Goal: Information Seeking & Learning: Learn about a topic

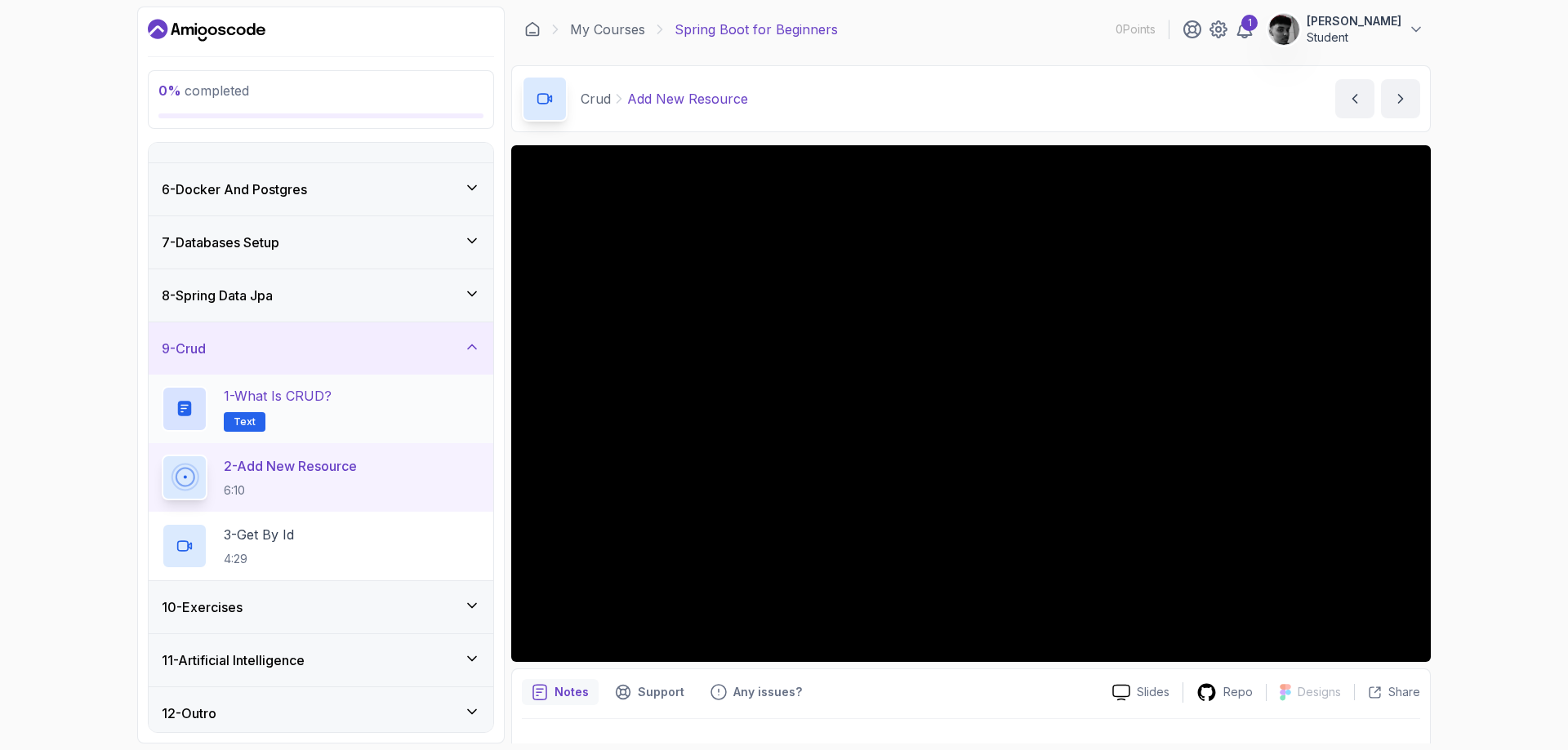
scroll to position [252, 0]
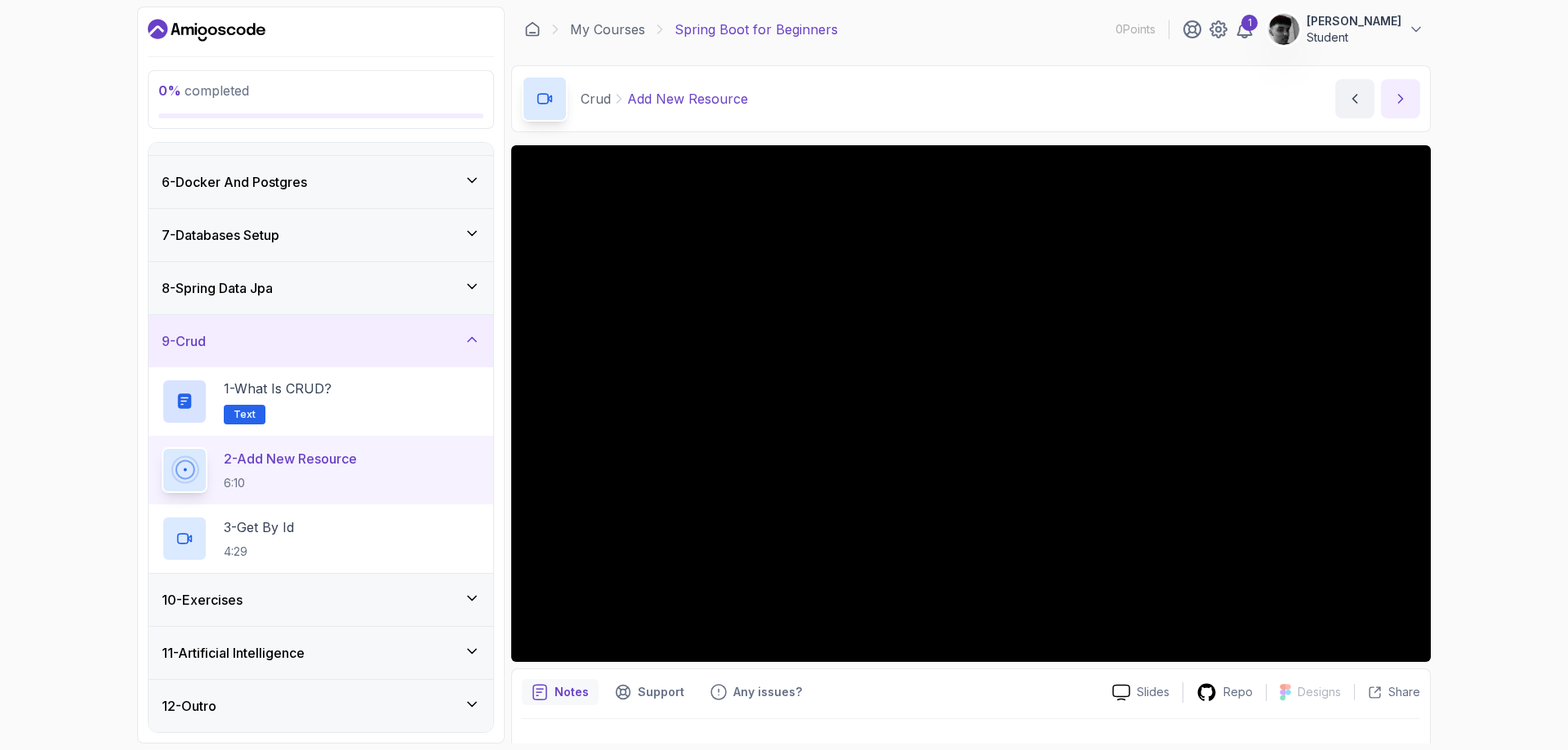
click at [1408, 99] on icon "next content" at bounding box center [1400, 99] width 16 height 16
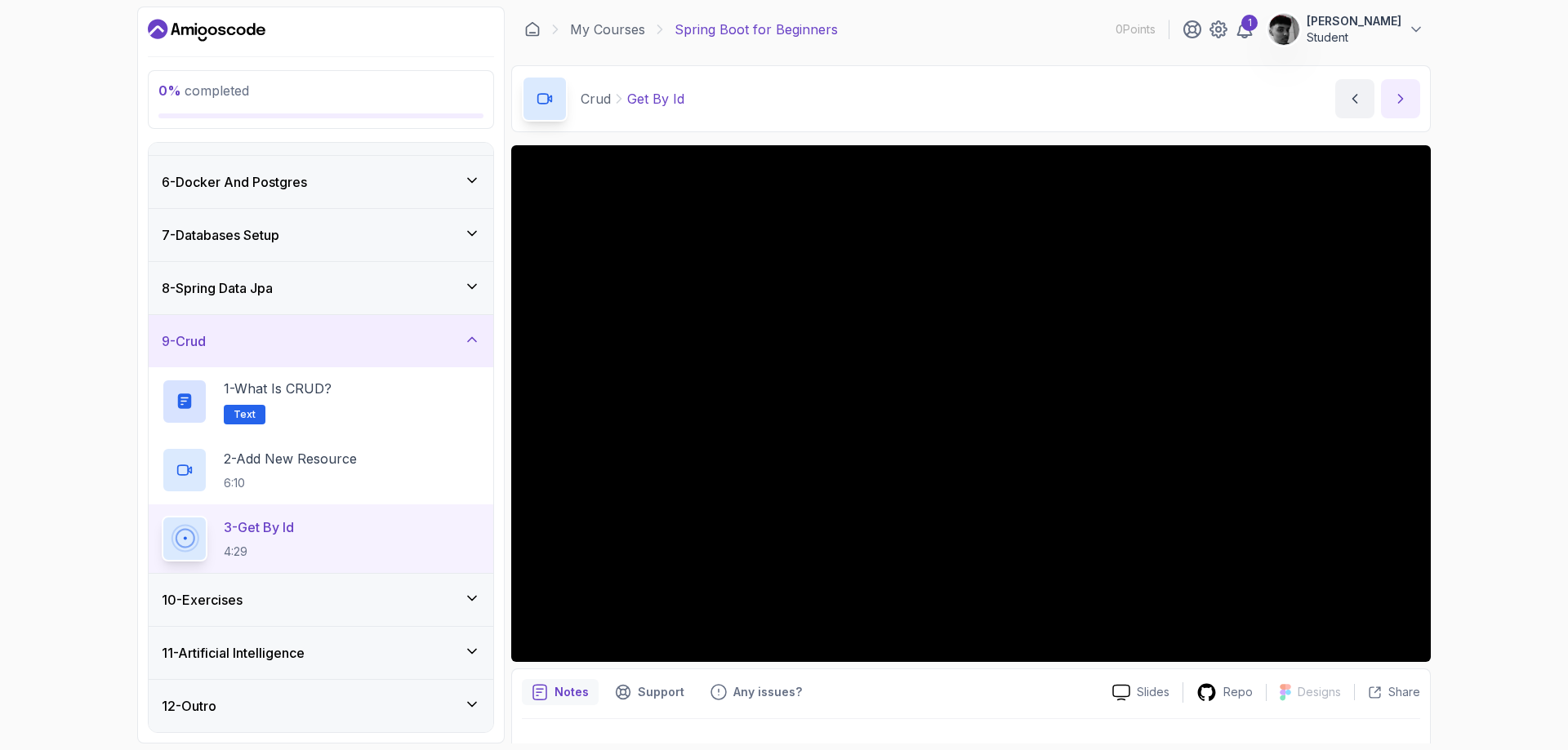
click at [1395, 93] on icon "next content" at bounding box center [1400, 99] width 16 height 16
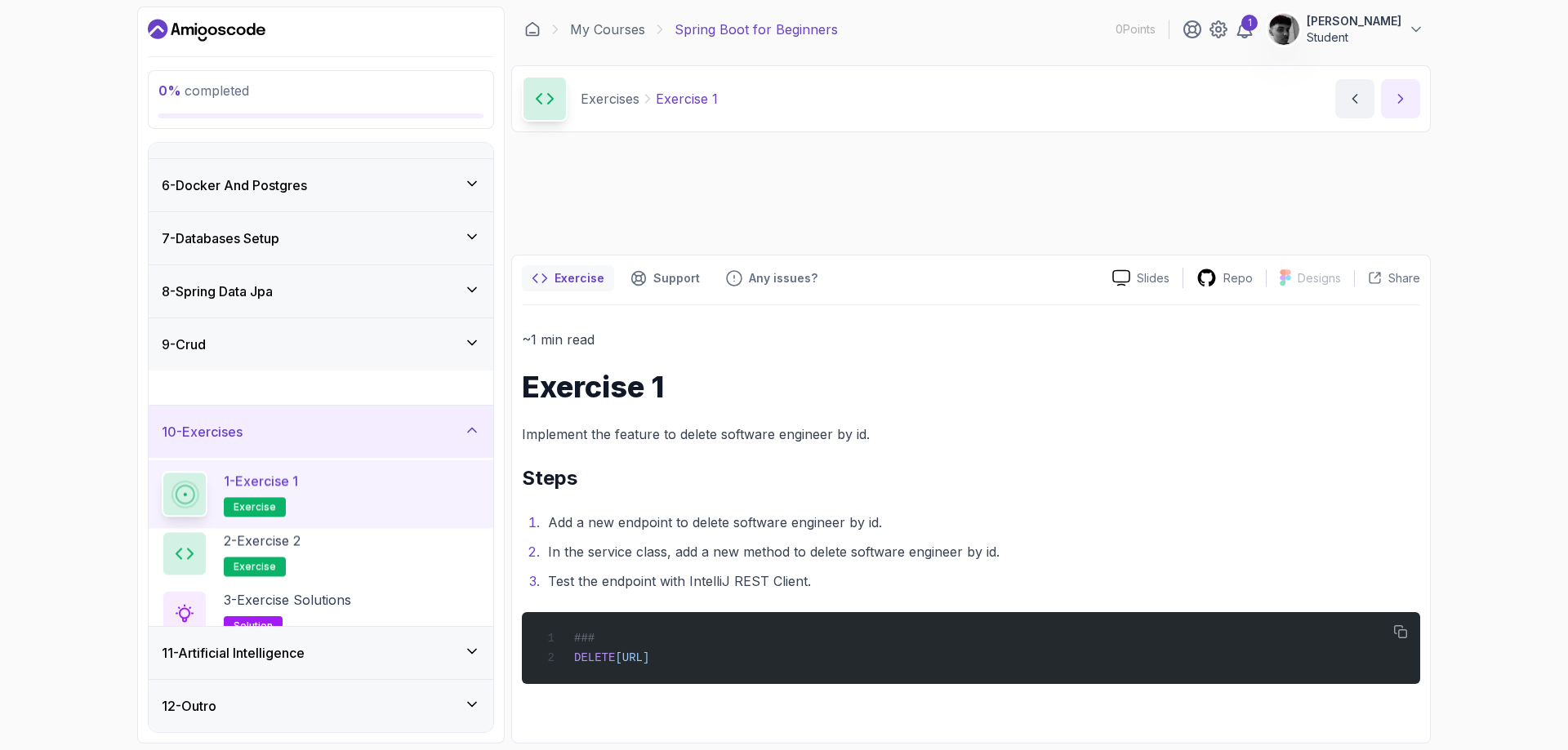
scroll to position [252, 0]
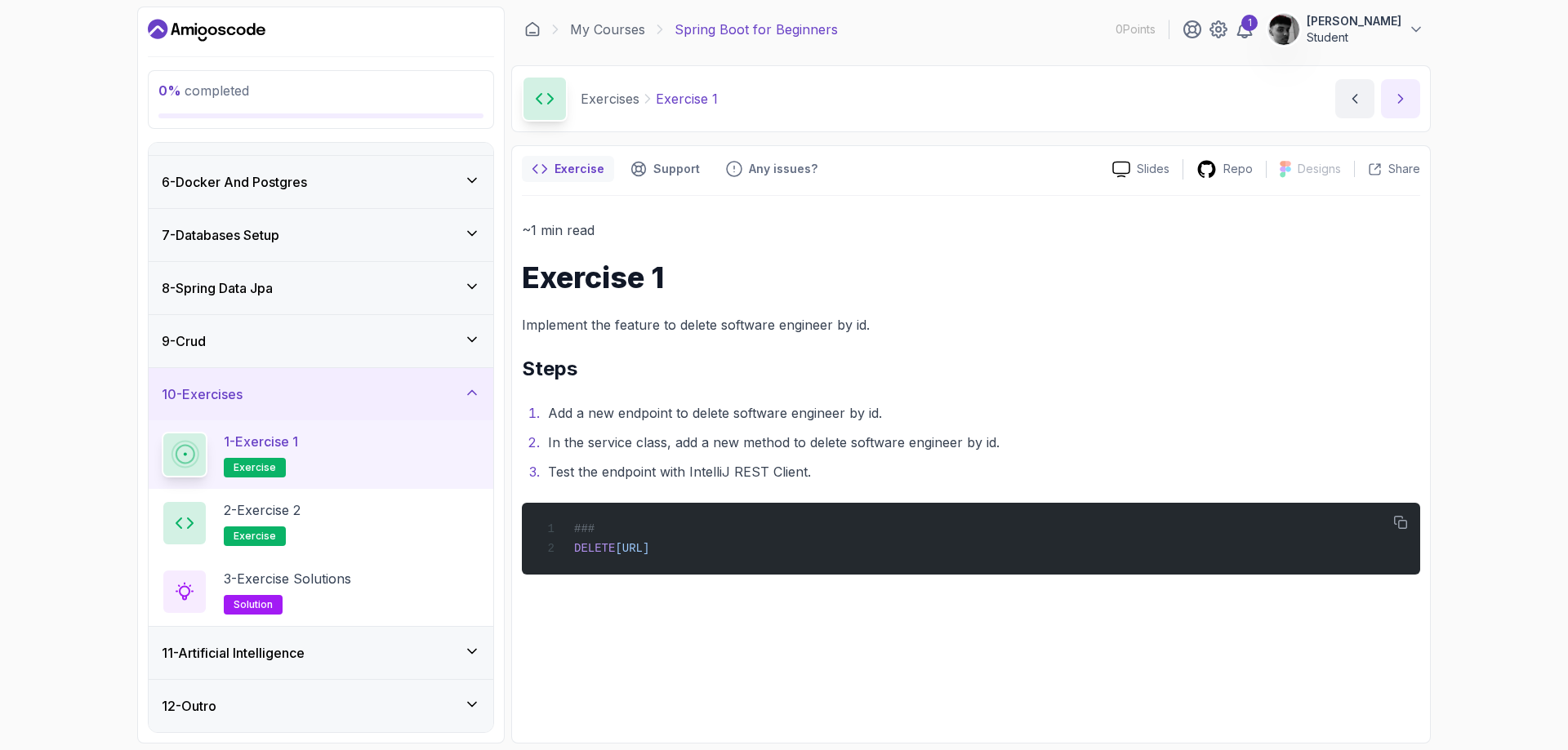
click at [1398, 96] on icon "next content" at bounding box center [1400, 99] width 16 height 16
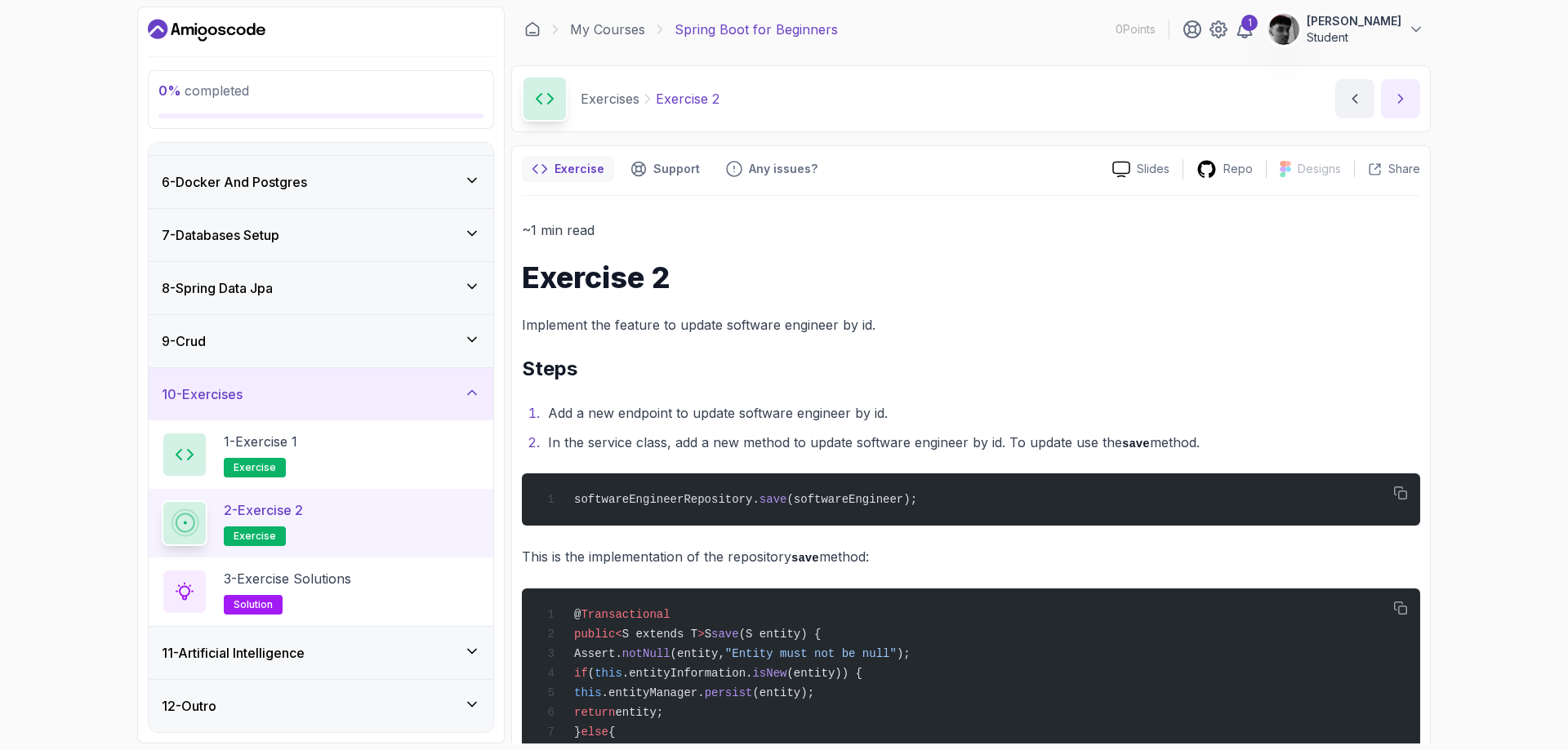
click at [1398, 96] on icon "next content" at bounding box center [1400, 99] width 16 height 16
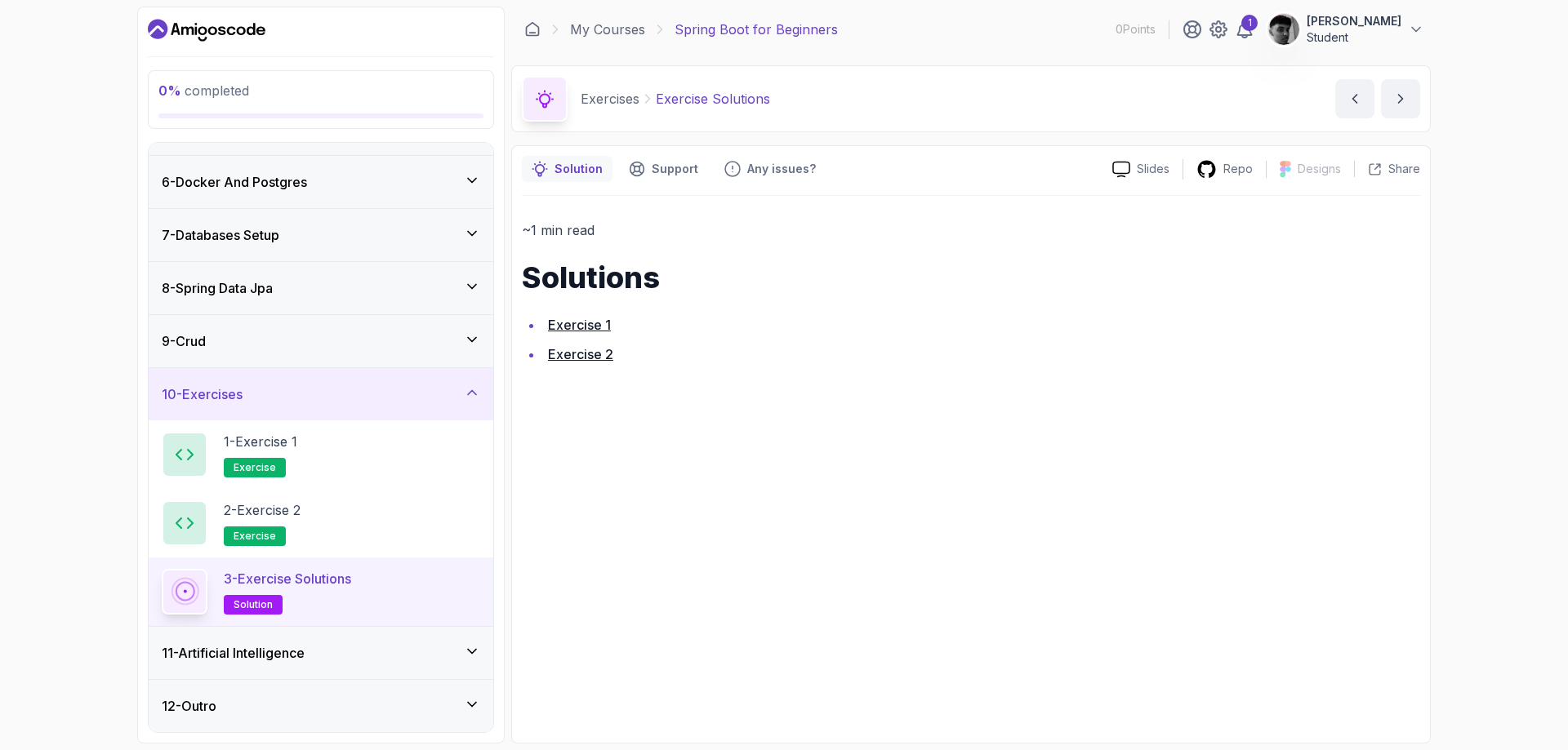
click at [583, 326] on link "Exercise 1" at bounding box center [579, 325] width 63 height 16
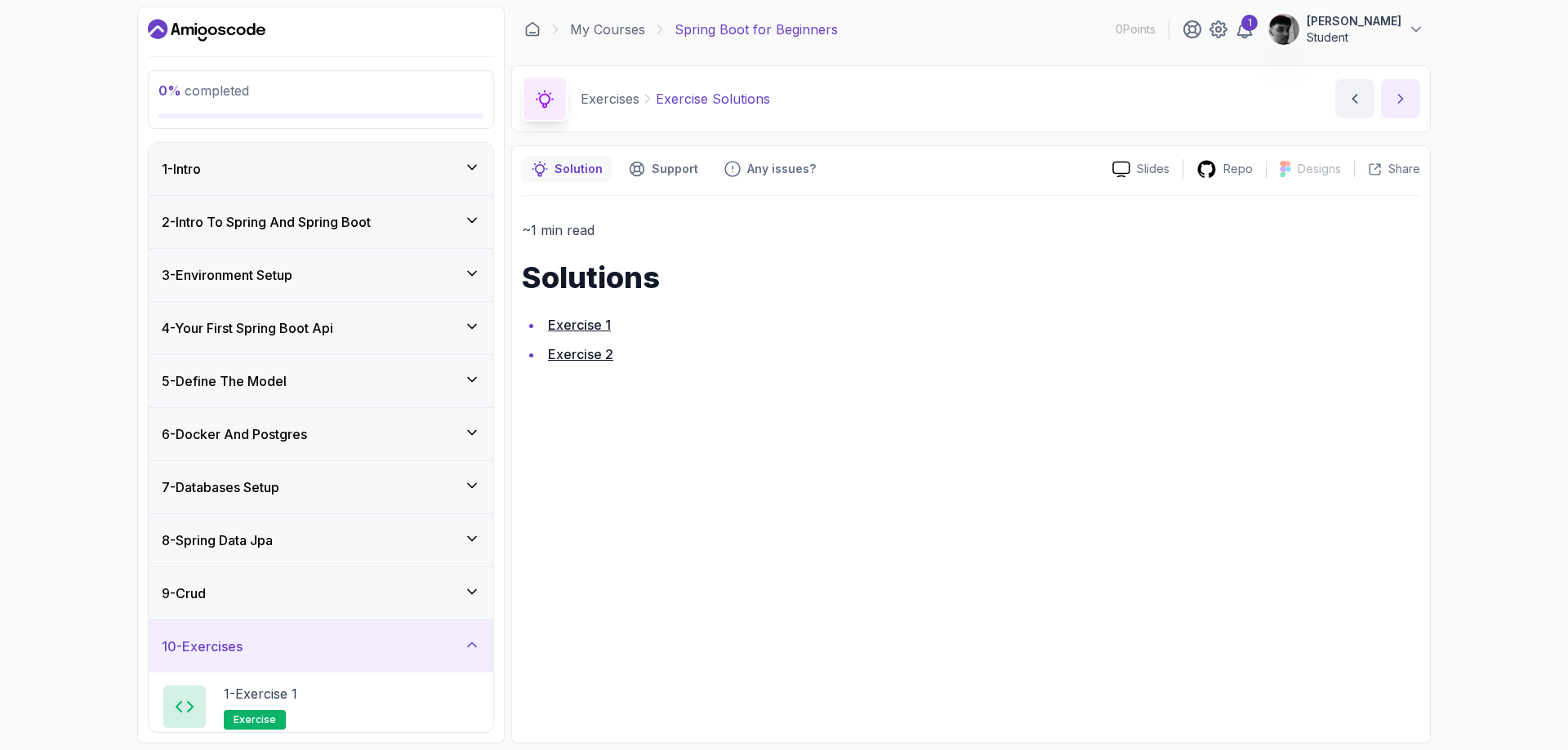
click at [1404, 101] on icon "next content" at bounding box center [1400, 99] width 16 height 16
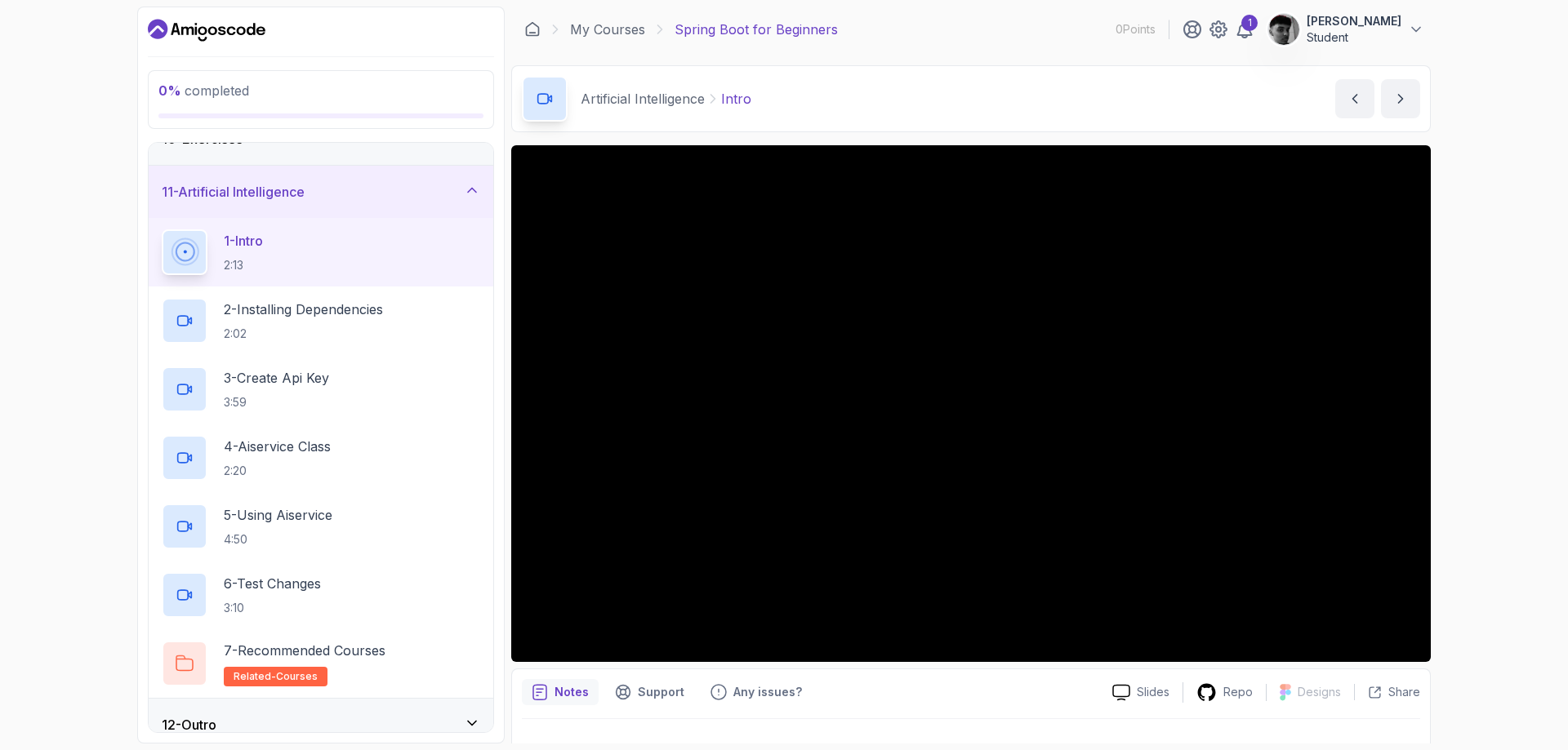
scroll to position [527, 0]
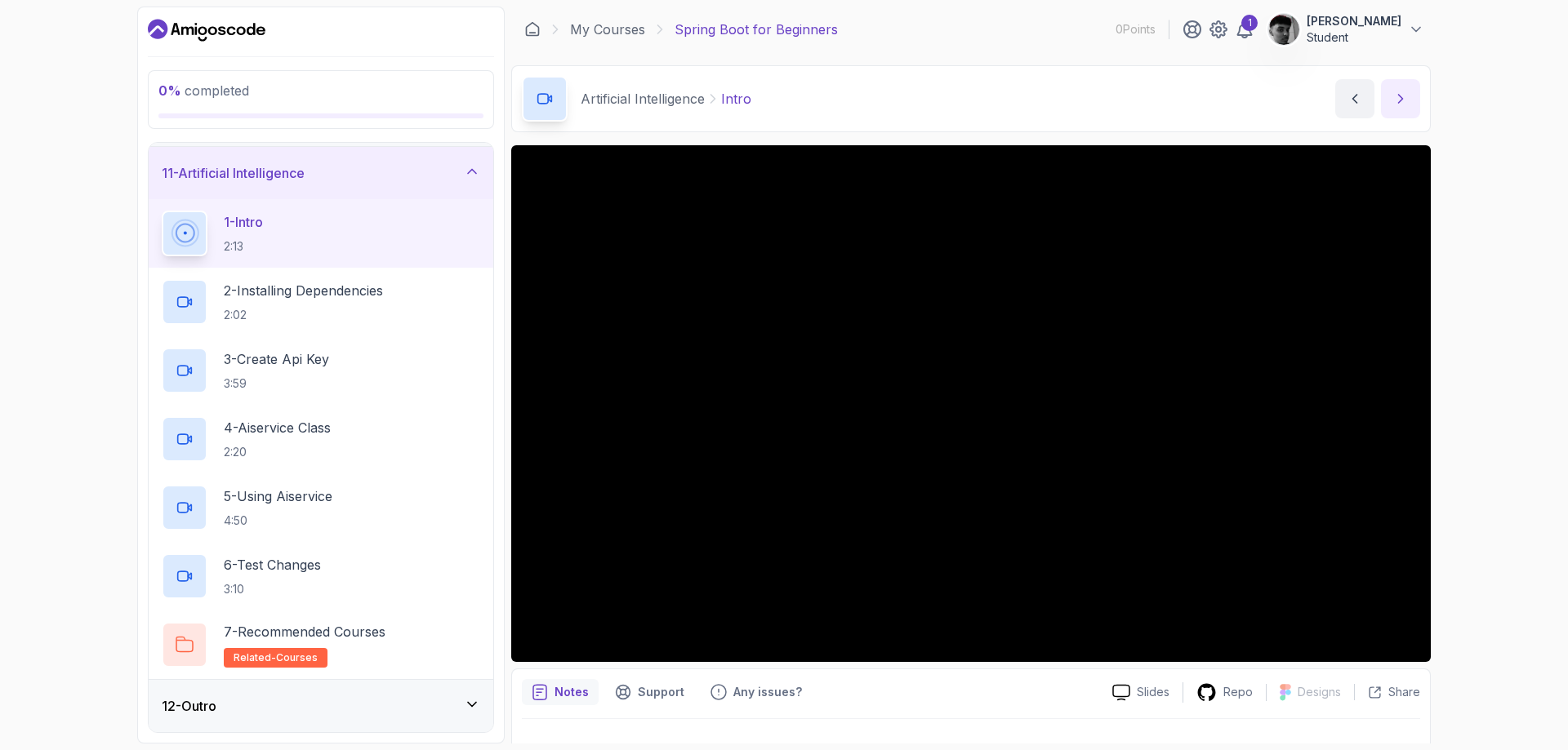
click at [1399, 97] on icon "next content" at bounding box center [1400, 99] width 4 height 8
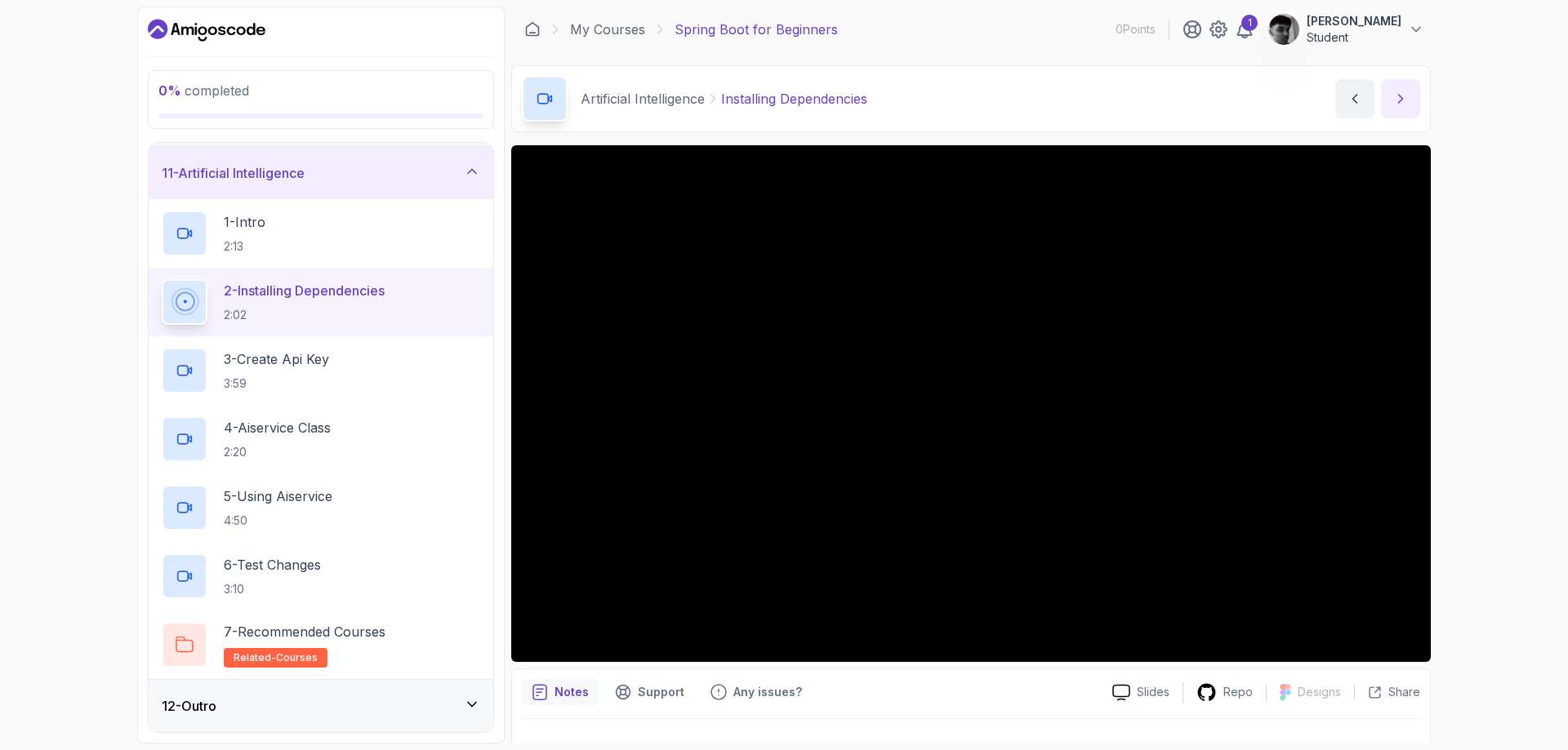
click at [1403, 104] on icon "next content" at bounding box center [1400, 99] width 16 height 16
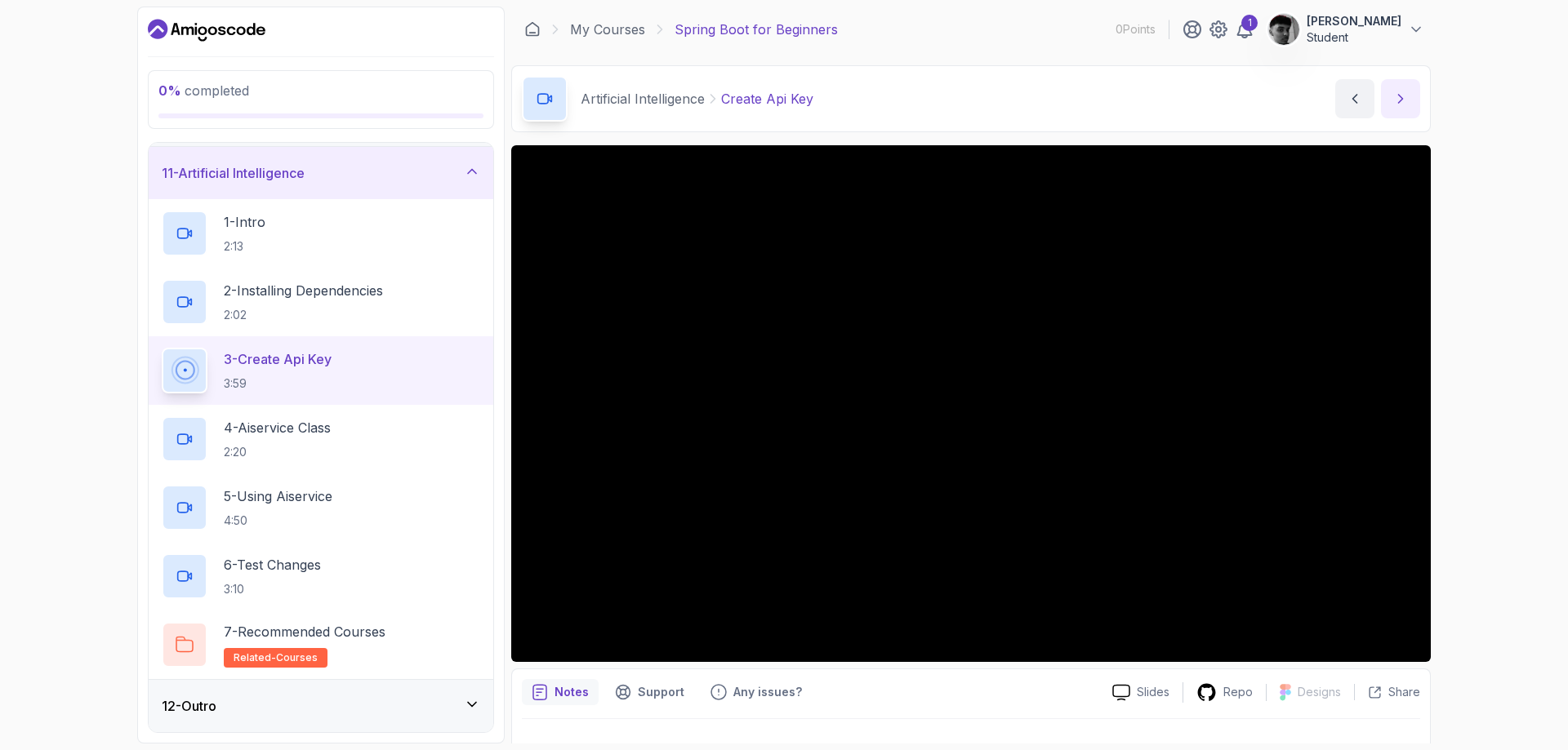
click at [1395, 85] on button "next content" at bounding box center [1400, 99] width 39 height 39
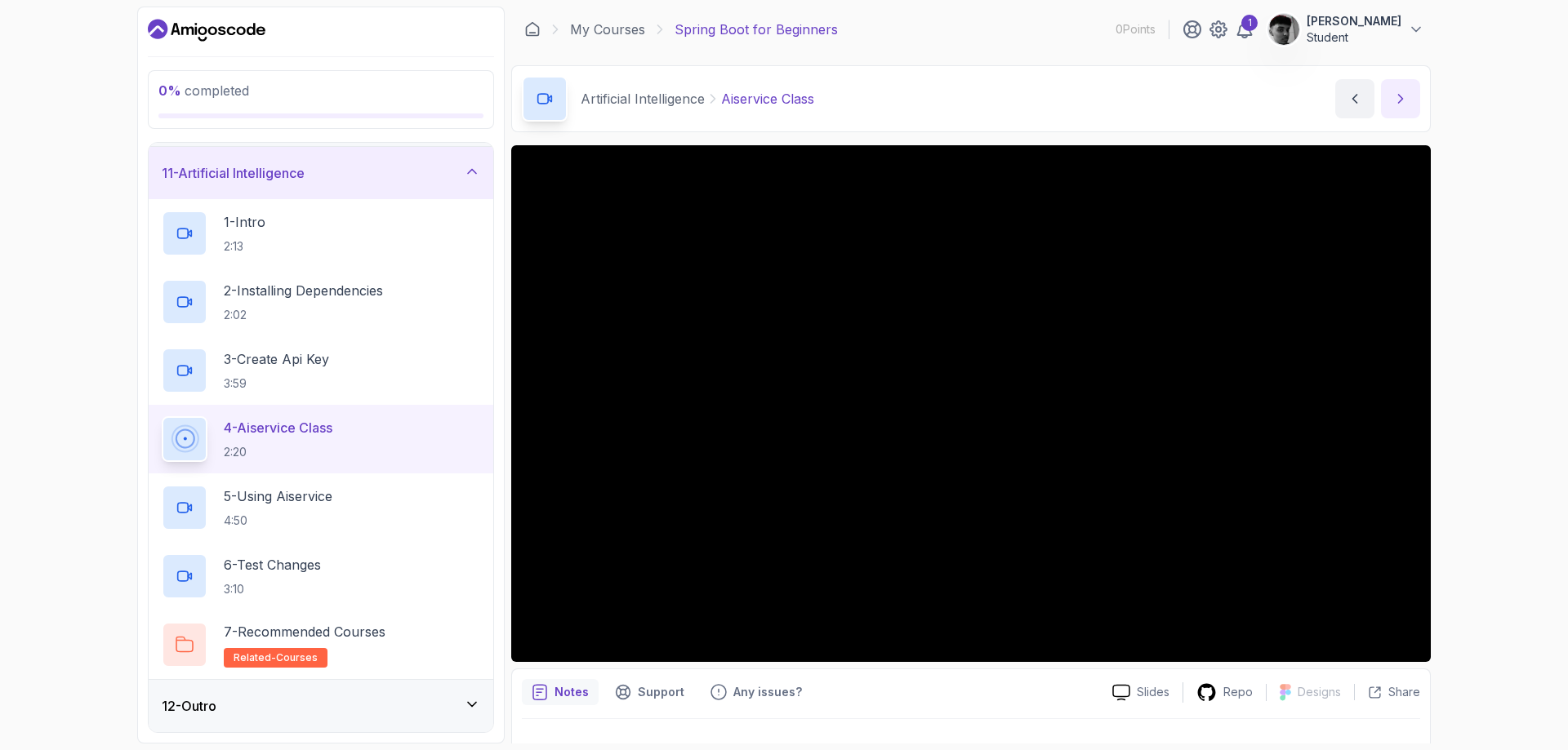
click at [1403, 94] on icon "next content" at bounding box center [1400, 99] width 16 height 16
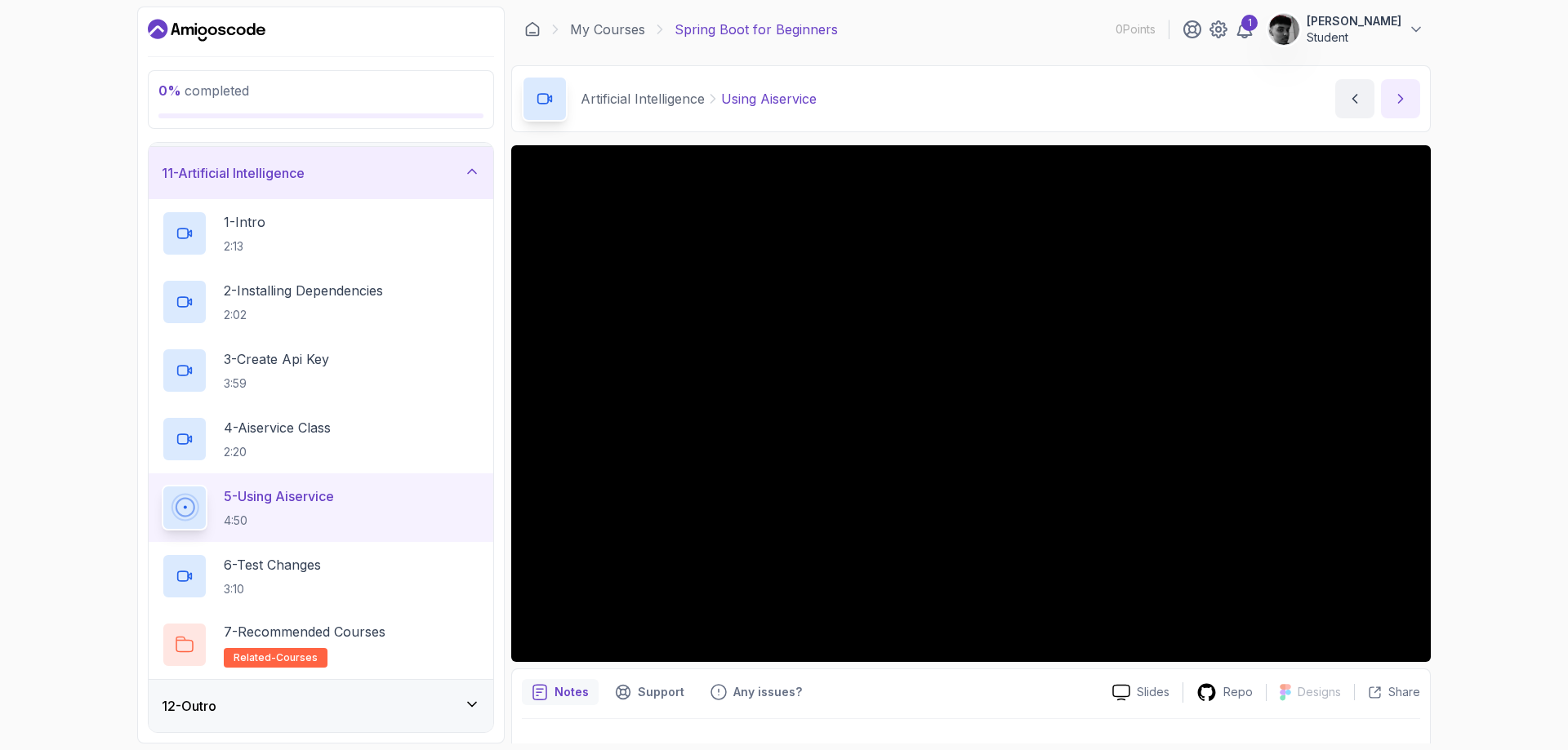
click at [1401, 97] on icon "next content" at bounding box center [1400, 99] width 4 height 8
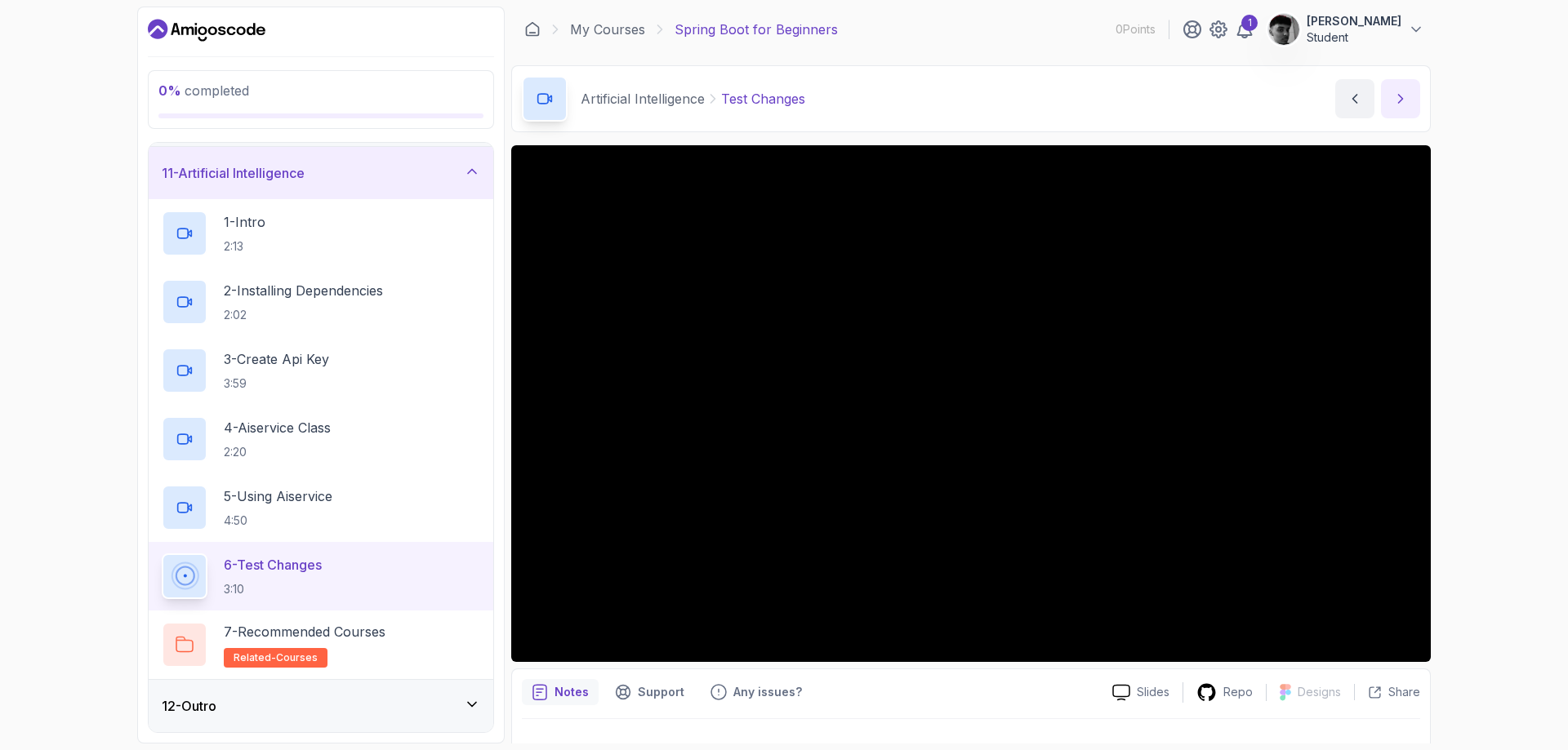
click at [1404, 101] on icon "next content" at bounding box center [1400, 99] width 16 height 16
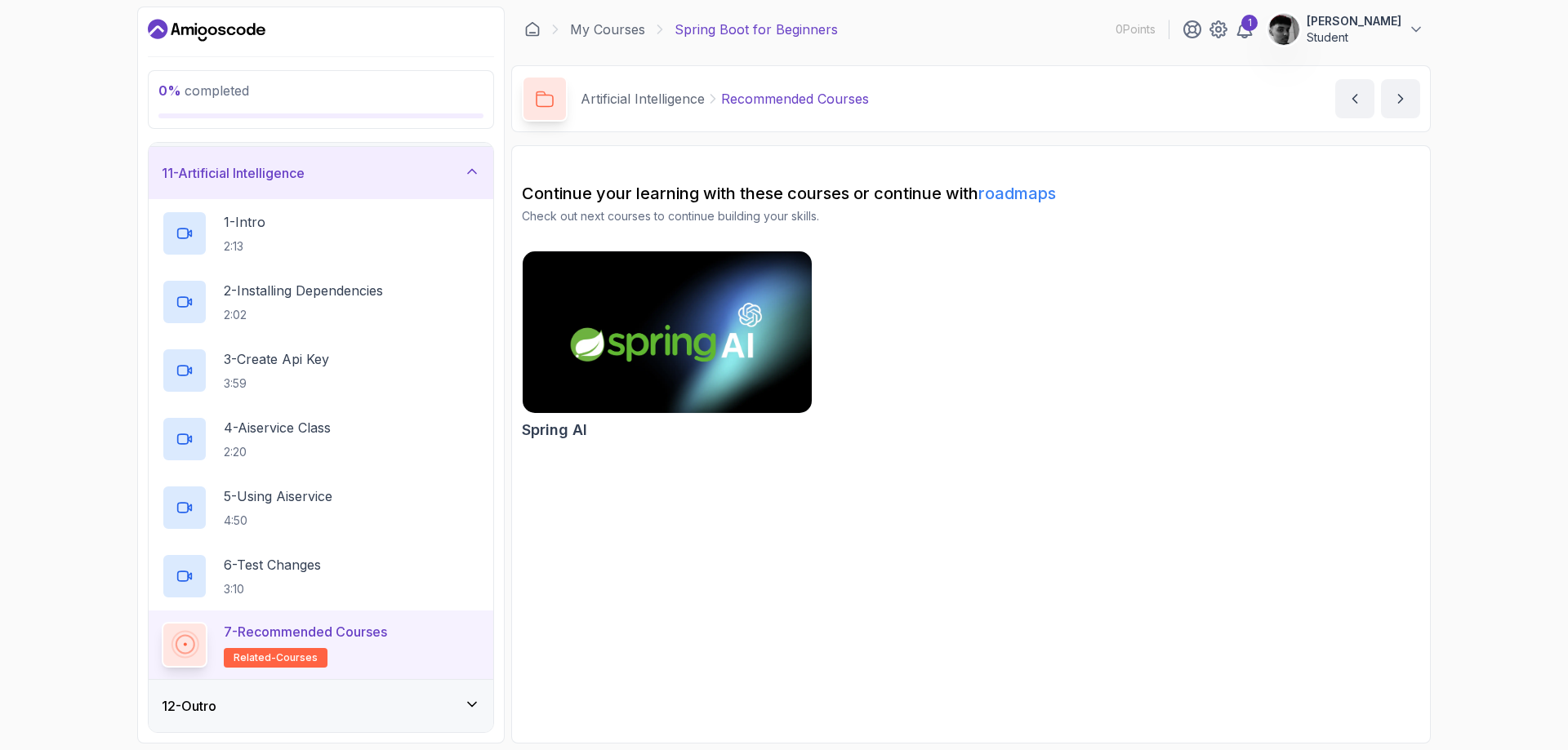
click at [687, 317] on img at bounding box center [667, 332] width 304 height 170
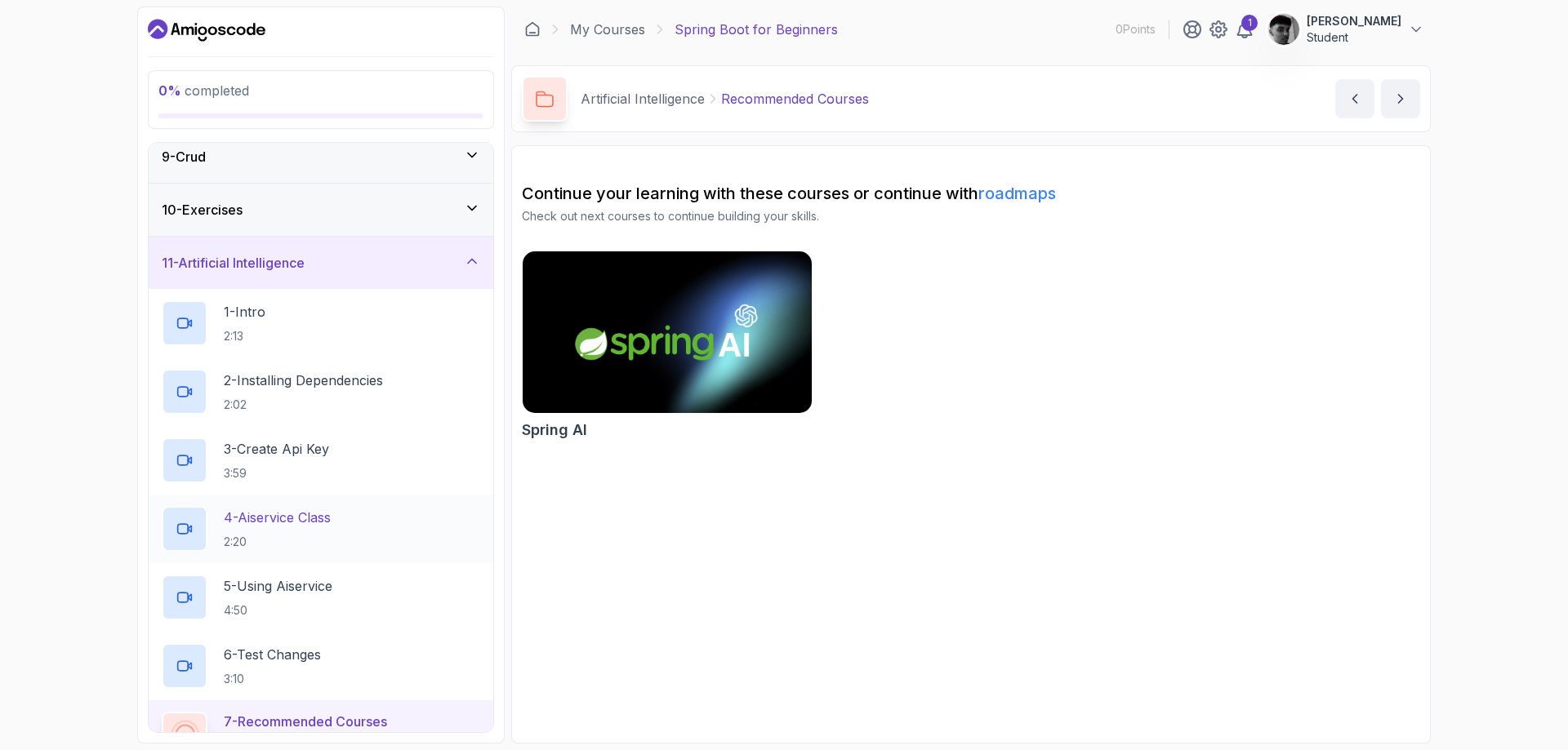
scroll to position [527, 0]
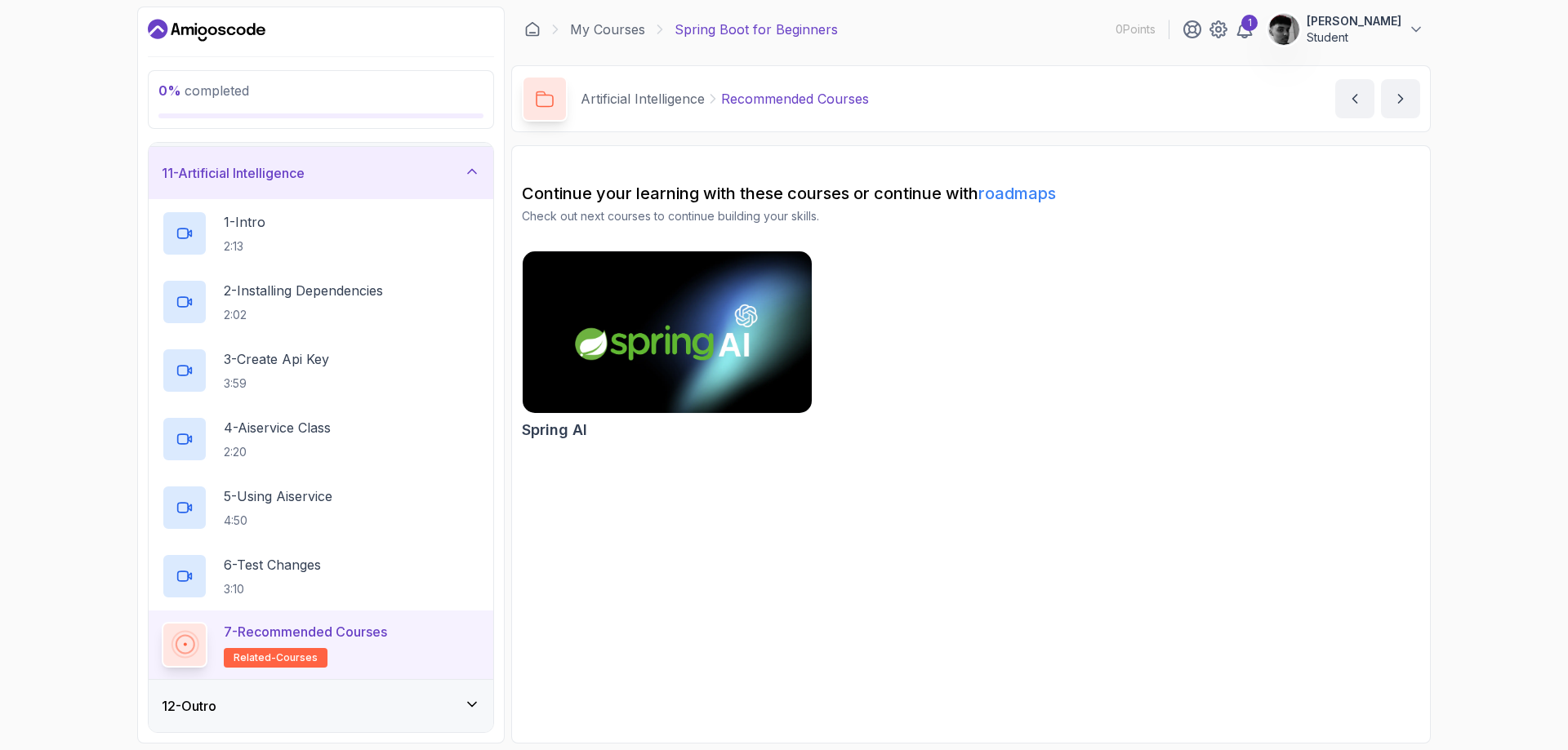
click at [471, 703] on icon at bounding box center [472, 704] width 16 height 16
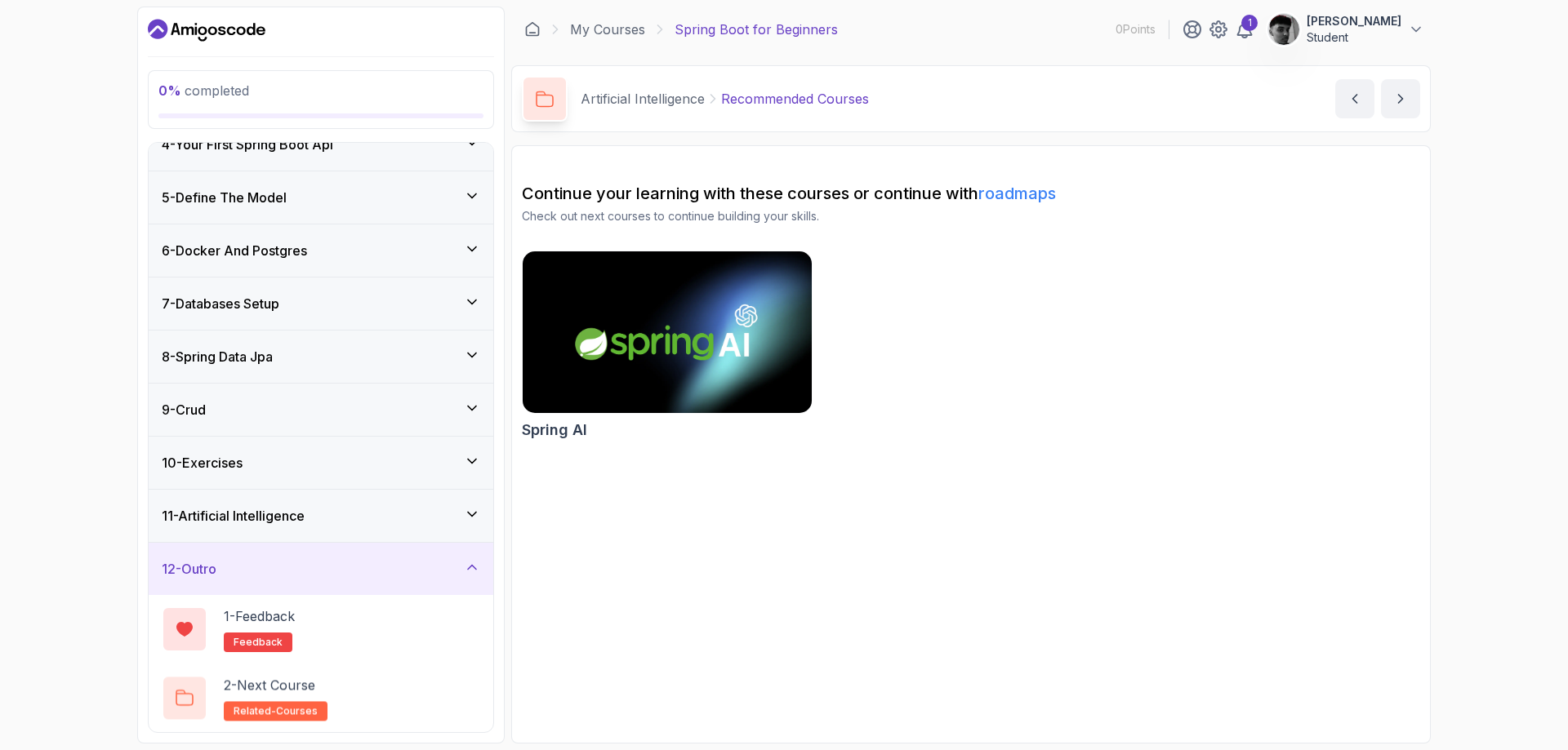
scroll to position [183, 0]
click at [421, 686] on div "2 - Next Course related-courses" at bounding box center [321, 698] width 318 height 46
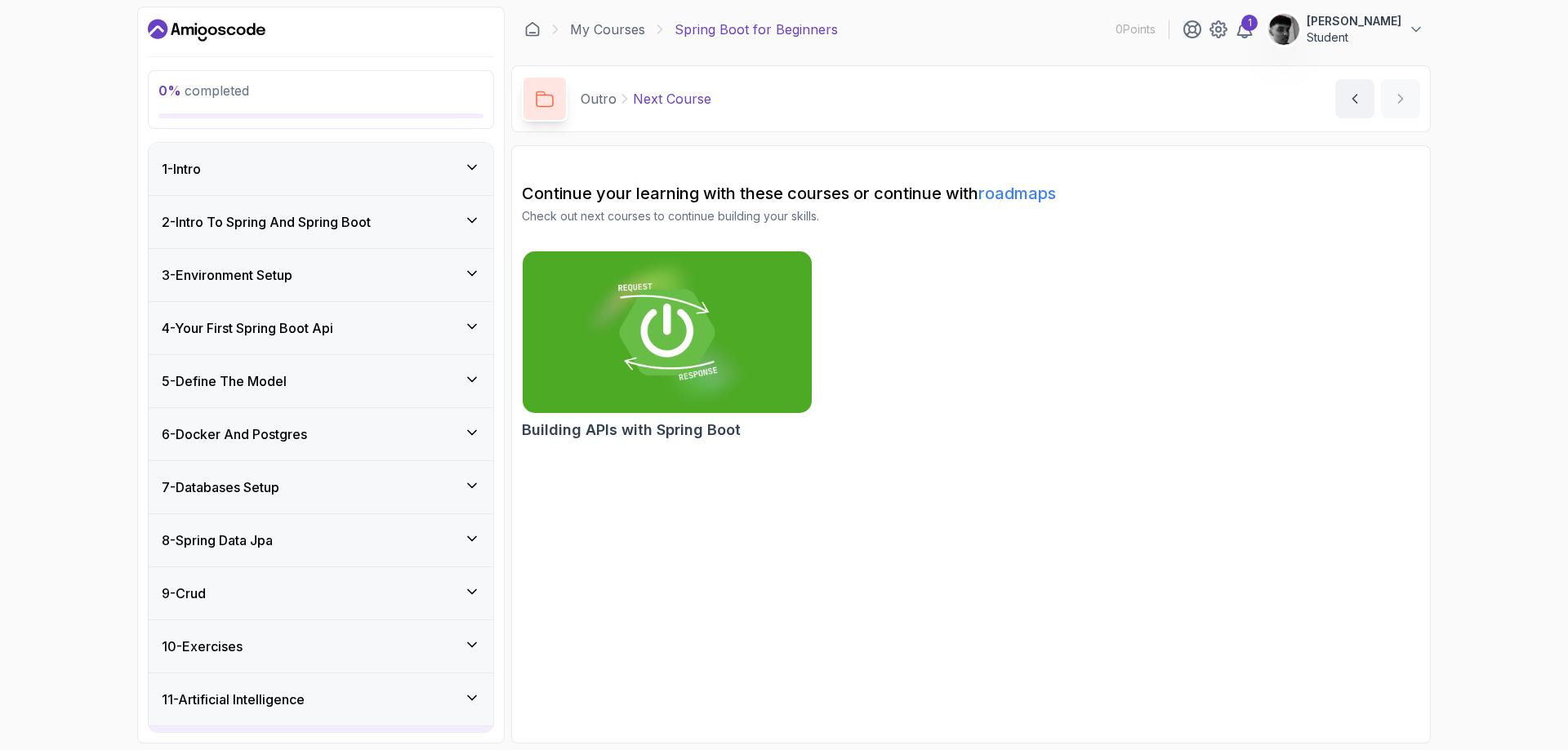
click at [475, 223] on icon at bounding box center [472, 220] width 16 height 16
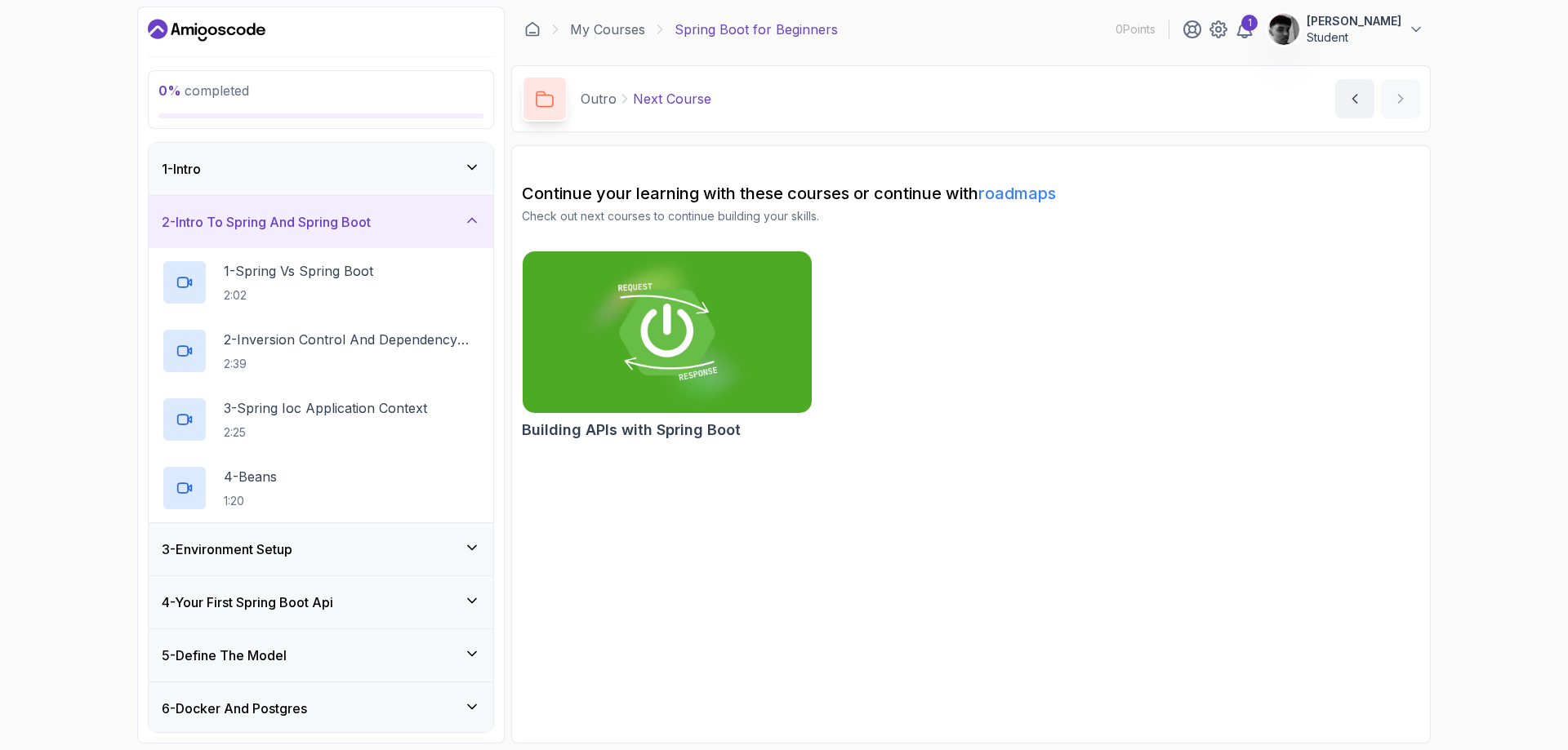
click at [466, 218] on icon at bounding box center [472, 220] width 16 height 16
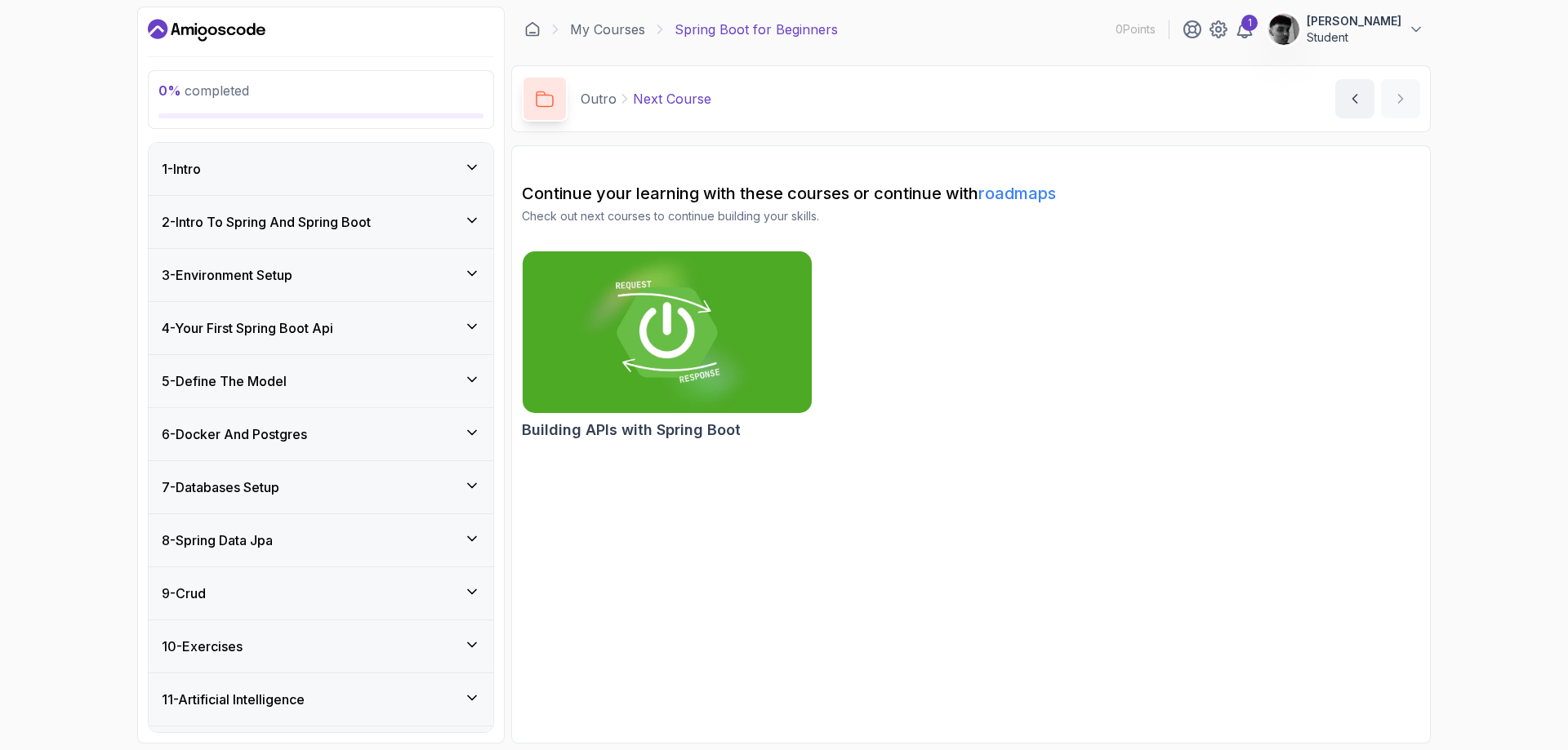
click at [698, 322] on img at bounding box center [667, 332] width 304 height 170
click at [329, 172] on div "1 - Intro" at bounding box center [321, 169] width 318 height 20
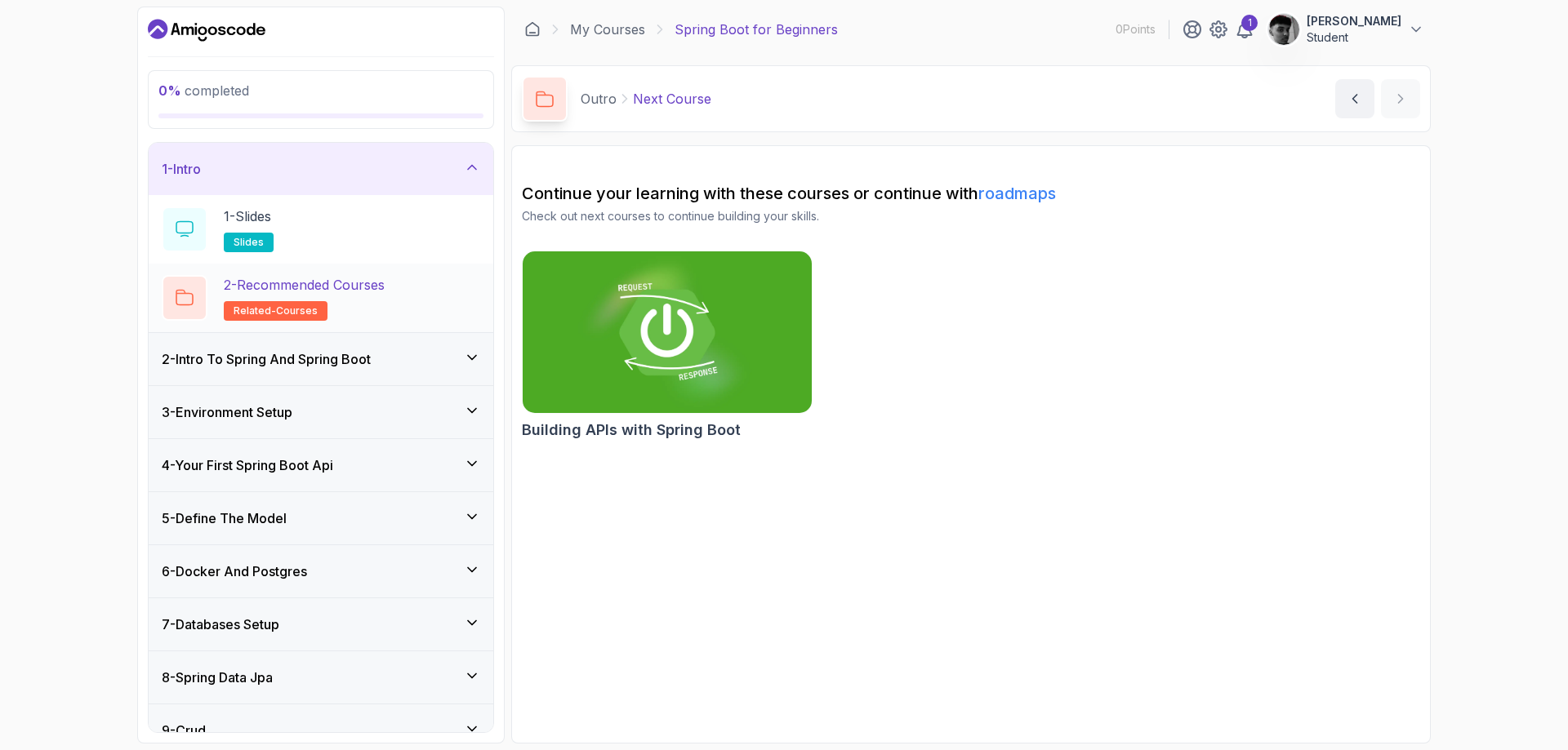
click at [296, 312] on span "related-courses" at bounding box center [275, 311] width 84 height 13
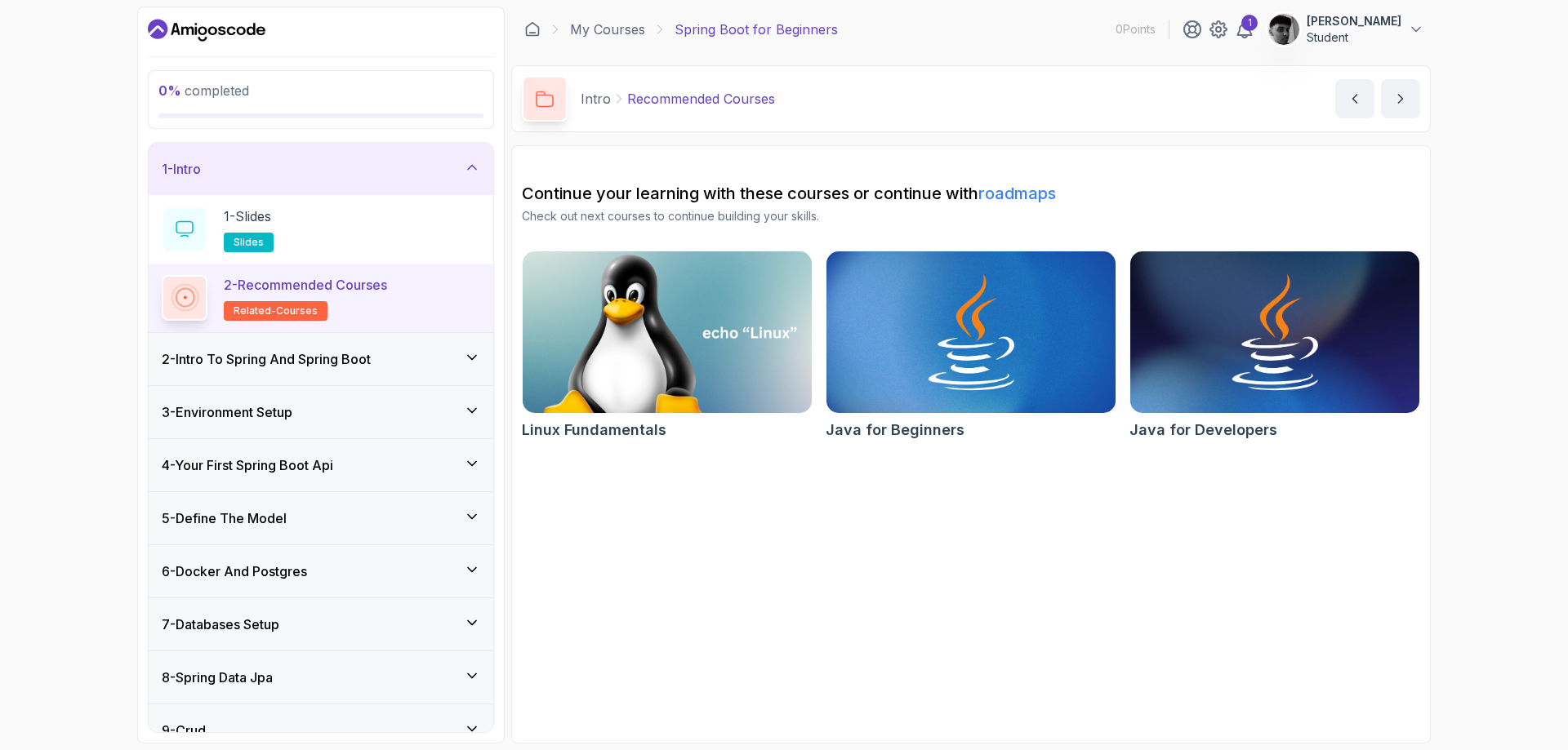
click at [655, 366] on img at bounding box center [667, 332] width 304 height 170
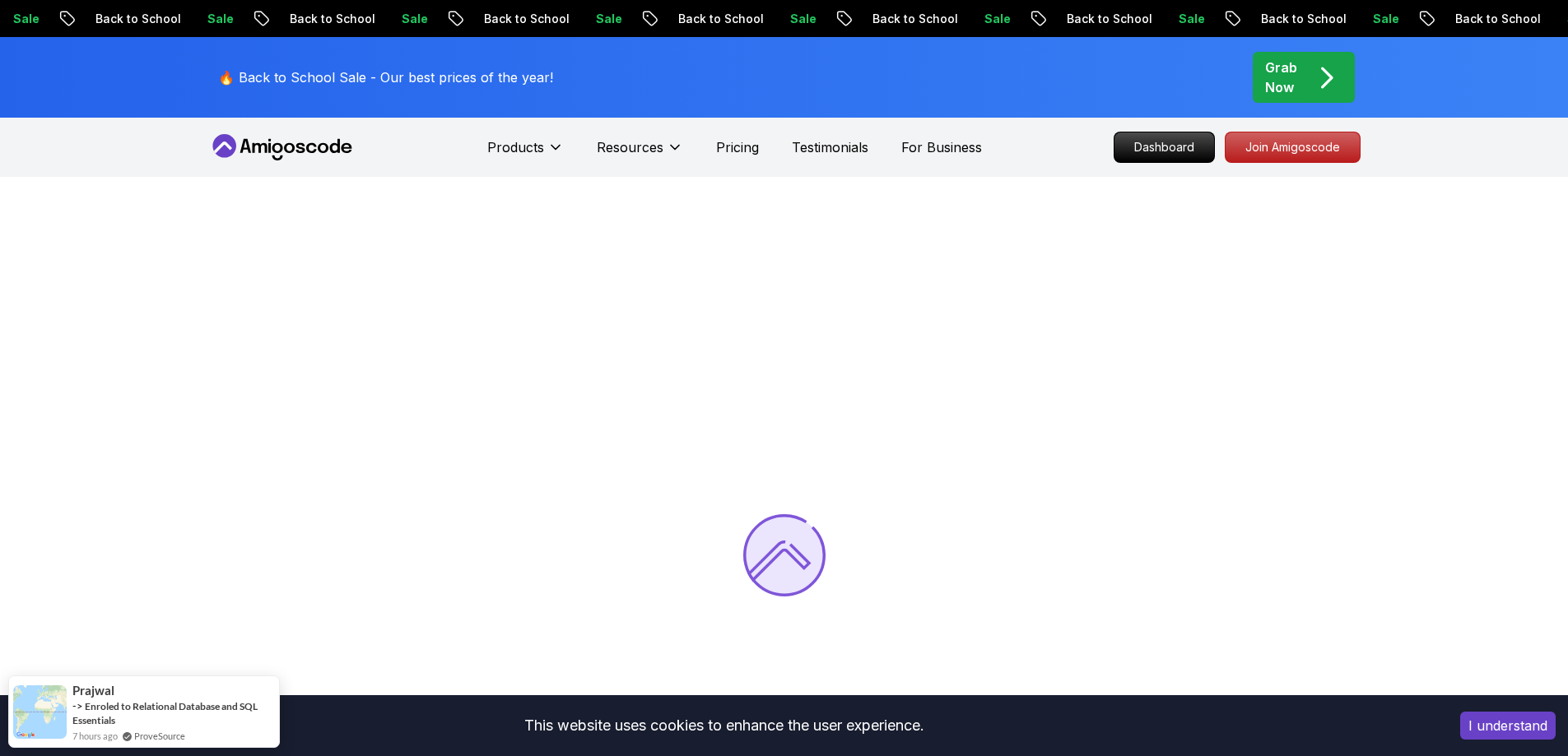
click at [1524, 721] on button "I understand" at bounding box center [1508, 725] width 96 height 28
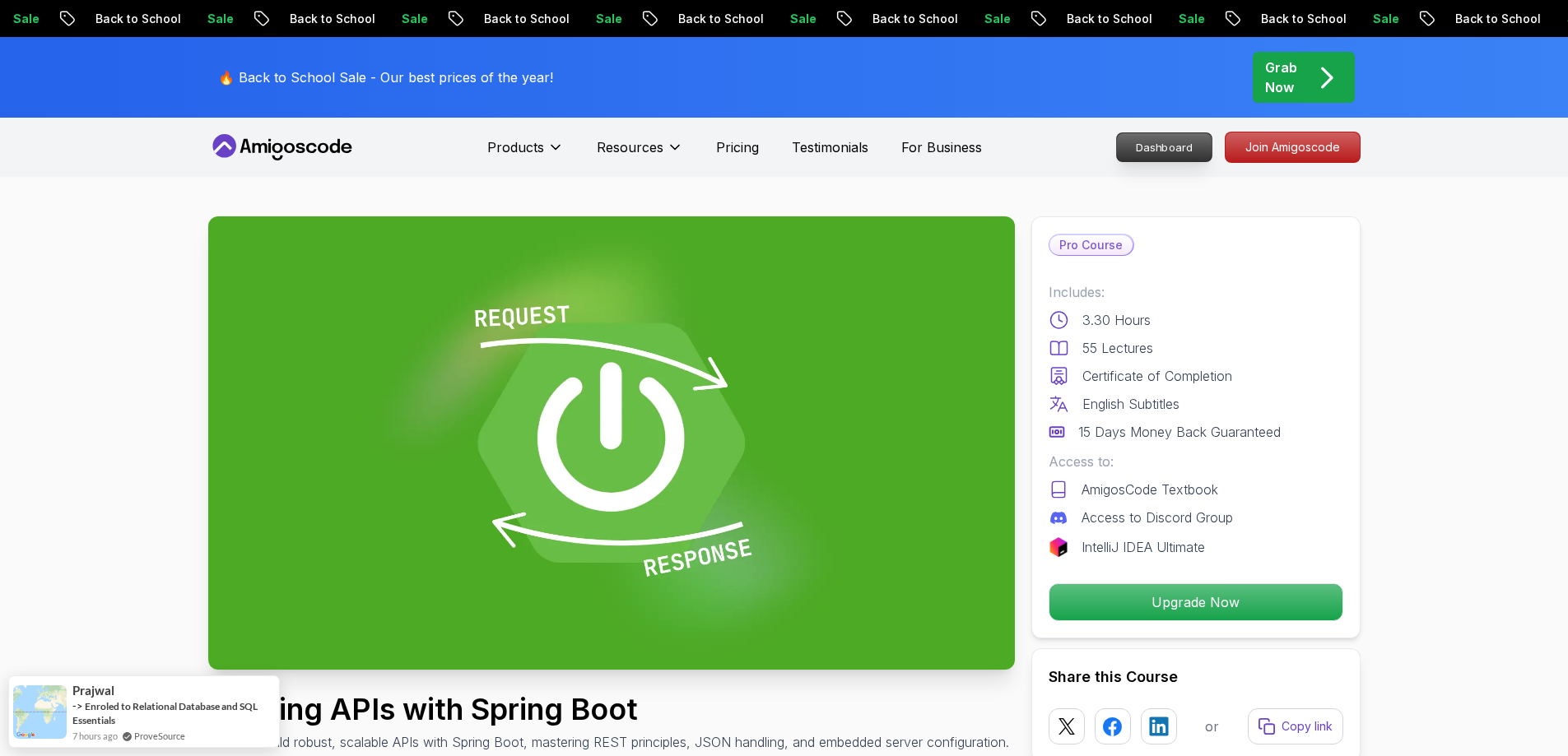
click at [1198, 153] on p "Dashboard" at bounding box center [1164, 148] width 95 height 28
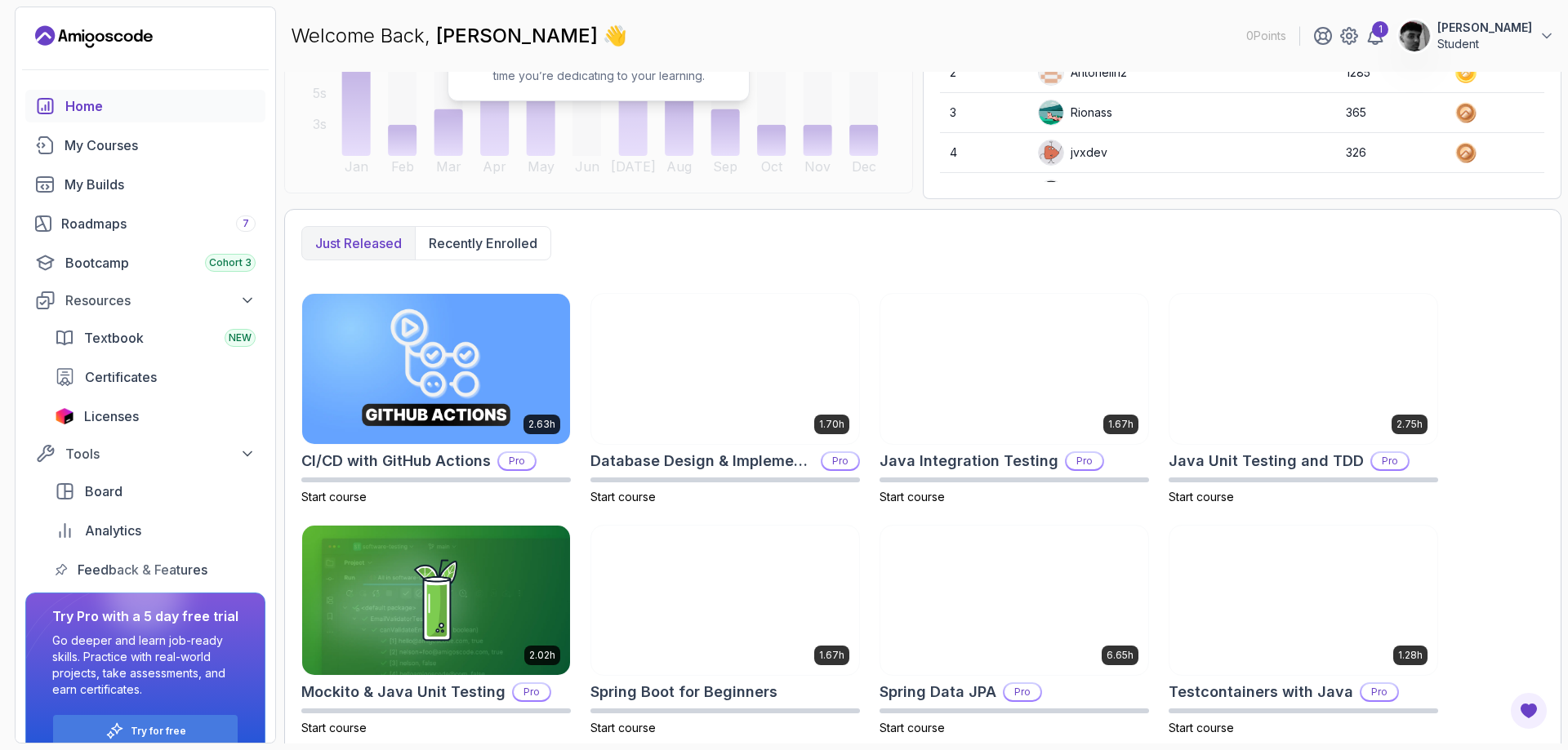
scroll to position [296, 0]
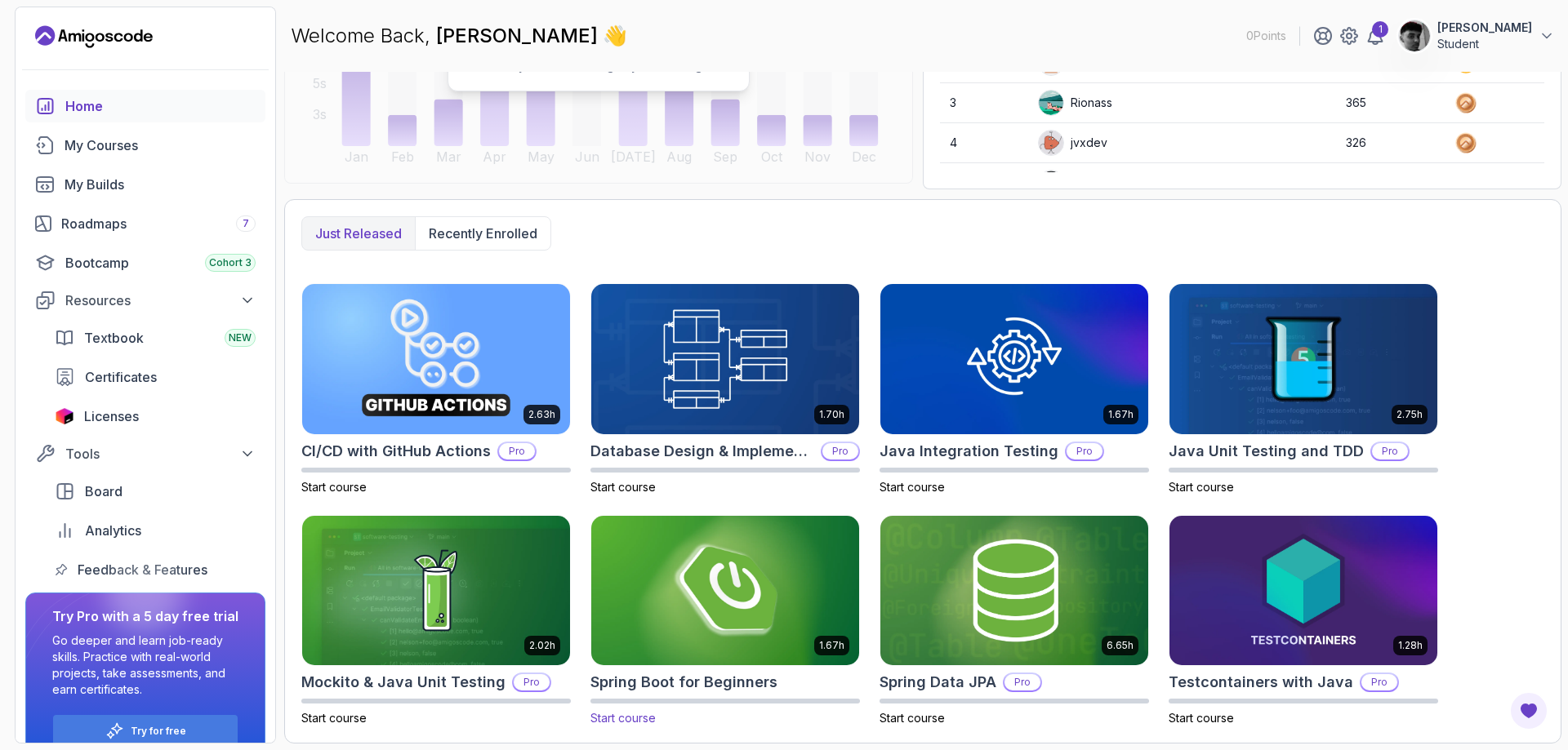
click at [786, 615] on img at bounding box center [724, 591] width 281 height 158
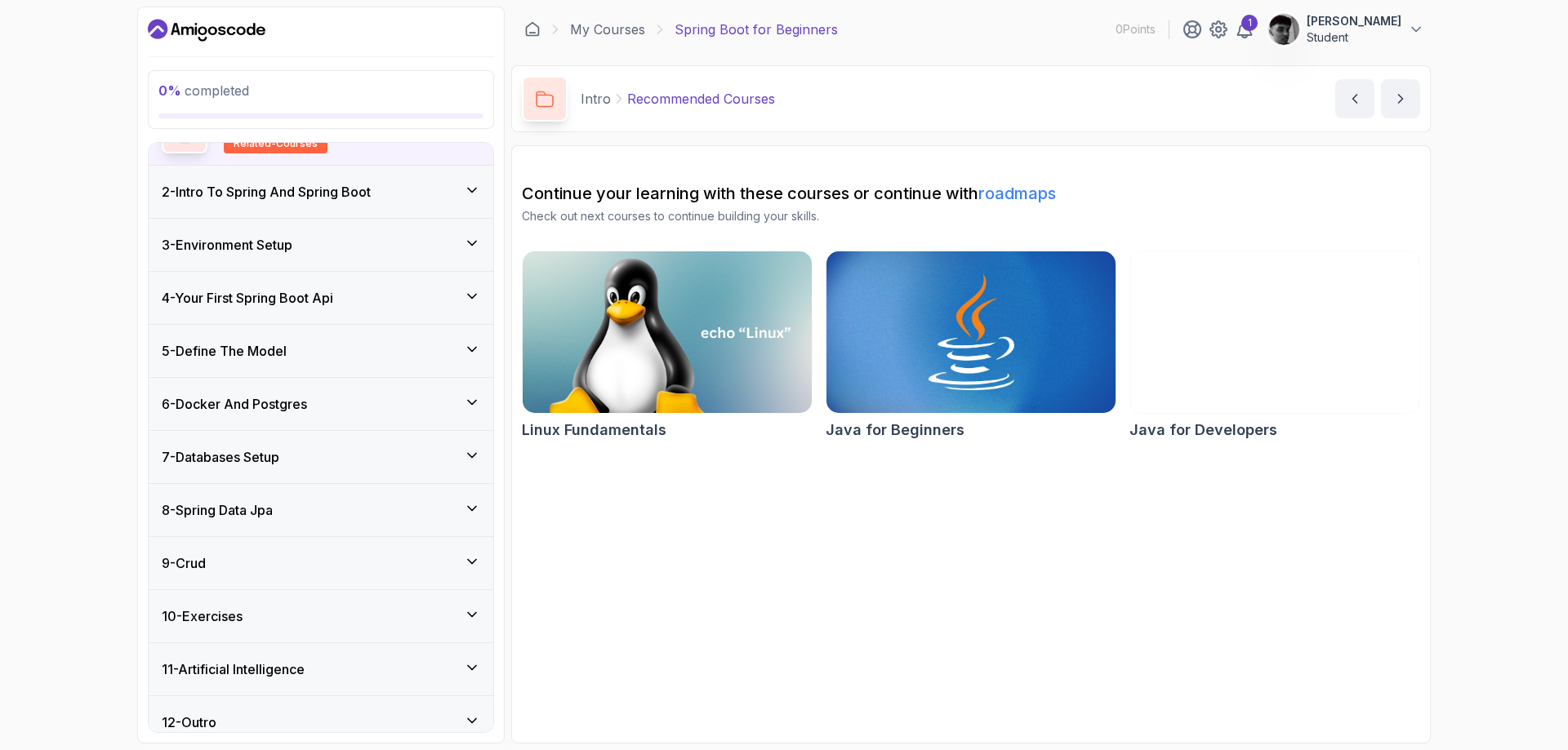
scroll to position [183, 0]
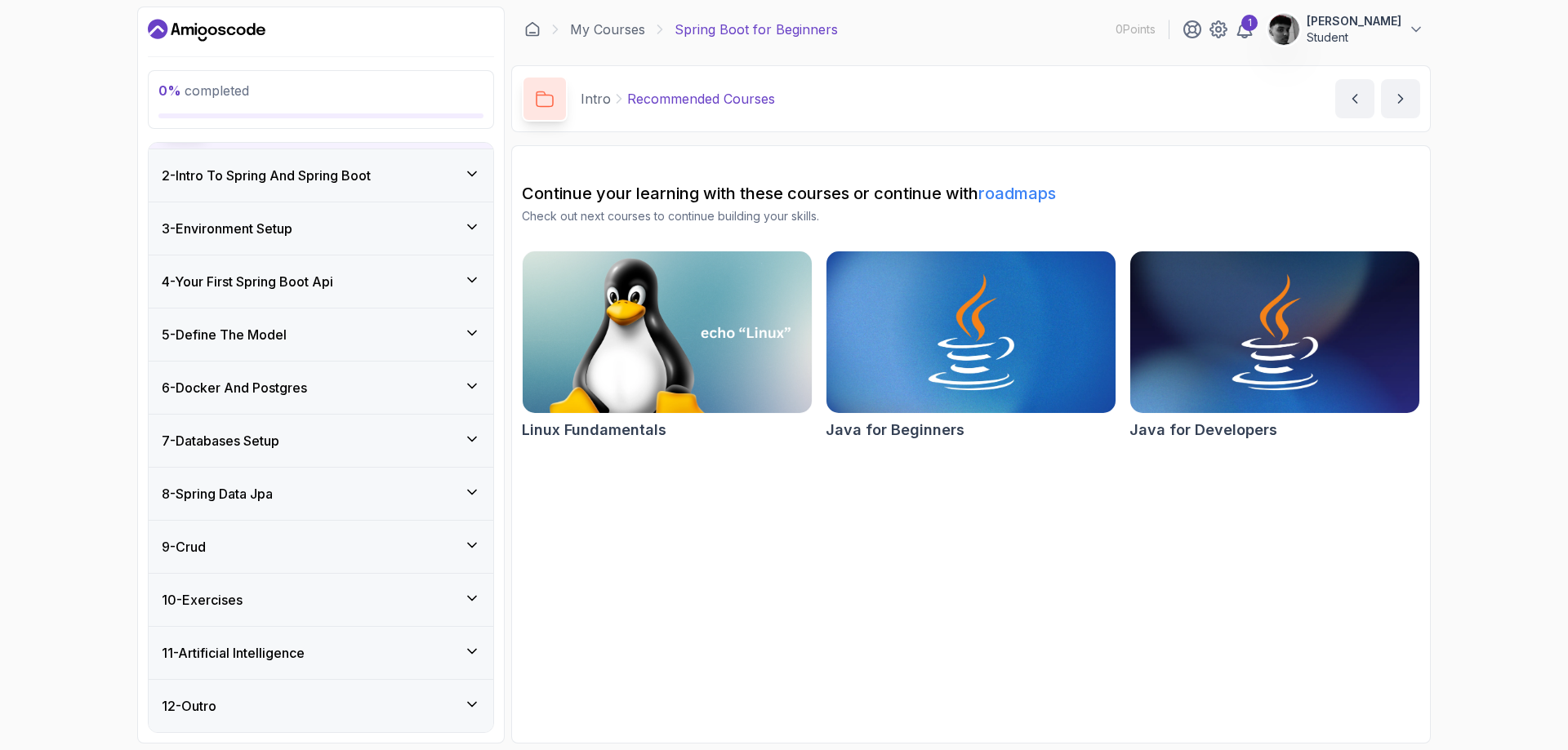
click at [450, 710] on div "12 - Outro" at bounding box center [321, 706] width 318 height 20
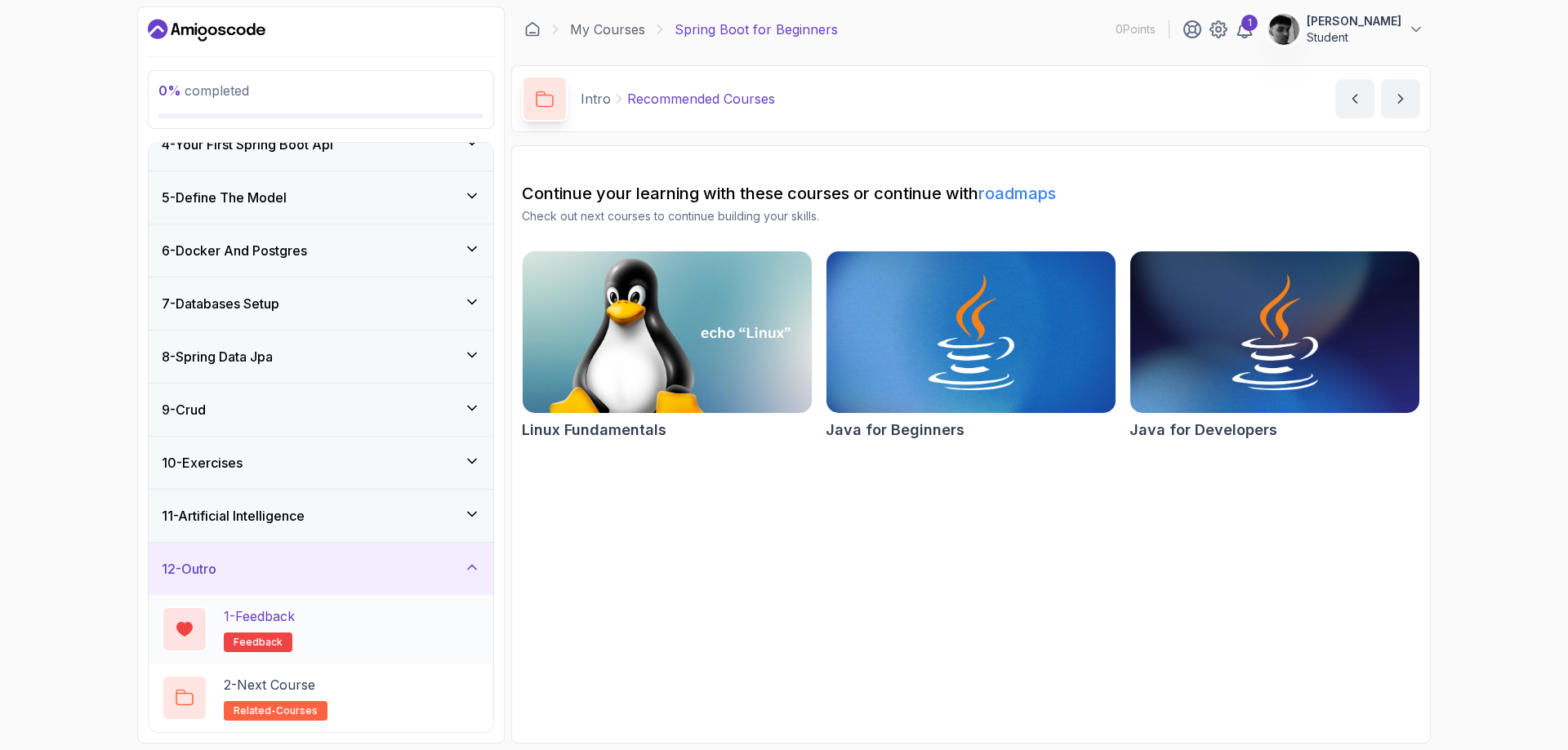
click at [285, 632] on p "feedback" at bounding box center [258, 642] width 69 height 20
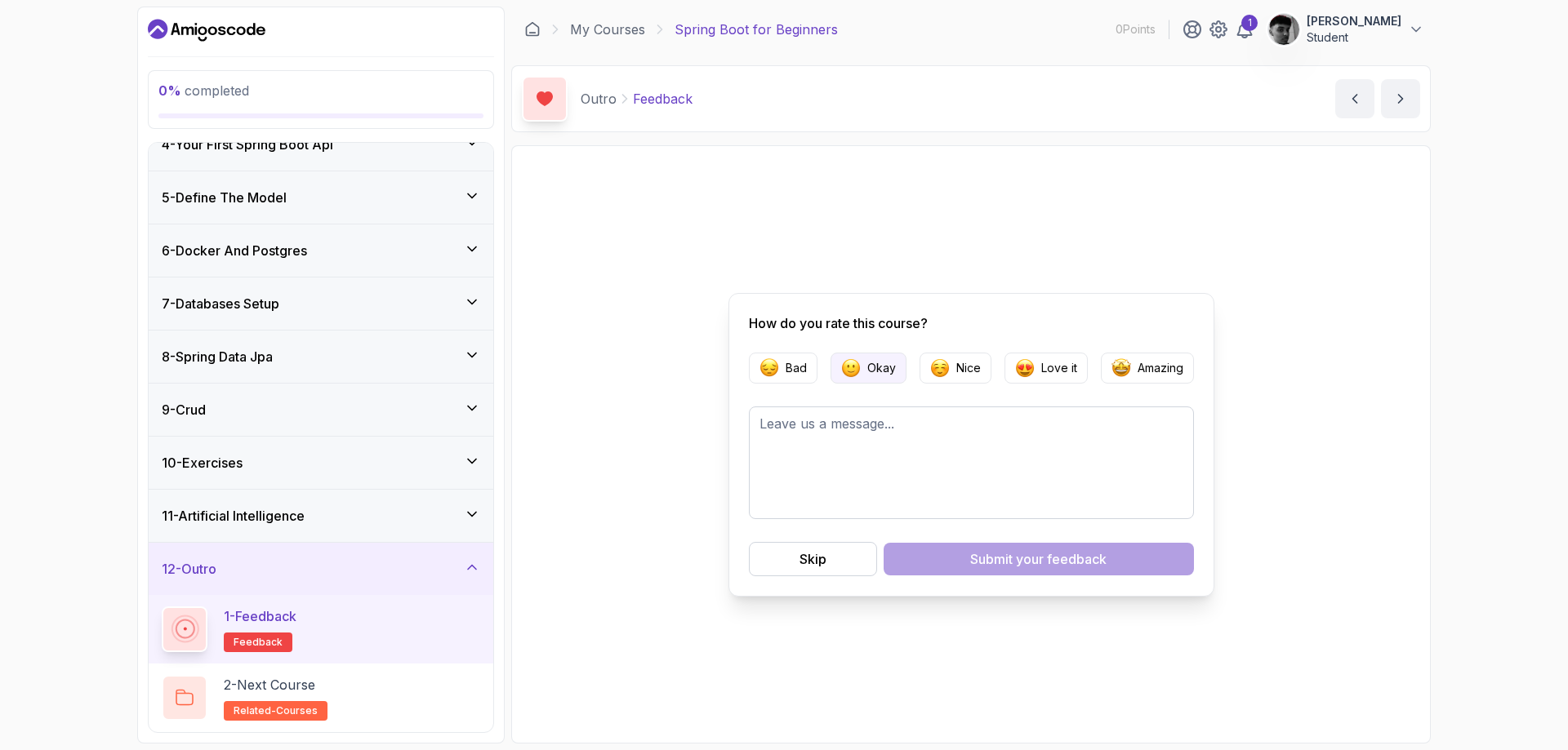
click at [857, 366] on img "button" at bounding box center [851, 368] width 20 height 20
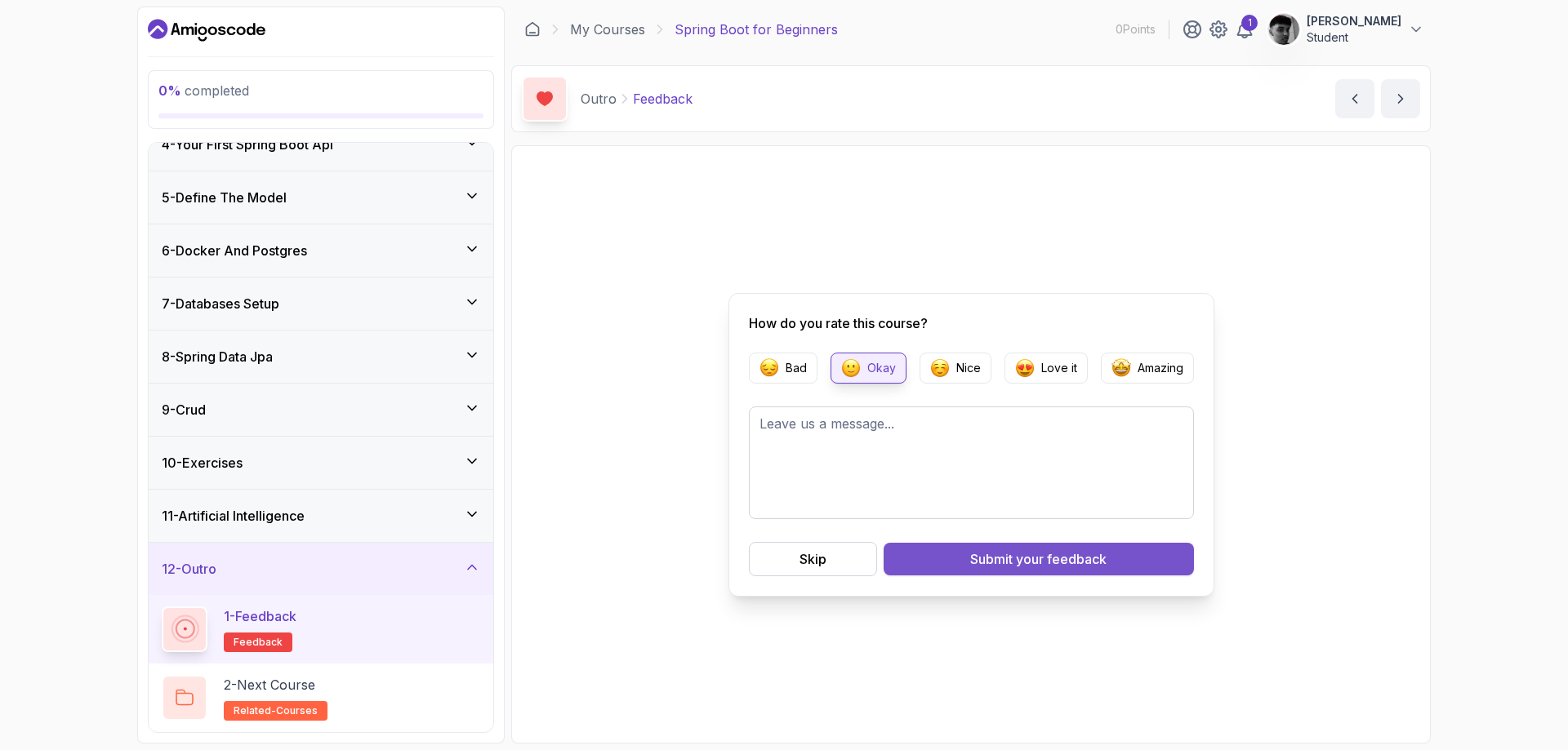
click at [949, 554] on button "Submit your feedback" at bounding box center [1038, 559] width 310 height 33
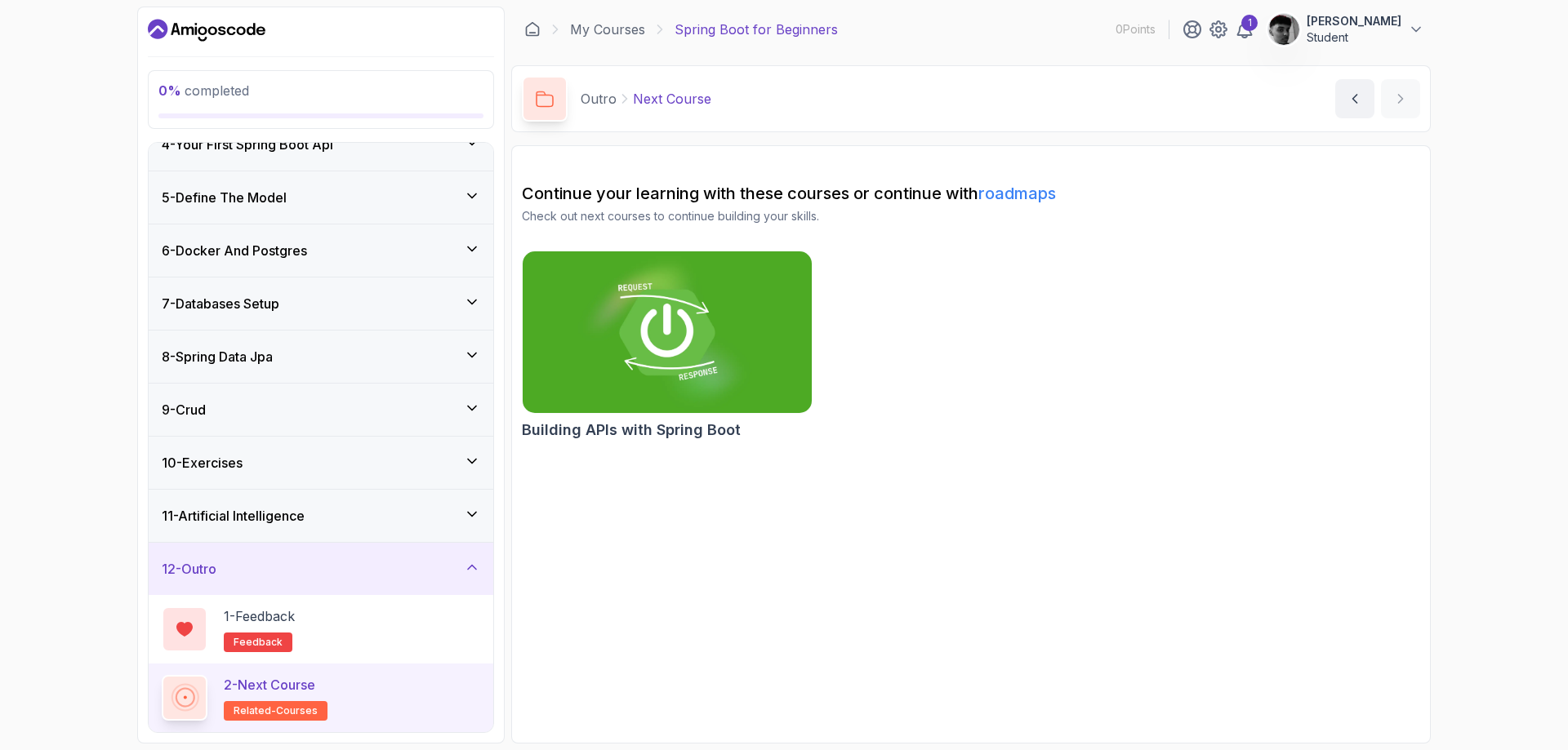
click at [403, 701] on div "2 - Next Course related-courses" at bounding box center [321, 698] width 318 height 46
click at [430, 565] on div "12 - Outro" at bounding box center [321, 568] width 318 height 20
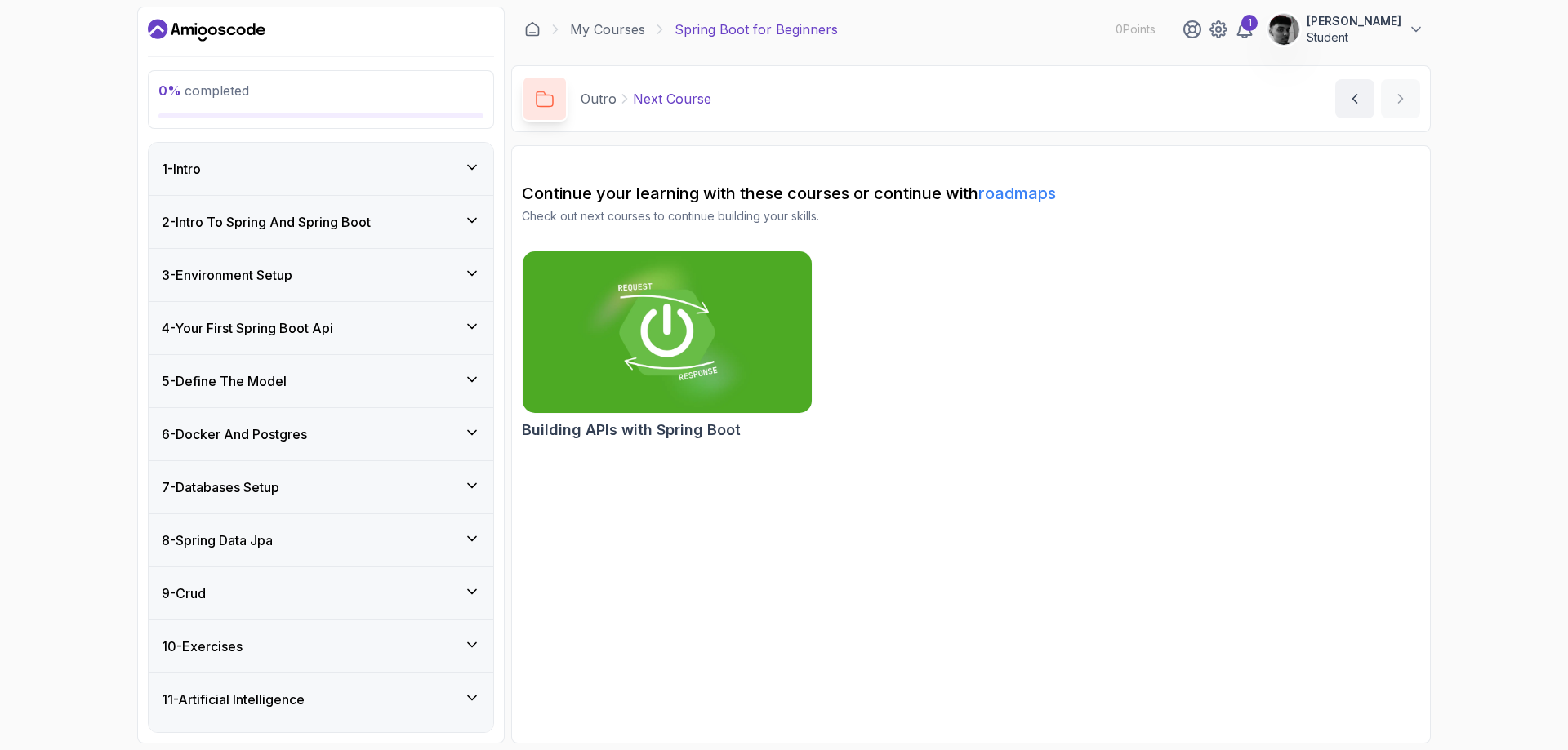
click at [547, 99] on icon at bounding box center [544, 99] width 18 height 17
click at [1250, 27] on icon at bounding box center [1244, 29] width 14 height 16
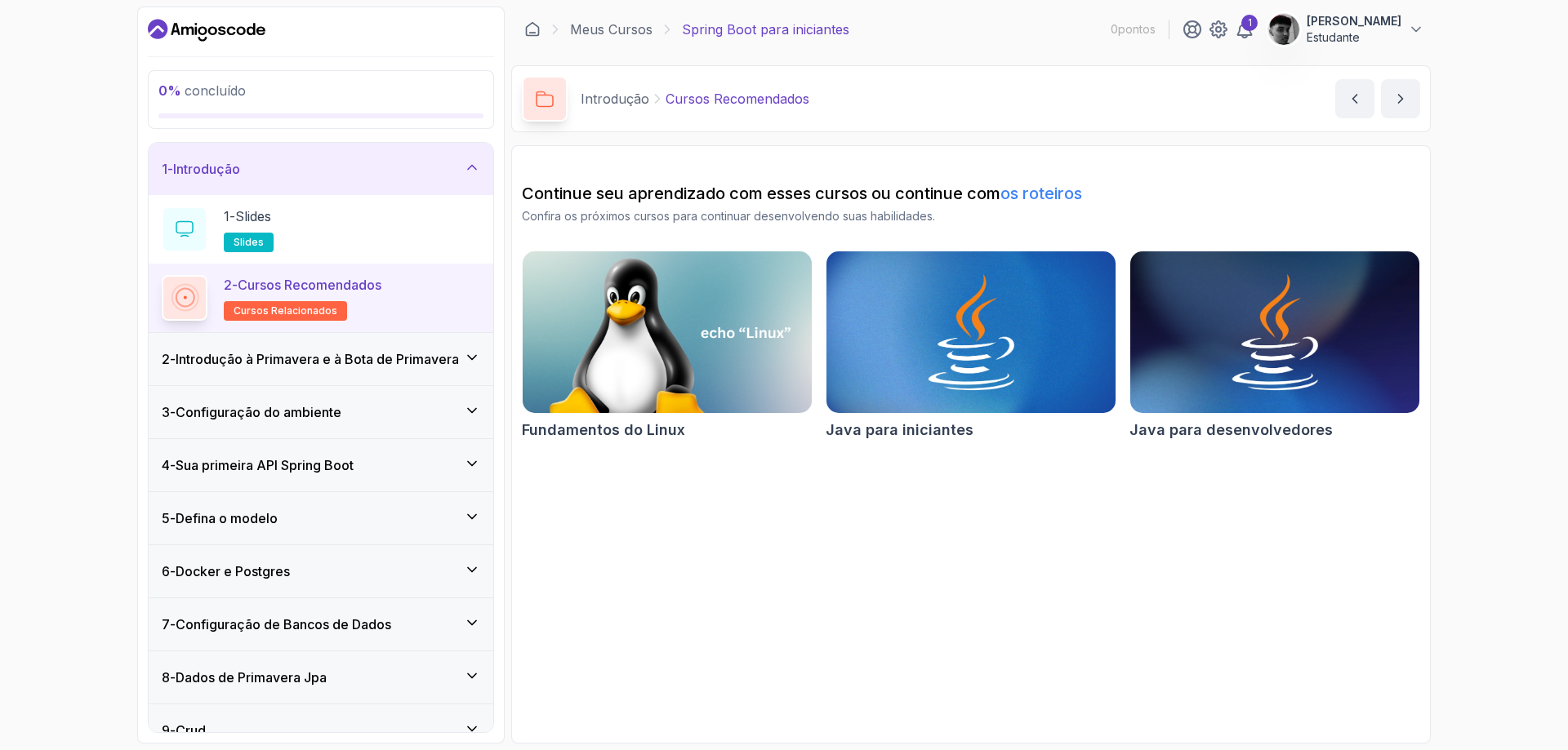
click at [1056, 191] on font "os roteiros" at bounding box center [1041, 193] width 82 height 20
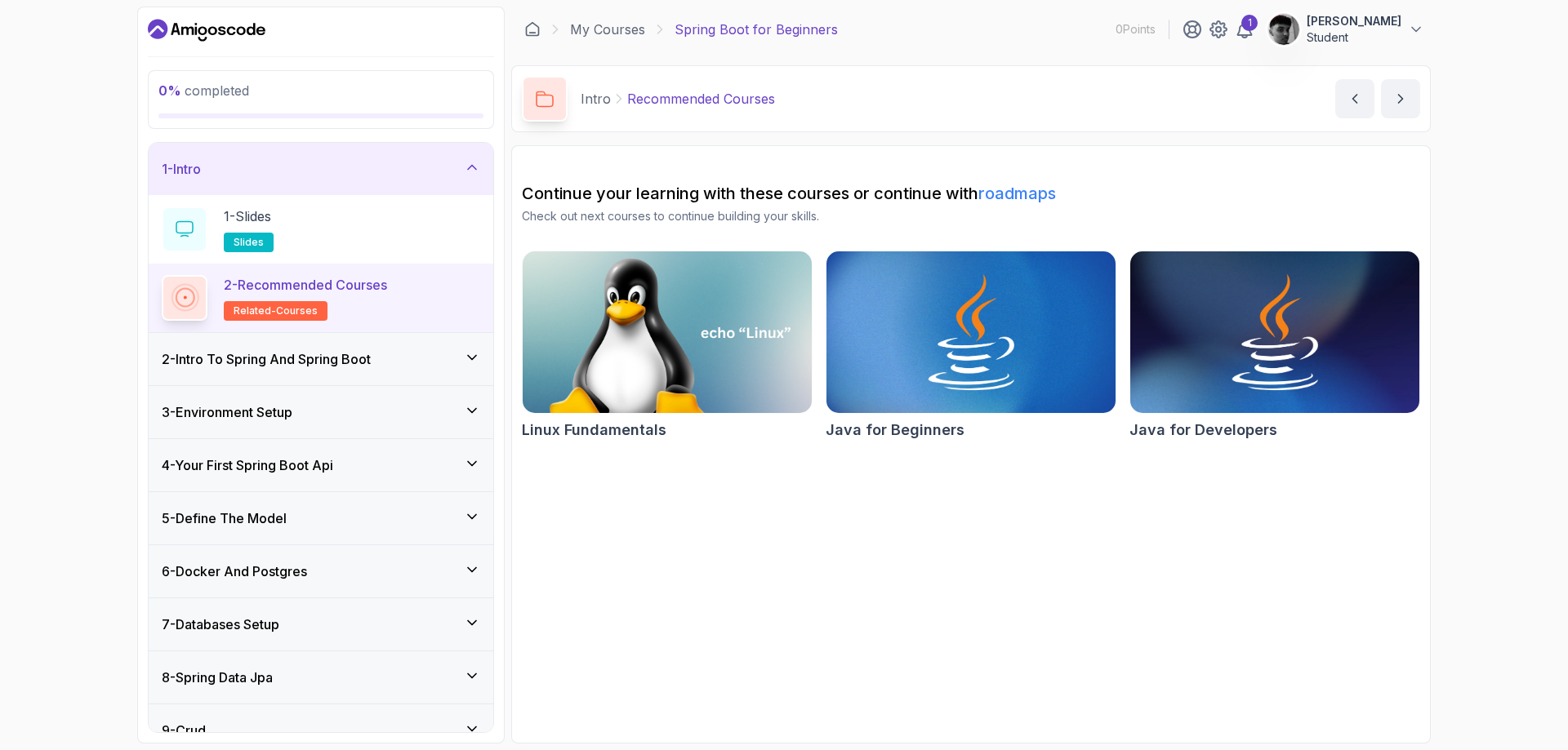
click at [433, 368] on div "2 - Intro To Spring And Spring Boot" at bounding box center [321, 359] width 318 height 20
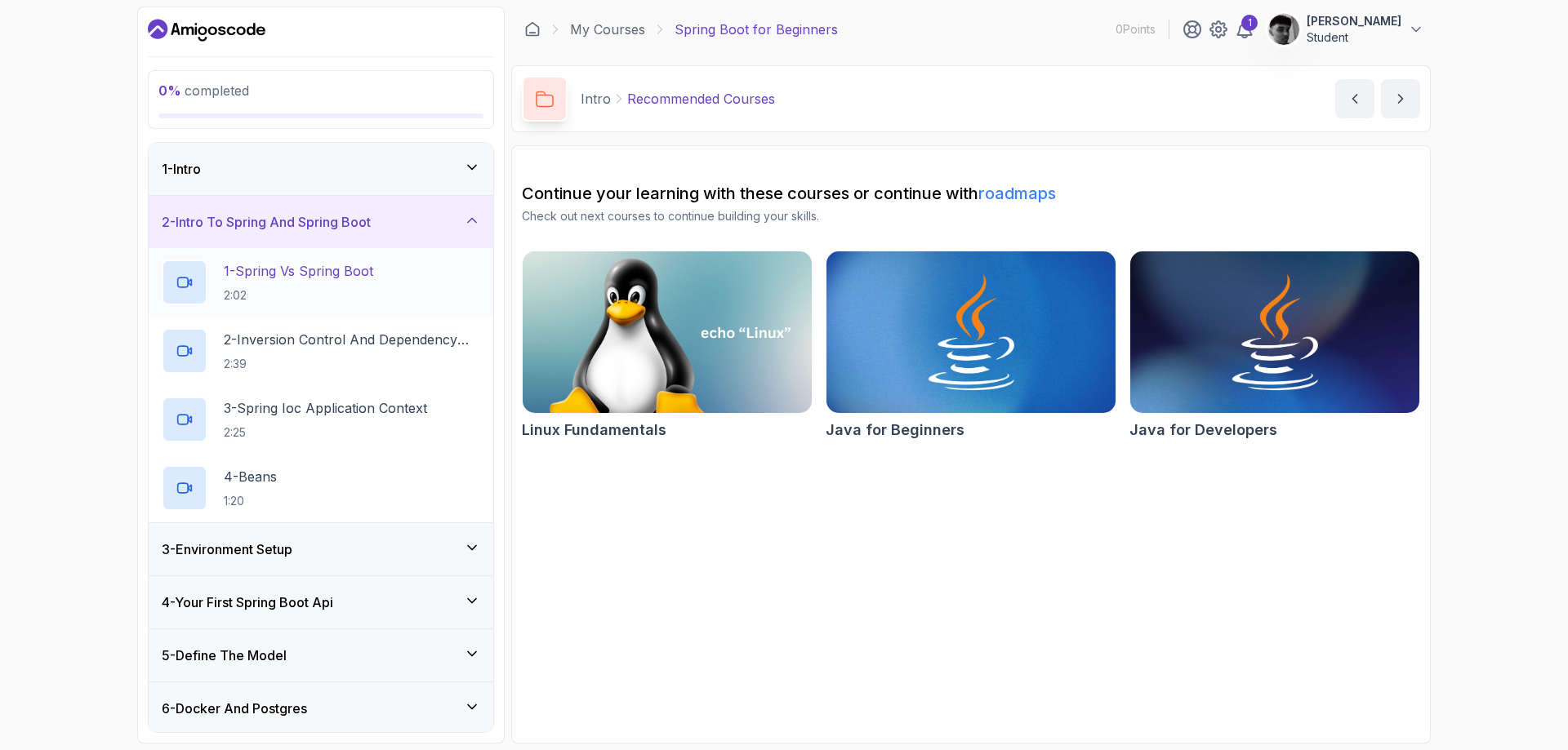
click at [371, 292] on p "2:02" at bounding box center [298, 295] width 150 height 16
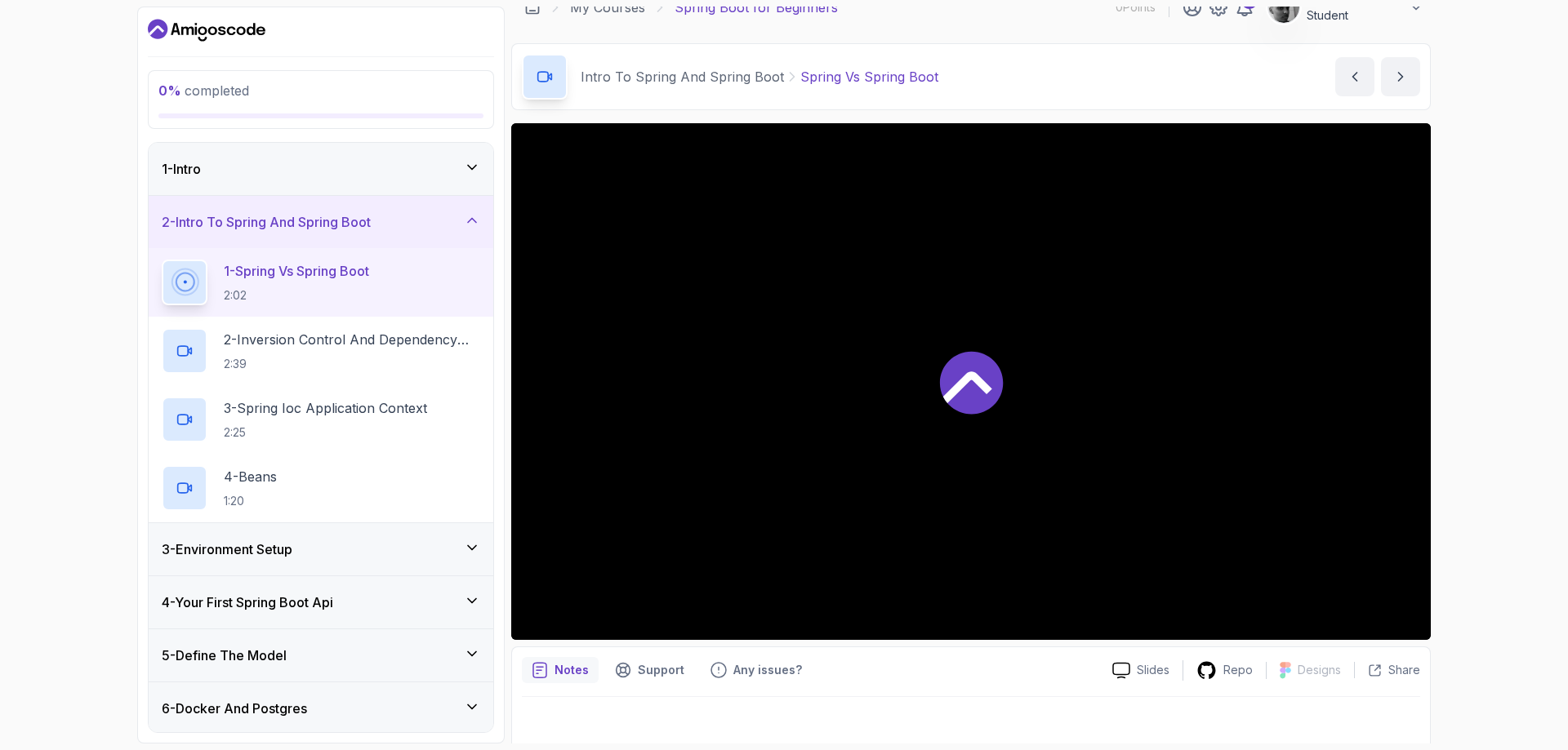
scroll to position [32, 0]
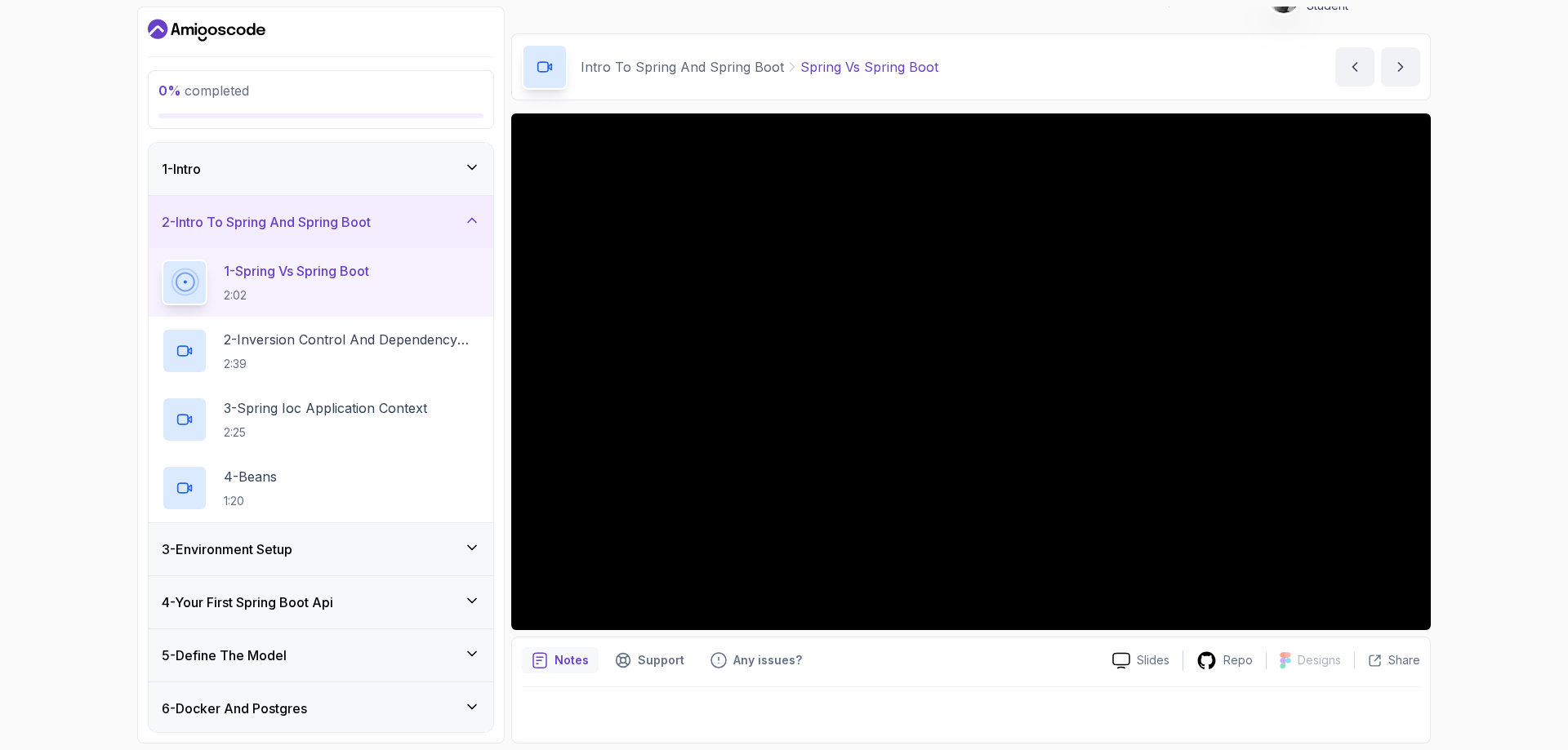
click at [553, 661] on div "Notes" at bounding box center [561, 660] width 77 height 26
click at [472, 214] on icon at bounding box center [472, 220] width 16 height 16
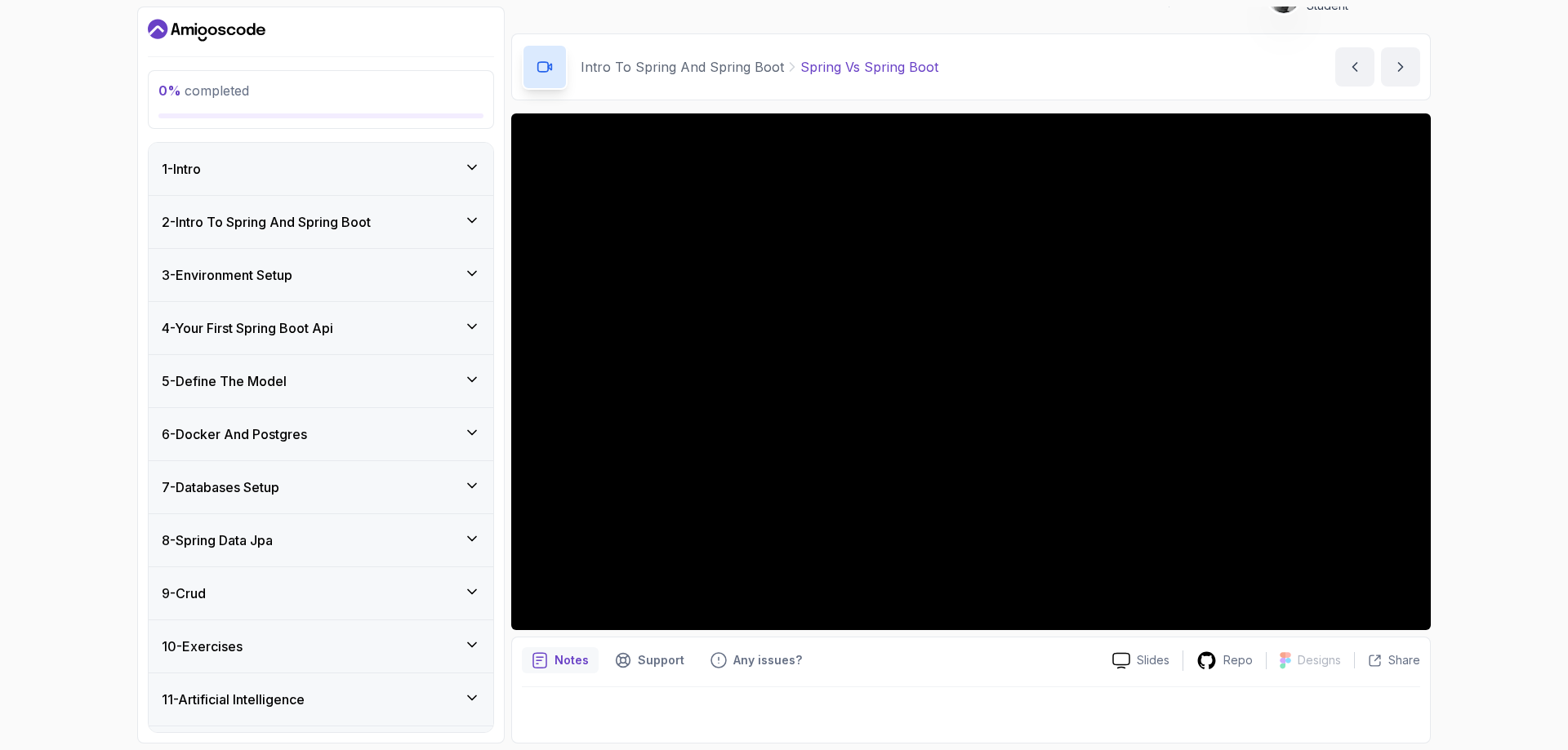
click at [478, 170] on icon at bounding box center [472, 168] width 16 height 16
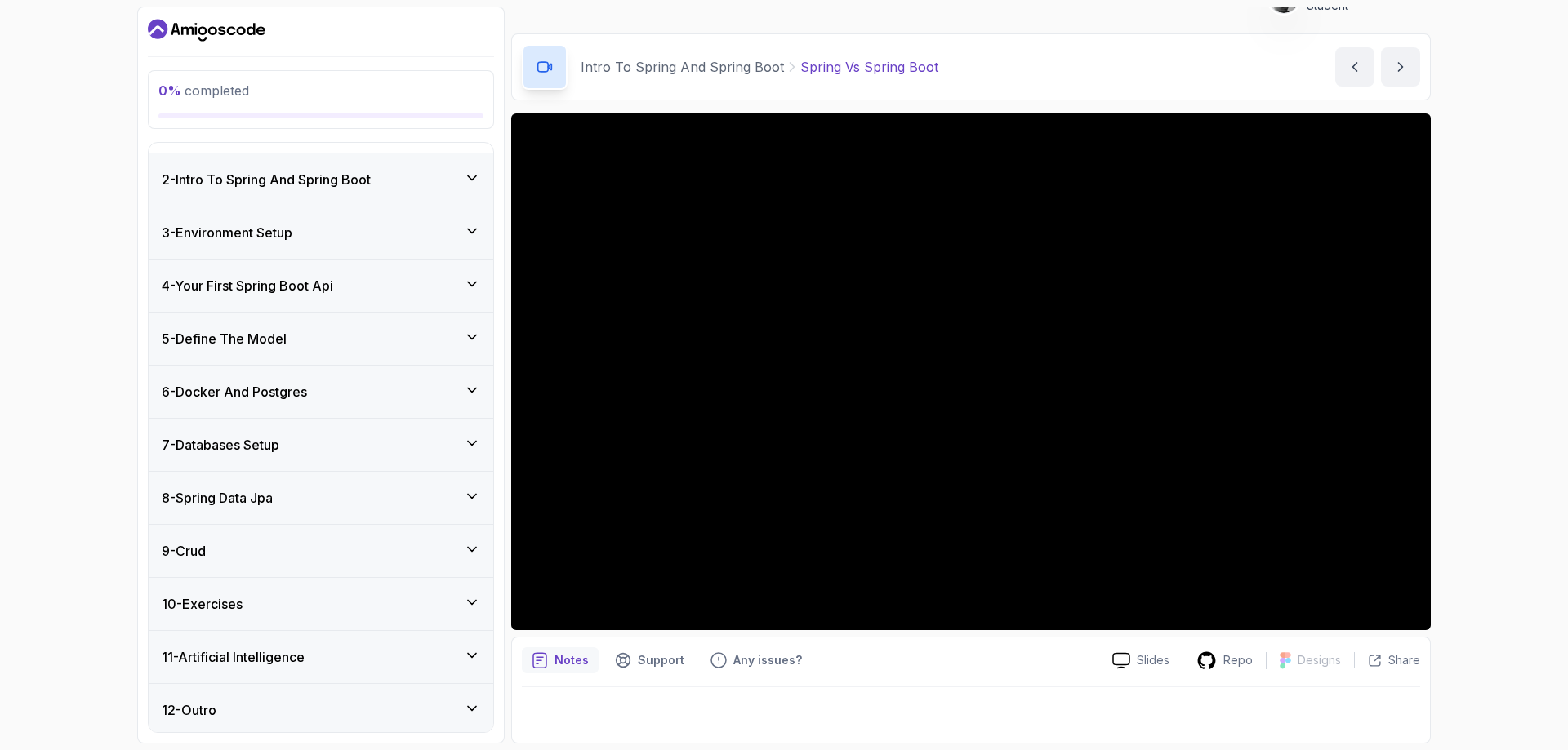
scroll to position [183, 0]
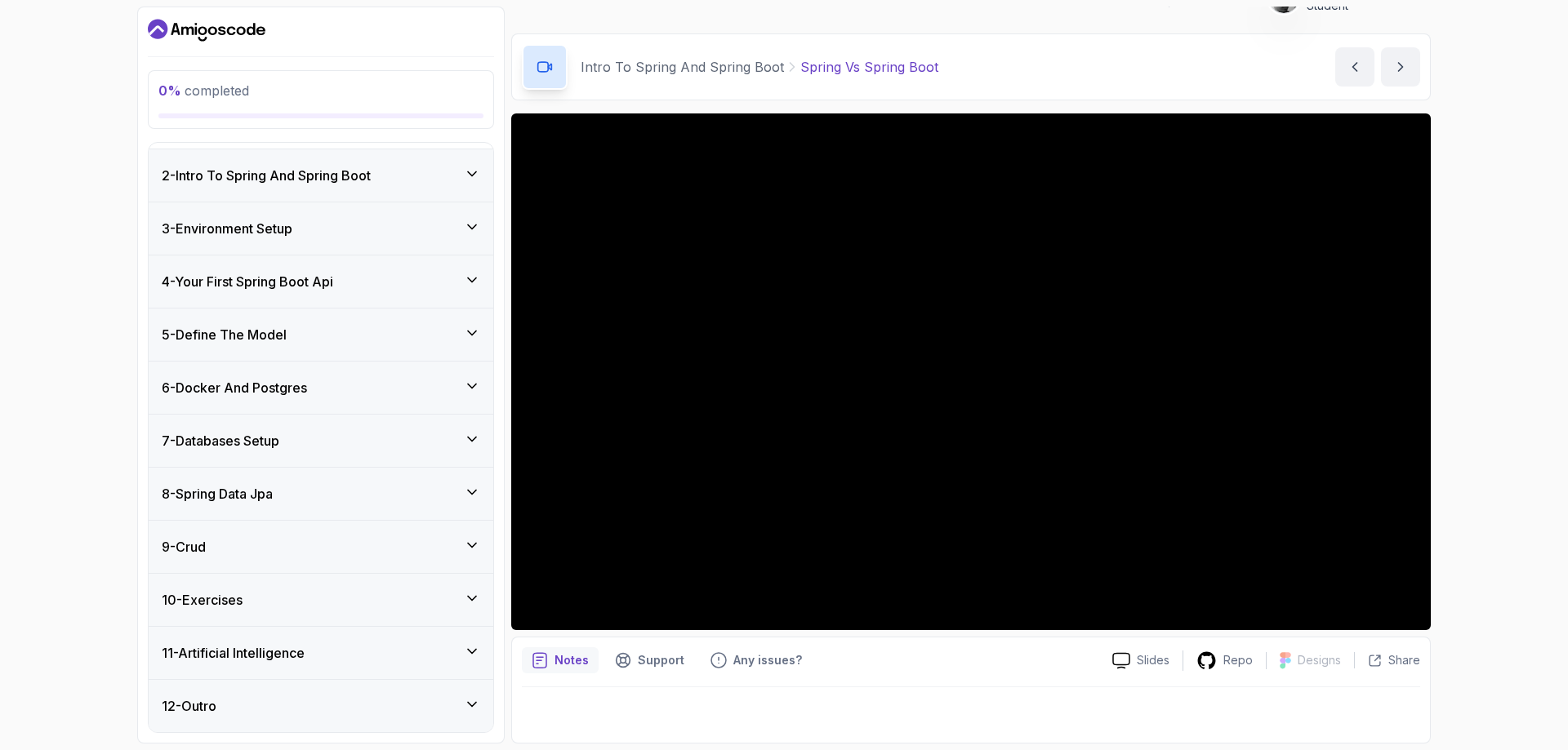
click at [345, 599] on div "10 - Exercises" at bounding box center [321, 600] width 318 height 20
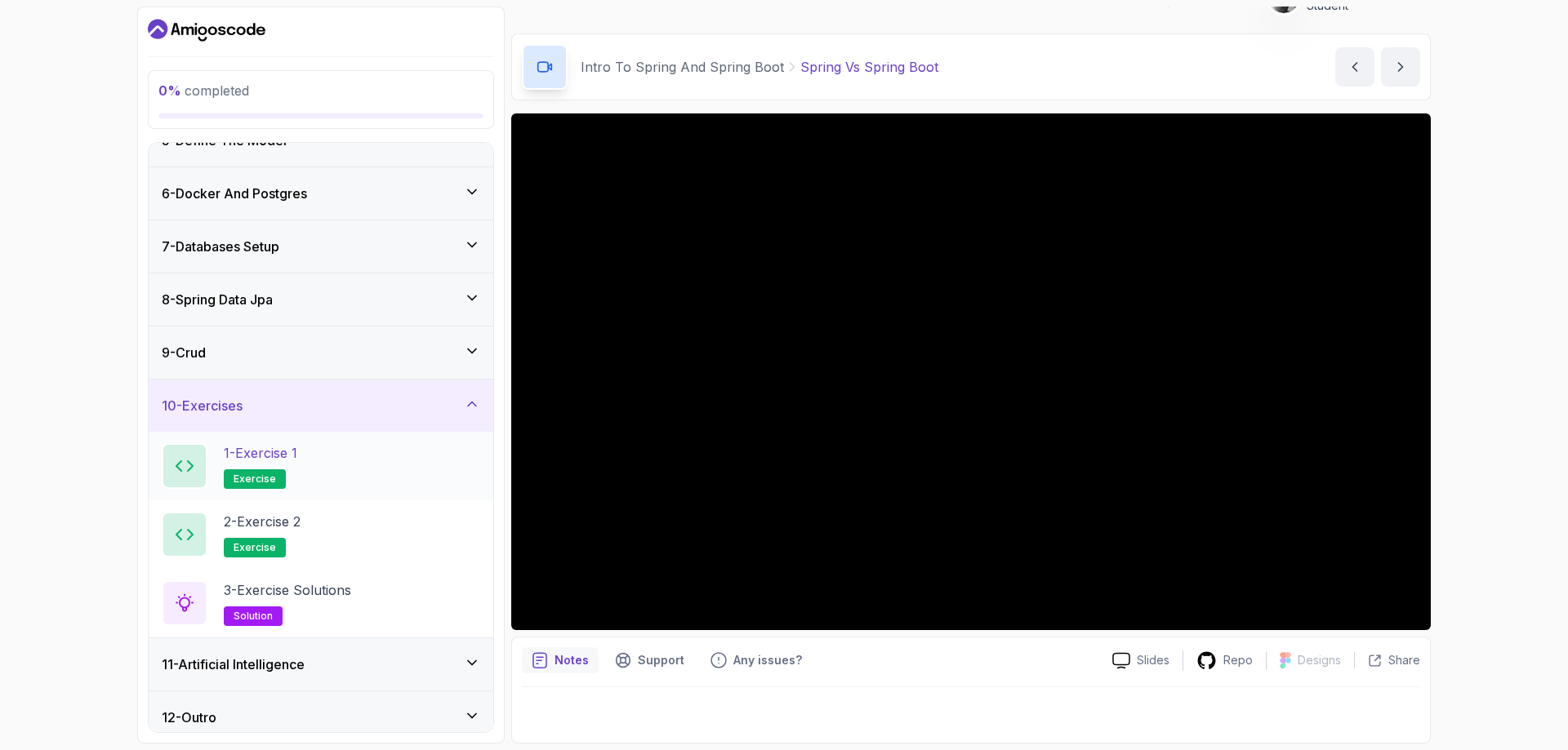
scroll to position [252, 0]
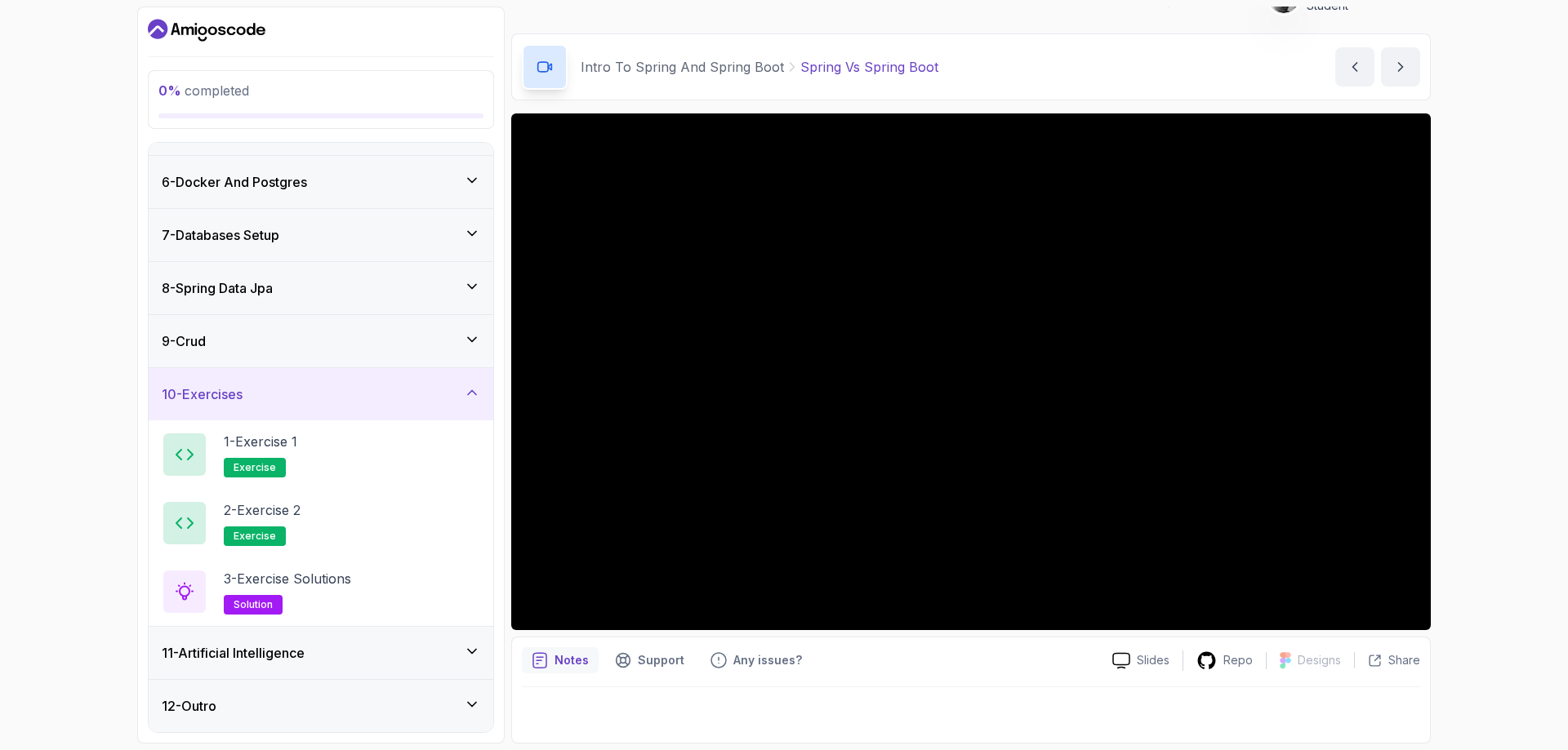
click at [475, 640] on div "11 - Artificial Intelligence" at bounding box center [321, 653] width 345 height 52
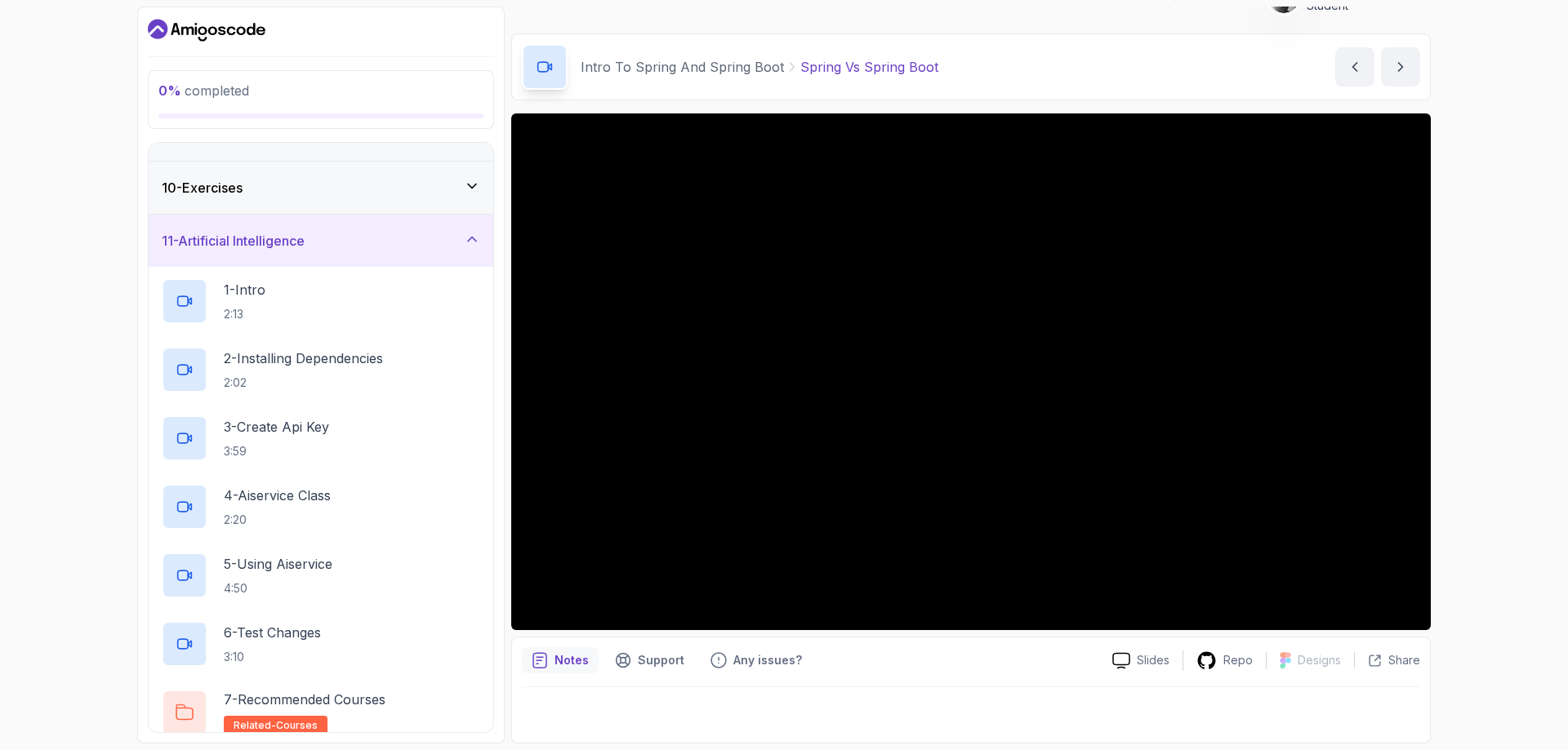
scroll to position [497, 0]
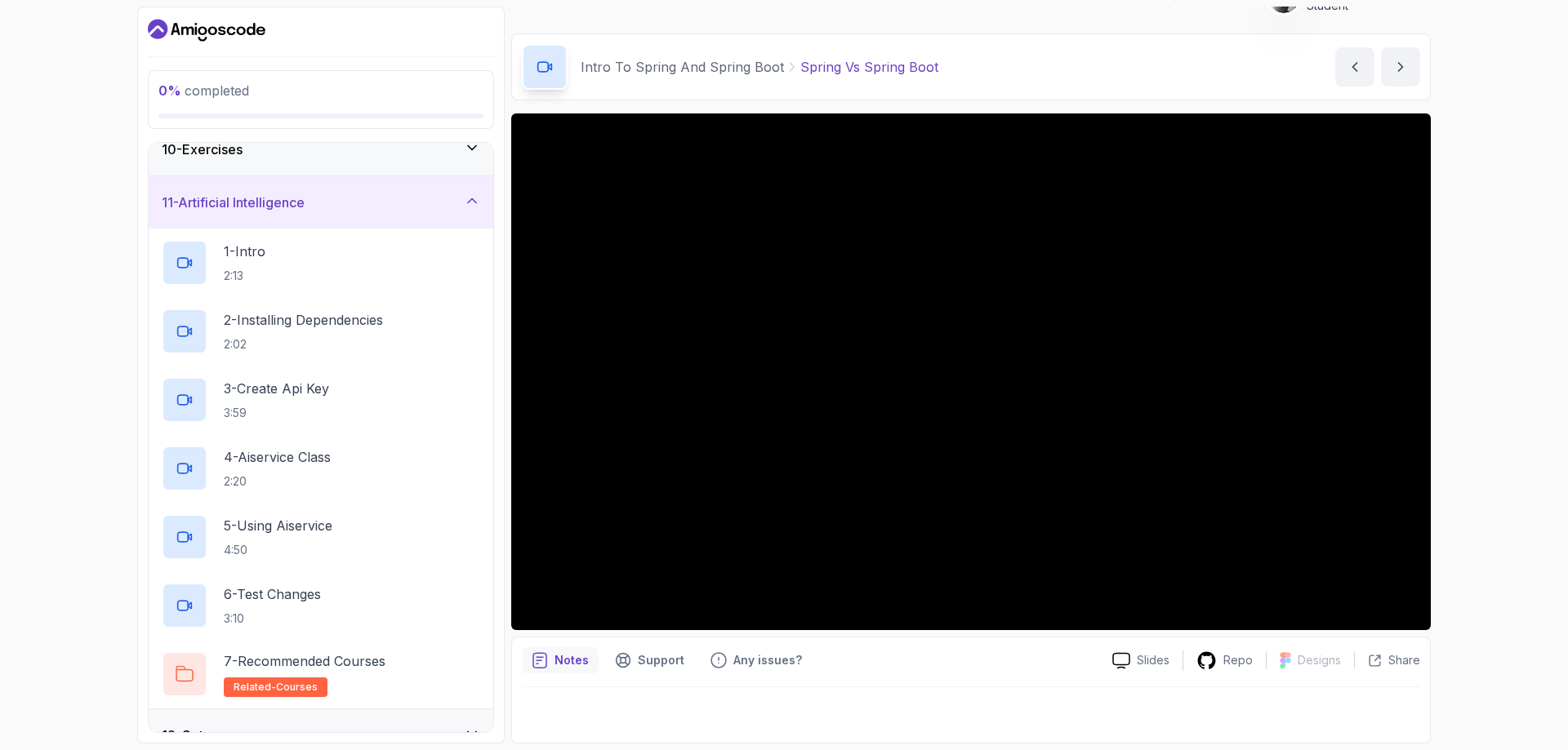
click at [458, 204] on div "11 - Artificial Intelligence" at bounding box center [321, 202] width 318 height 20
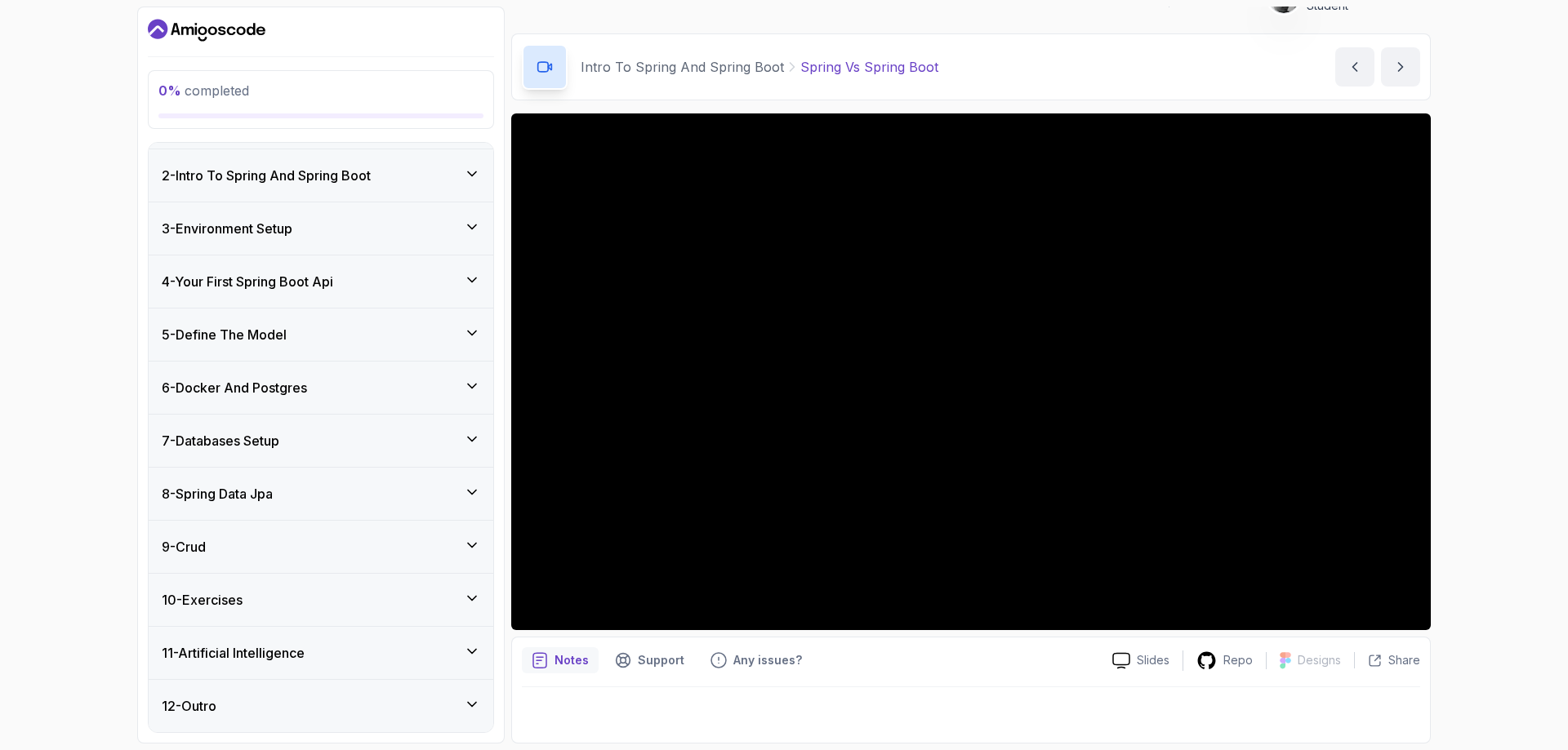
scroll to position [47, 0]
click at [455, 440] on div "7 - Databases Setup" at bounding box center [321, 441] width 318 height 20
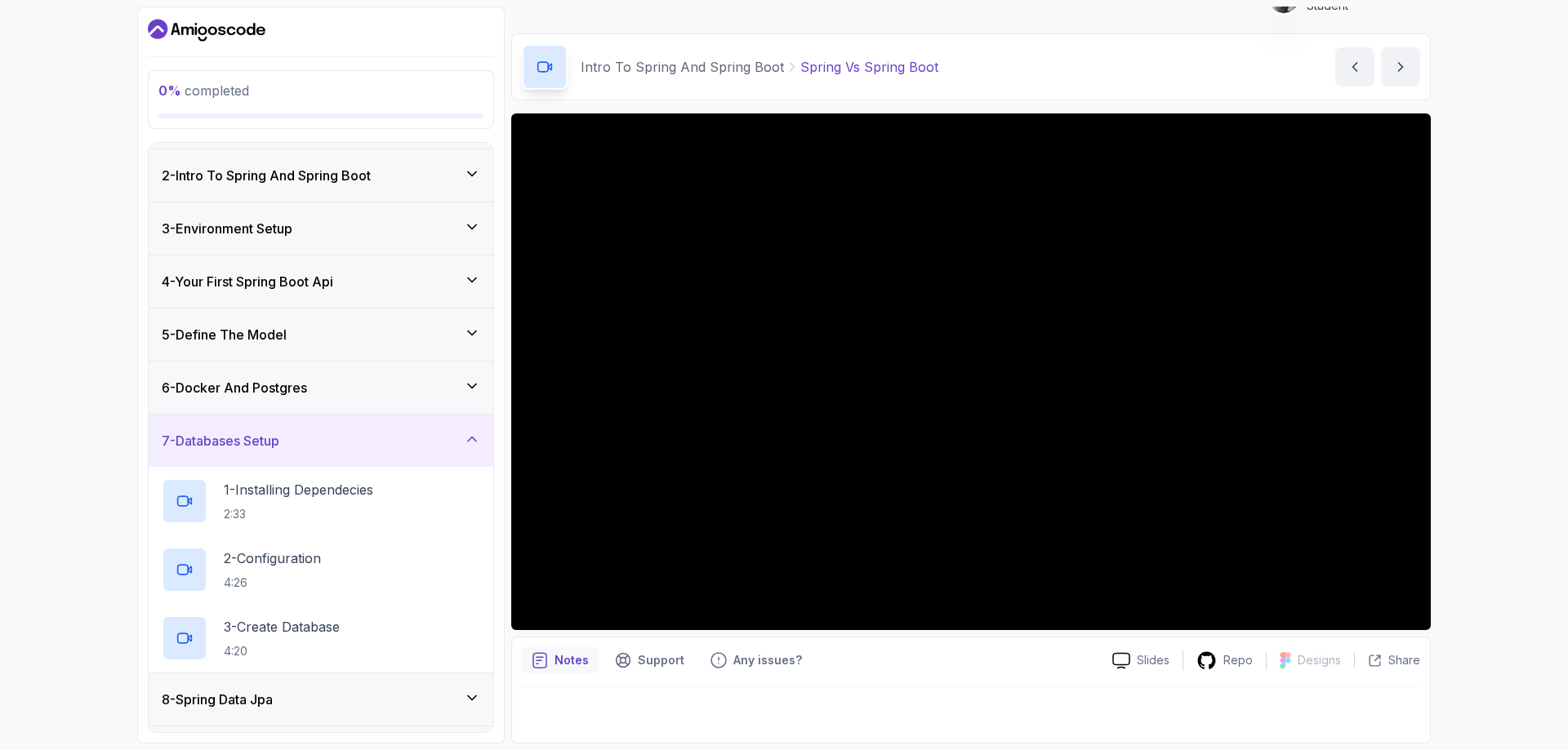
click at [469, 388] on icon at bounding box center [472, 386] width 16 height 16
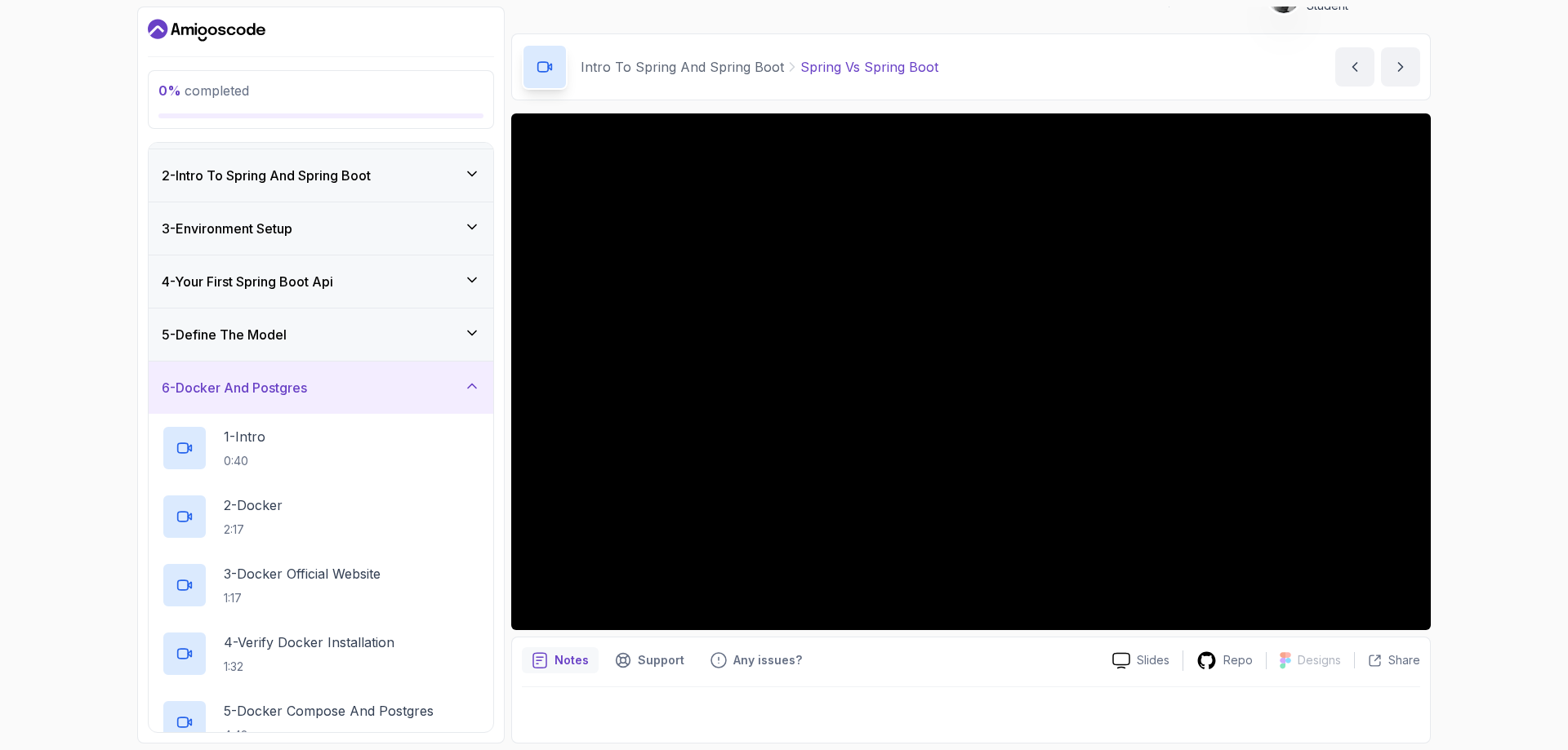
click at [469, 388] on icon at bounding box center [472, 386] width 16 height 16
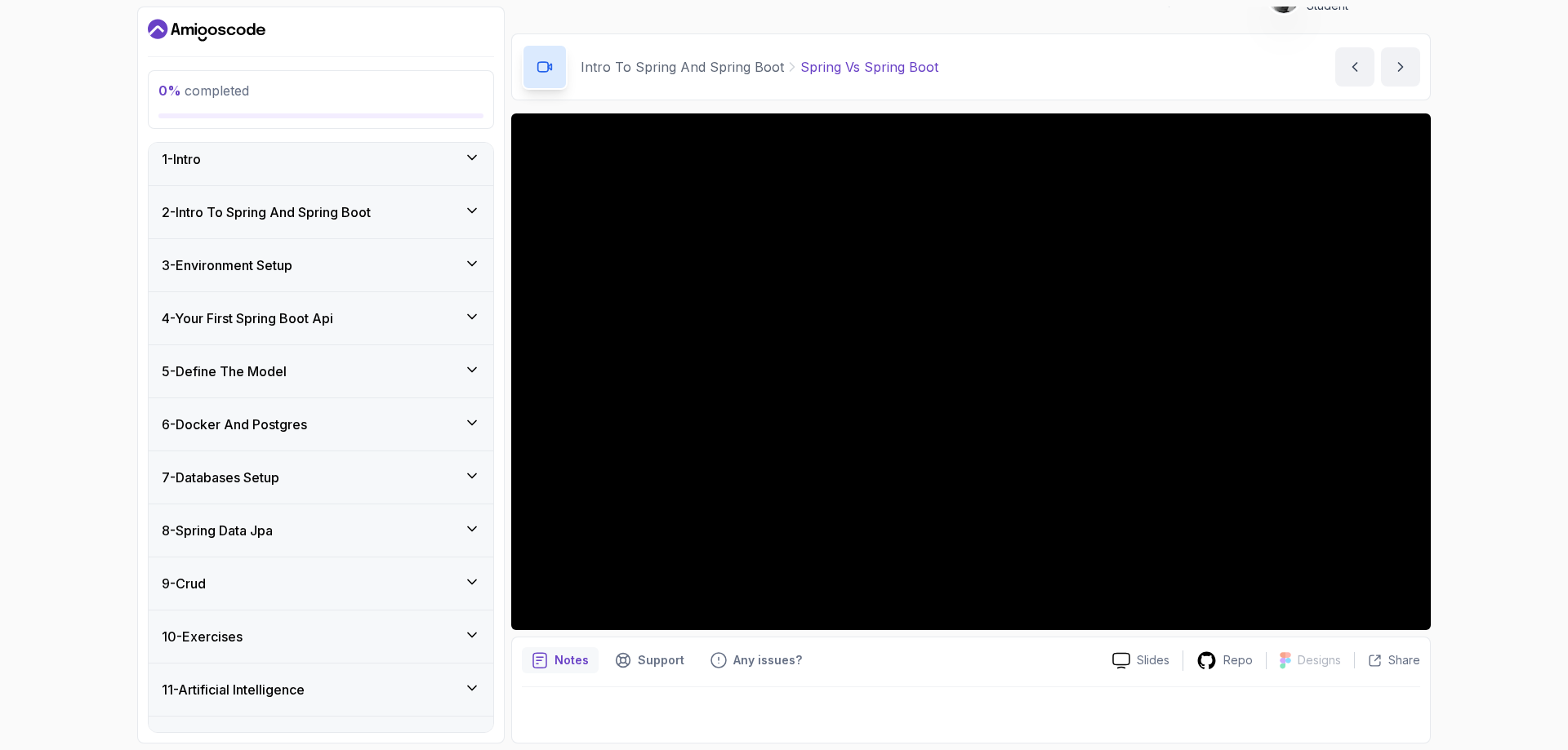
scroll to position [0, 0]
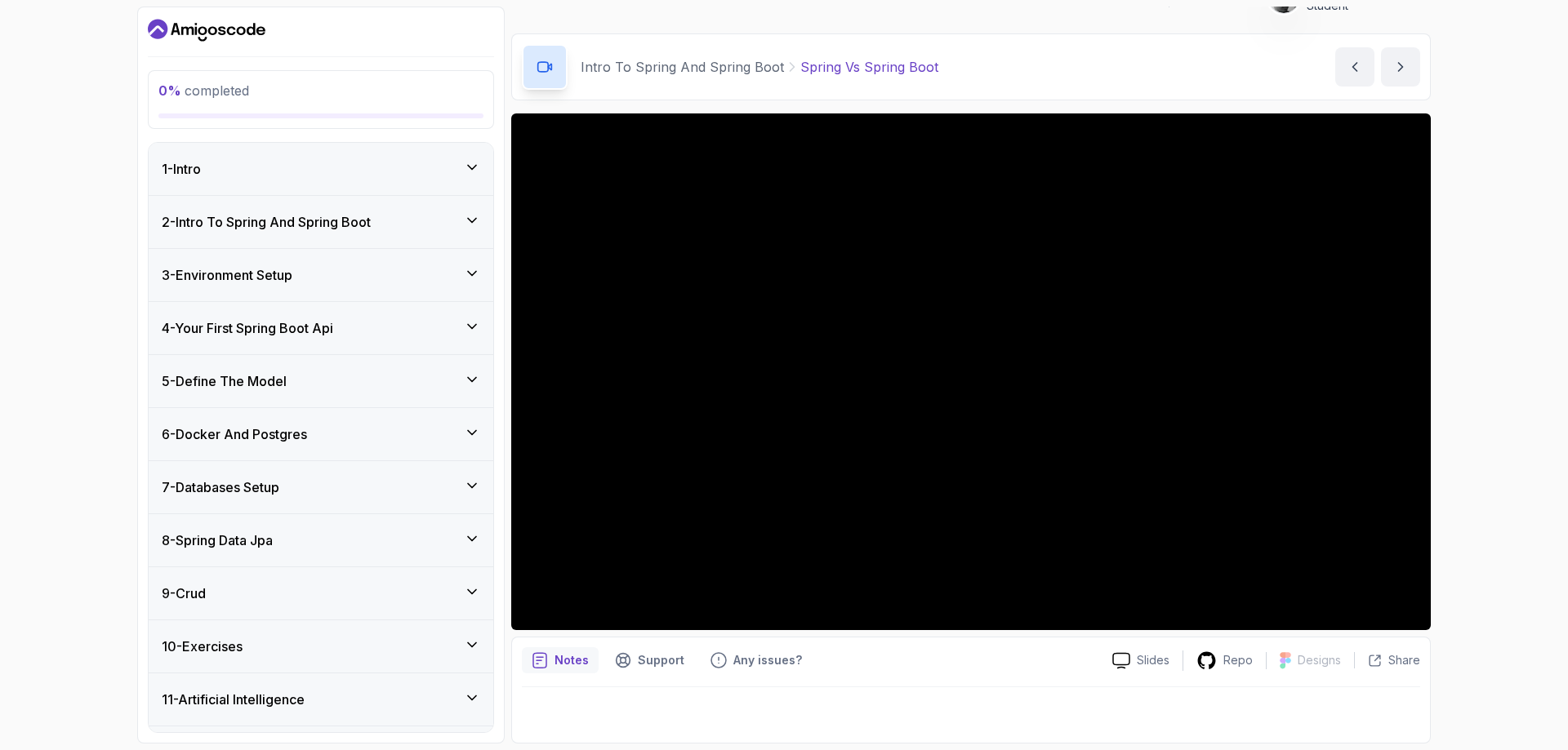
click at [226, 104] on div "0 % completed" at bounding box center [321, 100] width 325 height 38
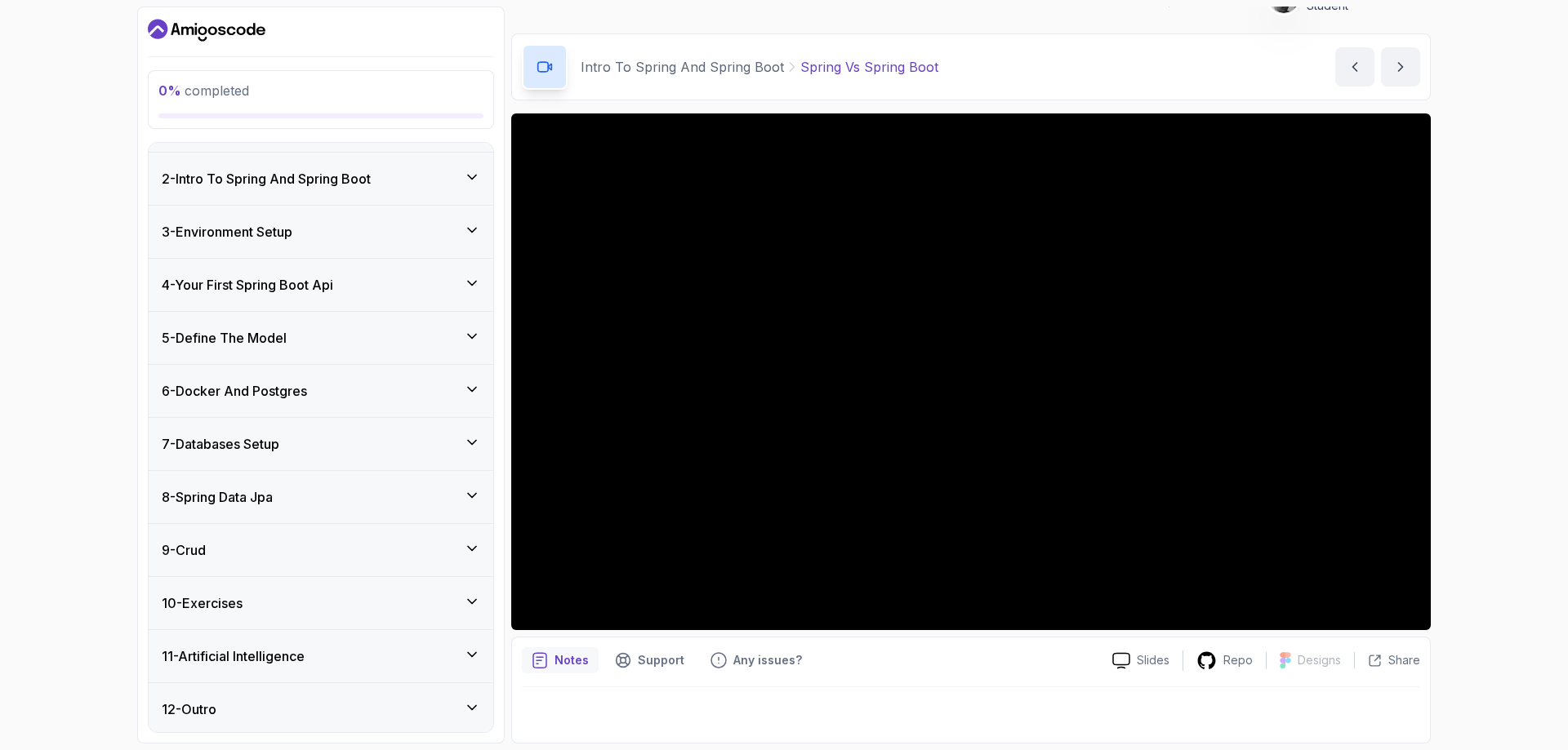
scroll to position [47, 0]
click at [484, 701] on div "12 - Outro" at bounding box center [321, 706] width 345 height 52
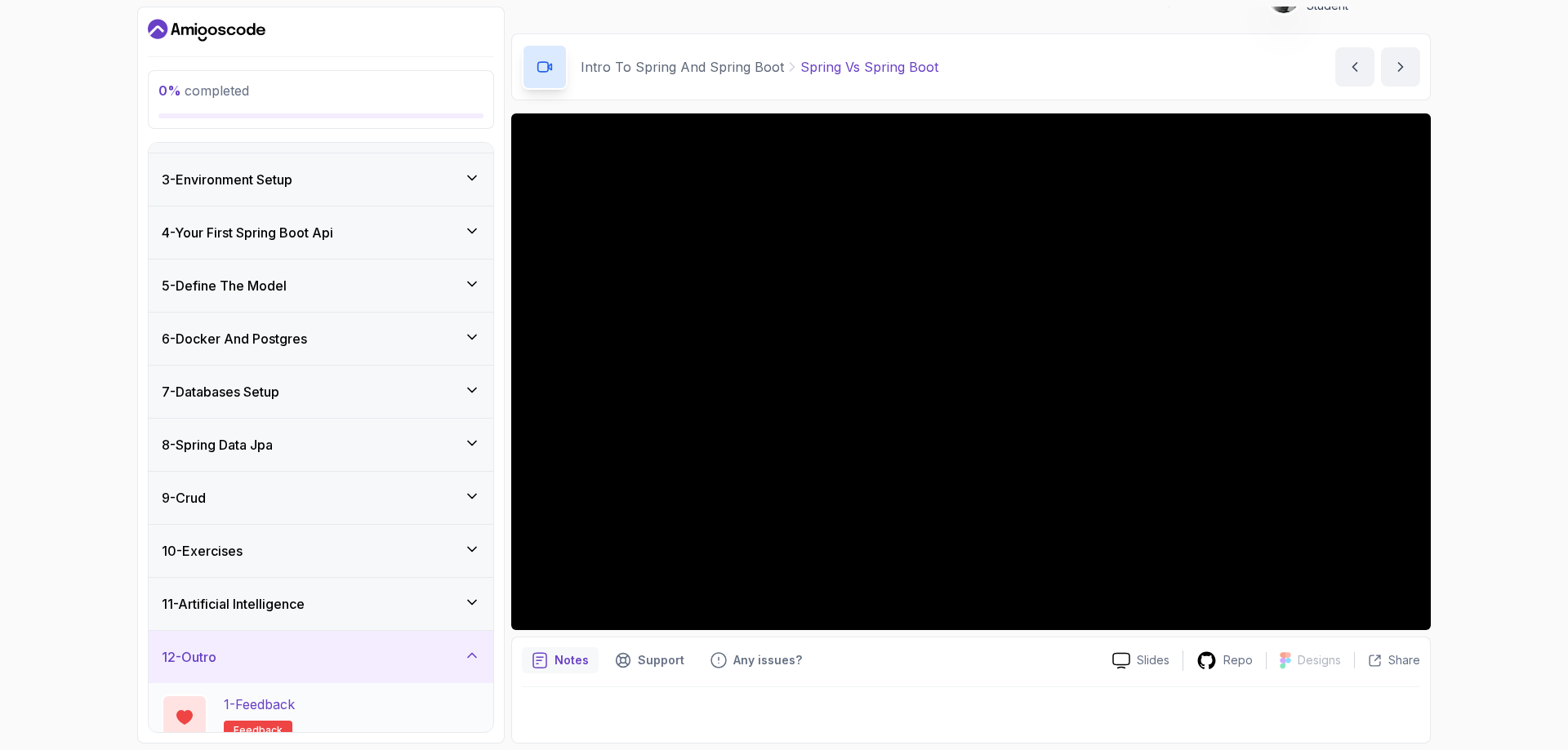
scroll to position [183, 0]
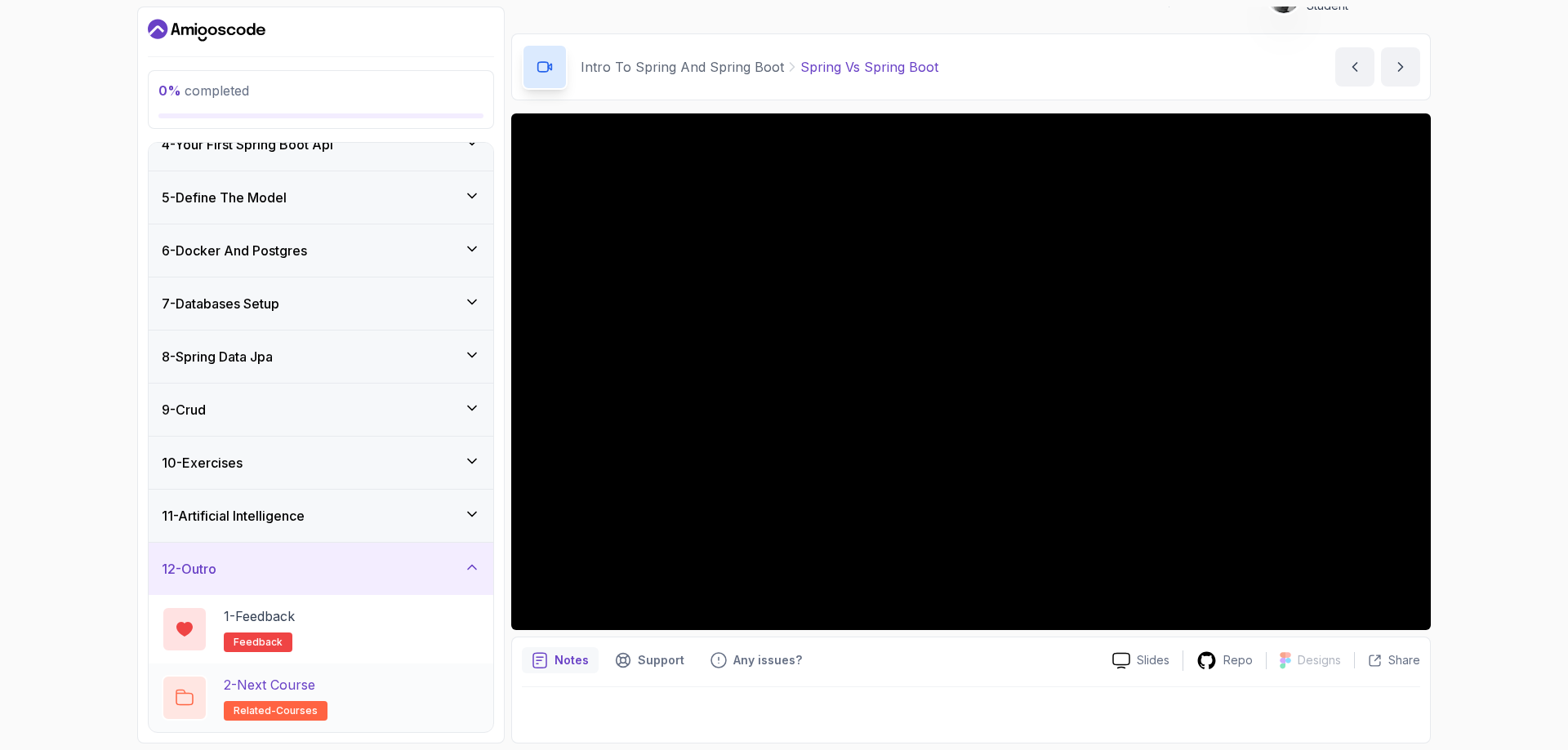
click at [428, 682] on div "2 - Next Course related-courses" at bounding box center [321, 698] width 318 height 46
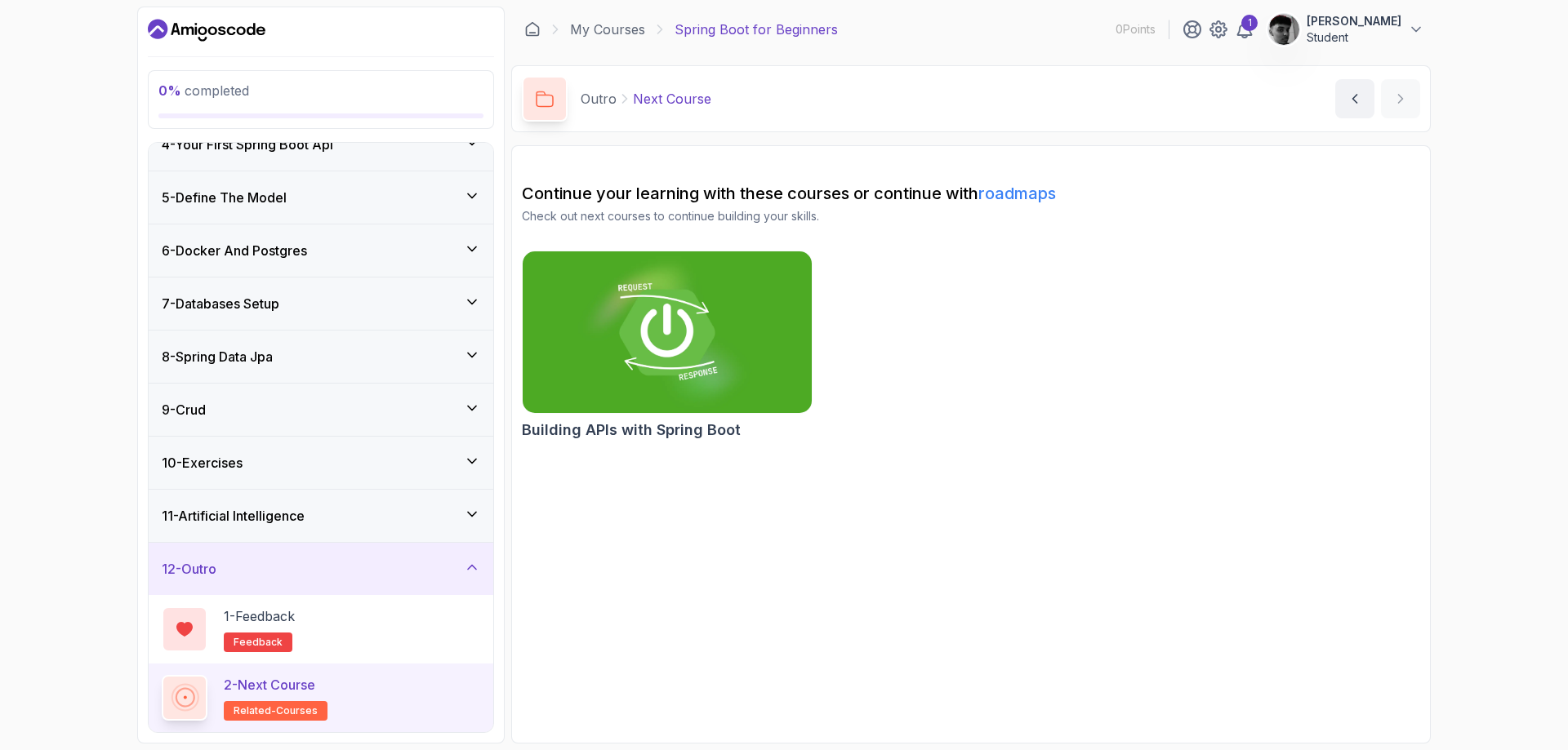
click at [1351, 29] on p "Student" at bounding box center [1354, 38] width 95 height 16
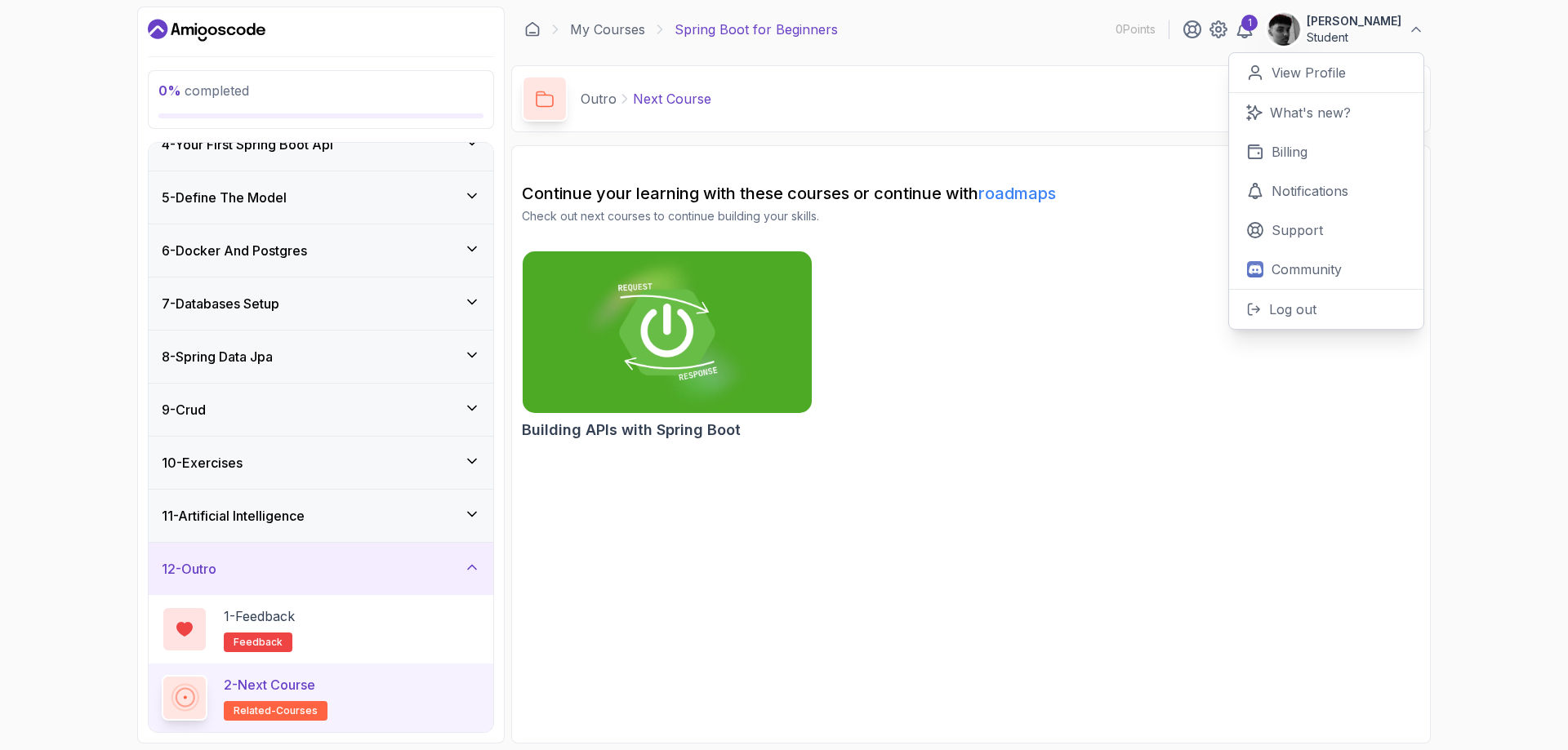
click at [1292, 31] on img at bounding box center [1283, 29] width 33 height 33
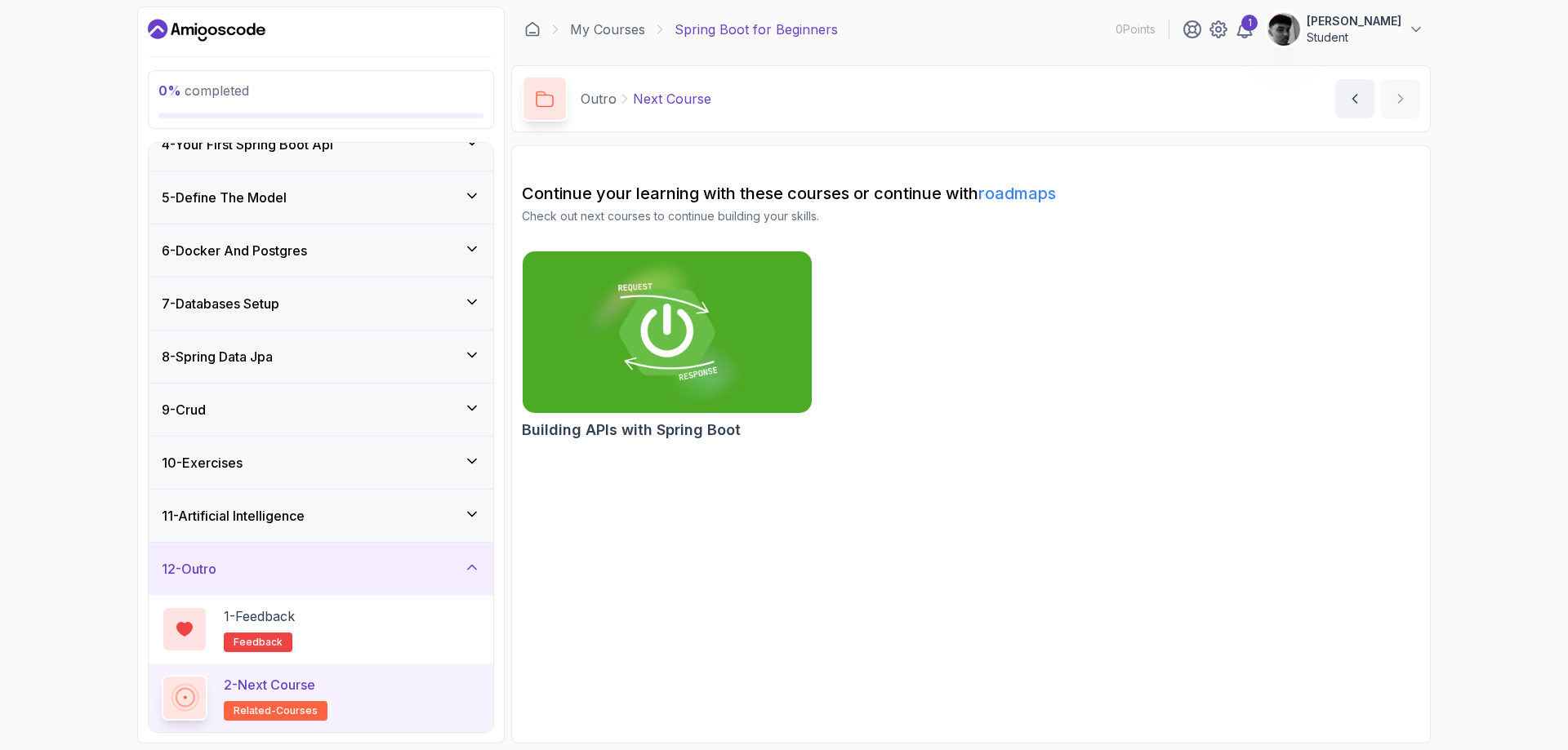
click at [1295, 30] on img at bounding box center [1283, 29] width 33 height 33
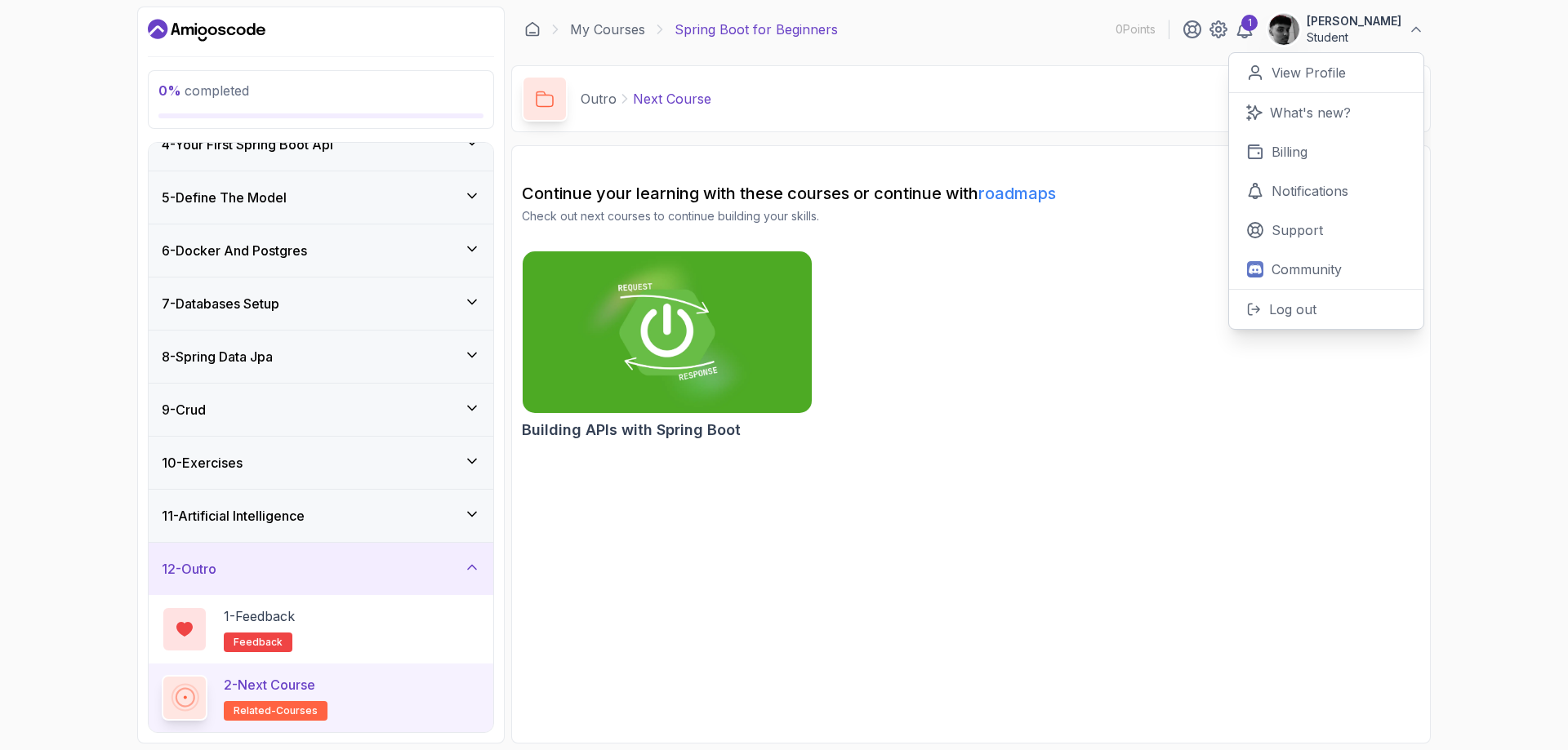
click at [1322, 20] on p "[PERSON_NAME]" at bounding box center [1354, 21] width 95 height 16
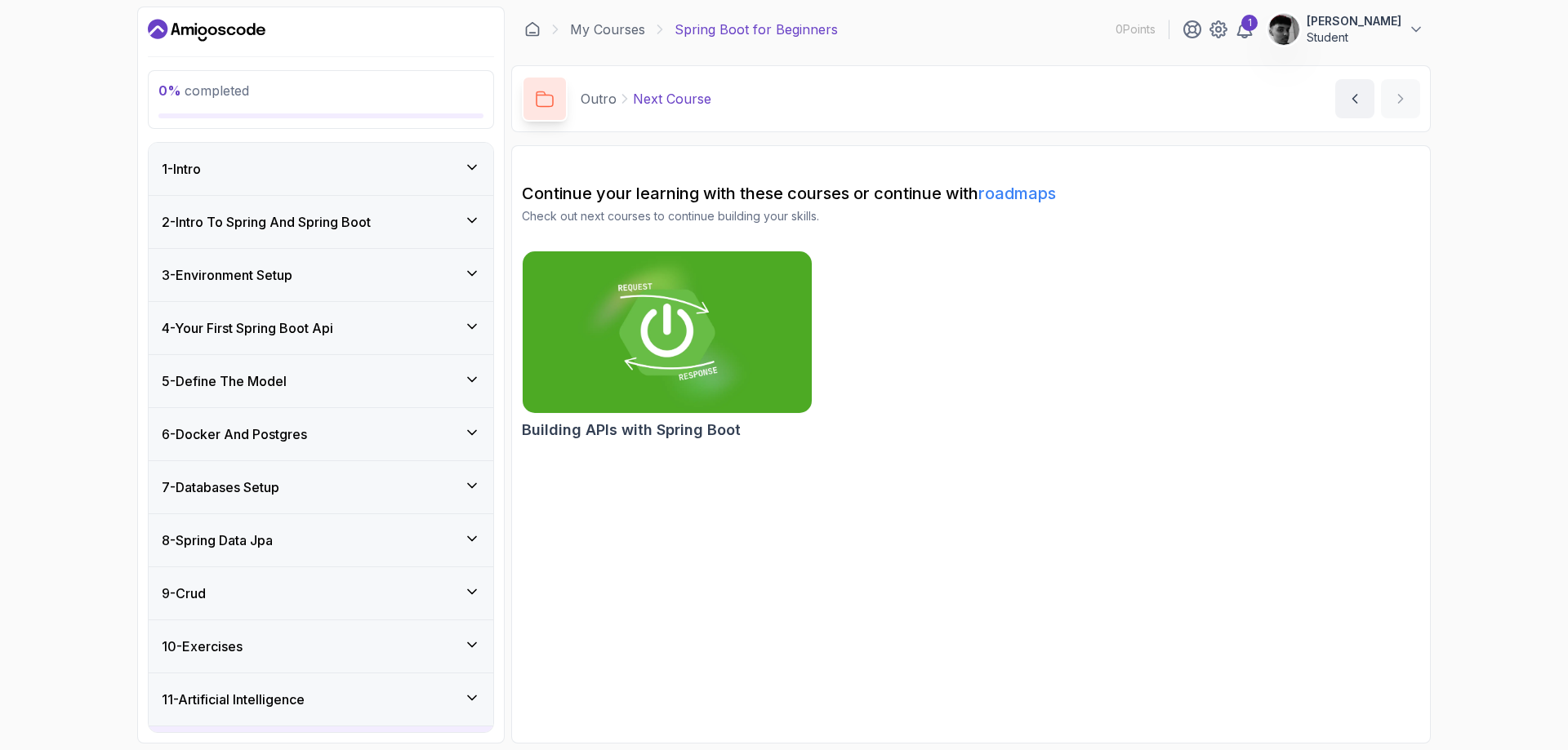
click at [268, 166] on div "1 - Intro" at bounding box center [321, 169] width 318 height 20
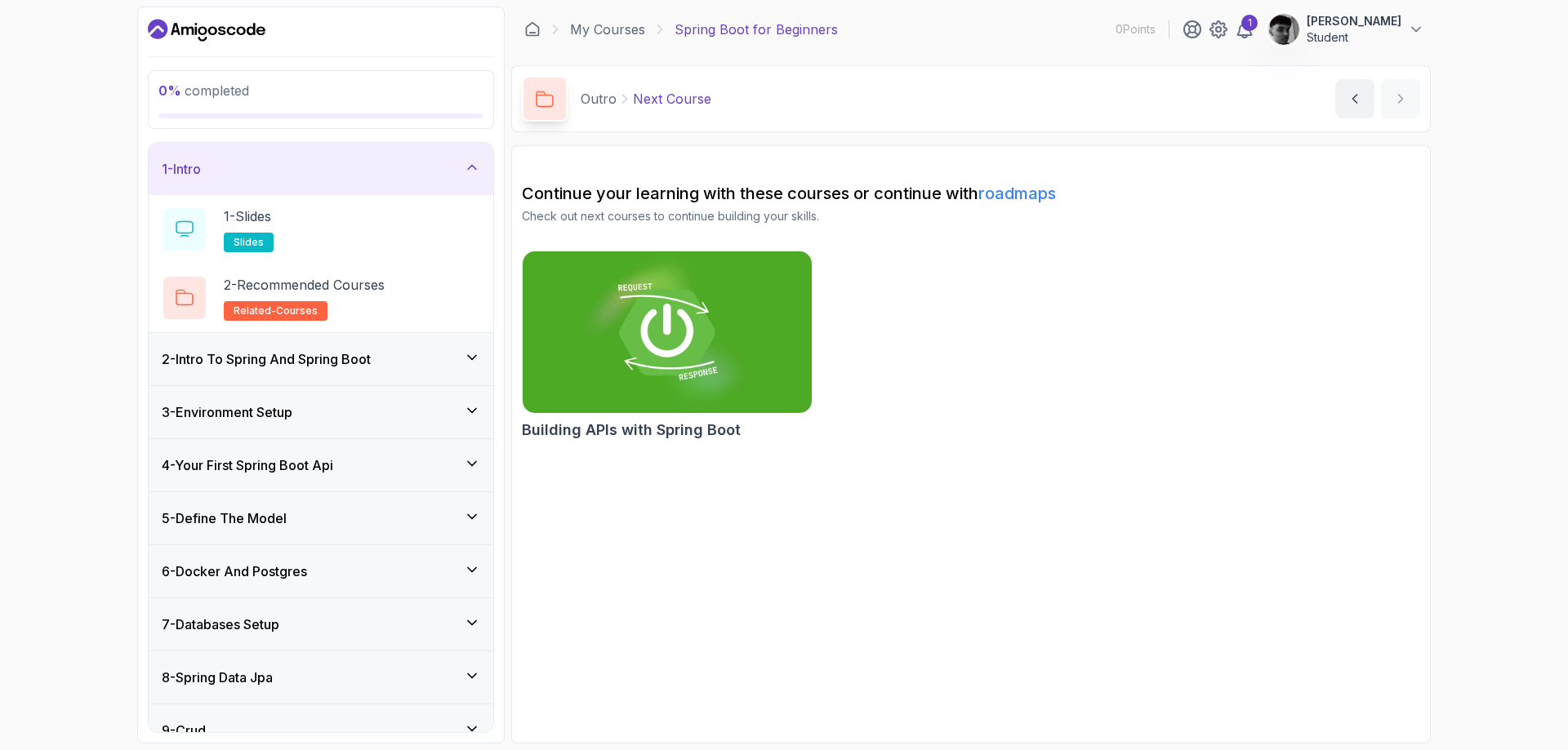
click at [320, 361] on h3 "2 - Intro To Spring And Spring Boot" at bounding box center [266, 359] width 209 height 20
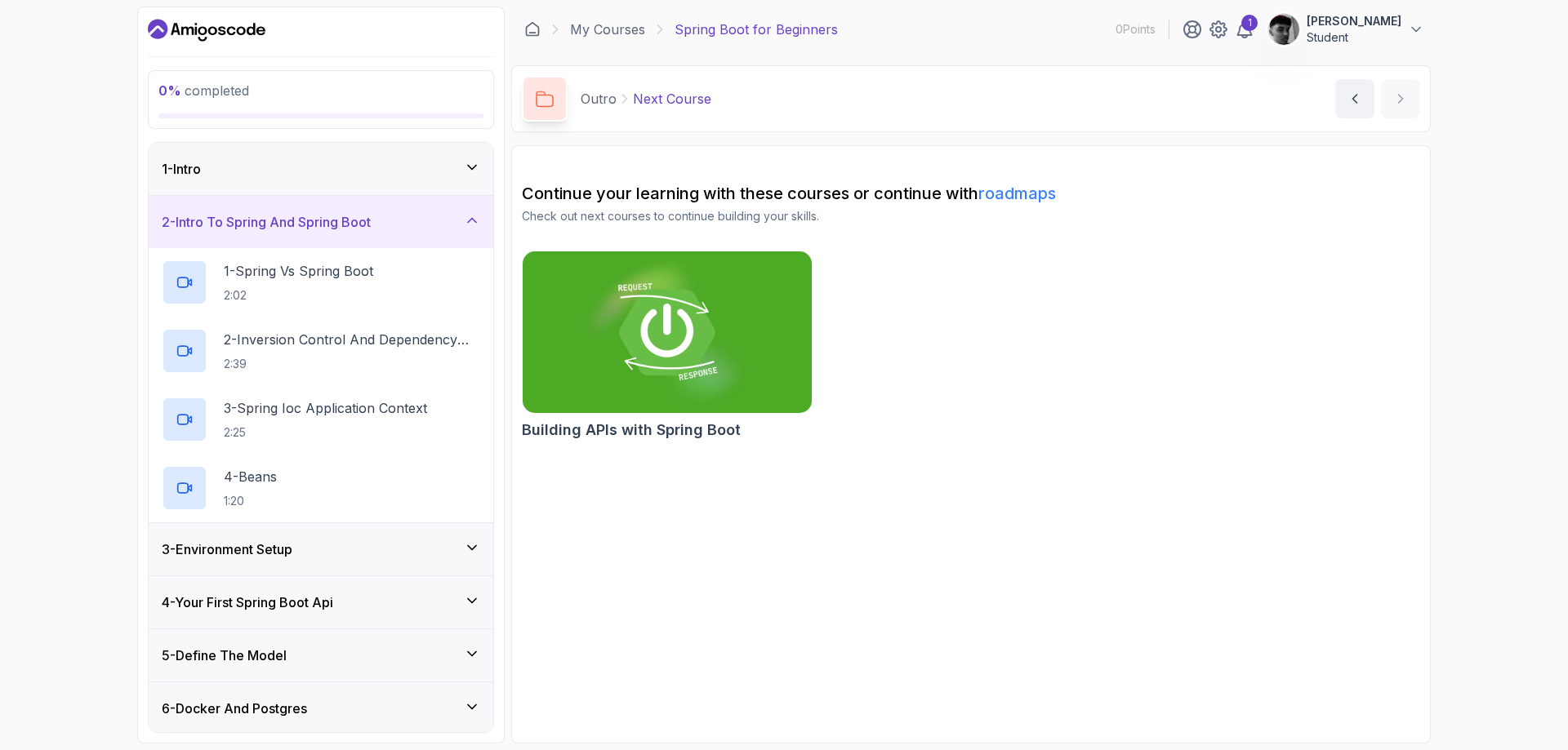
click at [336, 220] on h3 "2 - Intro To Spring And Spring Boot" at bounding box center [266, 222] width 209 height 20
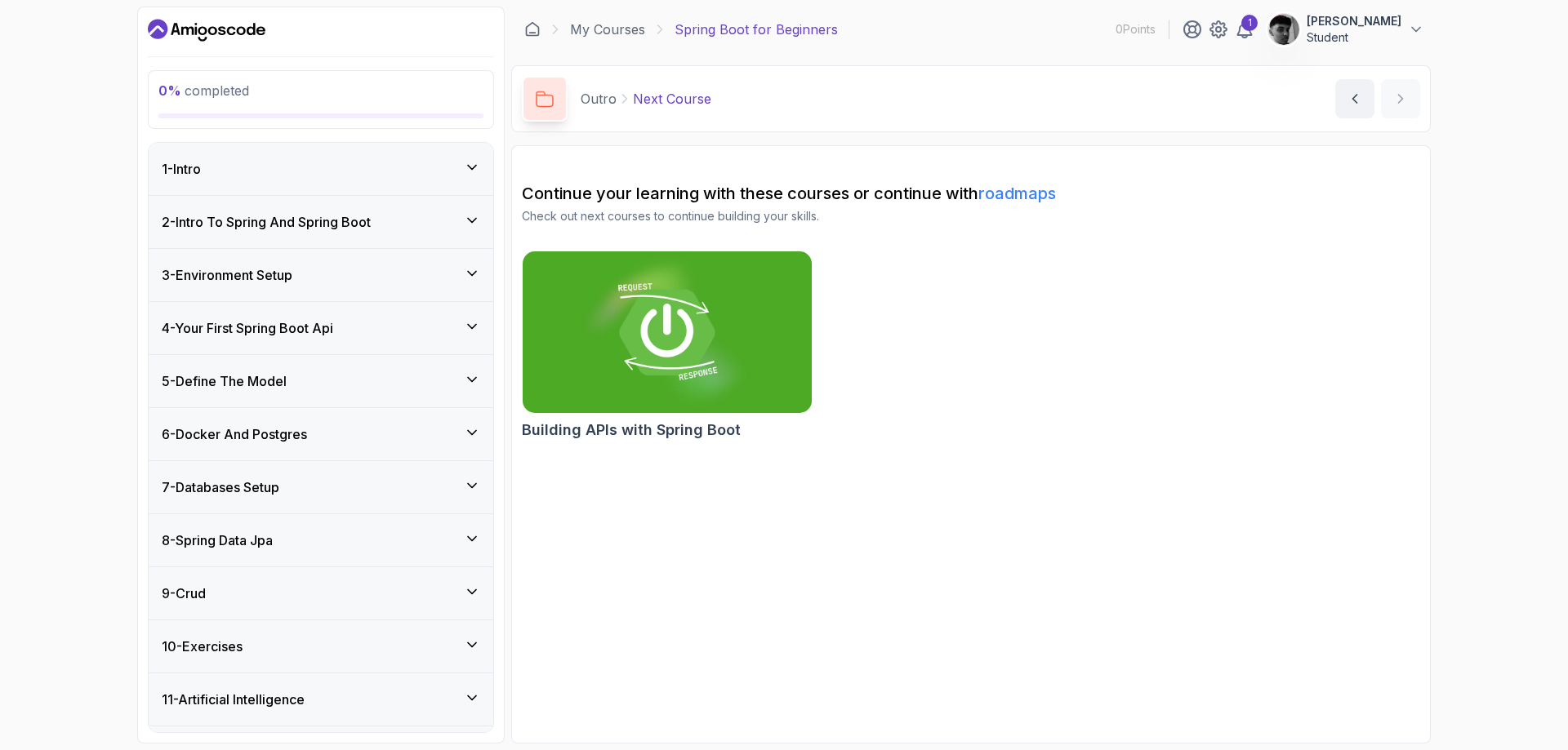
click at [349, 285] on div "3 - Environment Setup" at bounding box center [321, 275] width 345 height 52
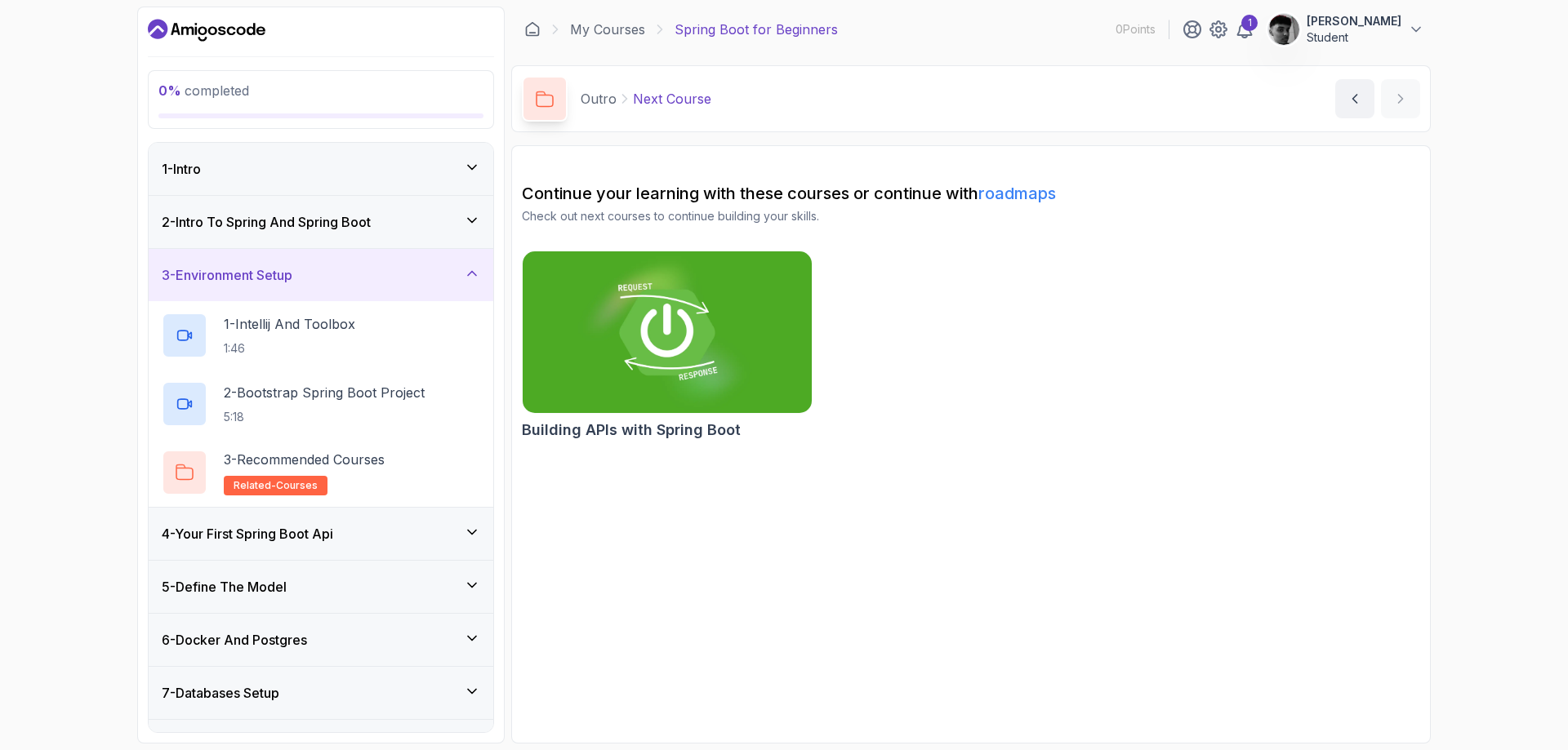
click at [349, 285] on div "3 - Environment Setup" at bounding box center [321, 275] width 345 height 52
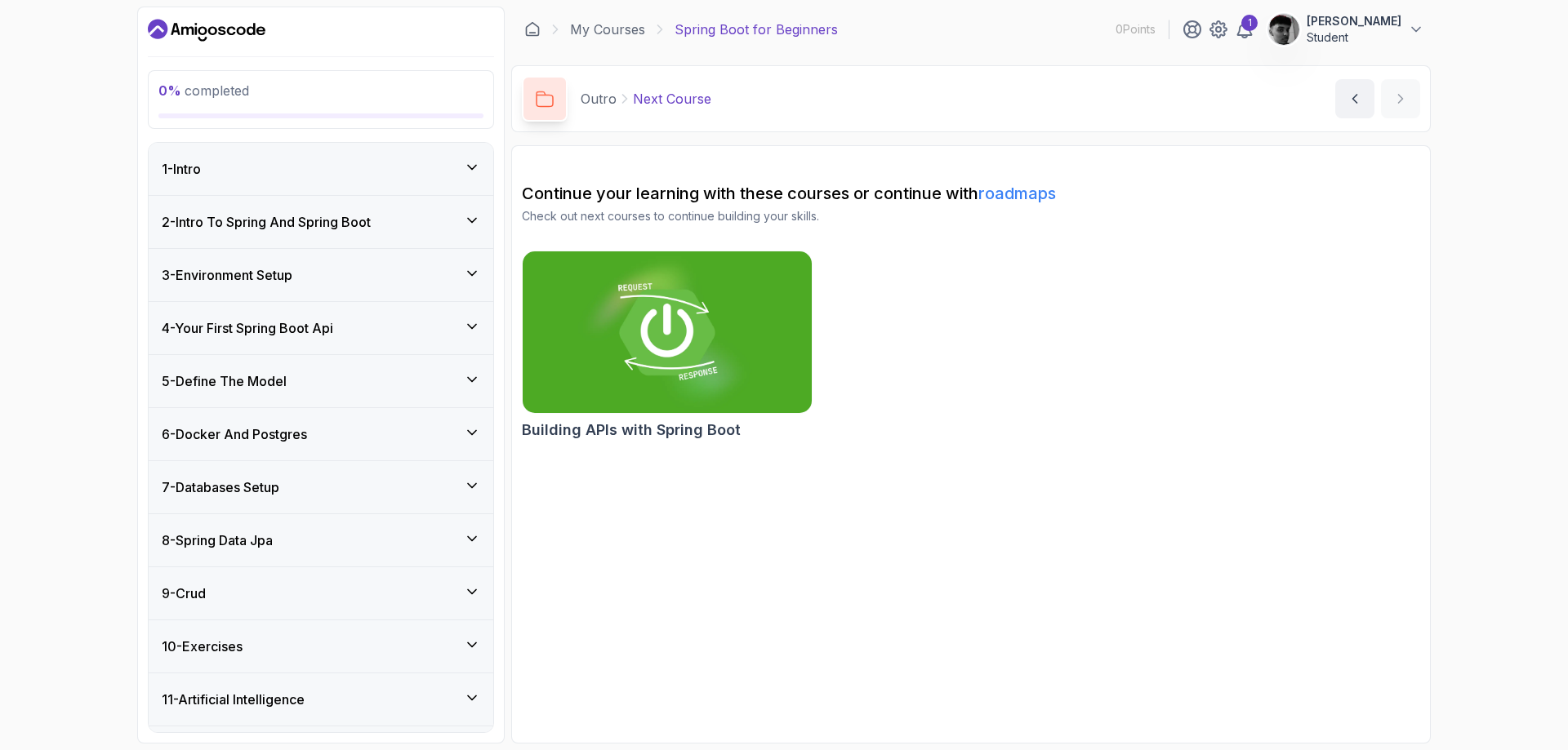
click at [349, 285] on div "3 - Environment Setup" at bounding box center [321, 275] width 345 height 52
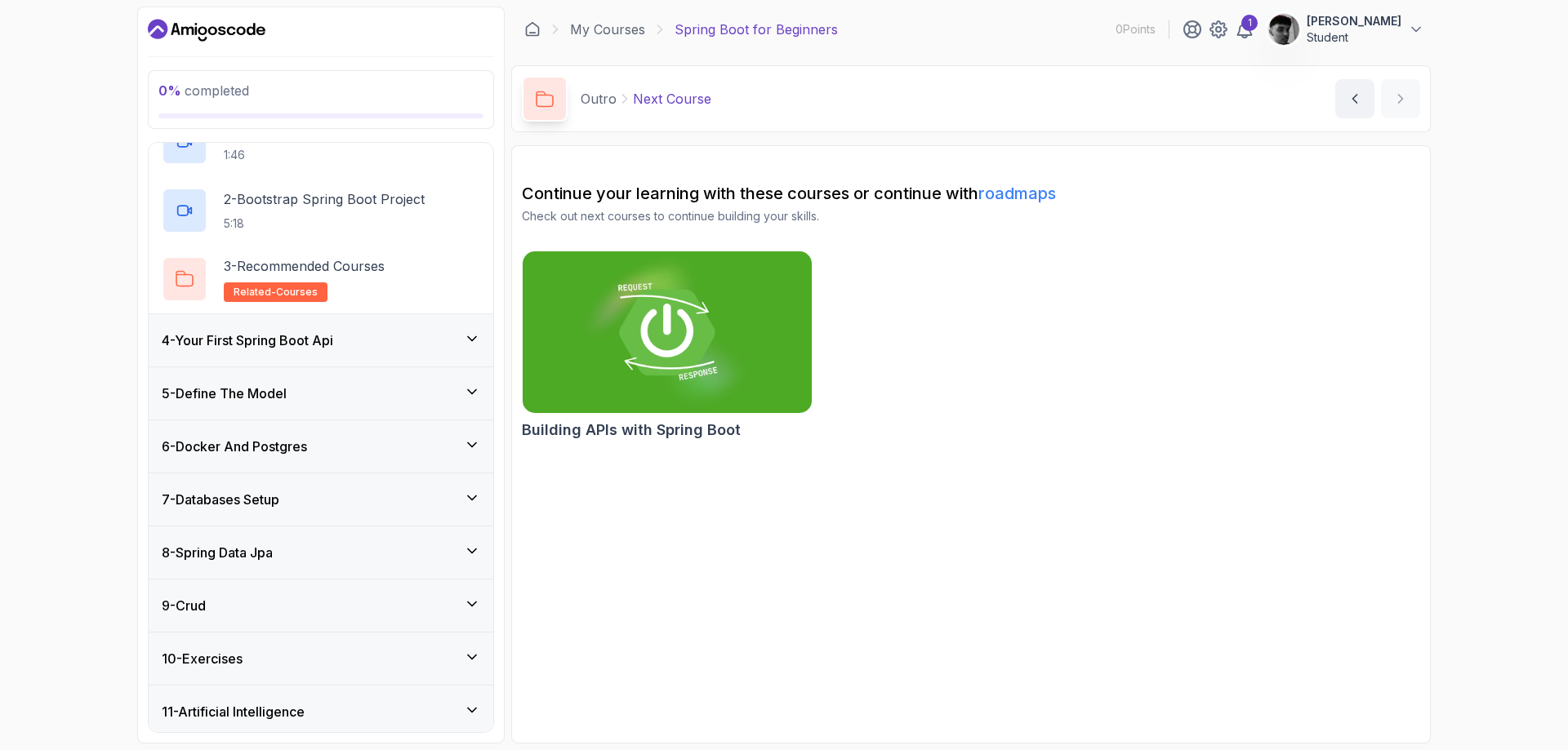
scroll to position [245, 0]
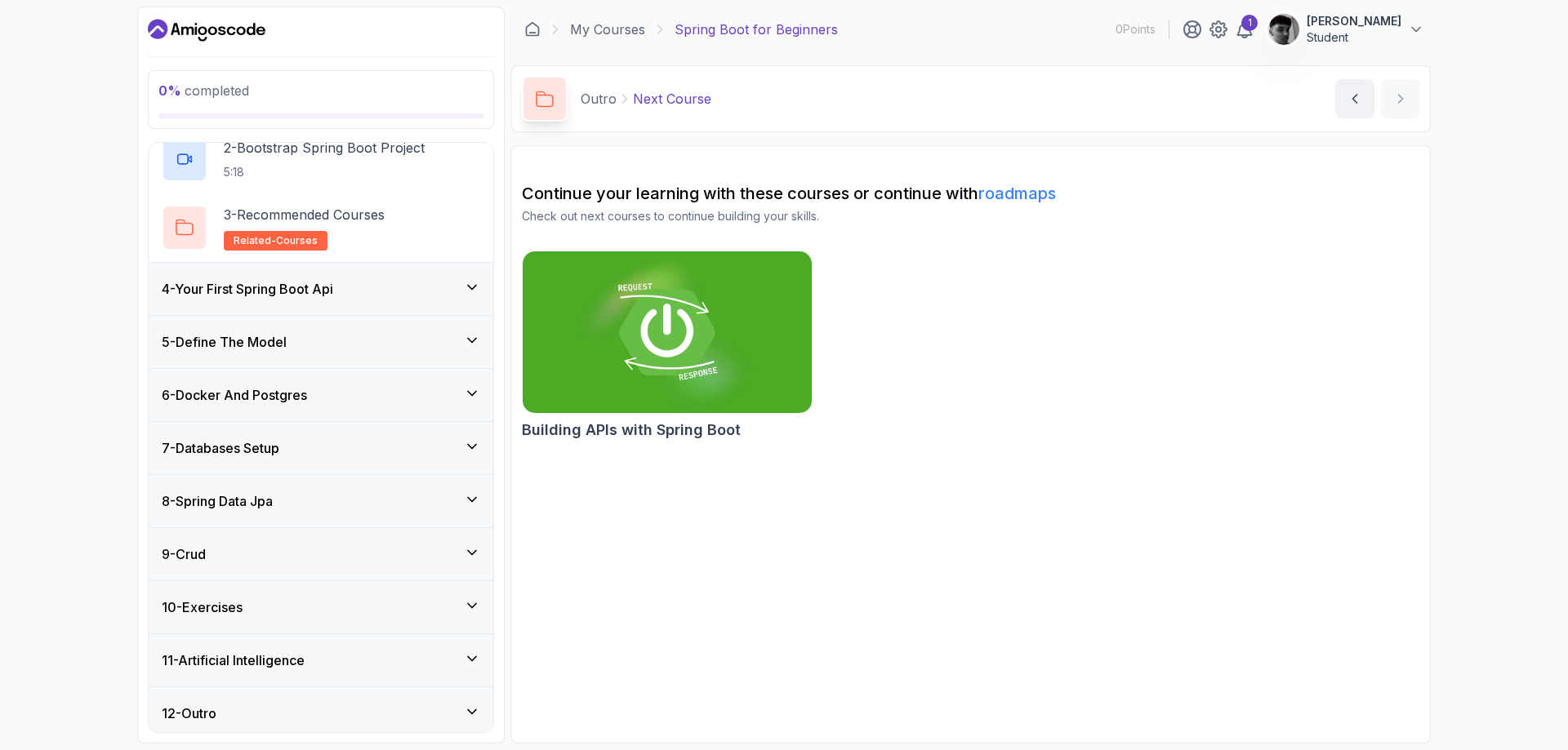
click at [367, 297] on div "4 - Your First Spring Boot Api" at bounding box center [321, 289] width 318 height 20
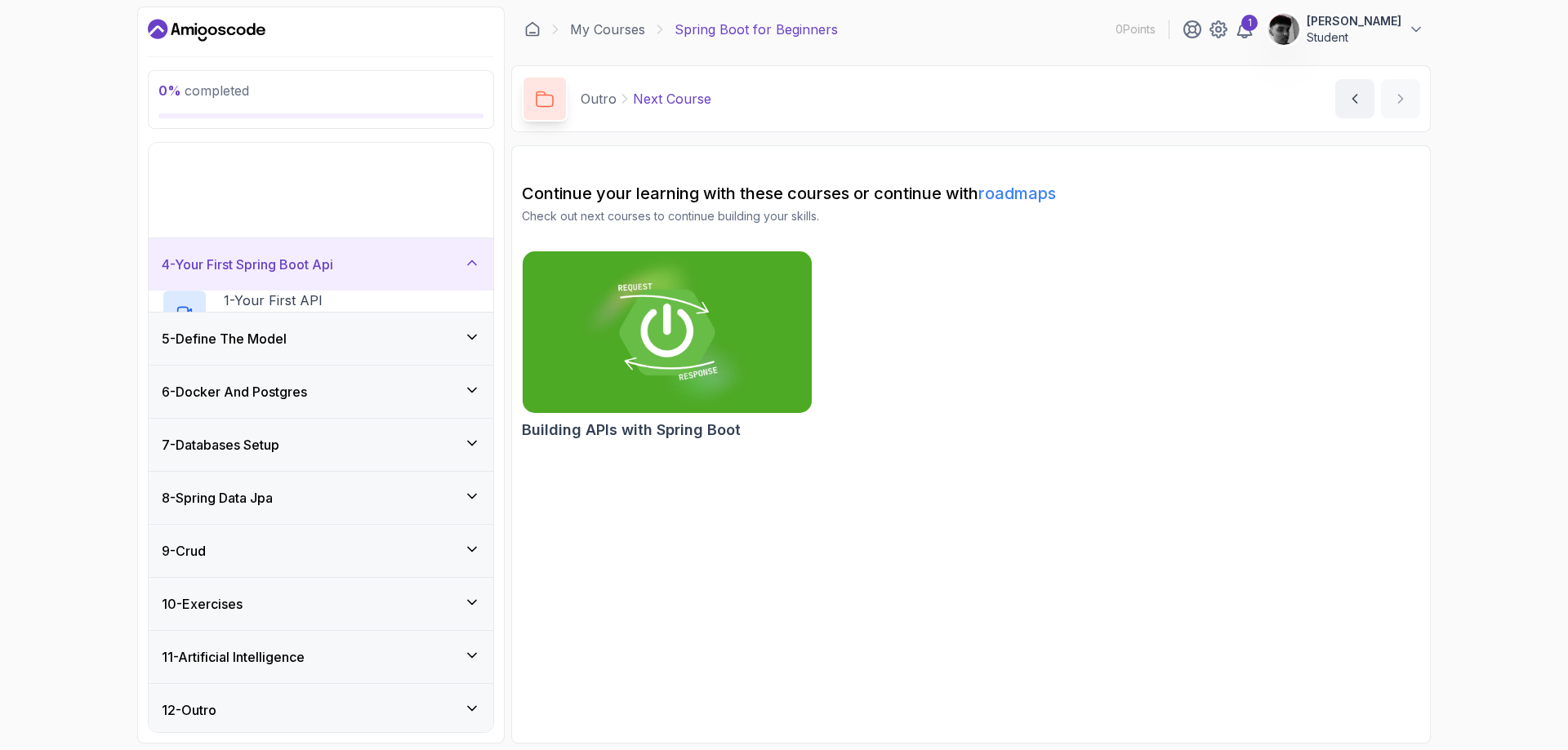
scroll to position [47, 0]
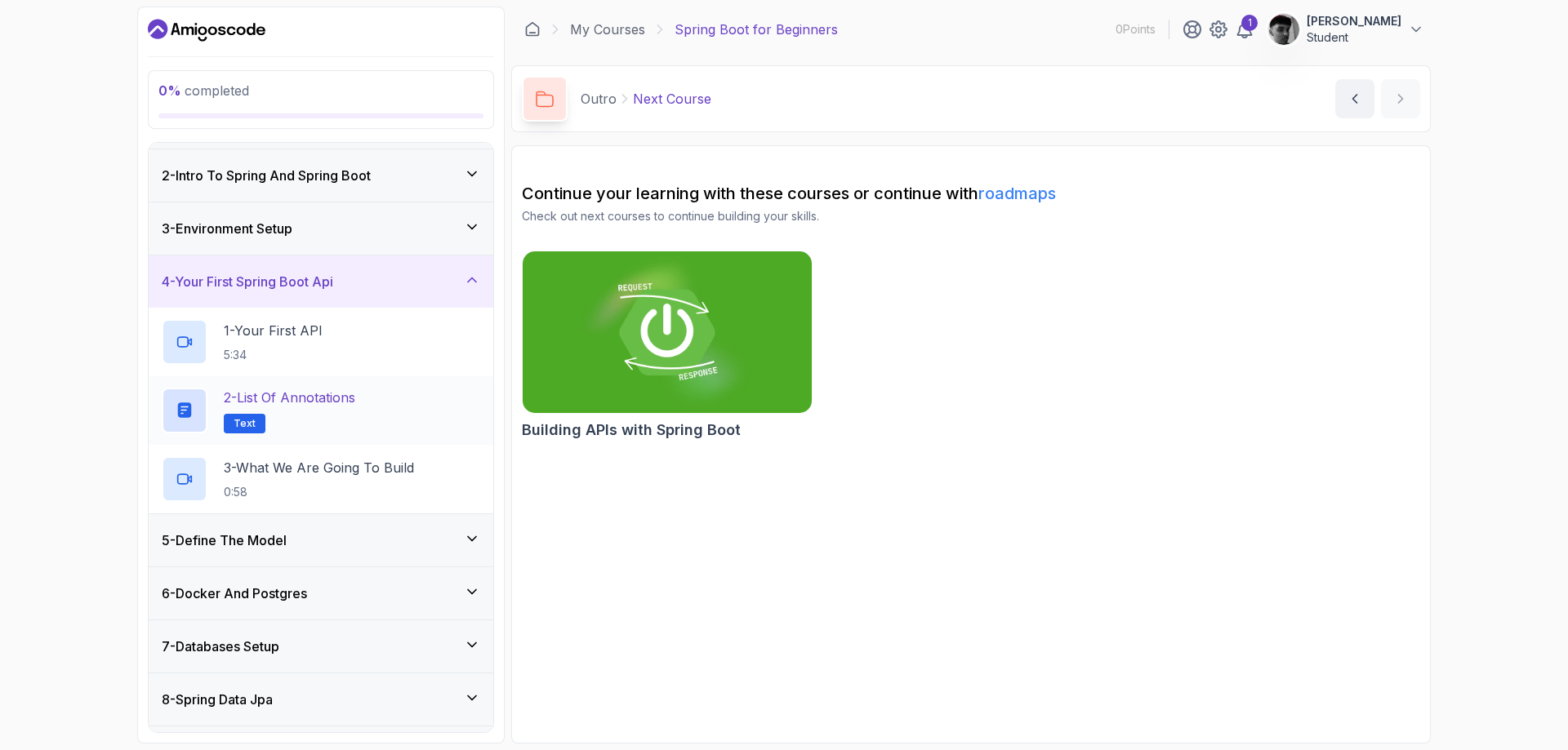
click at [244, 422] on span "Text" at bounding box center [244, 424] width 22 height 13
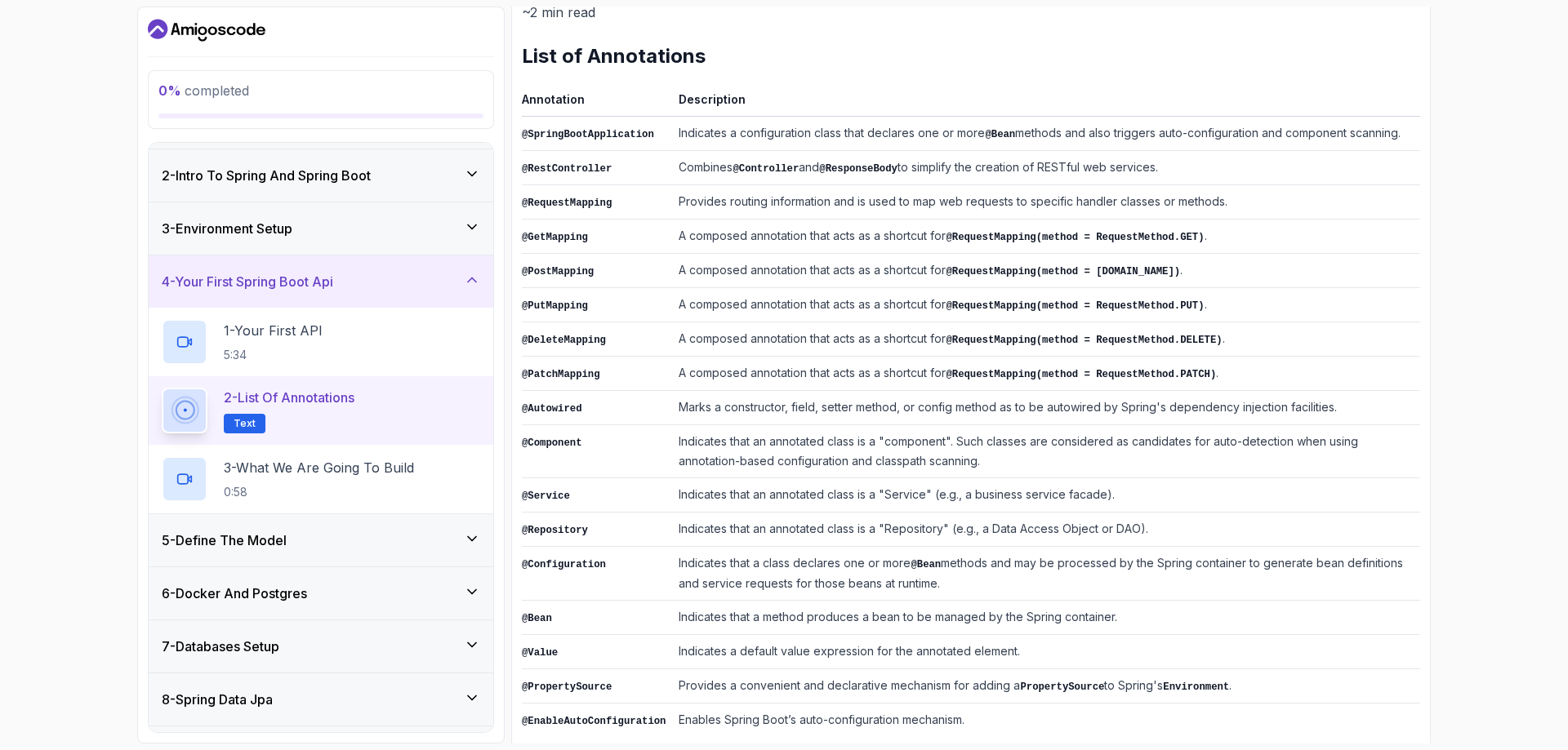
scroll to position [231, 0]
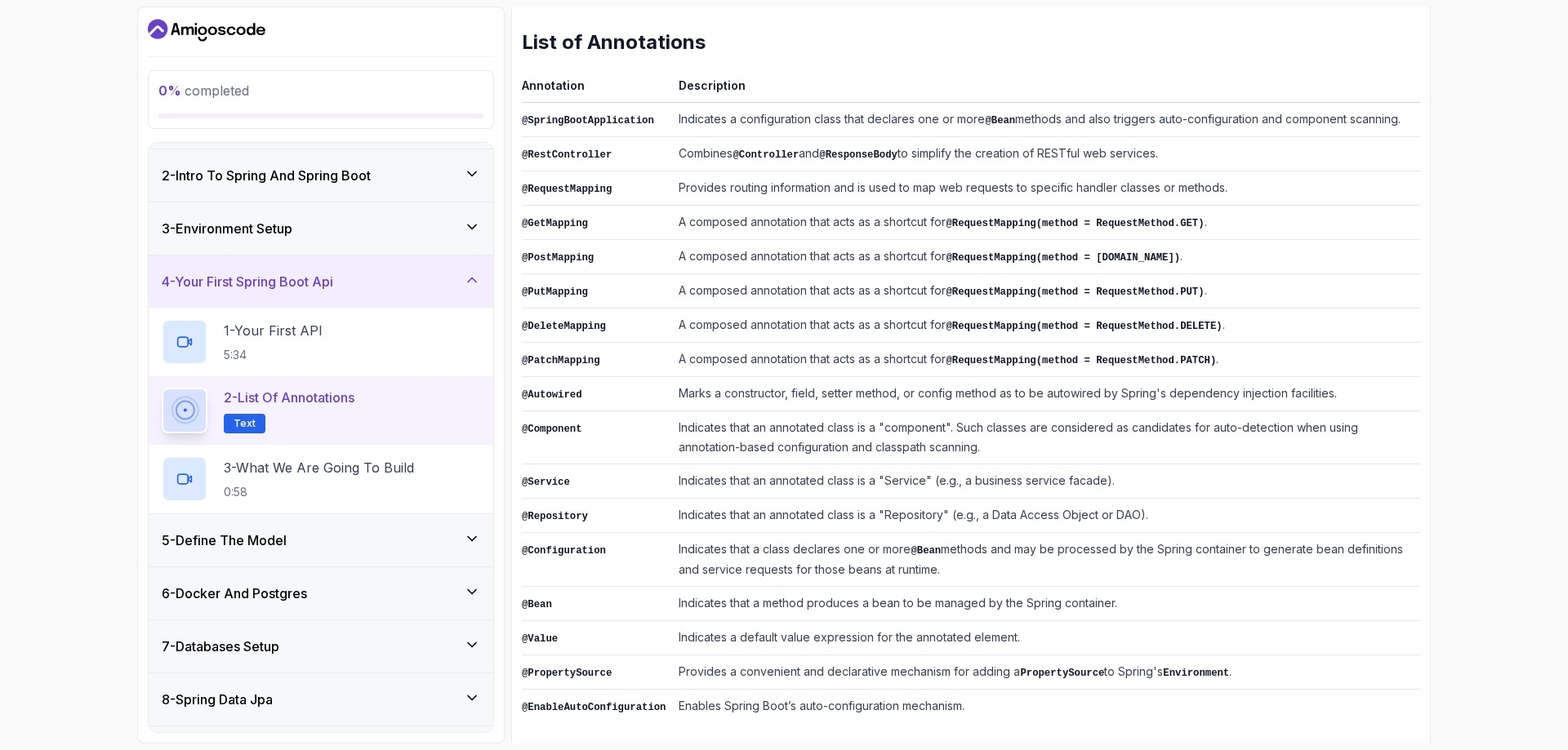
click at [714, 505] on td "Indicates that an annotated class is a "Repository" (e.g., a Data Access Object…" at bounding box center [1046, 516] width 748 height 34
click at [327, 537] on div "5 - Define The Model" at bounding box center [321, 540] width 318 height 20
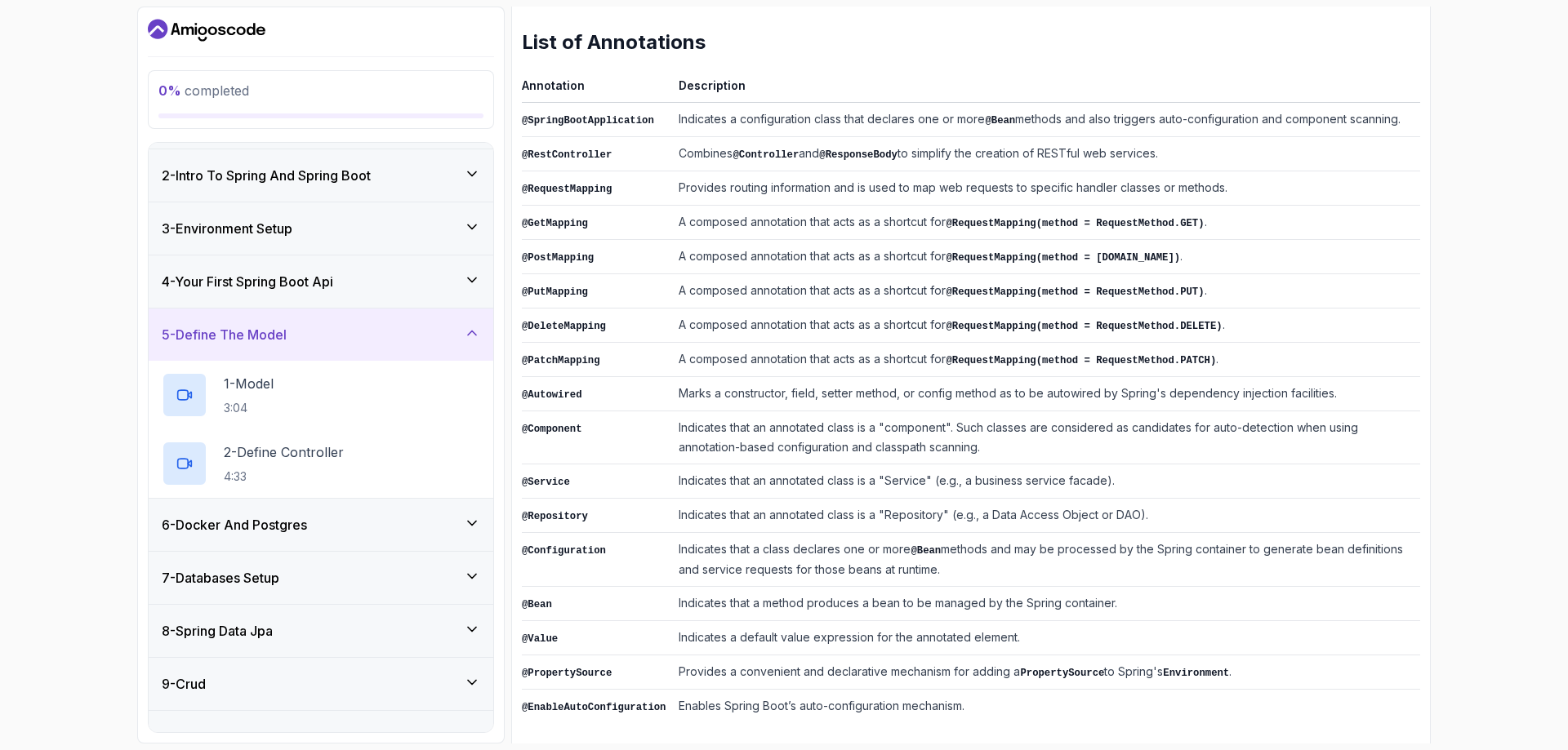
click at [481, 512] on div "6 - Docker And Postgres" at bounding box center [321, 525] width 345 height 52
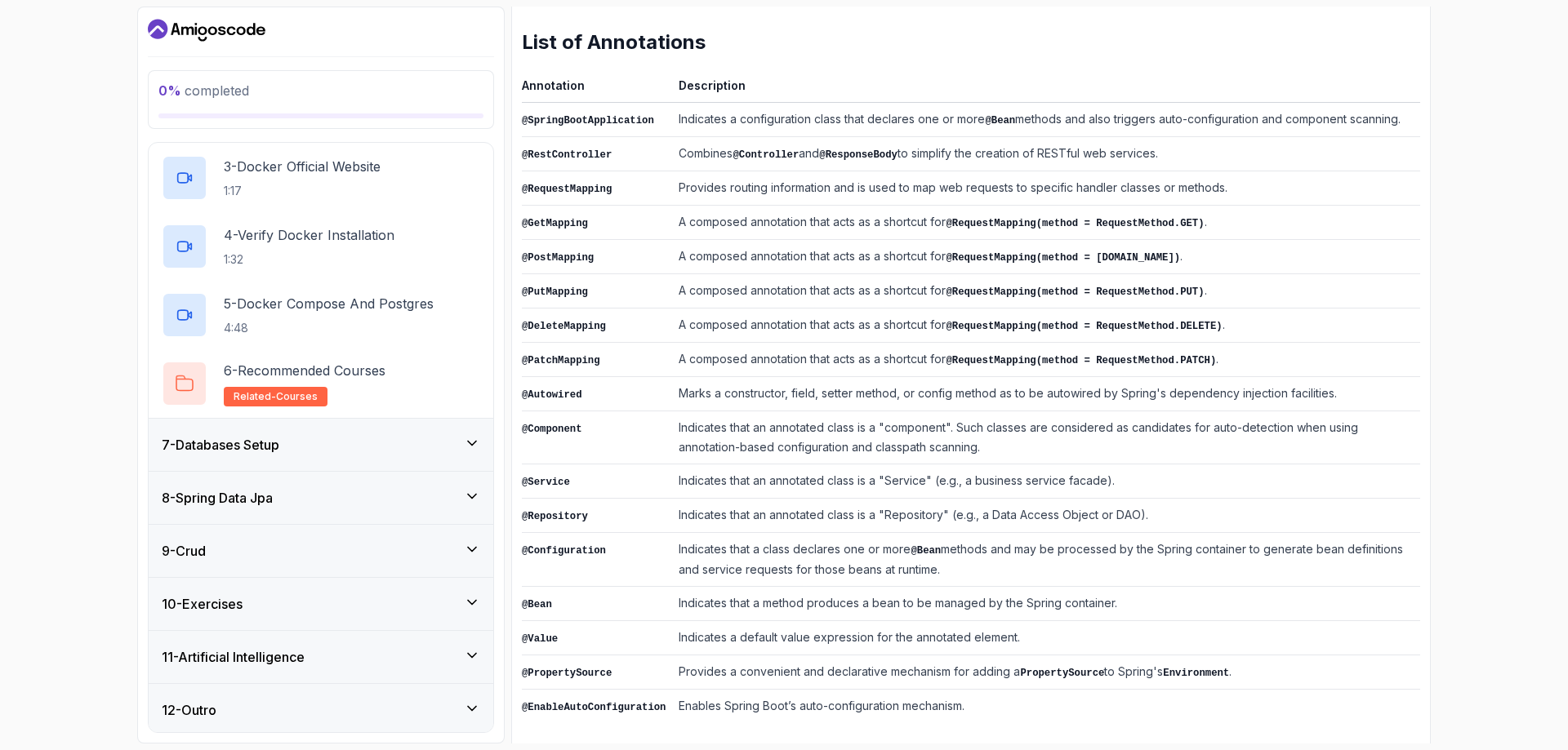
scroll to position [455, 0]
click at [463, 437] on div "7 - Databases Setup" at bounding box center [321, 444] width 318 height 20
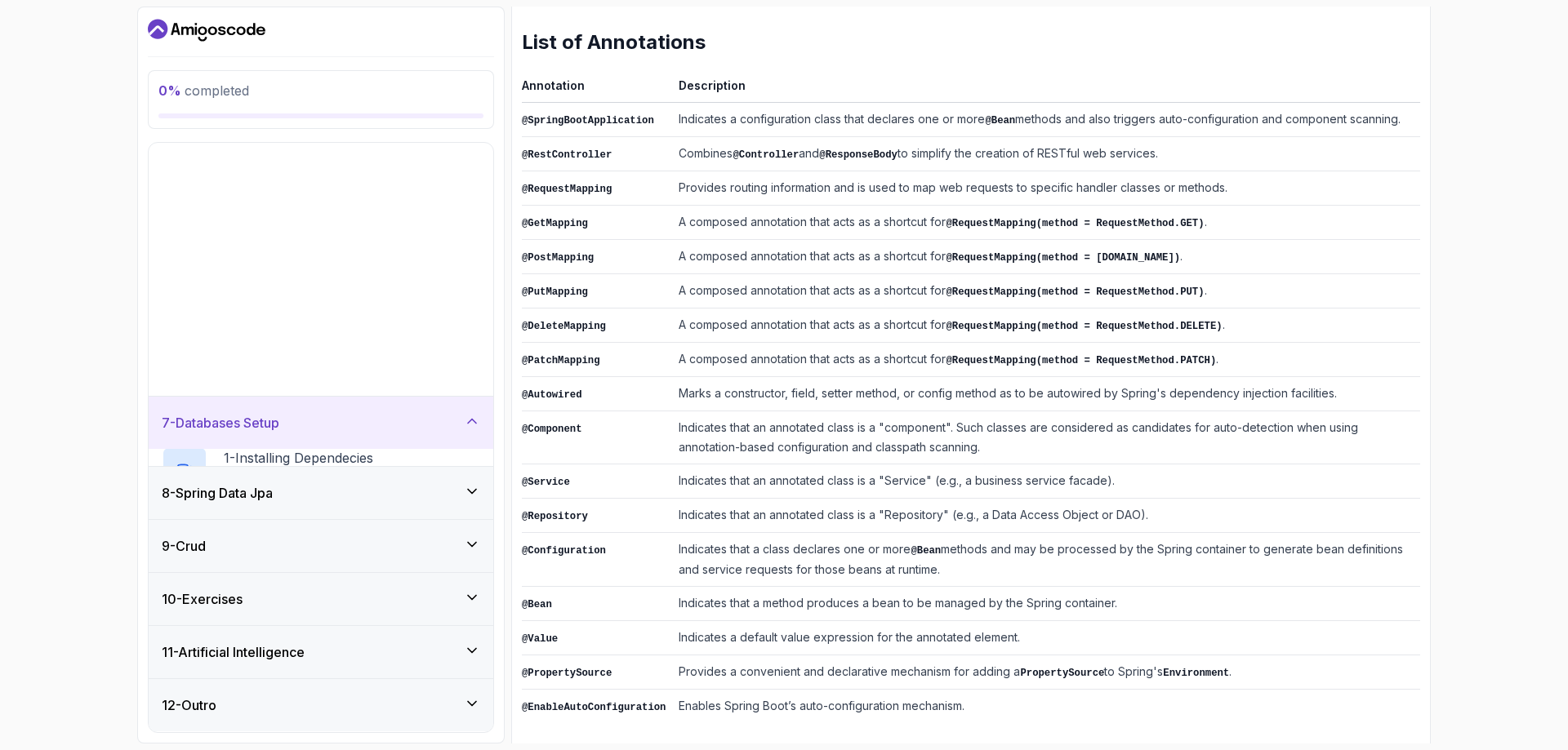
scroll to position [47, 0]
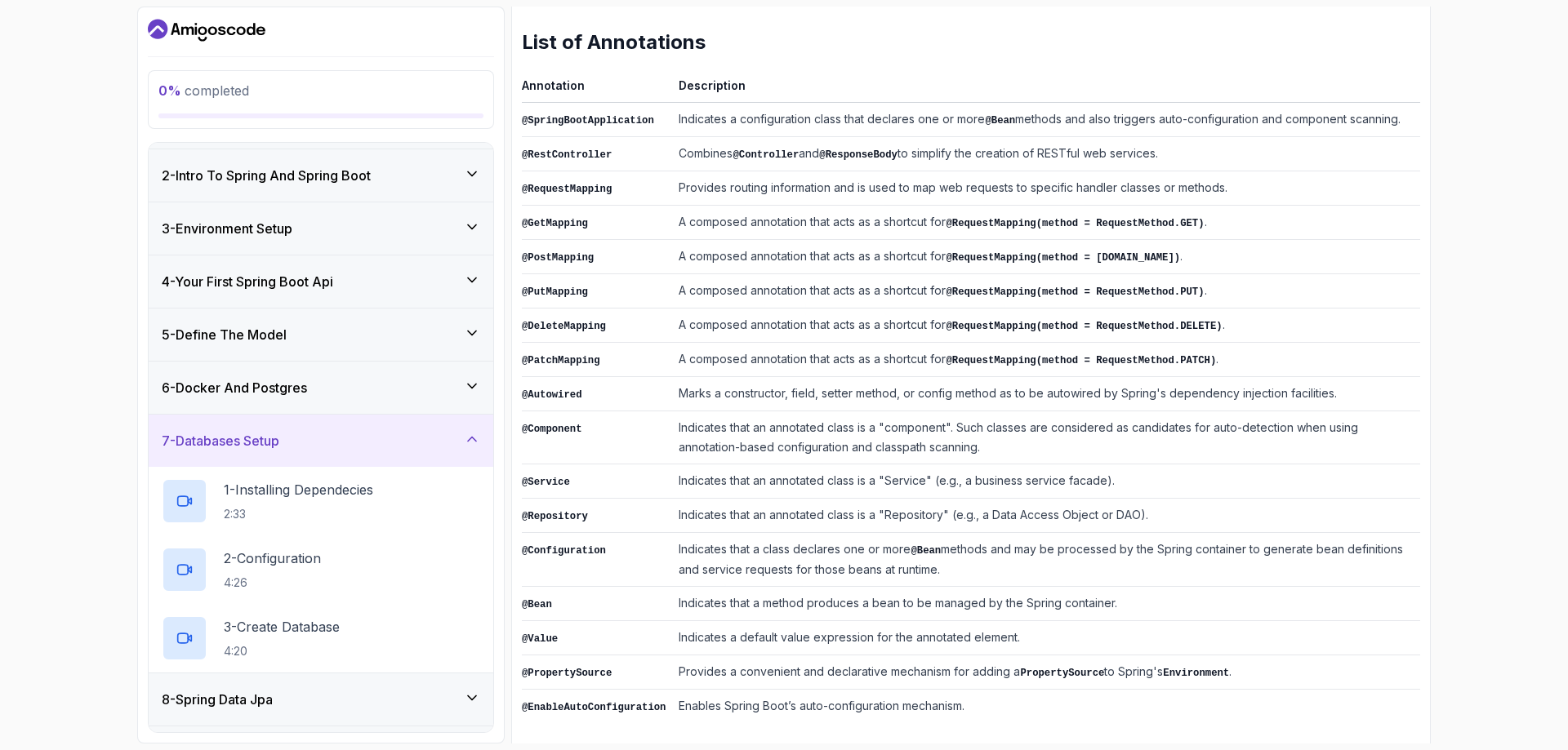
click at [468, 393] on icon at bounding box center [472, 386] width 16 height 16
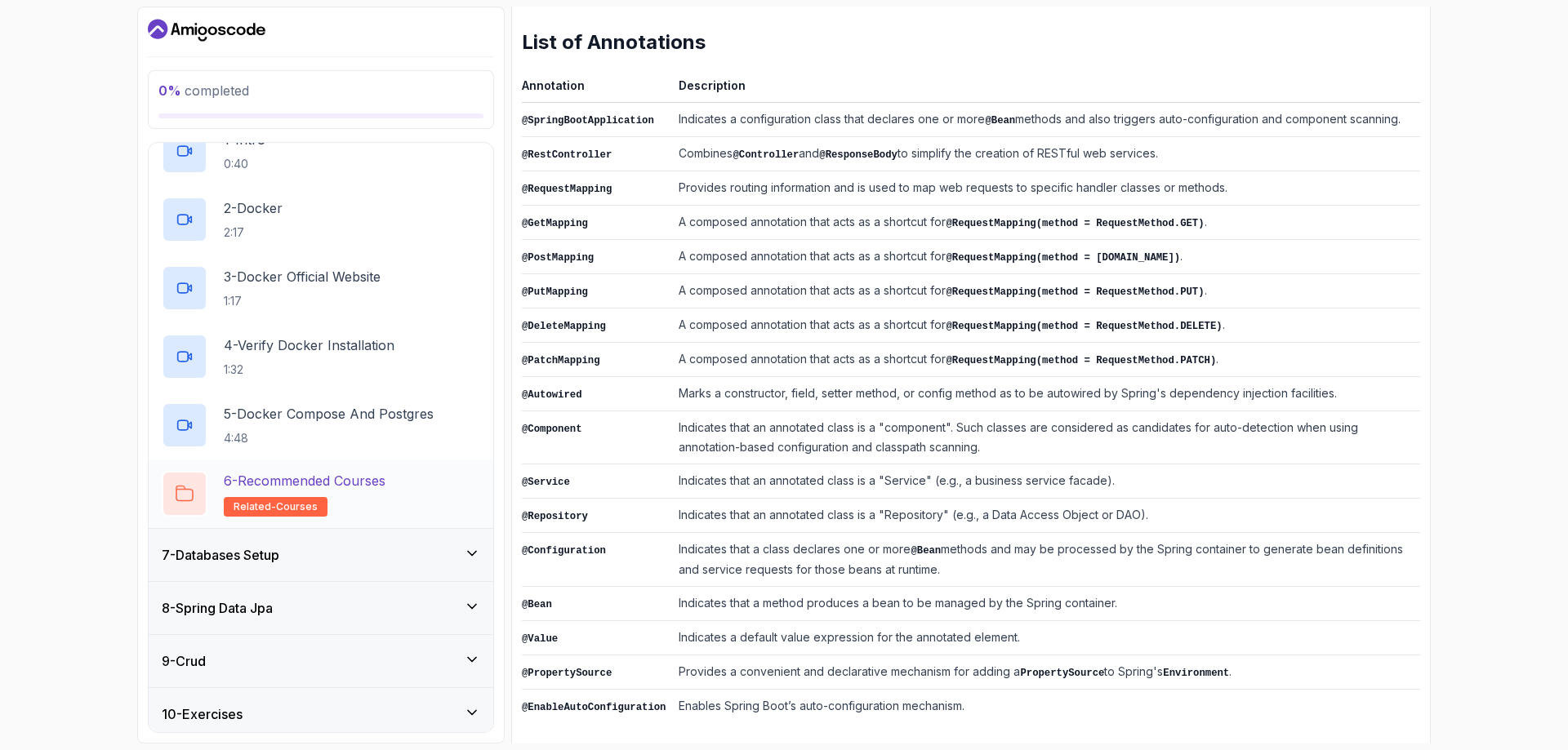
scroll to position [373, 0]
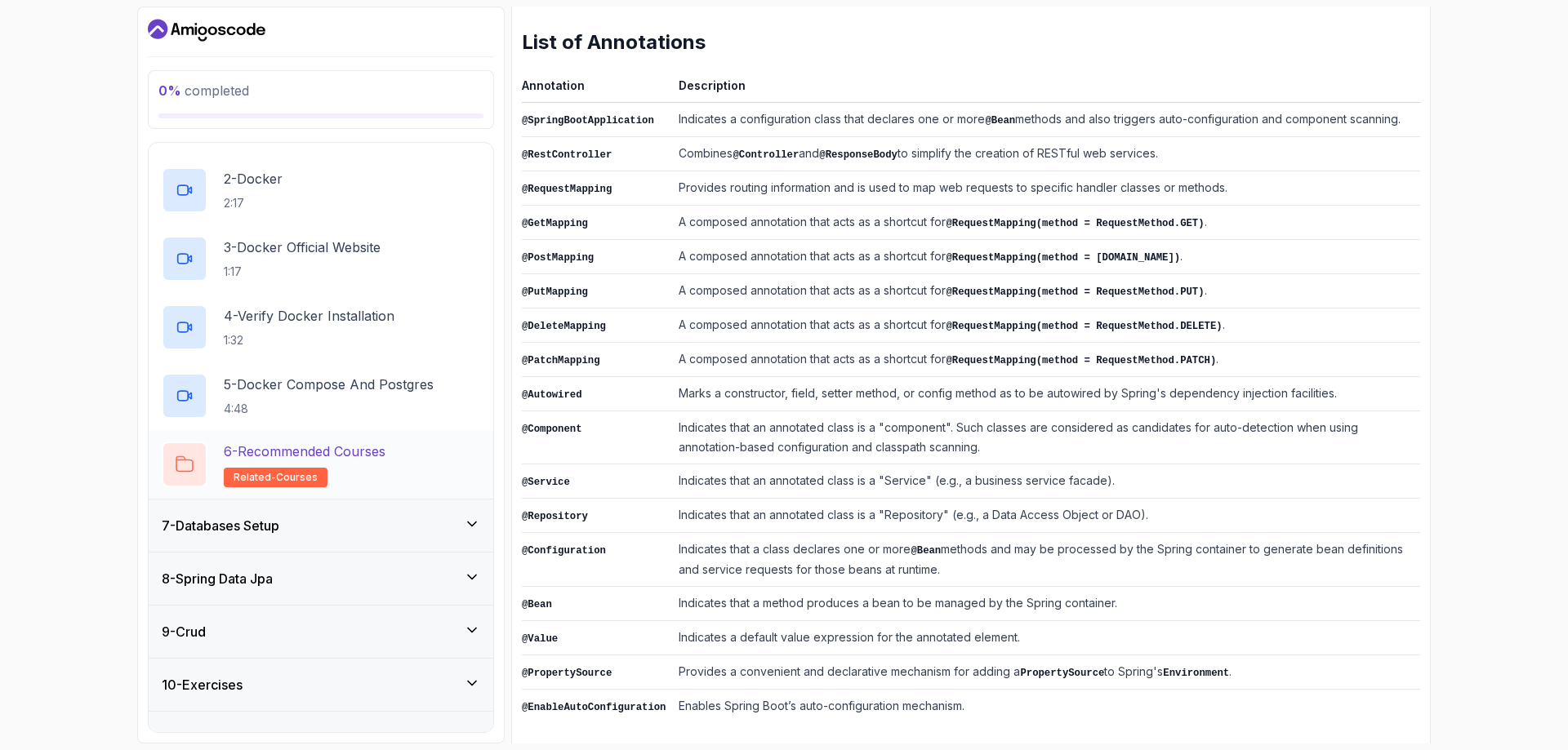
click at [372, 452] on p "6 - Recommended Courses" at bounding box center [304, 451] width 162 height 20
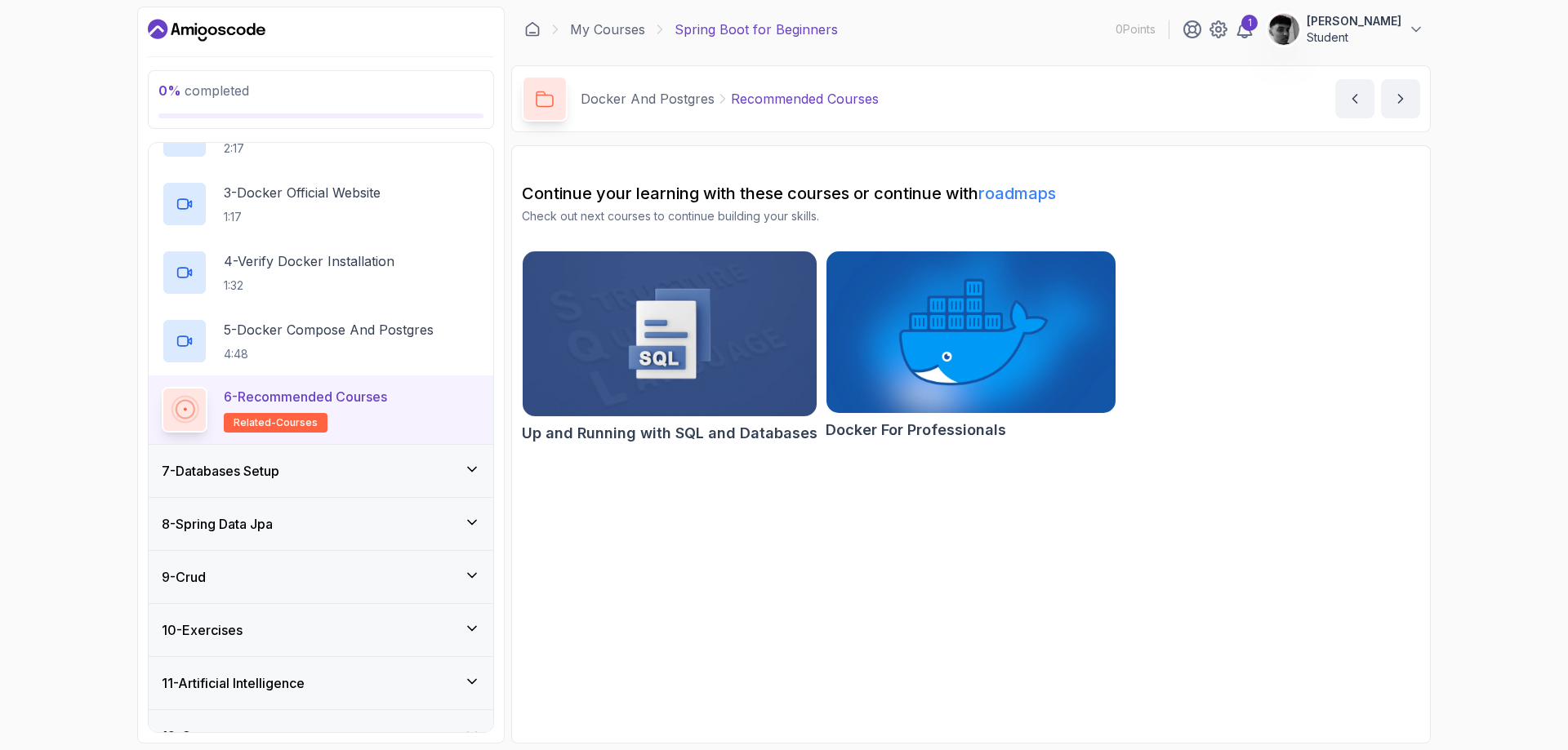
scroll to position [455, 0]
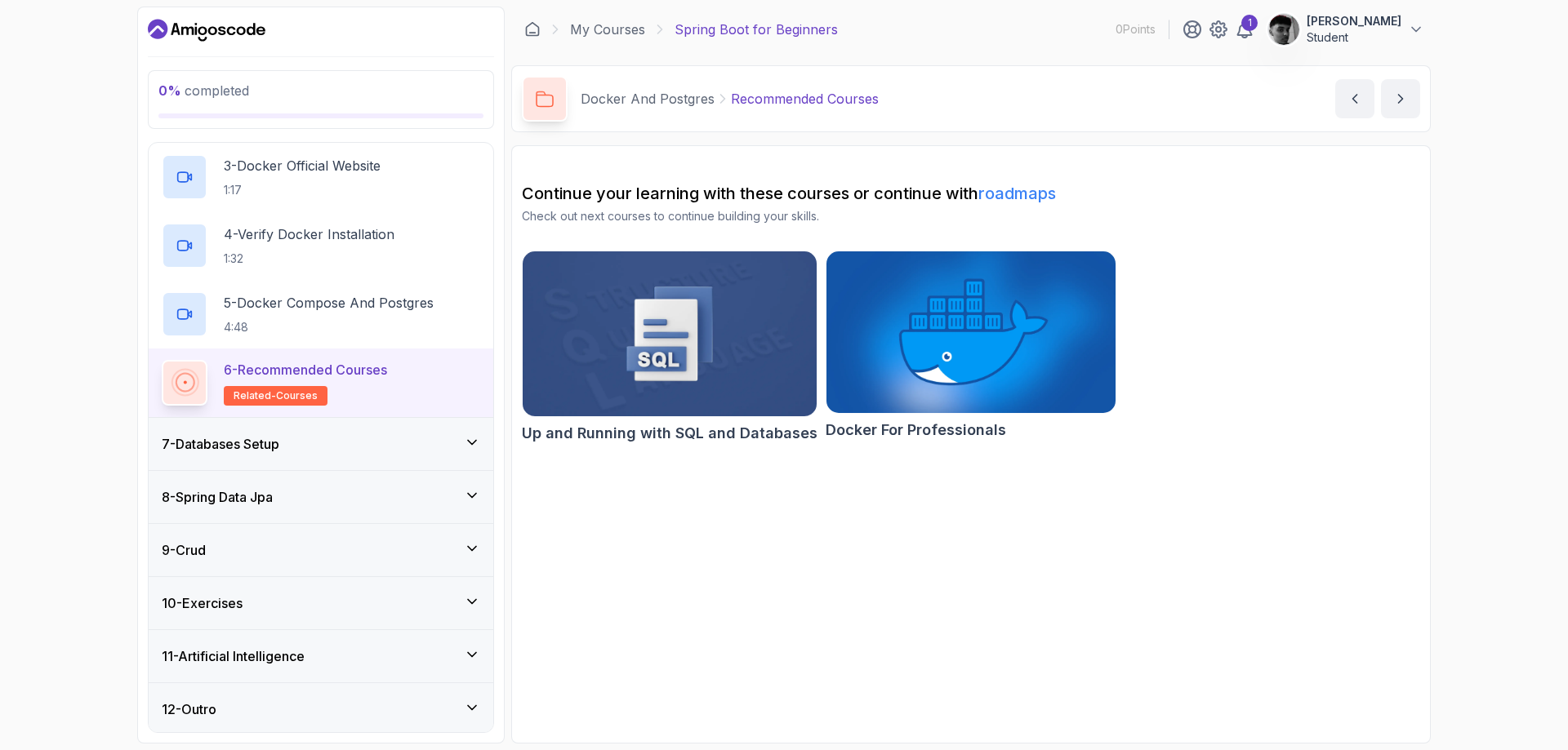
click at [714, 355] on img at bounding box center [669, 334] width 309 height 173
click at [471, 438] on icon at bounding box center [472, 442] width 16 height 16
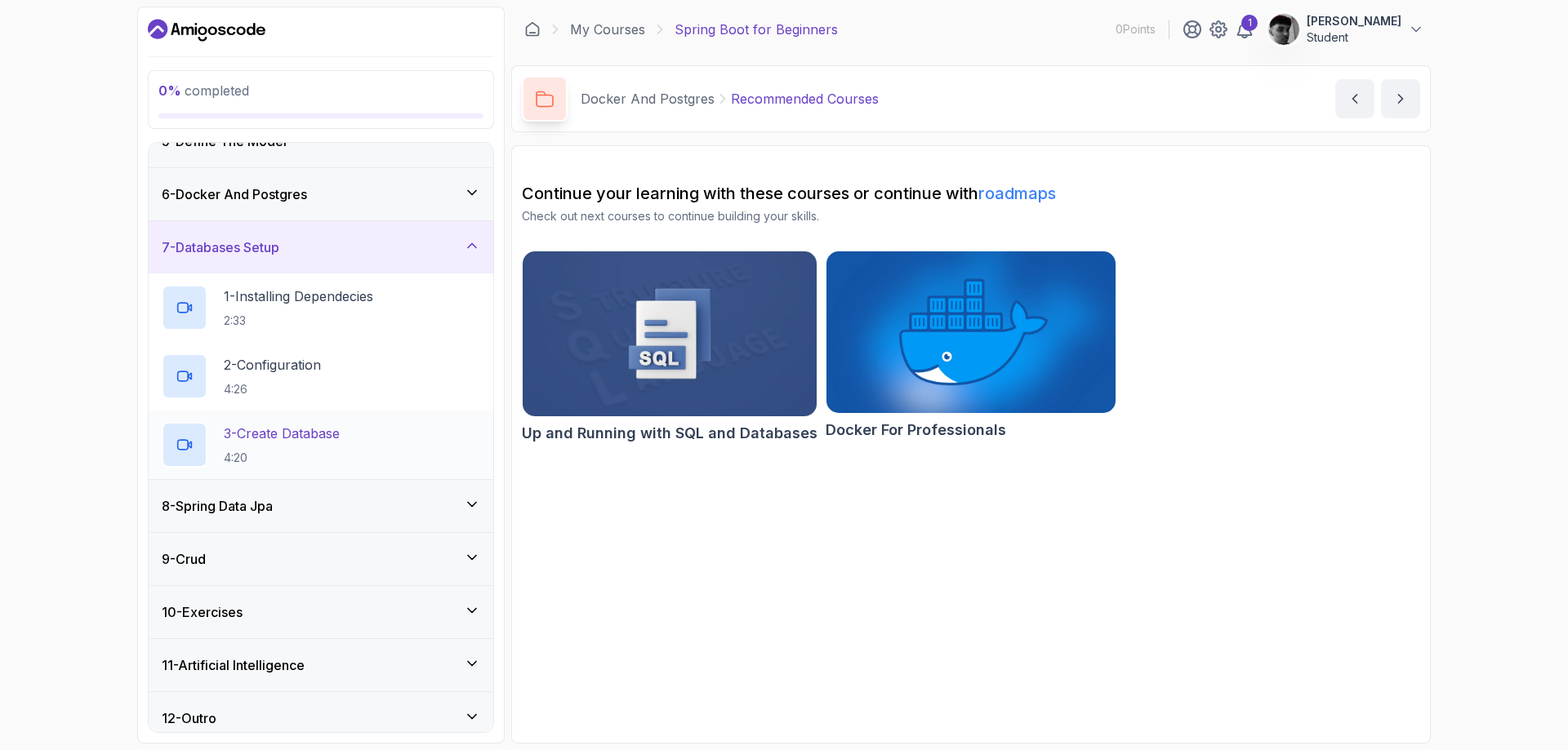
scroll to position [252, 0]
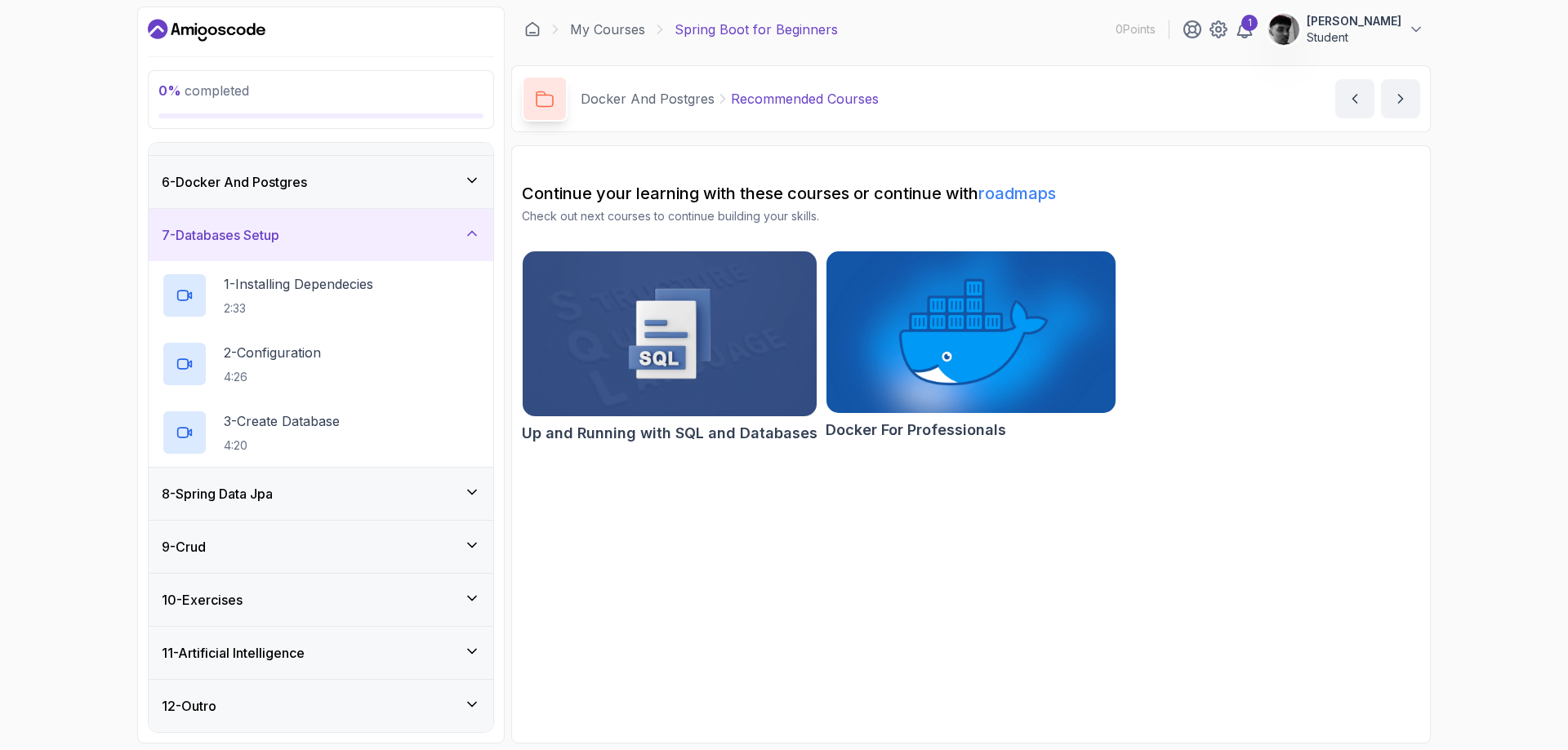
click at [475, 499] on icon at bounding box center [472, 492] width 16 height 16
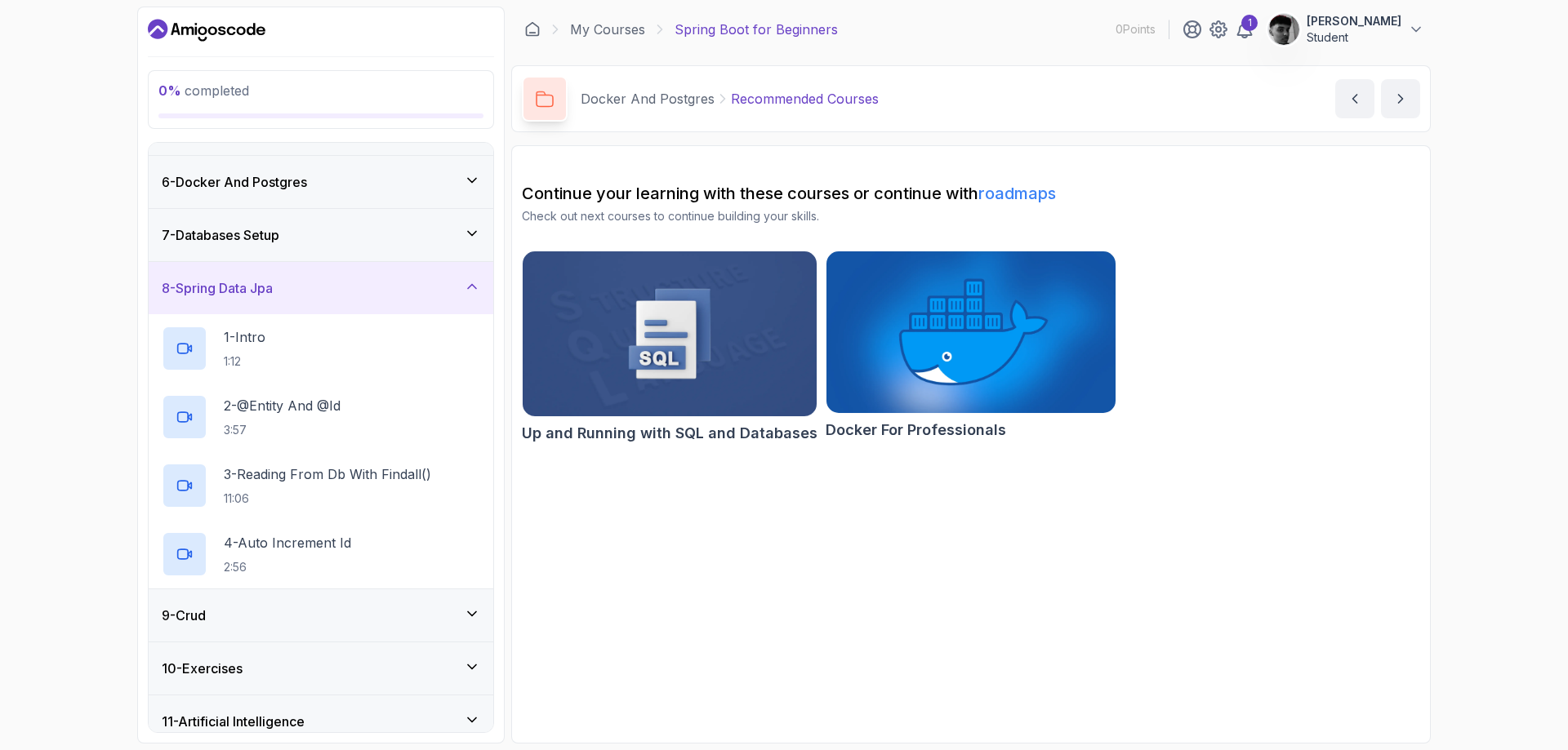
click at [472, 183] on icon at bounding box center [472, 181] width 16 height 16
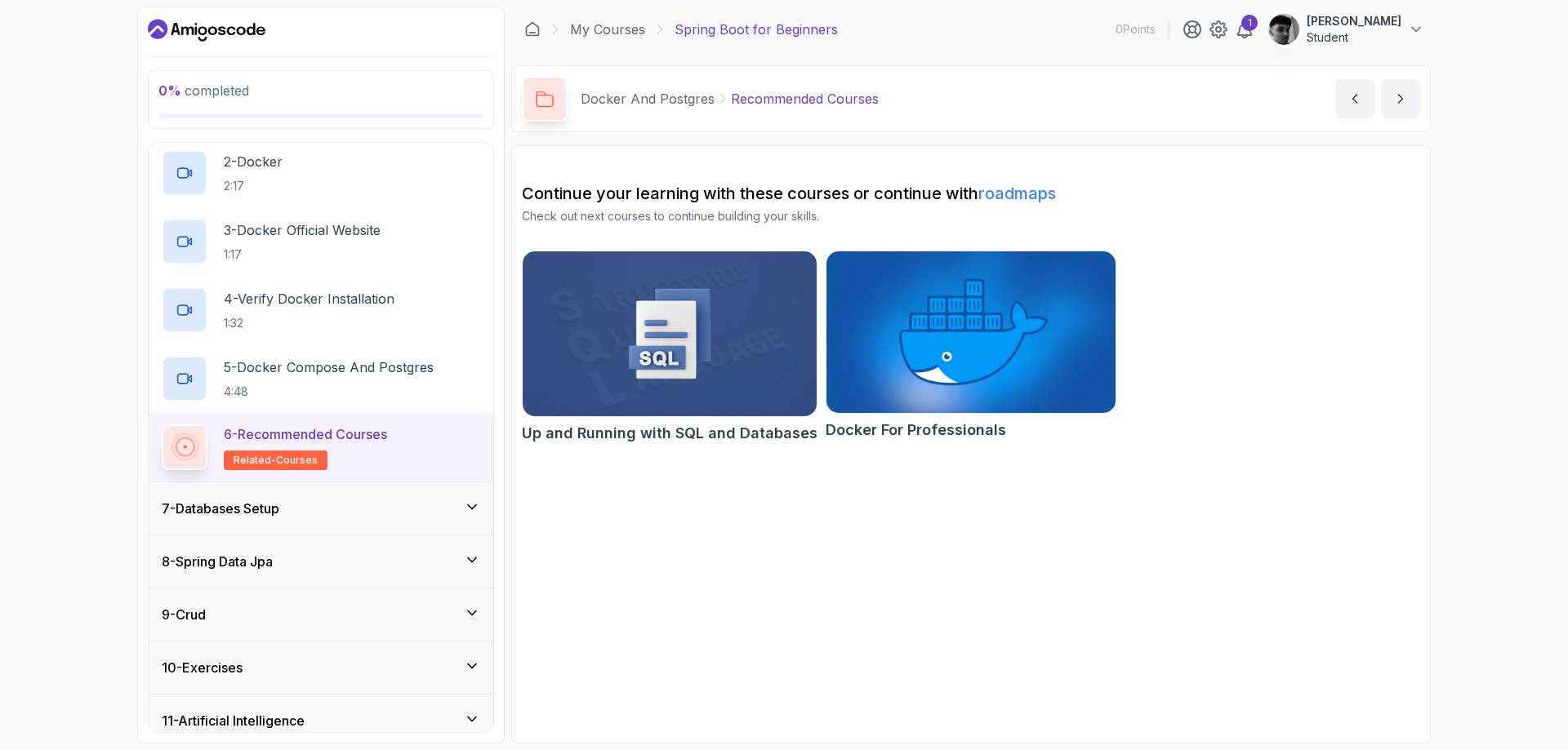
scroll to position [458, 0]
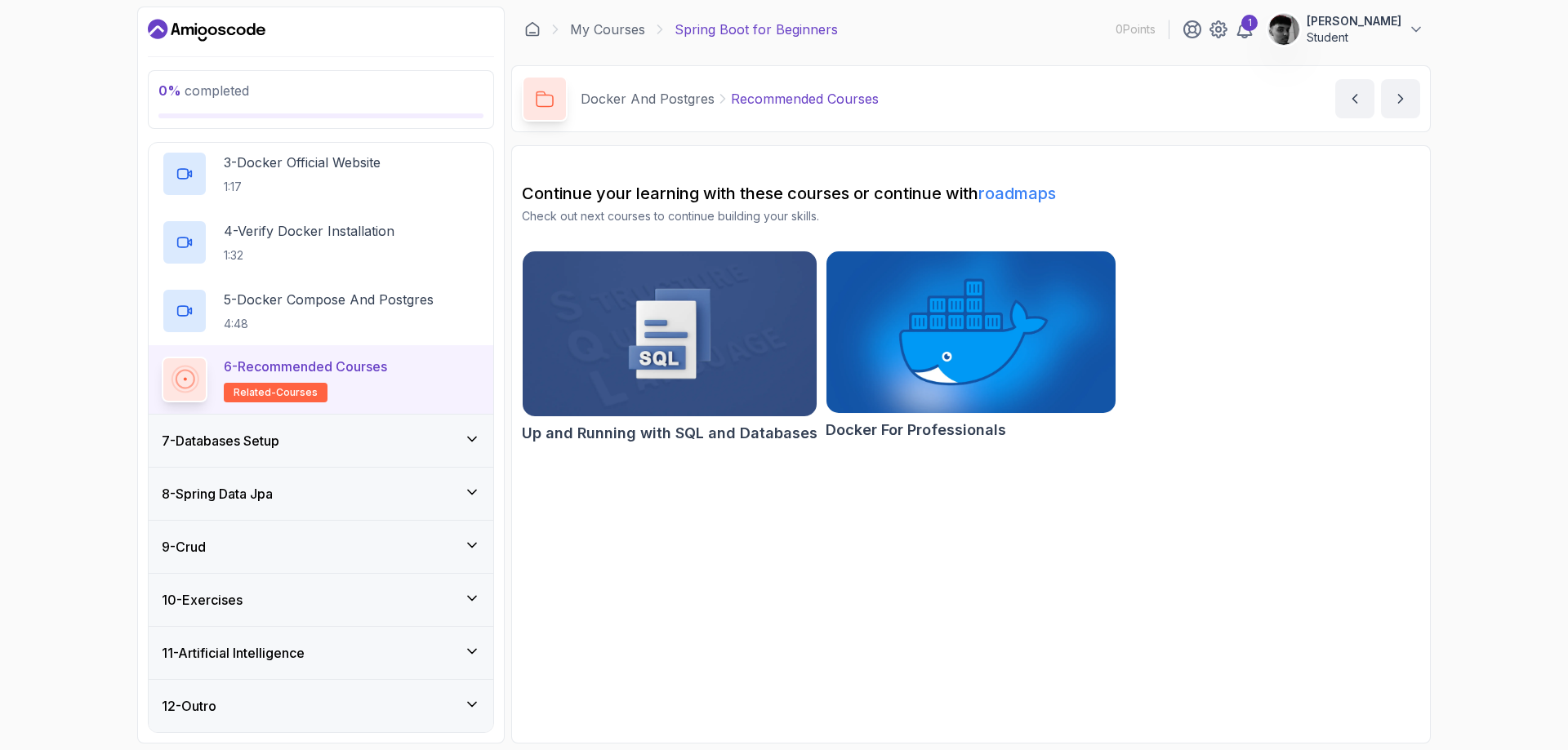
click at [451, 444] on div "7 - Databases Setup" at bounding box center [321, 441] width 318 height 20
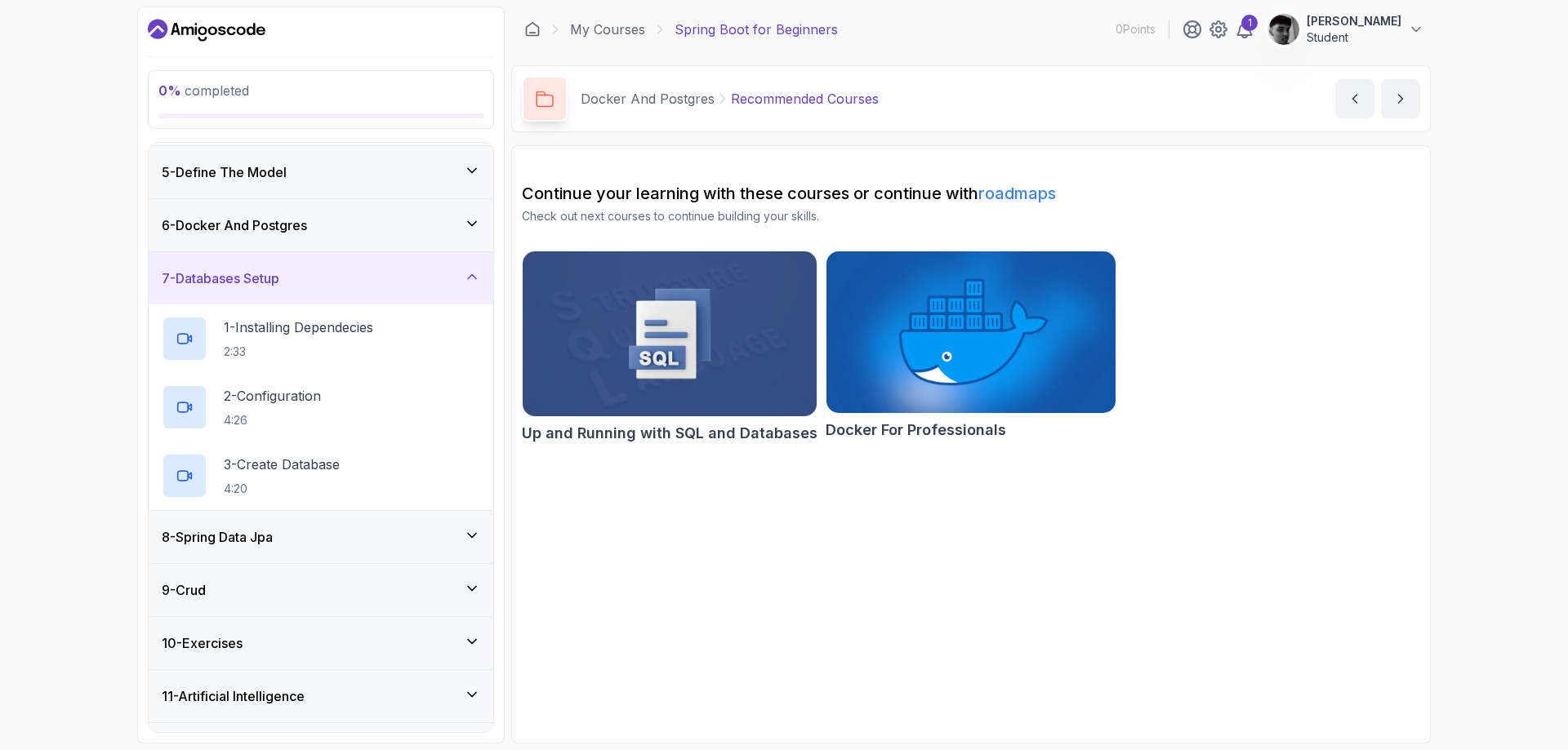
scroll to position [252, 0]
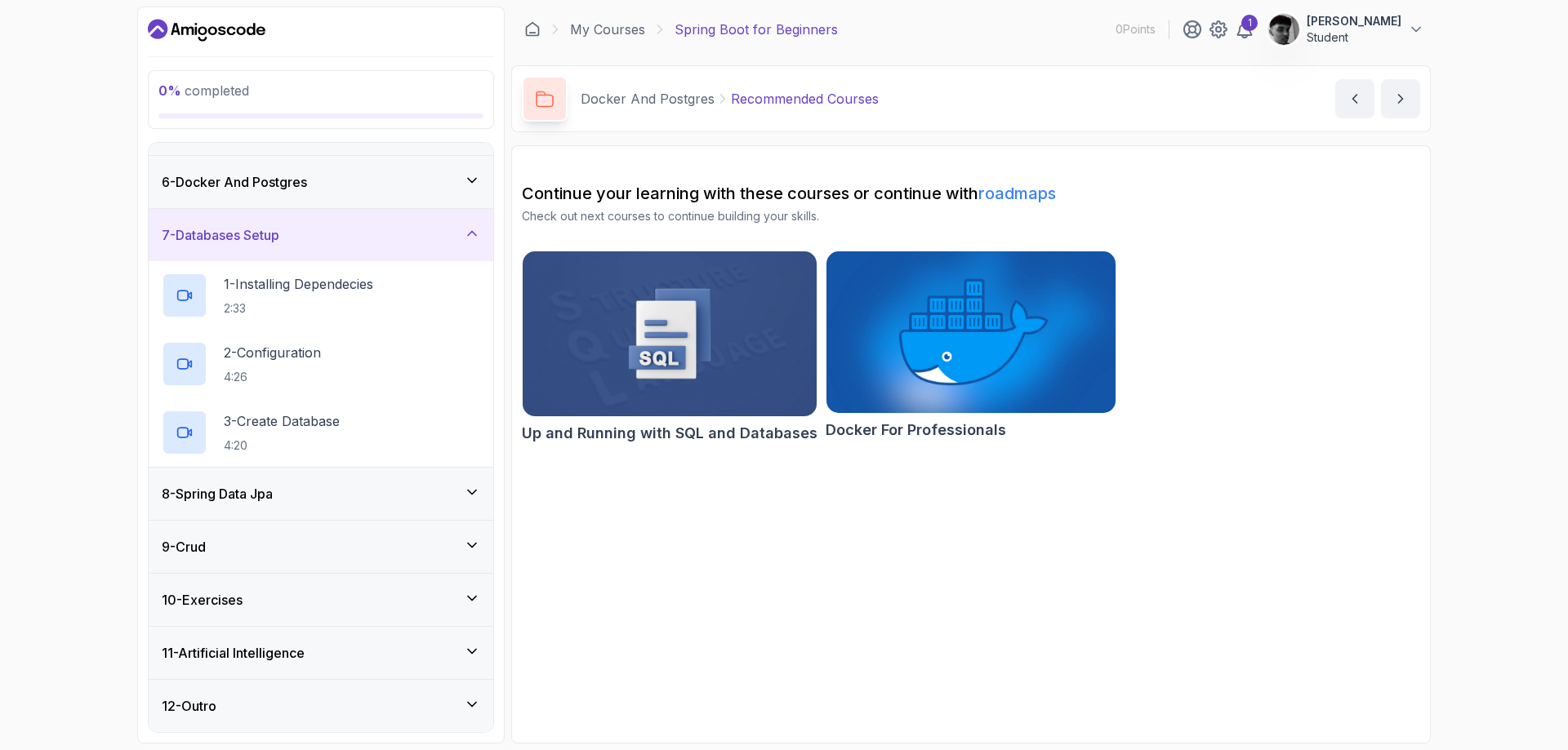
click at [453, 500] on div "8 - Spring Data Jpa" at bounding box center [321, 494] width 318 height 20
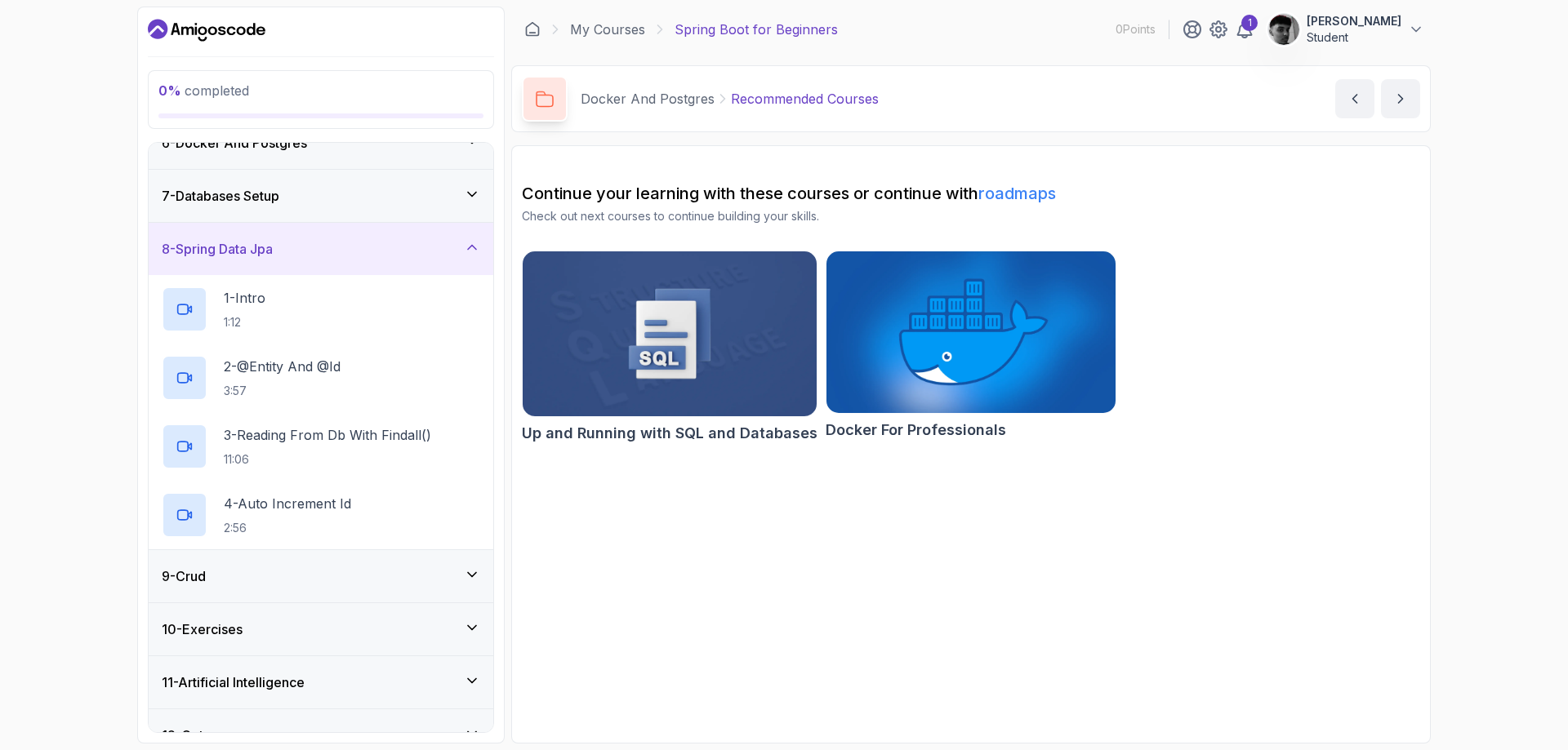
scroll to position [321, 0]
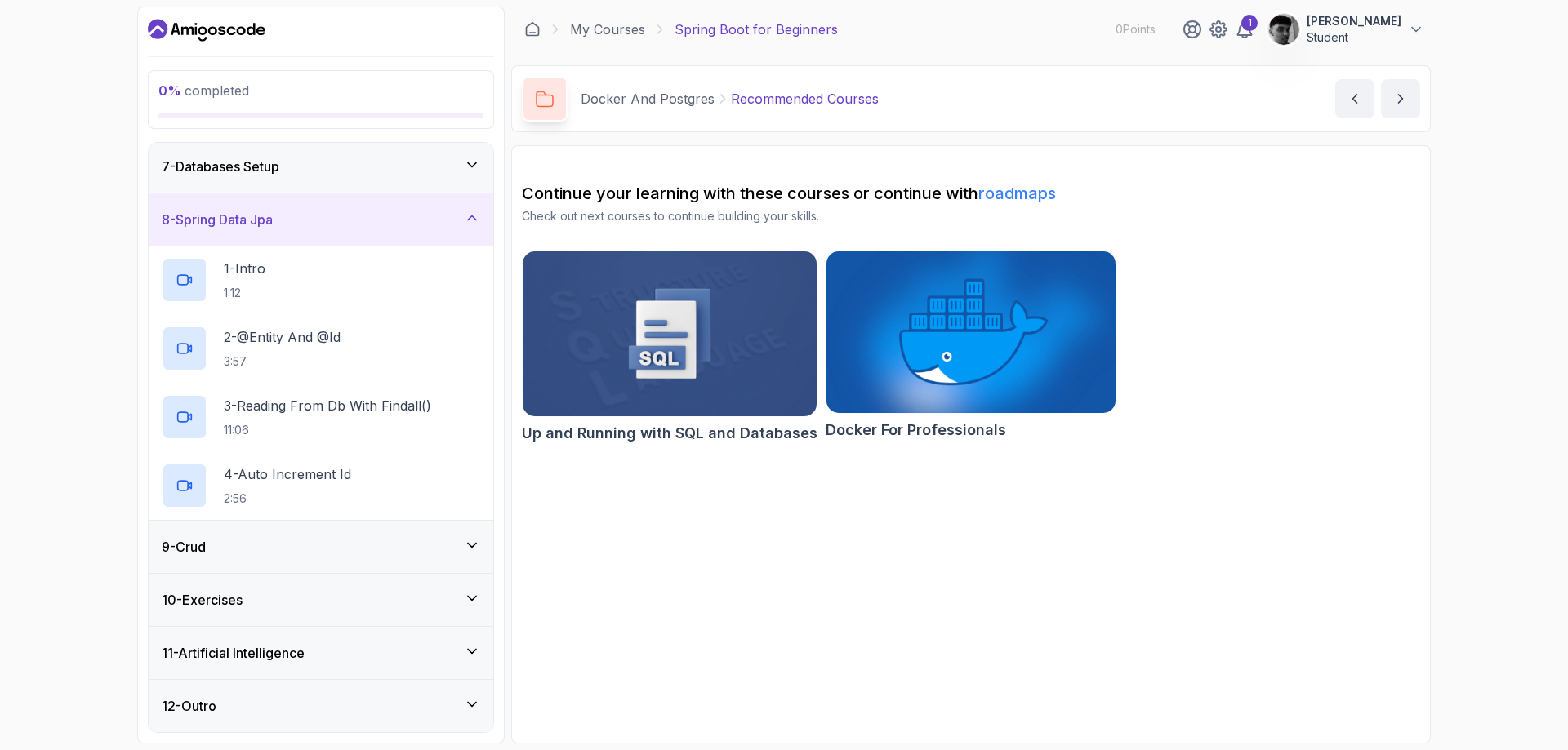
click at [468, 537] on icon at bounding box center [472, 545] width 16 height 16
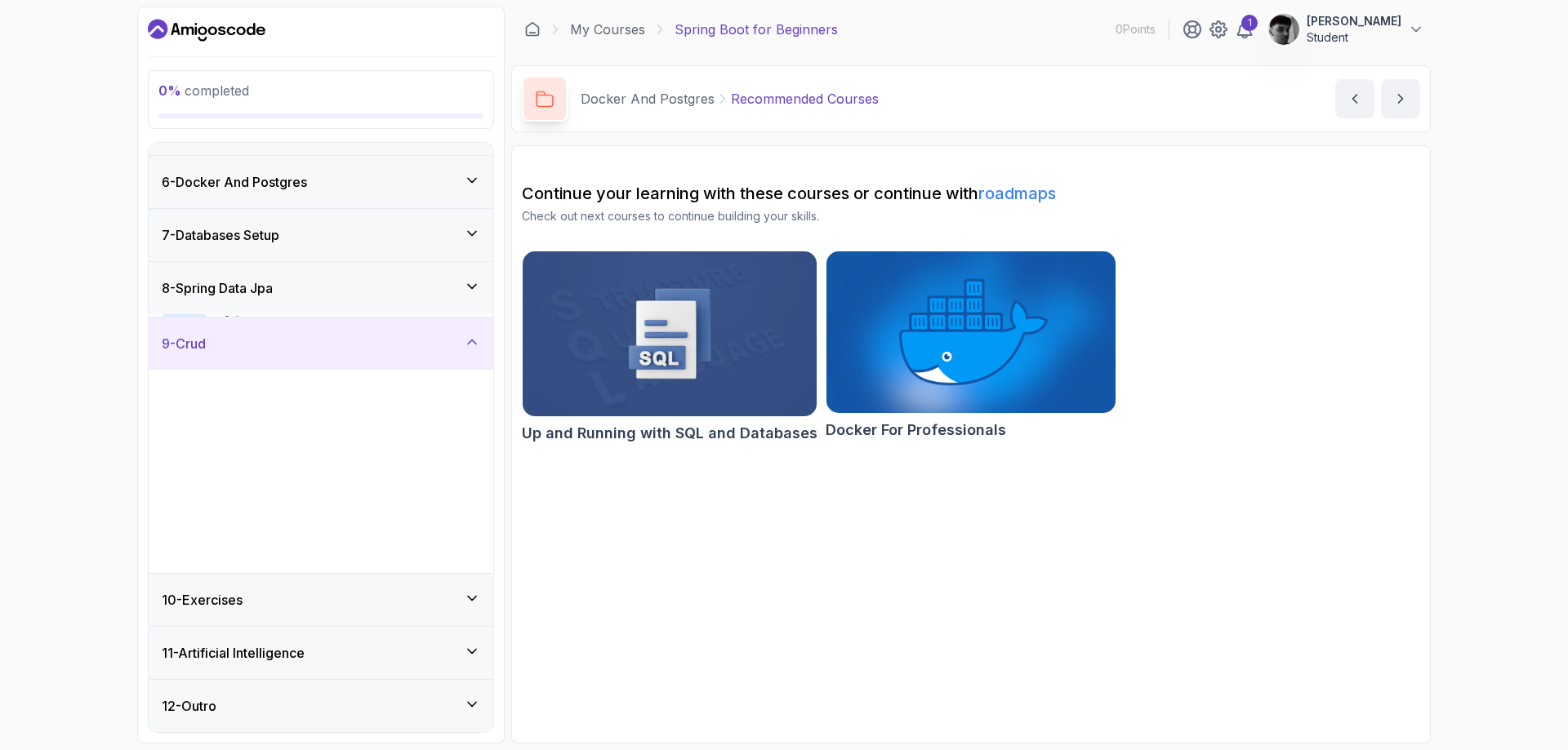
scroll to position [252, 0]
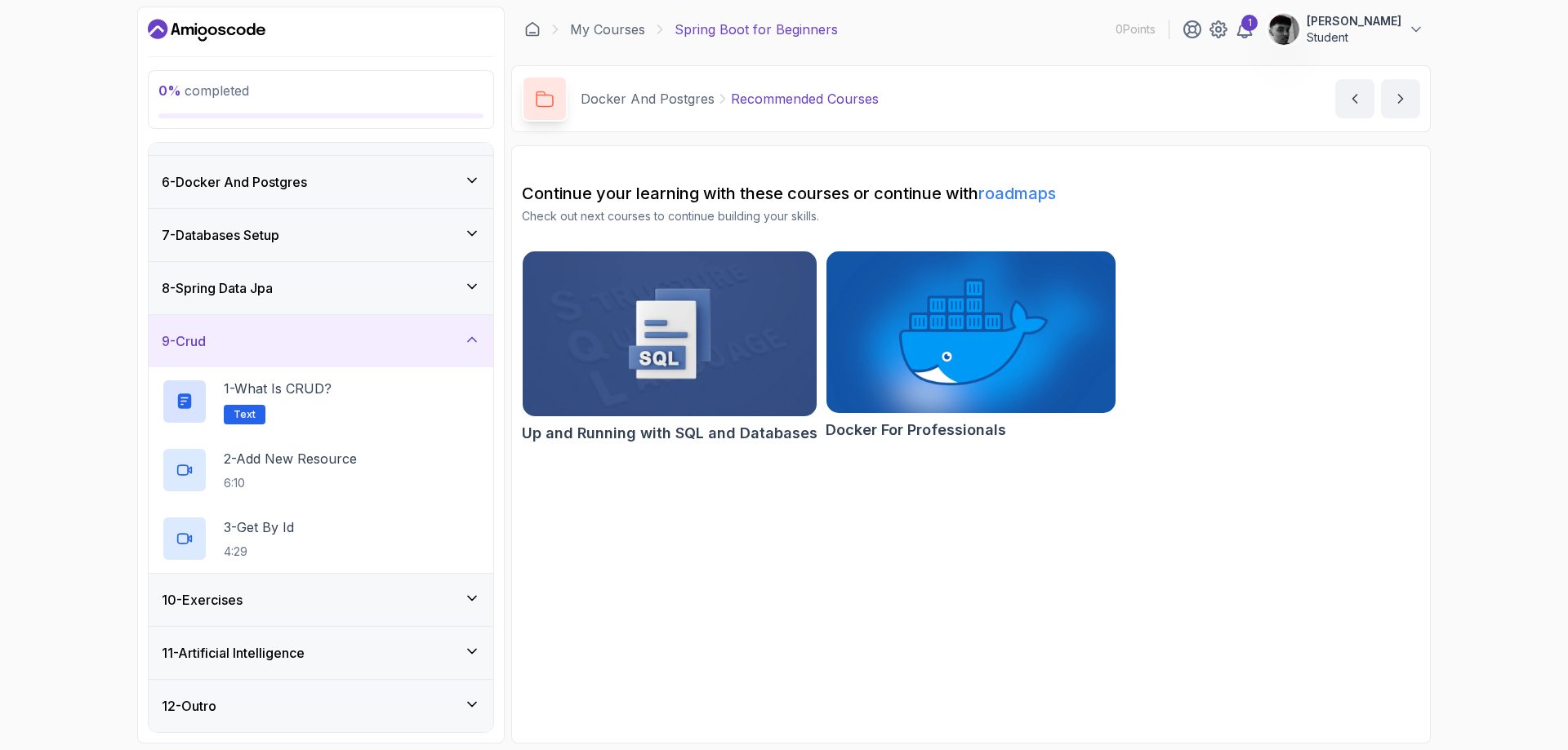
click at [468, 592] on icon at bounding box center [472, 598] width 16 height 16
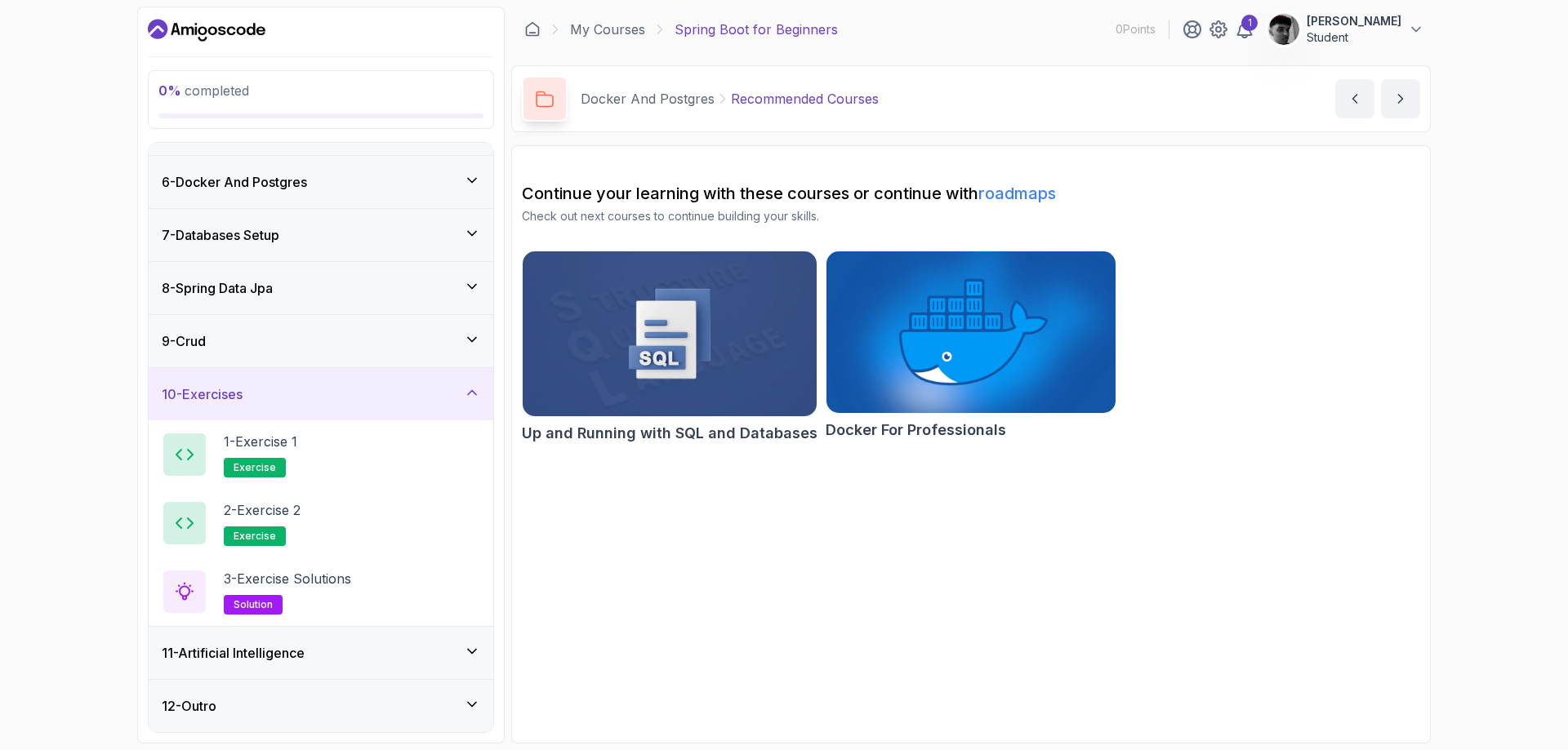
click at [471, 639] on div "11 - Artificial Intelligence" at bounding box center [321, 653] width 345 height 52
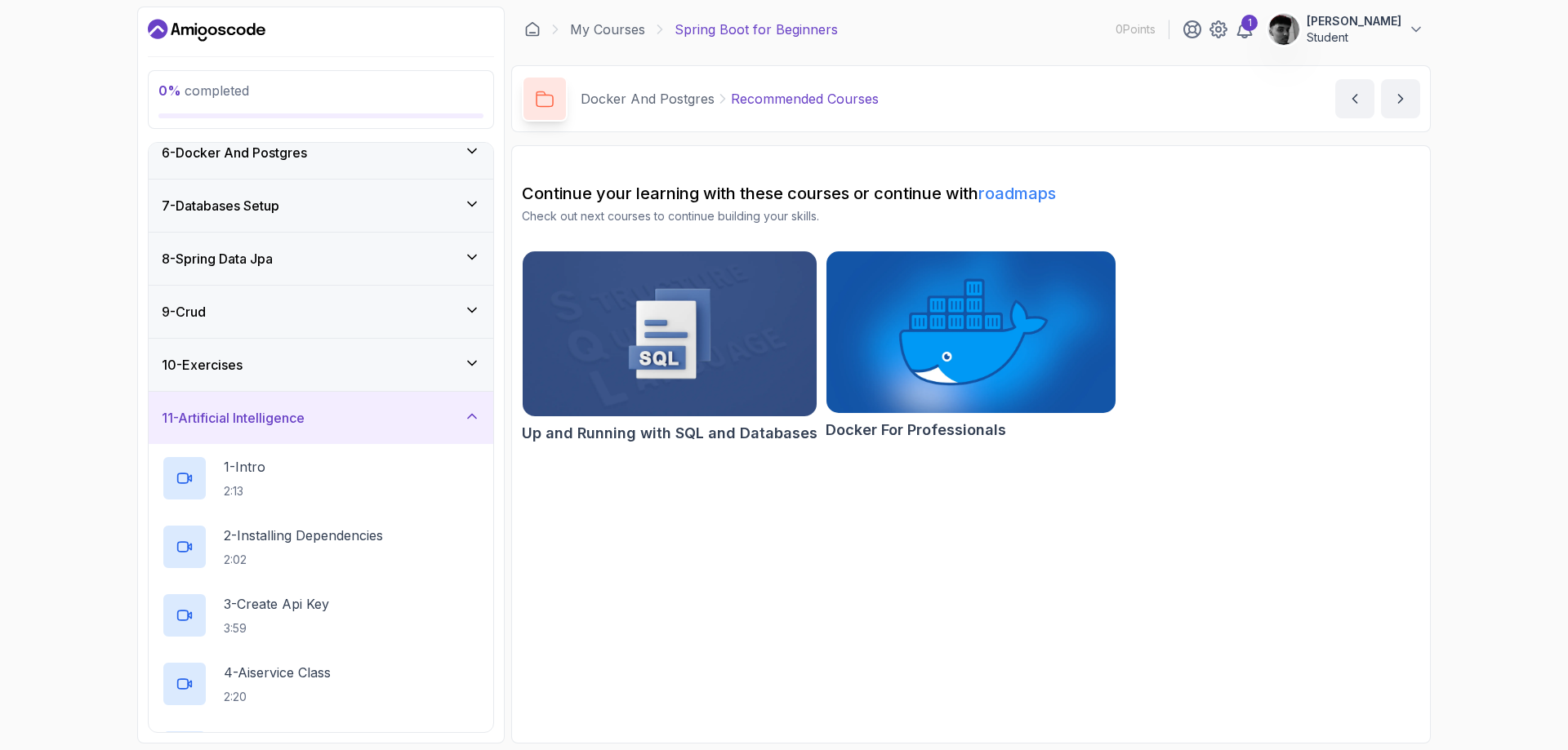
click at [485, 412] on div "11 - Artificial Intelligence" at bounding box center [321, 418] width 345 height 52
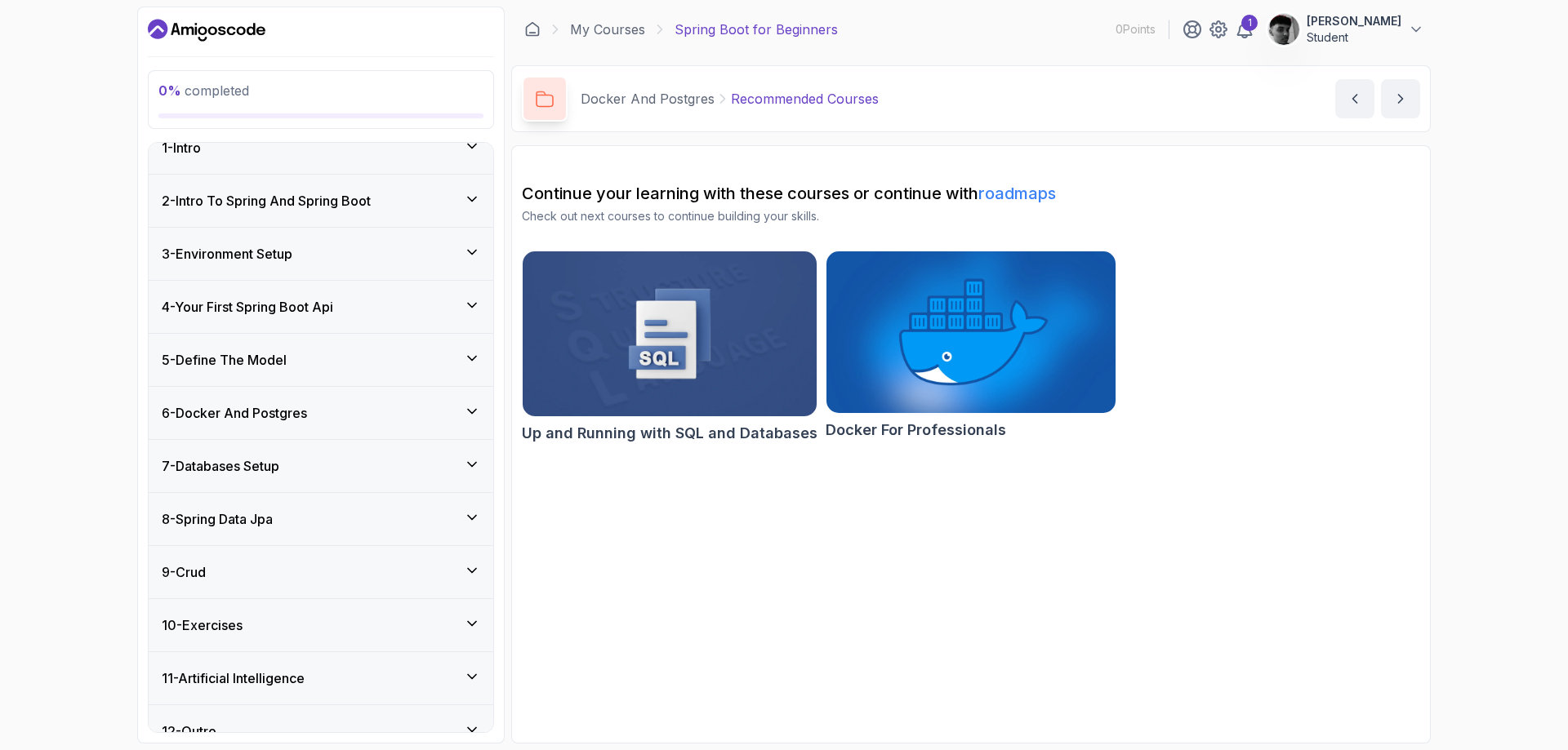
scroll to position [0, 0]
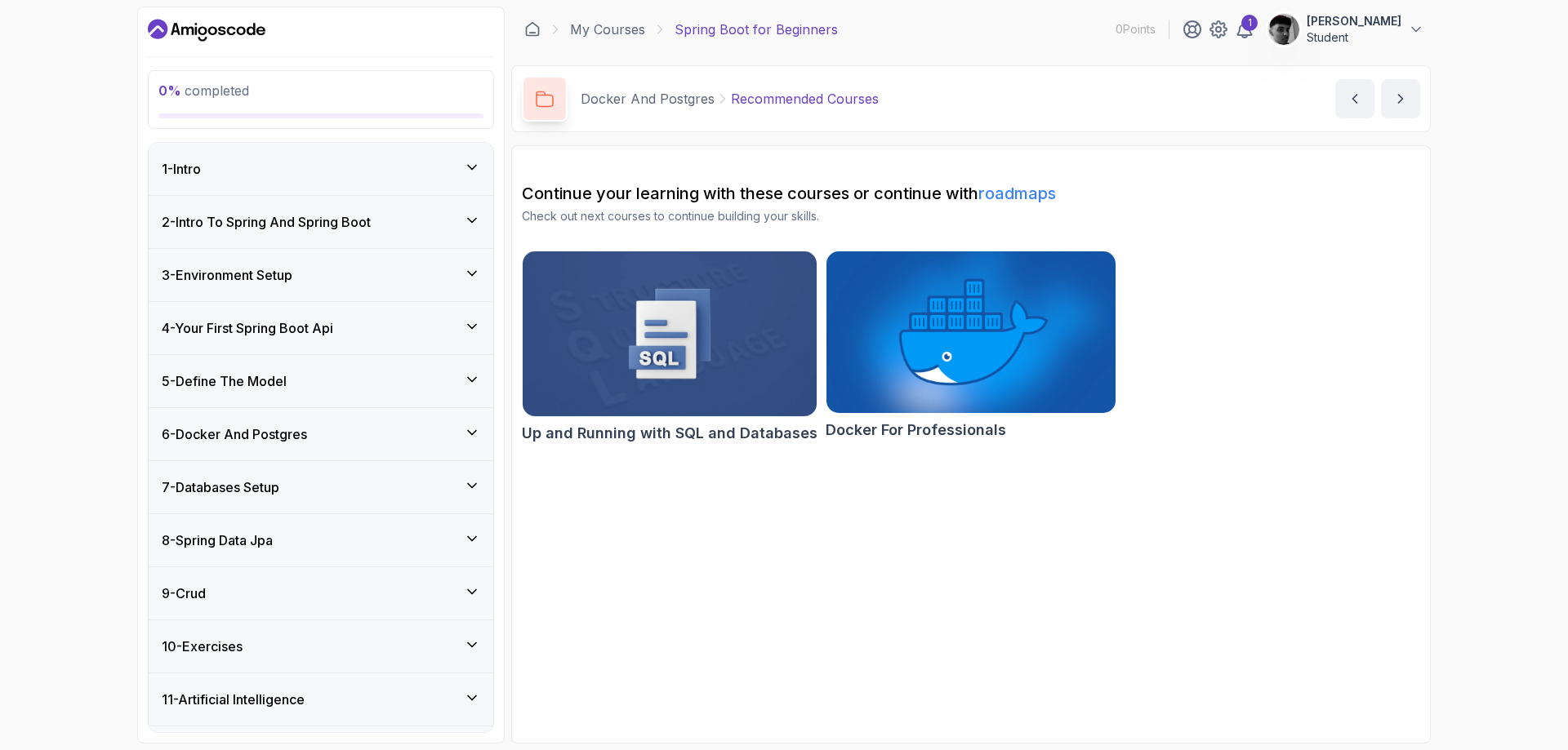
click at [371, 220] on h3 "2 - Intro To Spring And Spring Boot" at bounding box center [266, 222] width 209 height 20
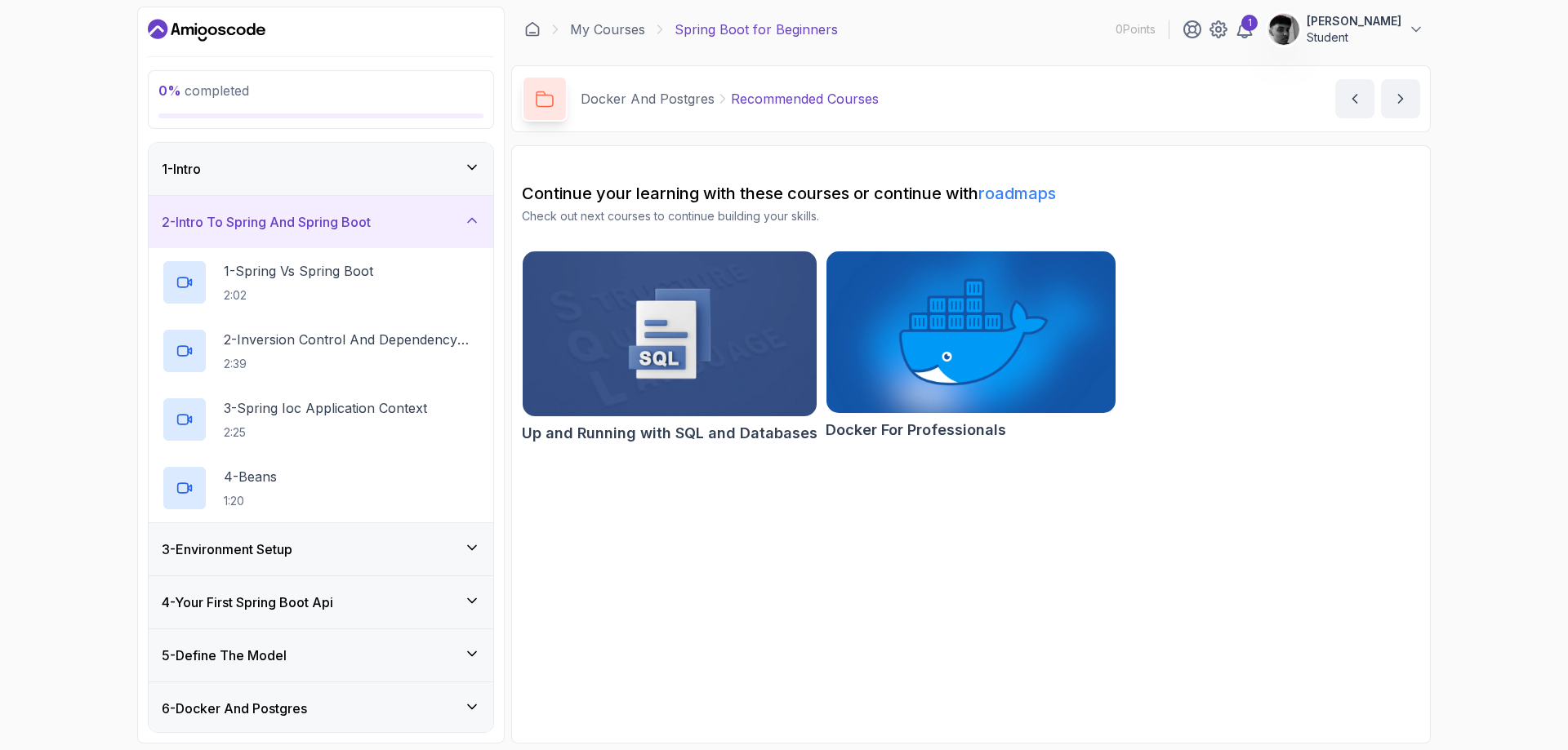
click at [466, 172] on icon at bounding box center [472, 168] width 16 height 16
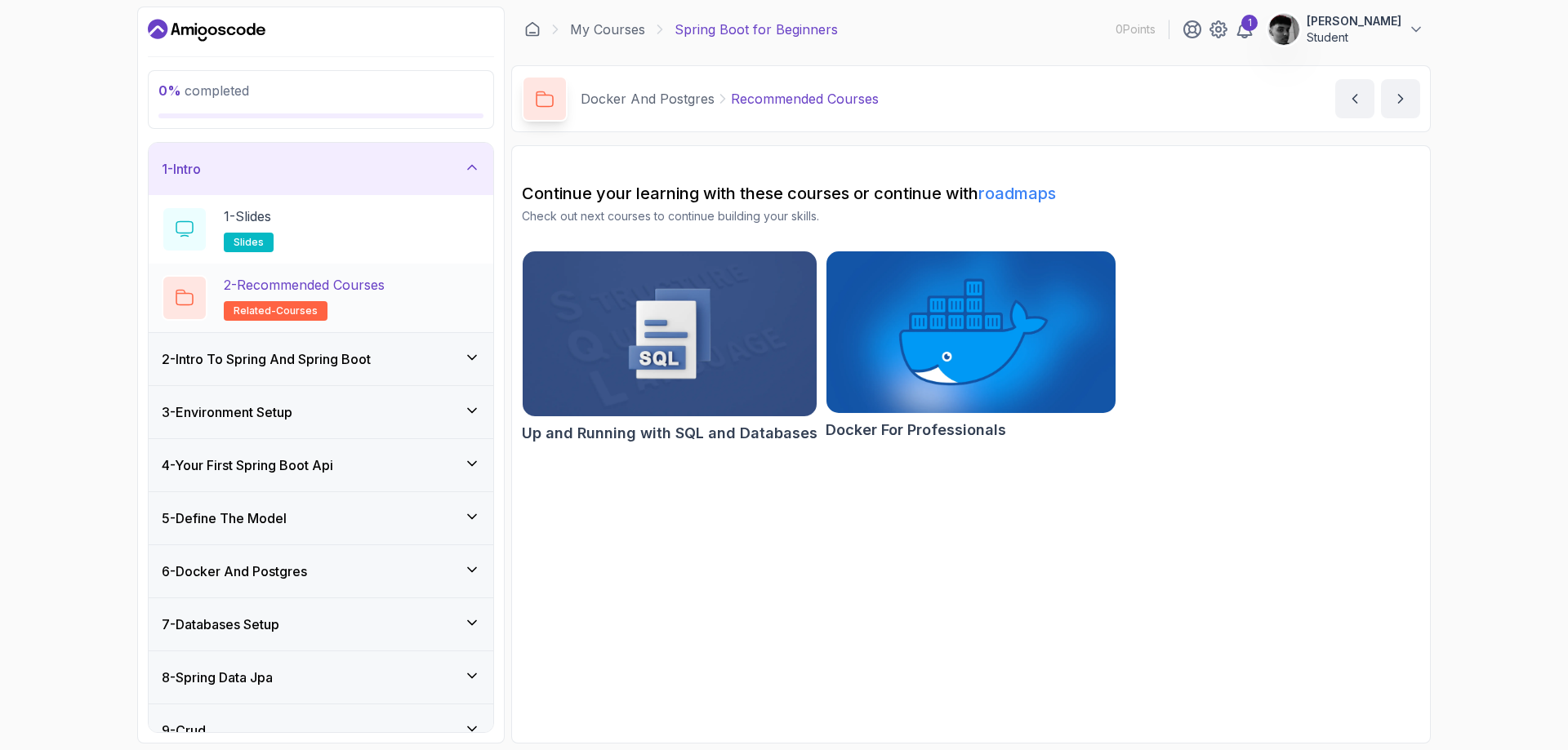
click at [331, 290] on p "2 - Recommended Courses" at bounding box center [304, 285] width 161 height 20
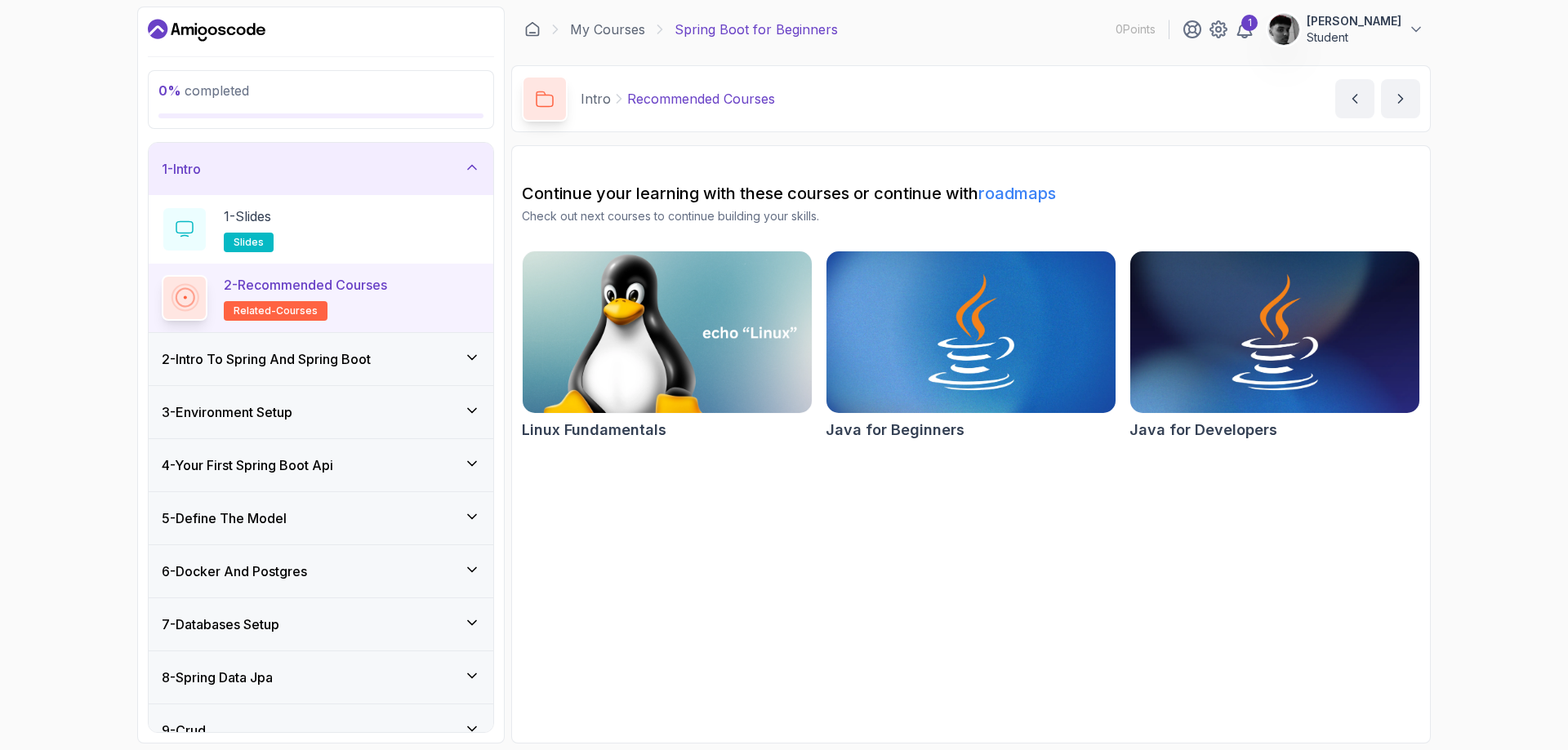
click at [737, 324] on img at bounding box center [667, 332] width 304 height 170
click at [1408, 98] on button "next content" at bounding box center [1400, 99] width 39 height 39
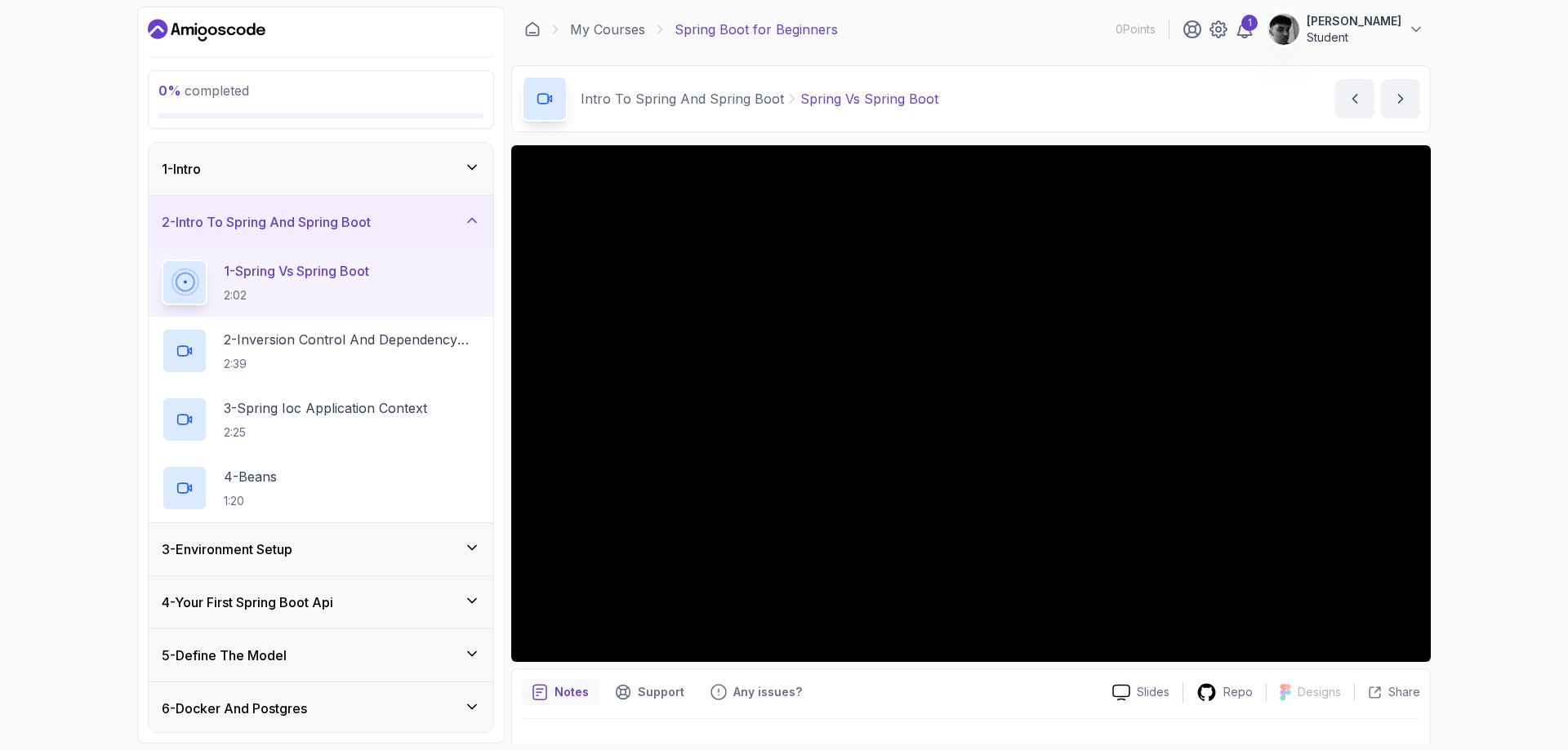
click at [466, 223] on icon at bounding box center [472, 220] width 16 height 16
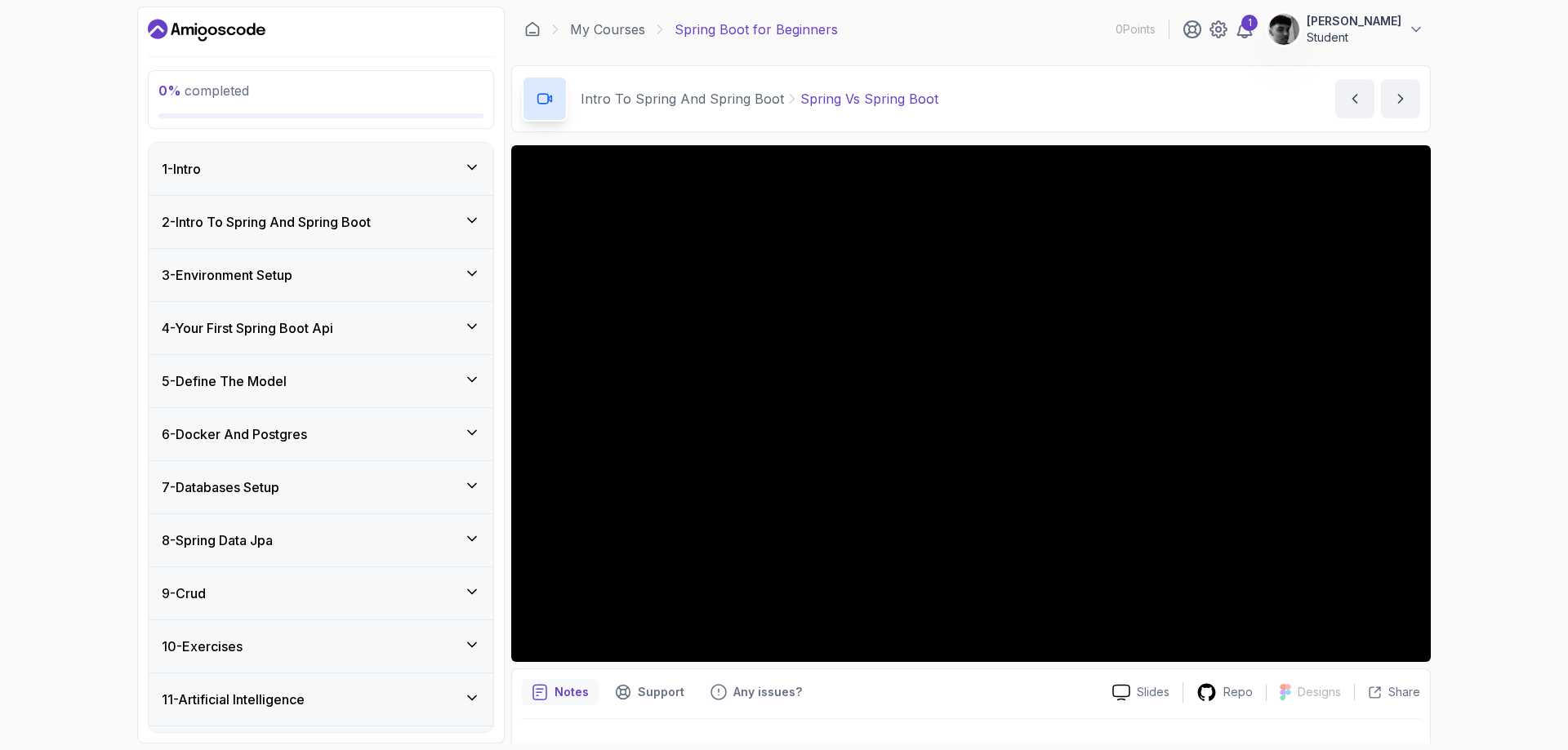
click at [466, 159] on icon at bounding box center [472, 168] width 16 height 16
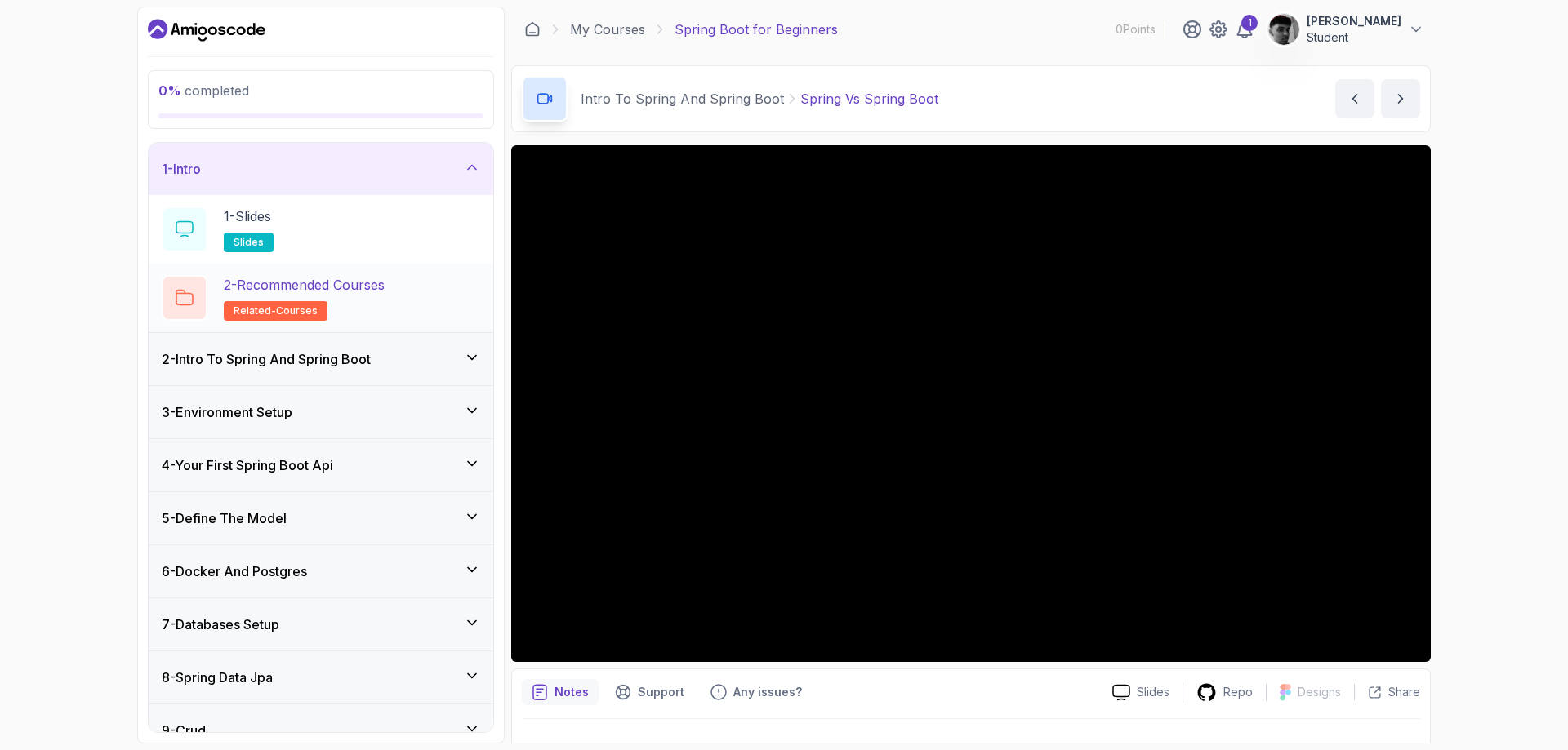
click at [396, 270] on div "2 - Recommended Courses related-courses" at bounding box center [321, 298] width 345 height 69
click at [343, 271] on div "2 - Recommended Courses related-courses" at bounding box center [321, 298] width 345 height 69
click at [366, 287] on p "2 - Recommended Courses" at bounding box center [304, 285] width 161 height 20
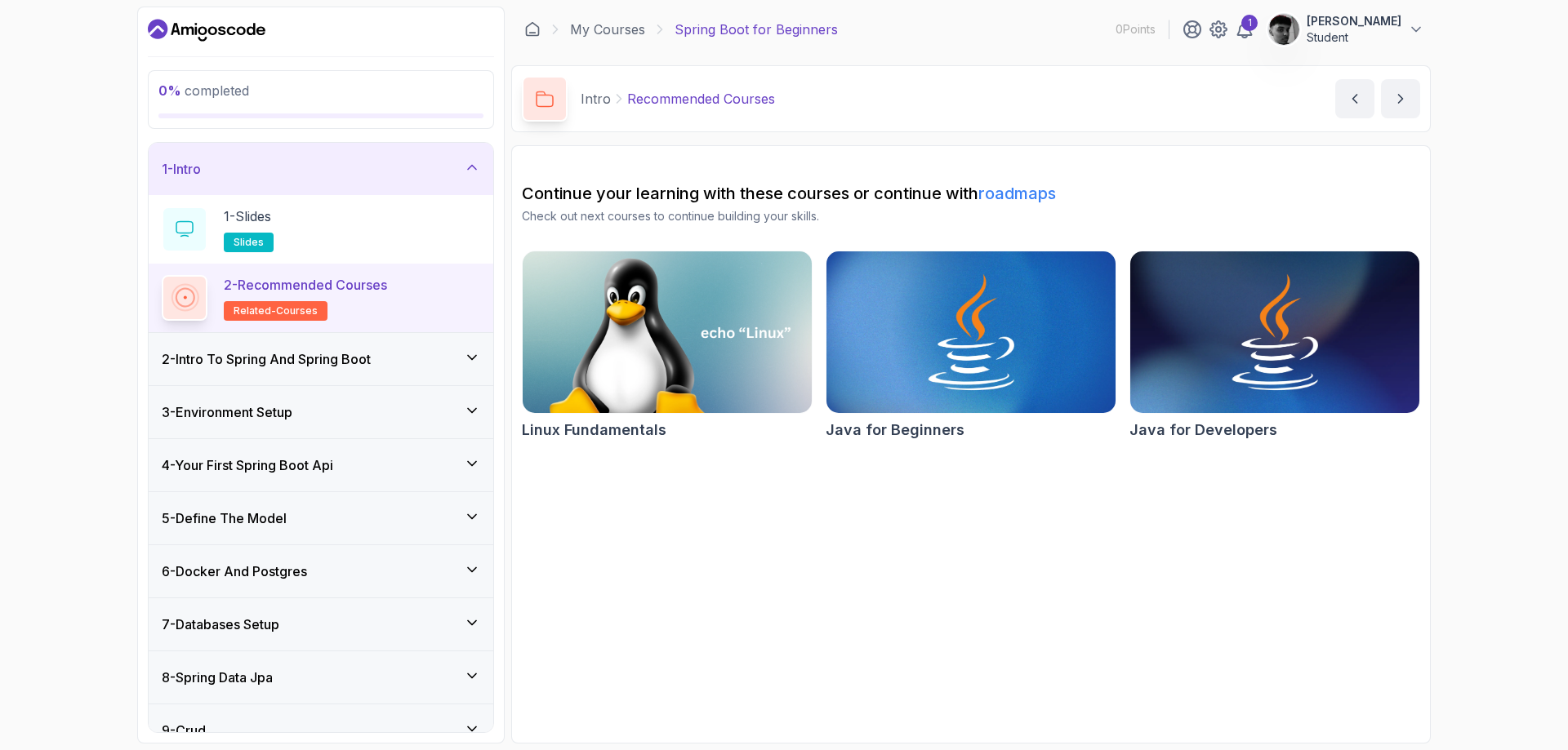
click at [1030, 189] on link "roadmaps" at bounding box center [1016, 193] width 78 height 20
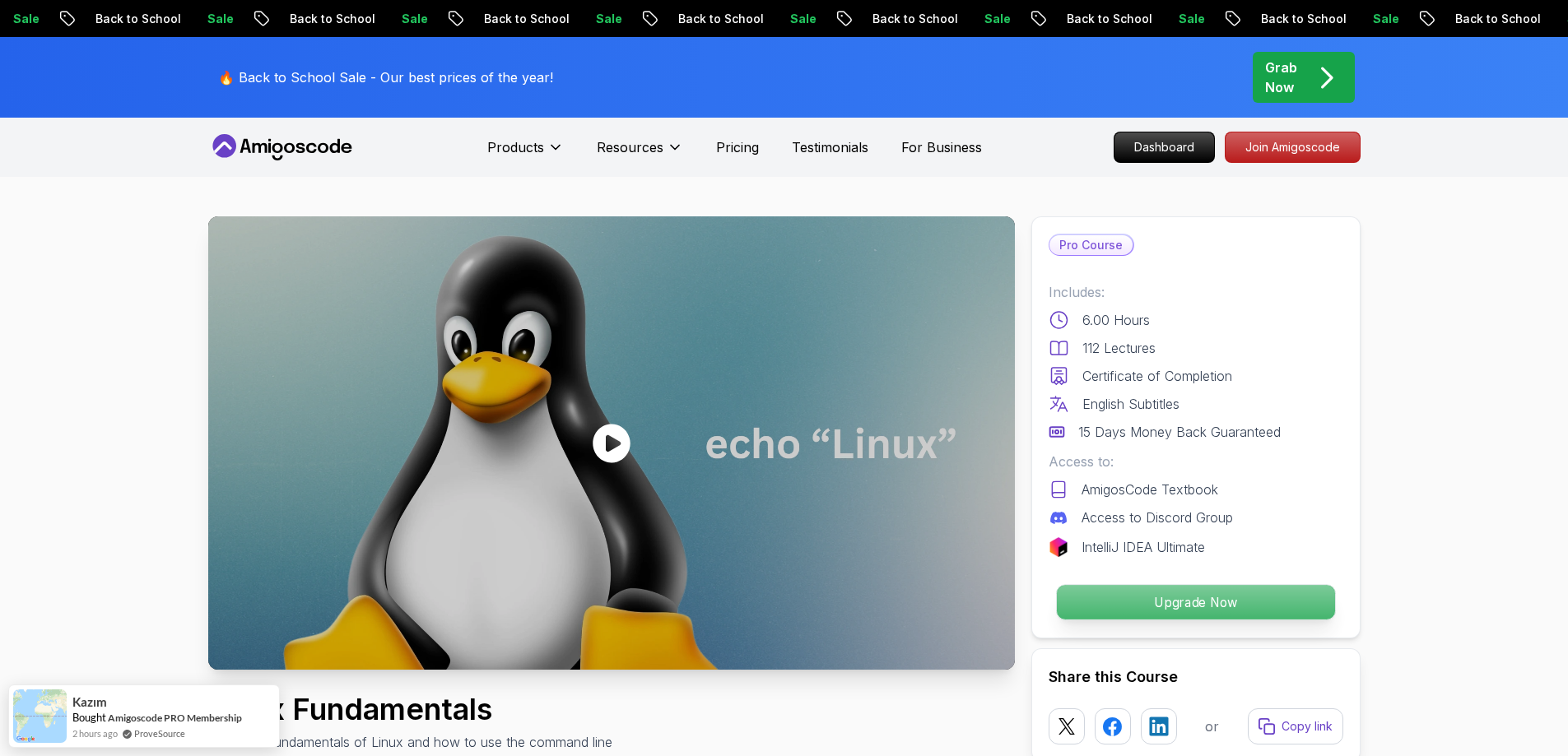
click at [1144, 596] on p "Upgrade Now" at bounding box center [1194, 602] width 278 height 35
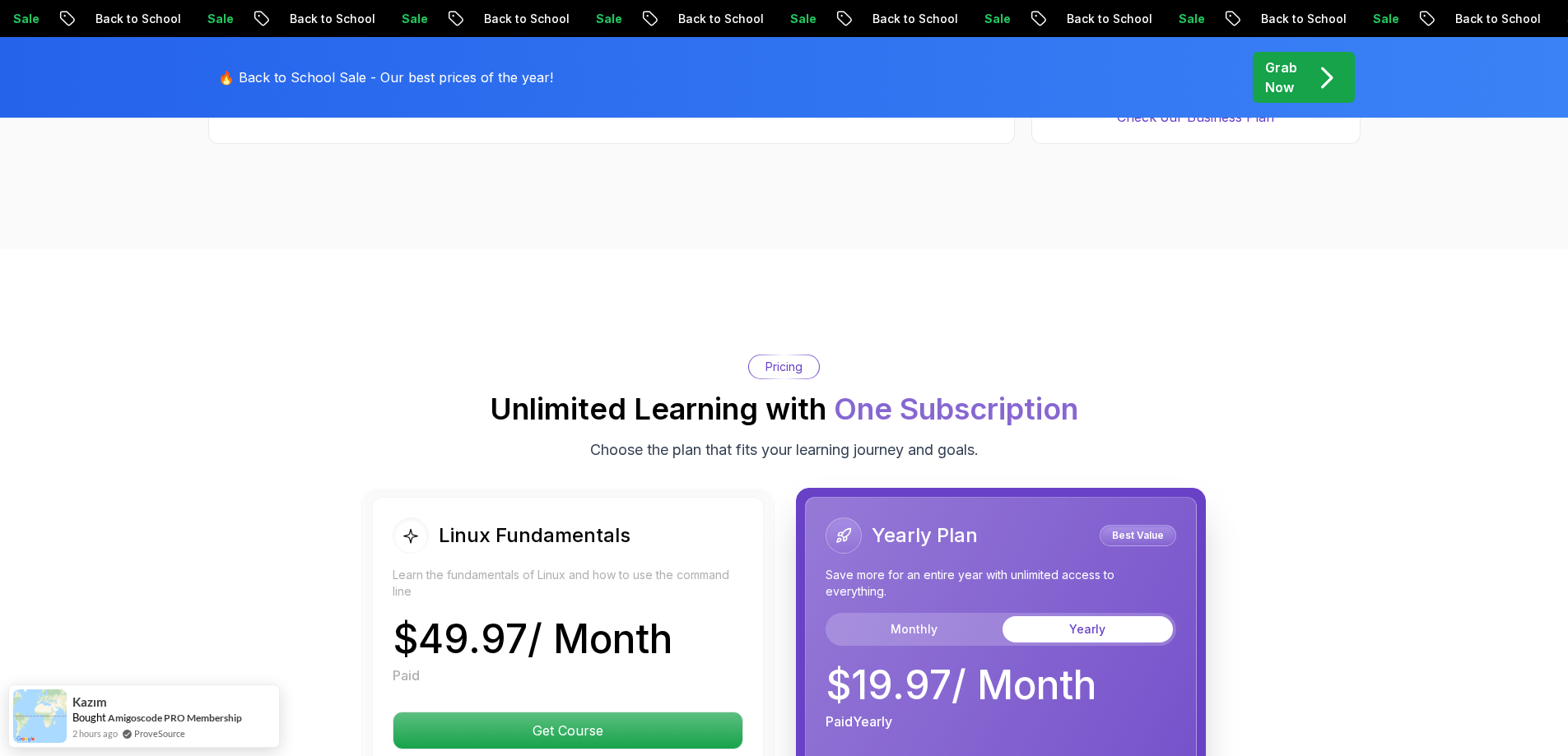
scroll to position [3155, 0]
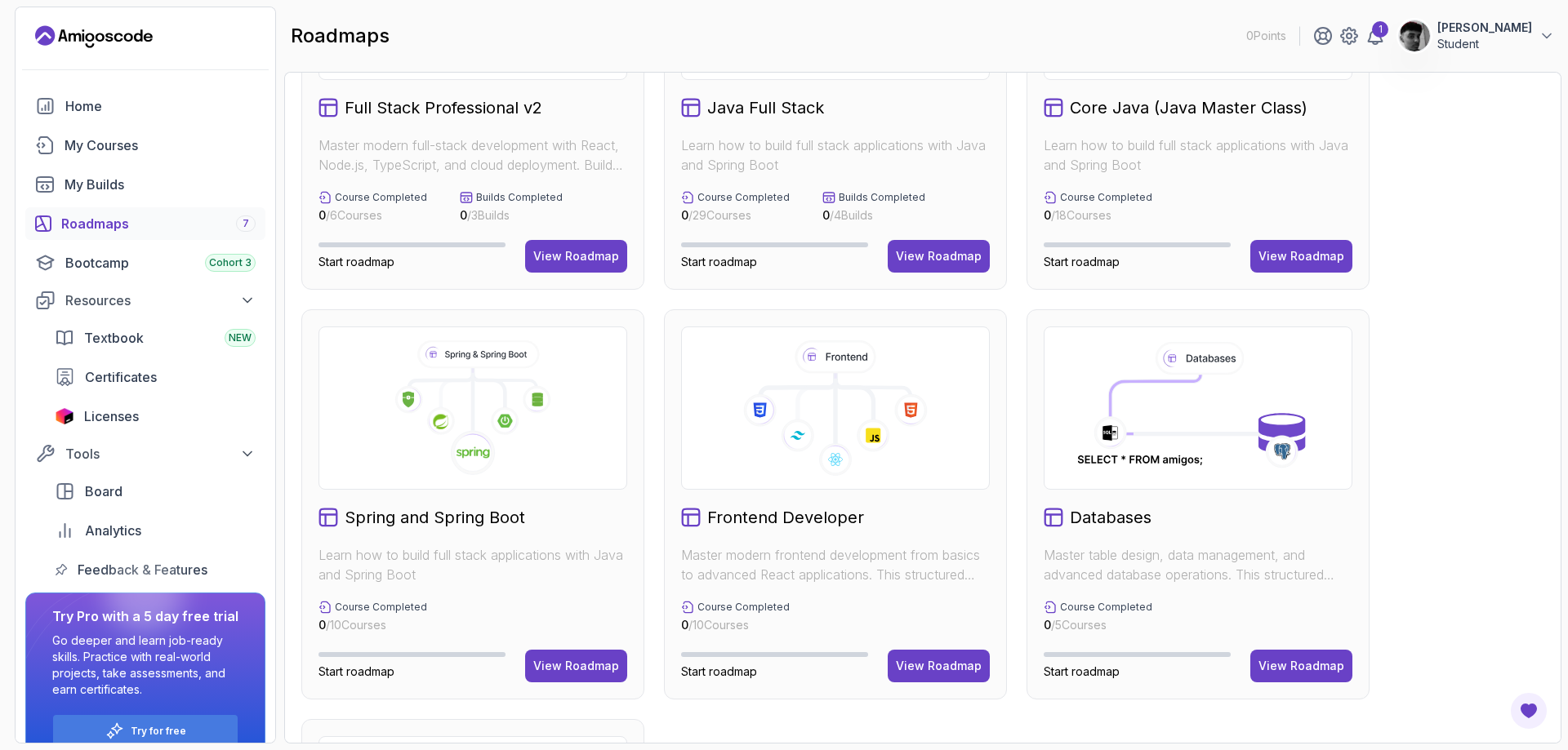
scroll to position [245, 0]
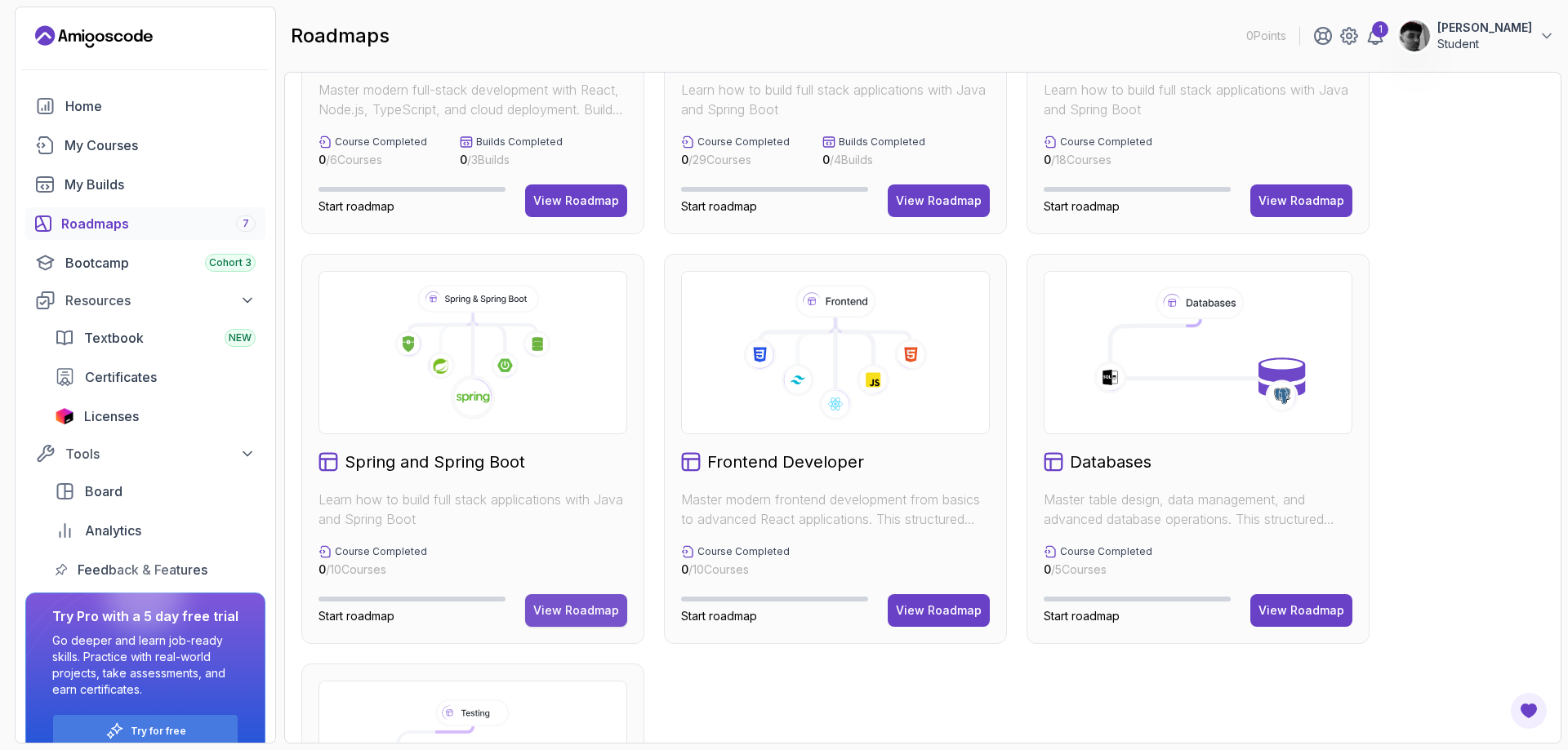
click at [582, 609] on div "View Roadmap" at bounding box center [575, 610] width 86 height 16
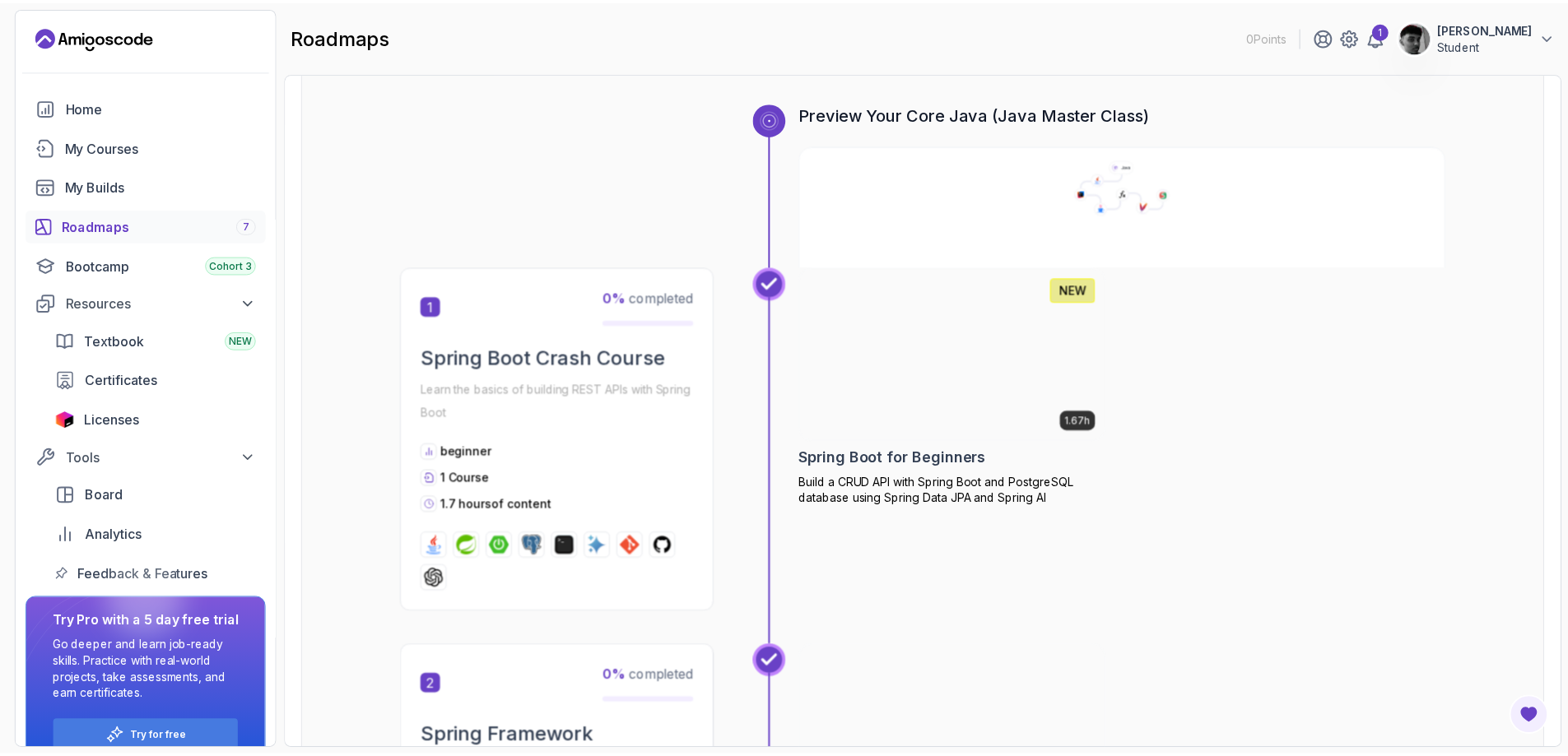
scroll to position [329, 0]
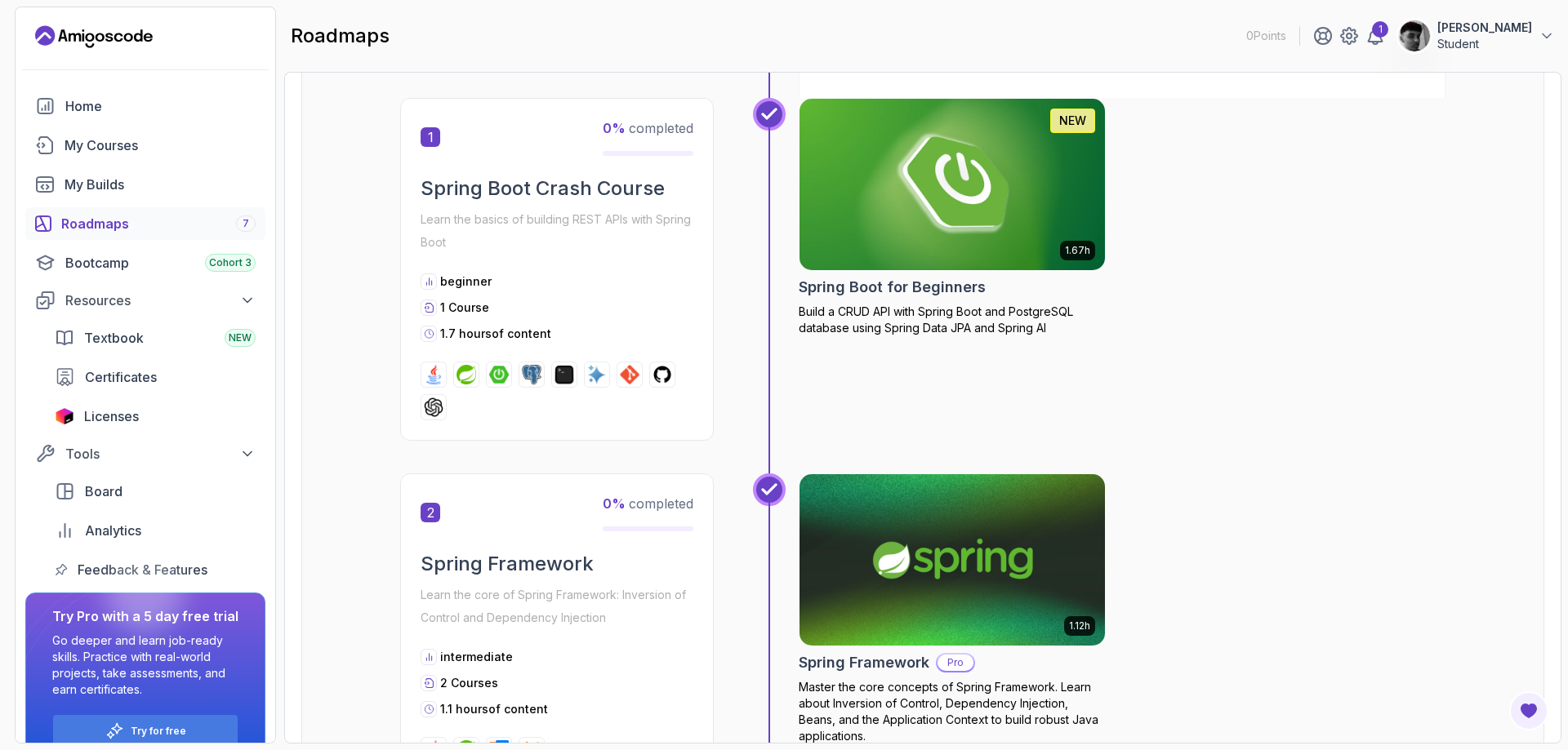
click at [628, 312] on div "1 Course" at bounding box center [556, 308] width 273 height 16
click at [854, 141] on img at bounding box center [953, 184] width 321 height 179
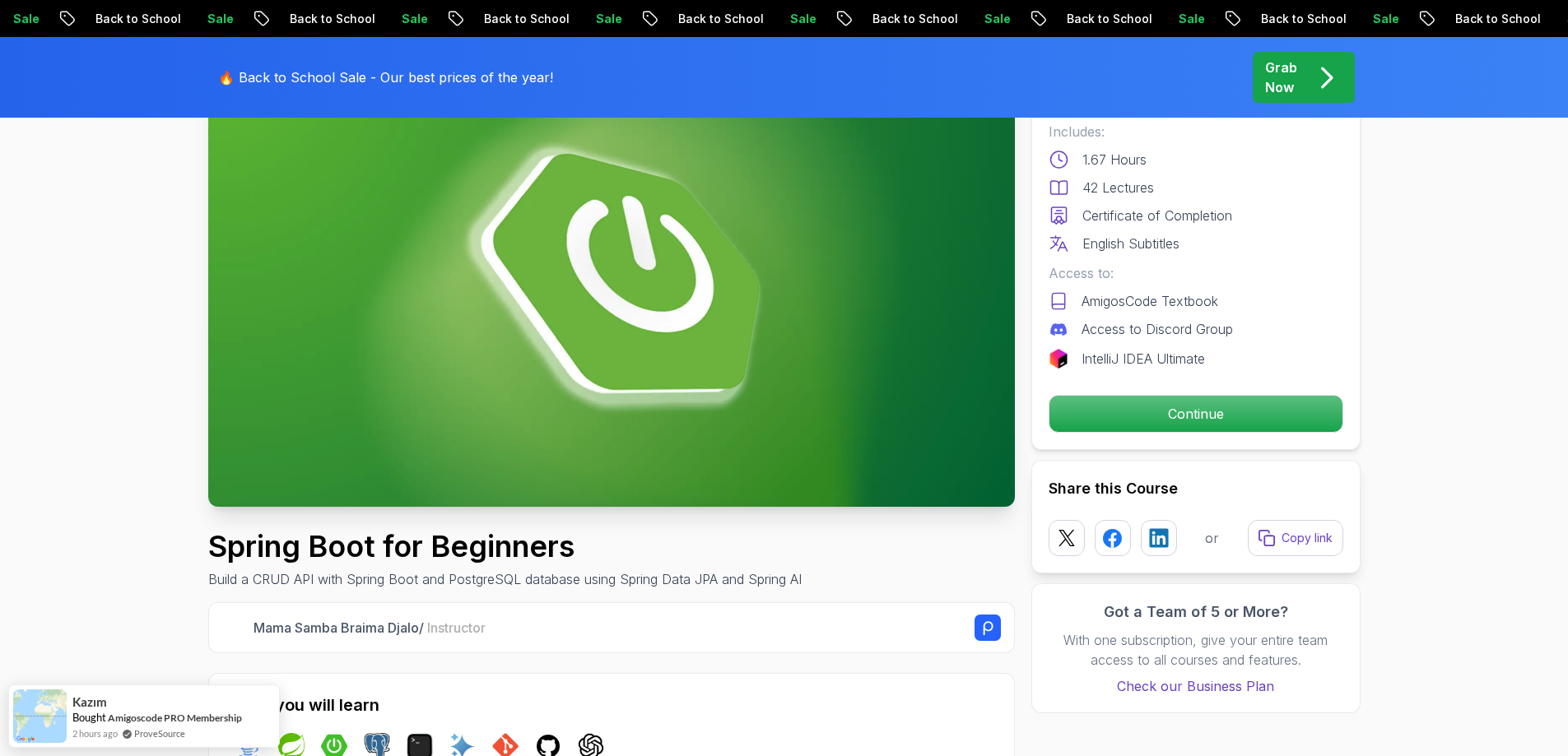
scroll to position [165, 0]
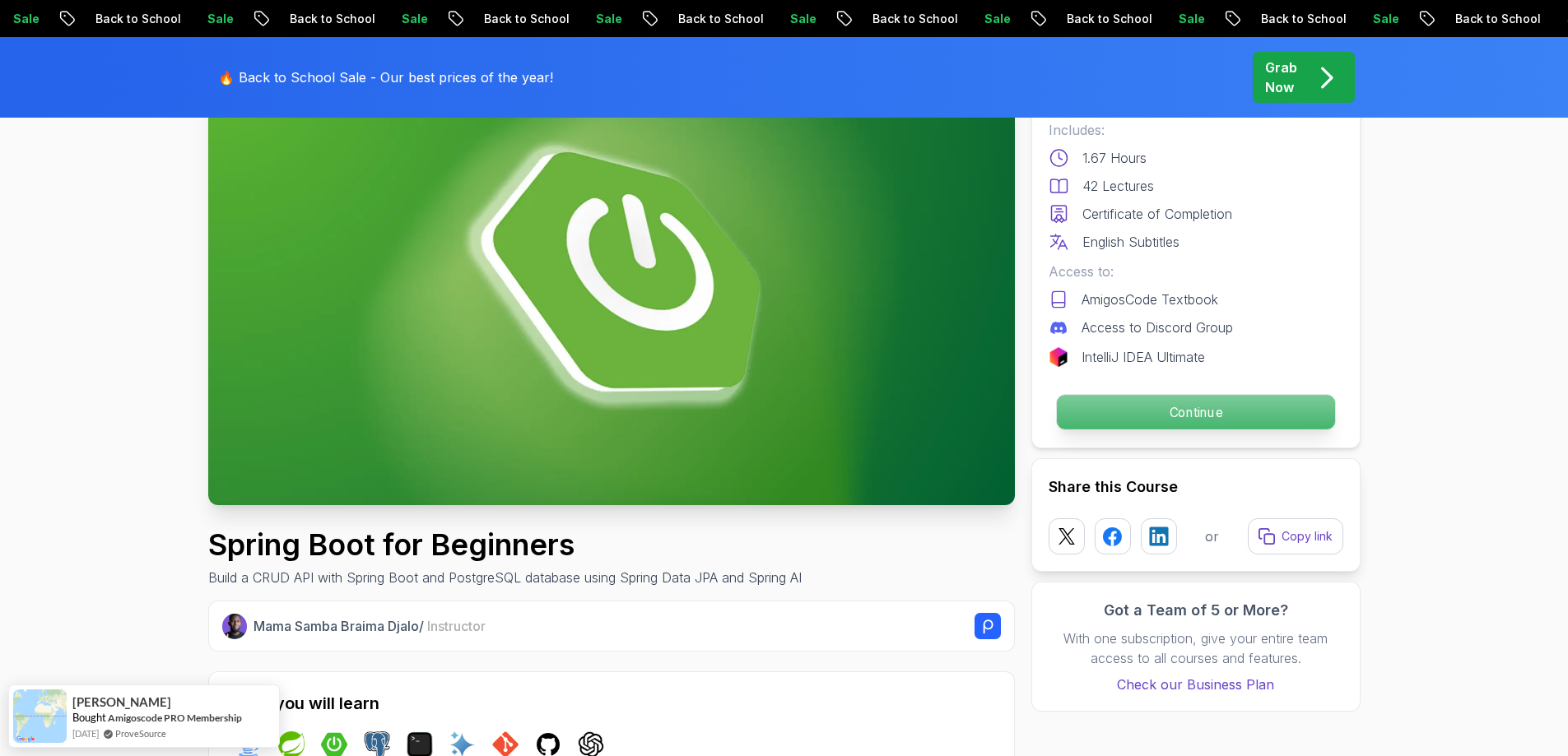
click at [1101, 411] on p "Continue" at bounding box center [1194, 412] width 278 height 35
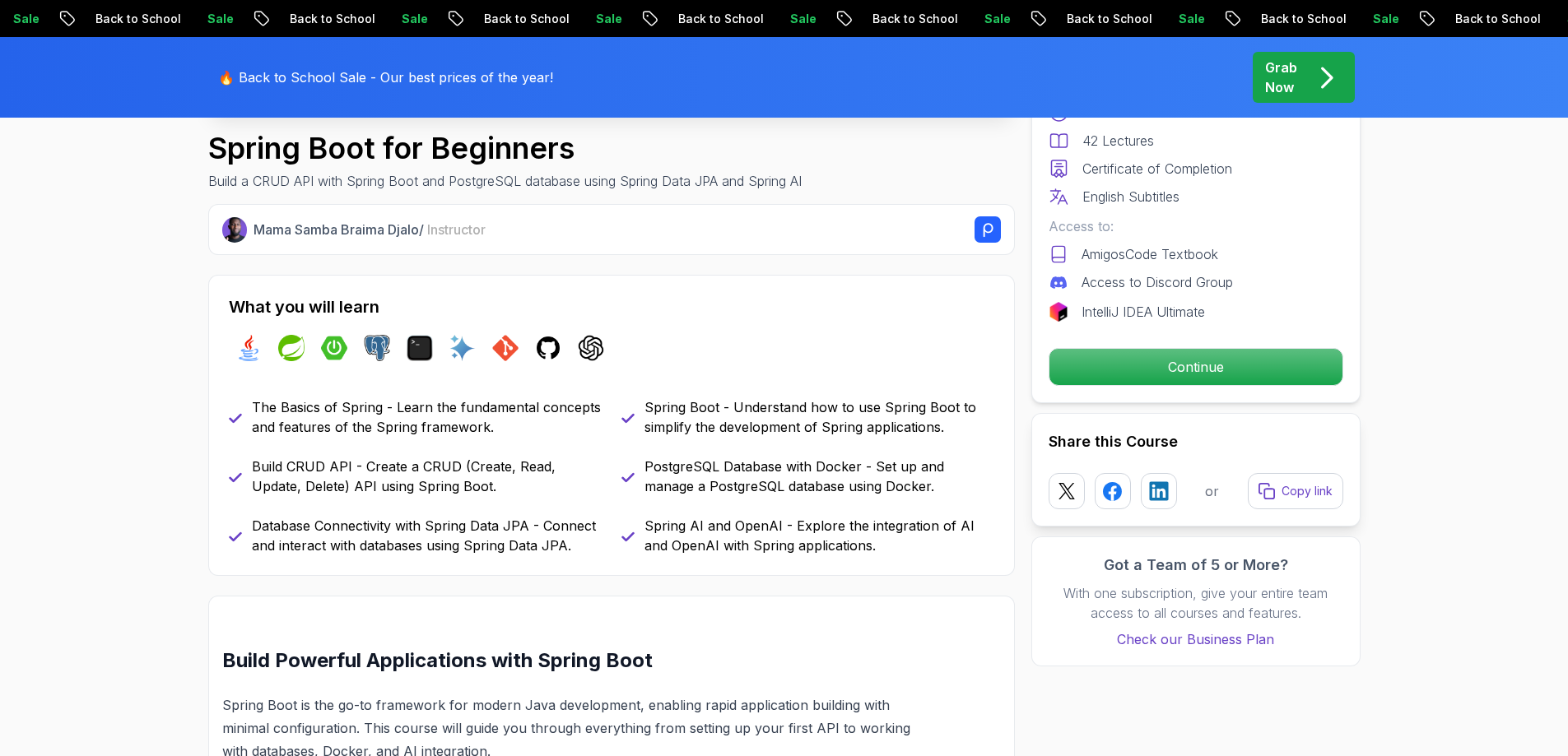
scroll to position [658, 0]
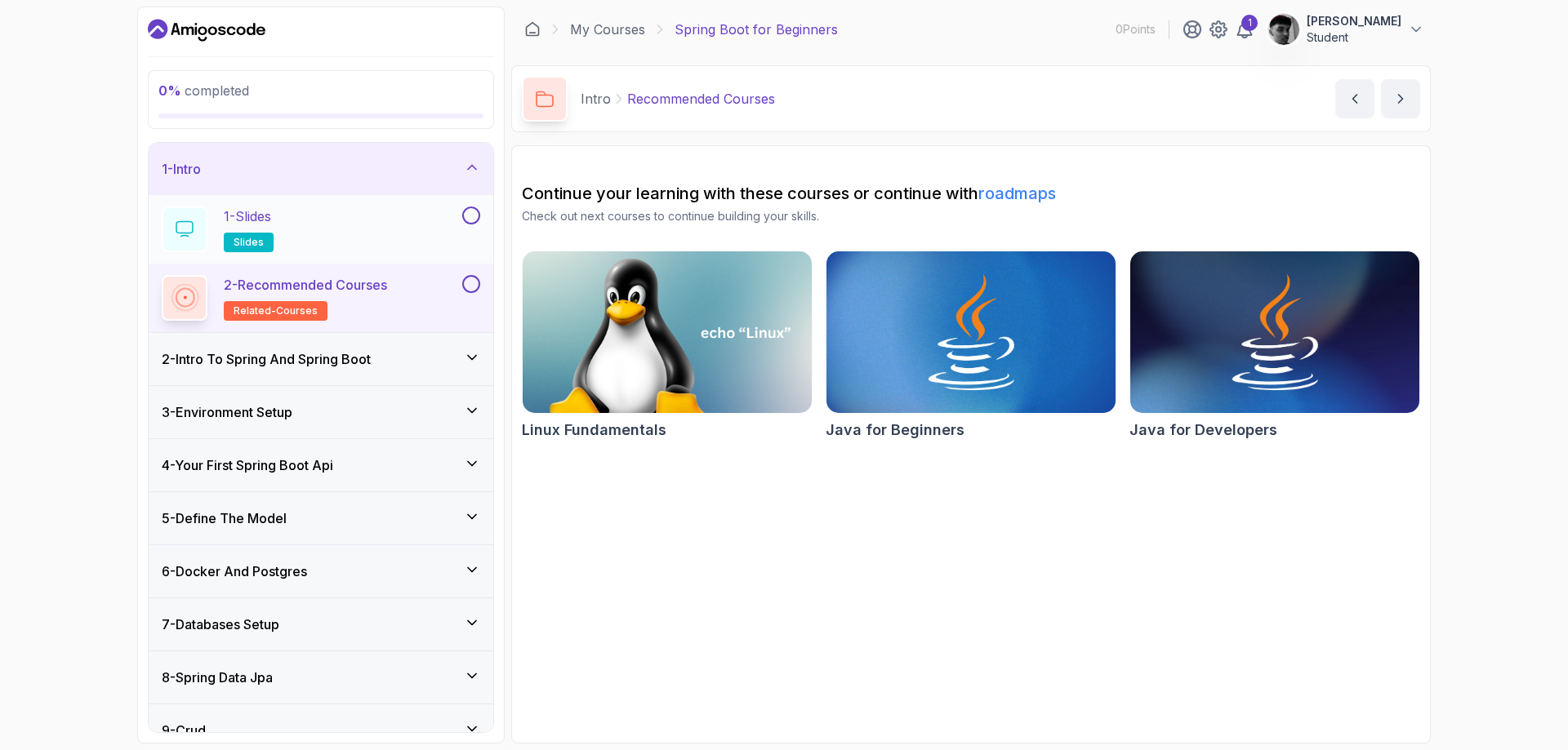
click at [471, 215] on button at bounding box center [471, 215] width 18 height 18
click at [470, 280] on button at bounding box center [471, 284] width 18 height 18
click at [446, 362] on div "2 - Intro To Spring And Spring Boot" at bounding box center [321, 359] width 318 height 20
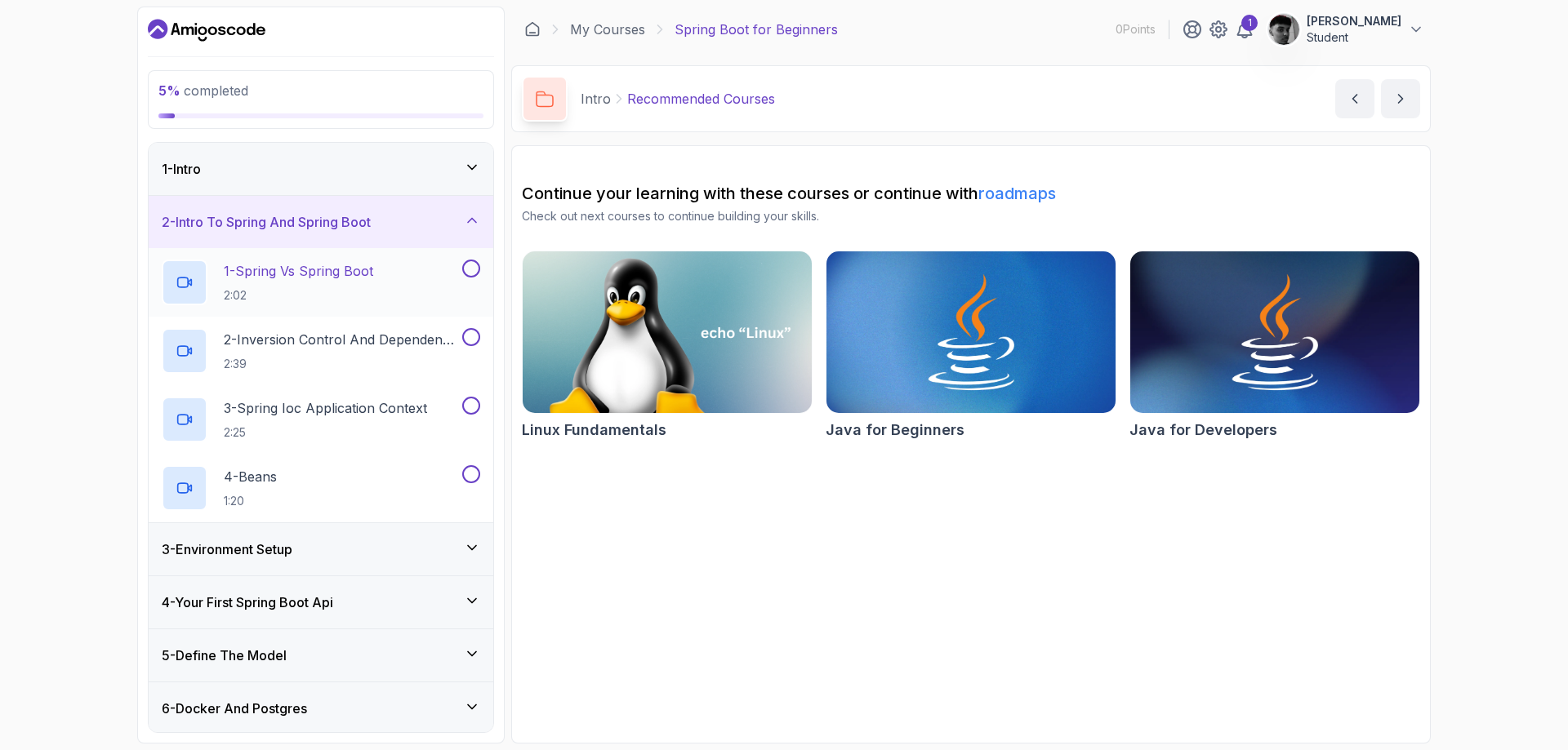
click at [473, 263] on button at bounding box center [471, 268] width 18 height 18
click at [470, 336] on button at bounding box center [471, 337] width 18 height 18
click at [473, 398] on button at bounding box center [471, 406] width 18 height 18
click at [475, 472] on button at bounding box center [471, 474] width 18 height 18
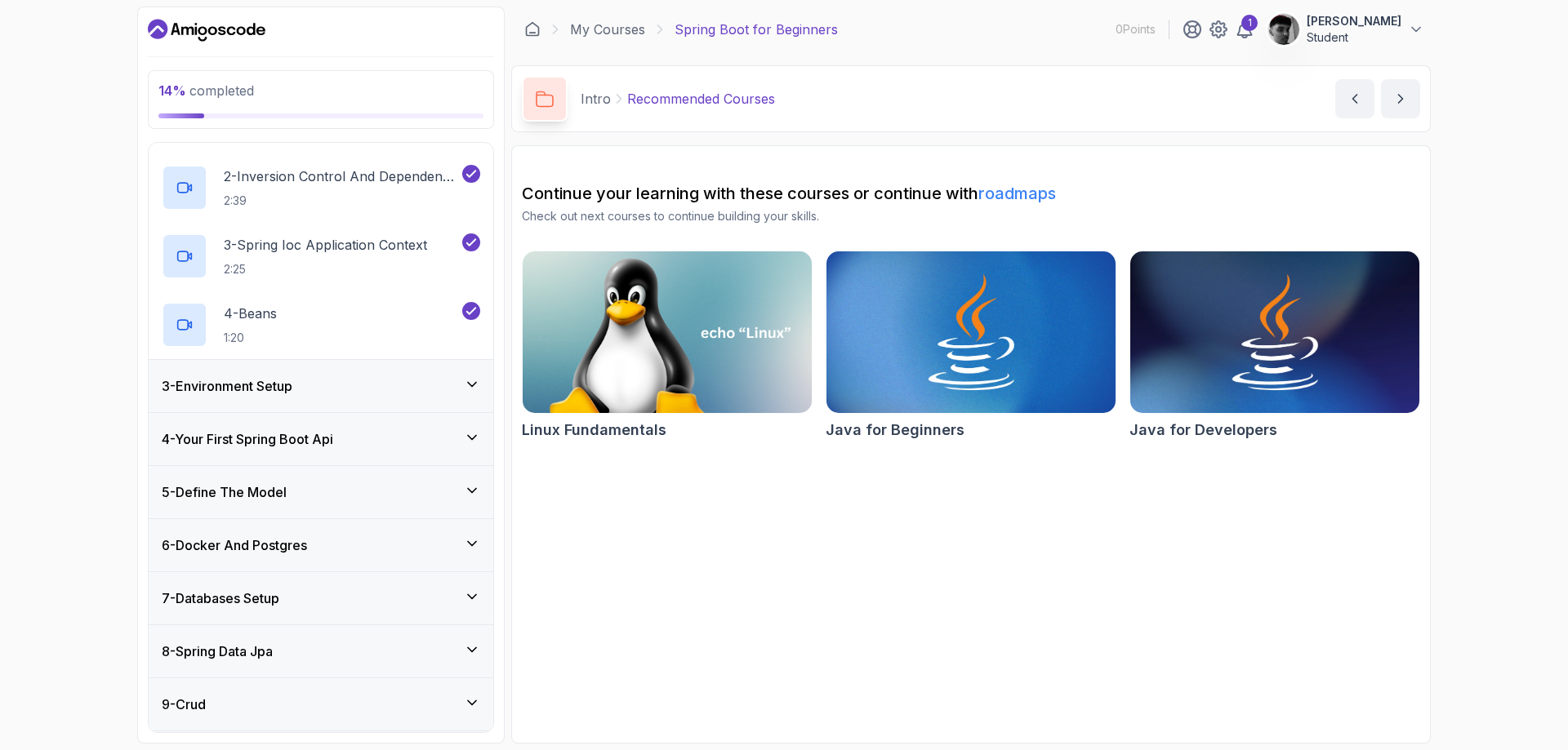
click at [430, 370] on div "3 - Environment Setup" at bounding box center [321, 386] width 345 height 52
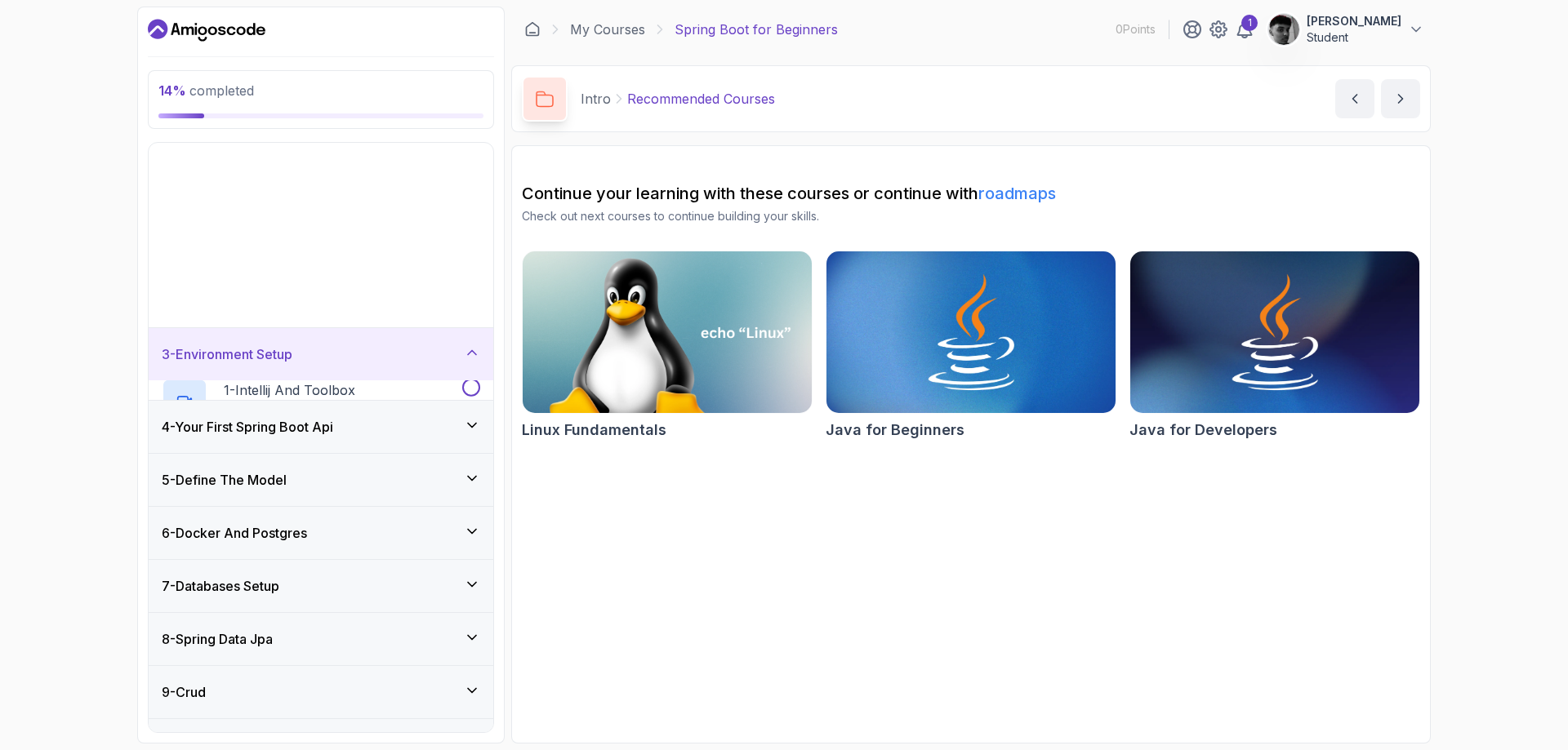
scroll to position [47, 0]
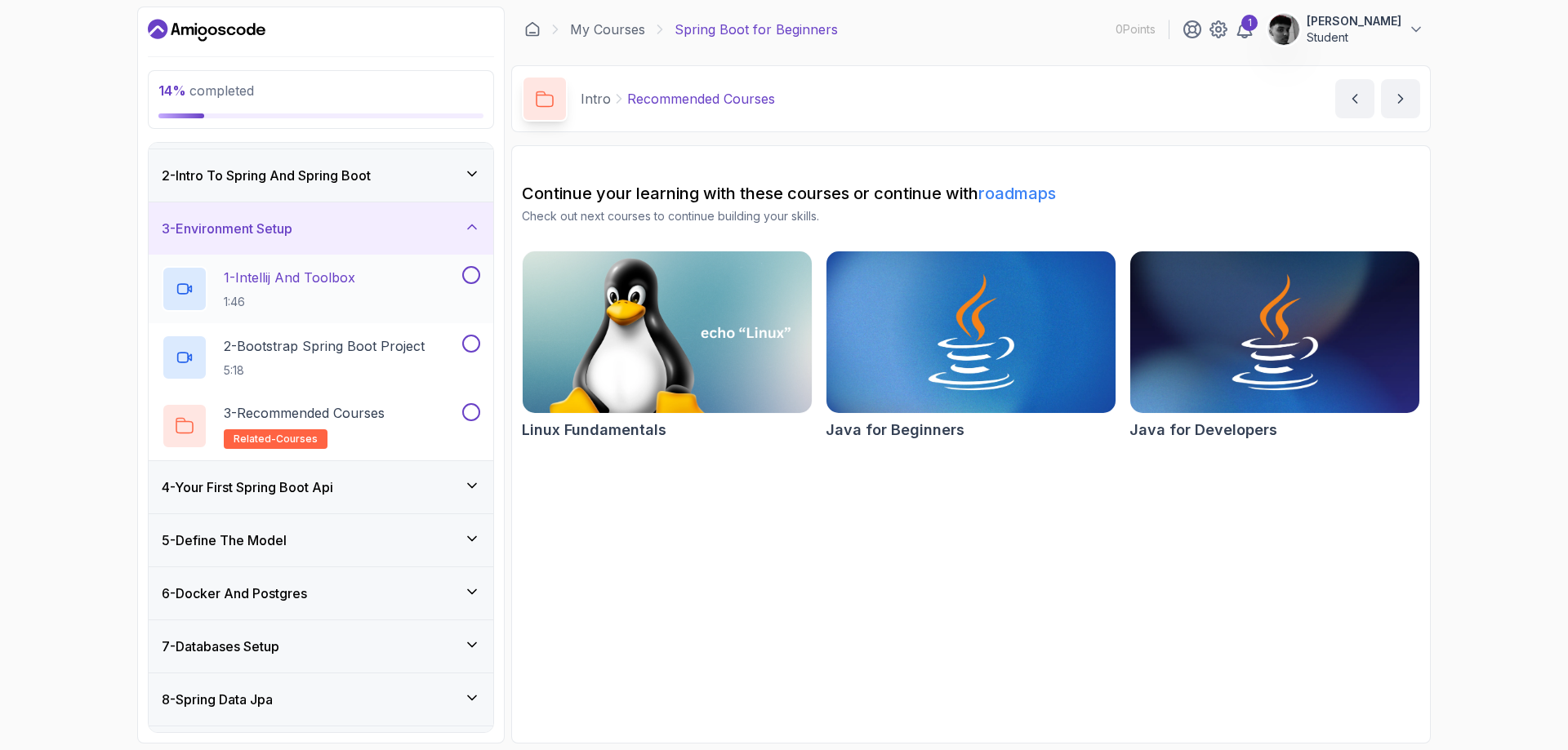
click at [469, 277] on button at bounding box center [471, 275] width 18 height 18
click at [471, 343] on button at bounding box center [471, 344] width 18 height 18
click at [474, 406] on button at bounding box center [471, 412] width 18 height 18
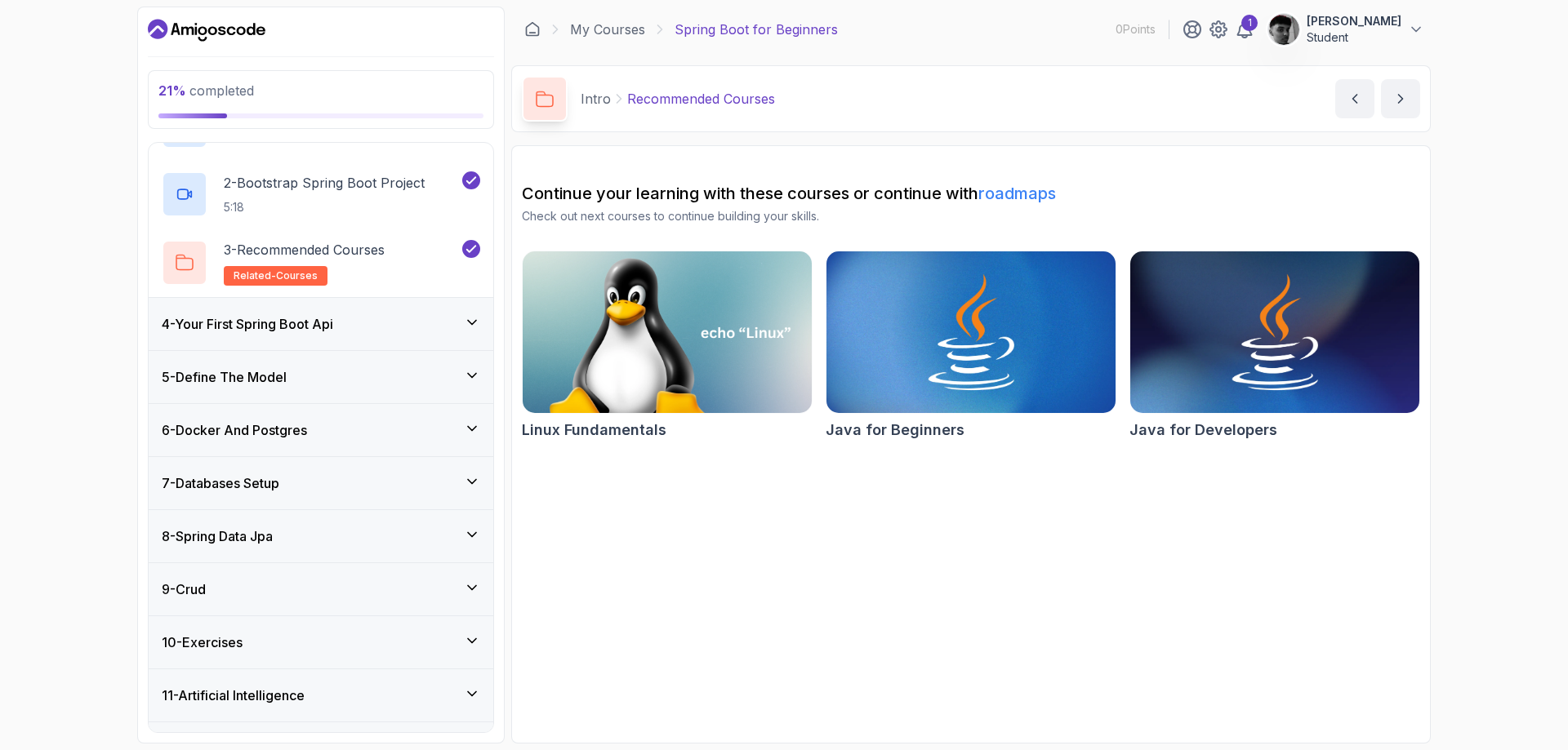
click at [433, 320] on div "4 - Your First Spring Boot Api" at bounding box center [321, 324] width 318 height 20
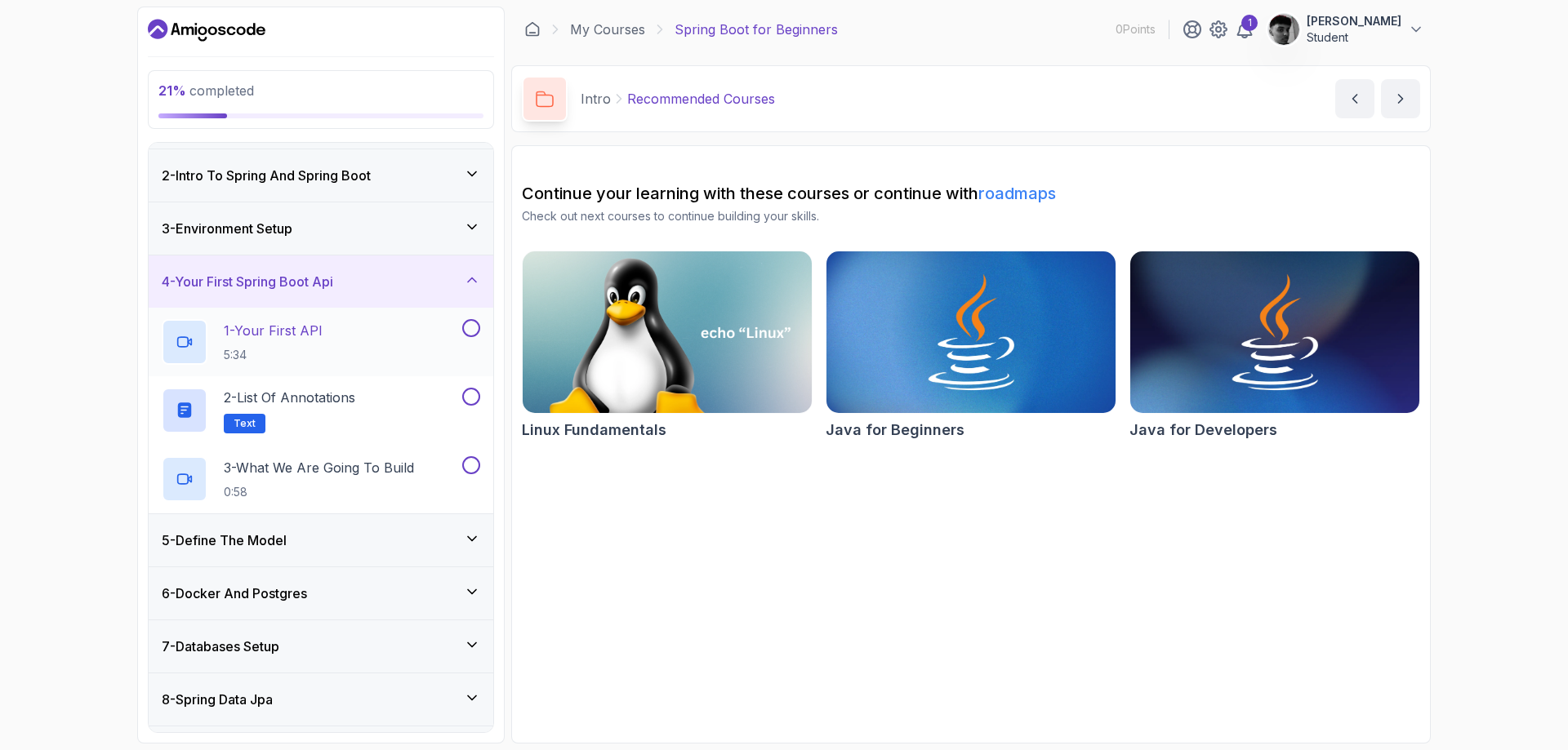
click at [471, 330] on button at bounding box center [471, 328] width 18 height 18
click at [475, 395] on button at bounding box center [471, 397] width 18 height 18
click at [471, 464] on button at bounding box center [471, 465] width 18 height 18
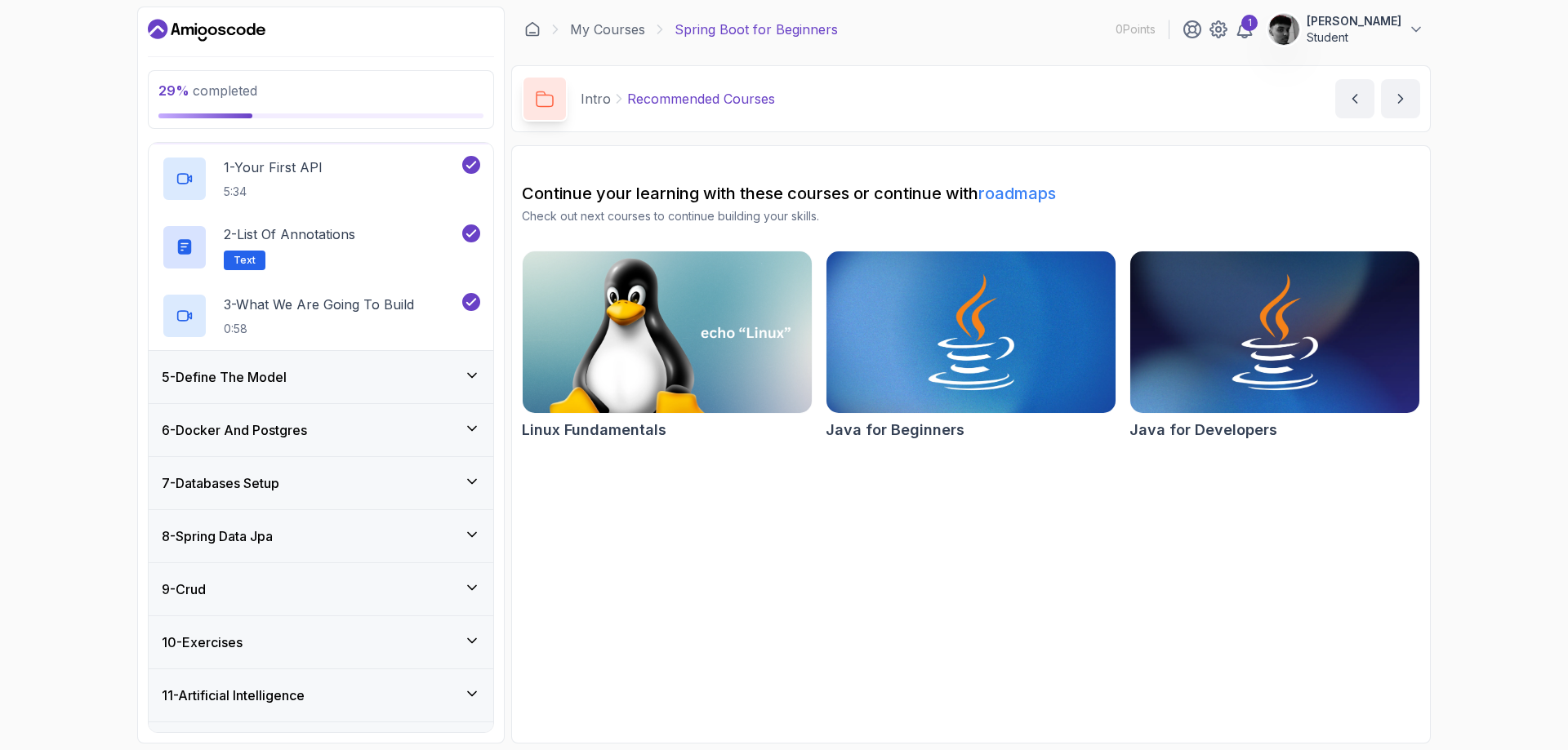
click at [399, 395] on div "5 - Define The Model" at bounding box center [321, 377] width 345 height 52
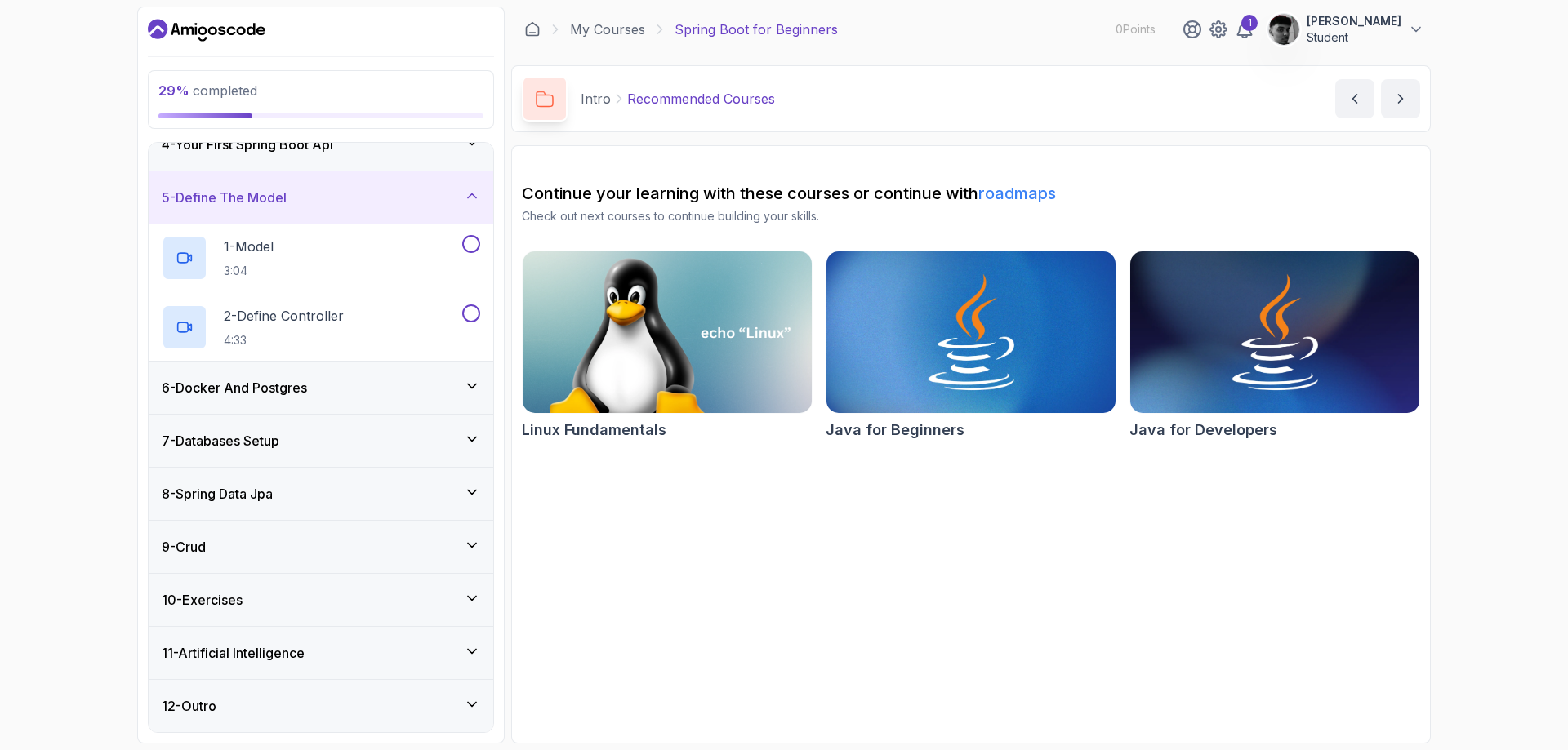
scroll to position [183, 0]
click at [477, 245] on button at bounding box center [471, 244] width 18 height 18
click at [469, 316] on button at bounding box center [471, 312] width 18 height 18
click at [439, 393] on div "6 - Docker And Postgres" at bounding box center [321, 388] width 318 height 20
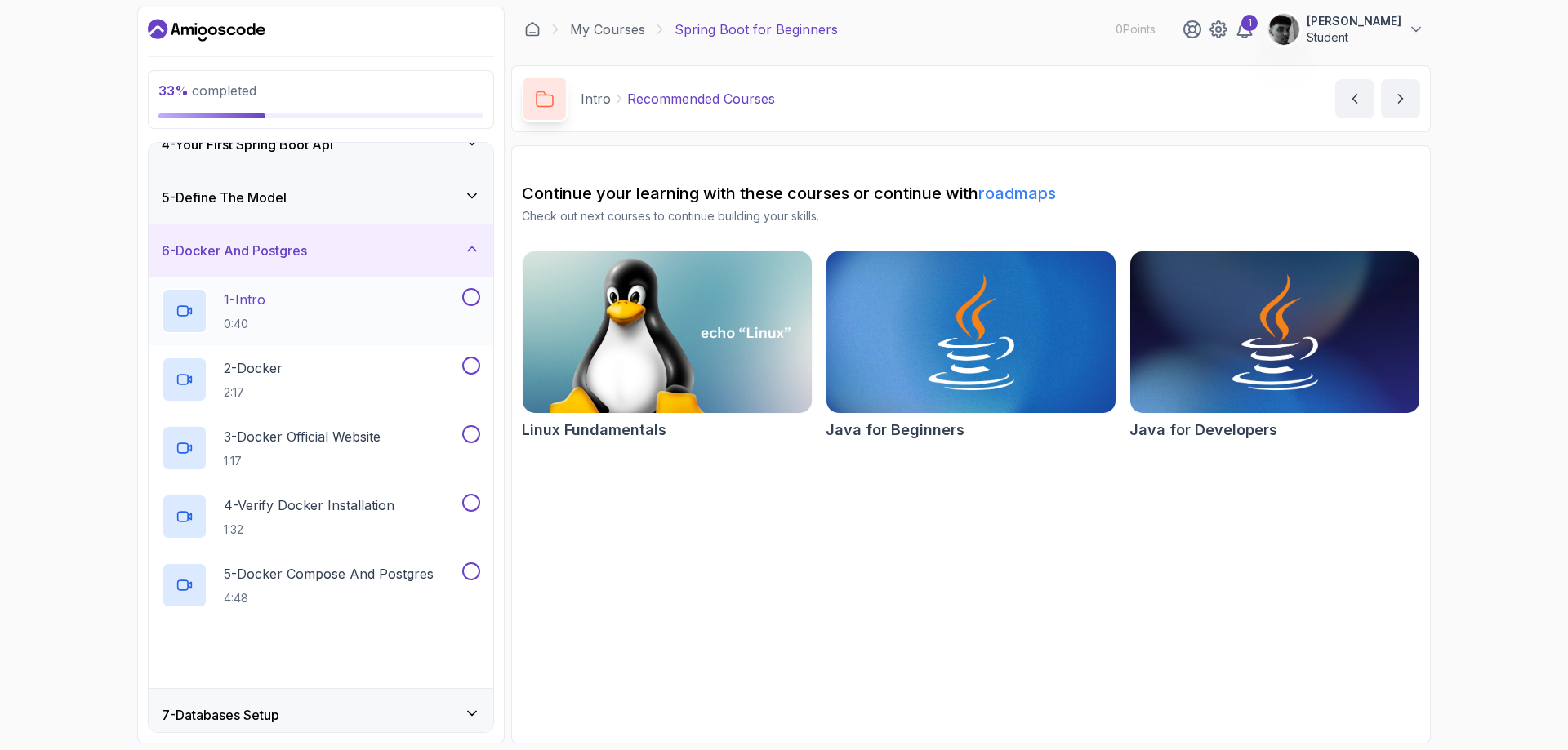
click at [471, 299] on button at bounding box center [471, 297] width 18 height 18
click at [469, 369] on button at bounding box center [471, 366] width 18 height 18
click at [467, 437] on button at bounding box center [471, 434] width 18 height 18
click at [468, 503] on button at bounding box center [471, 503] width 18 height 18
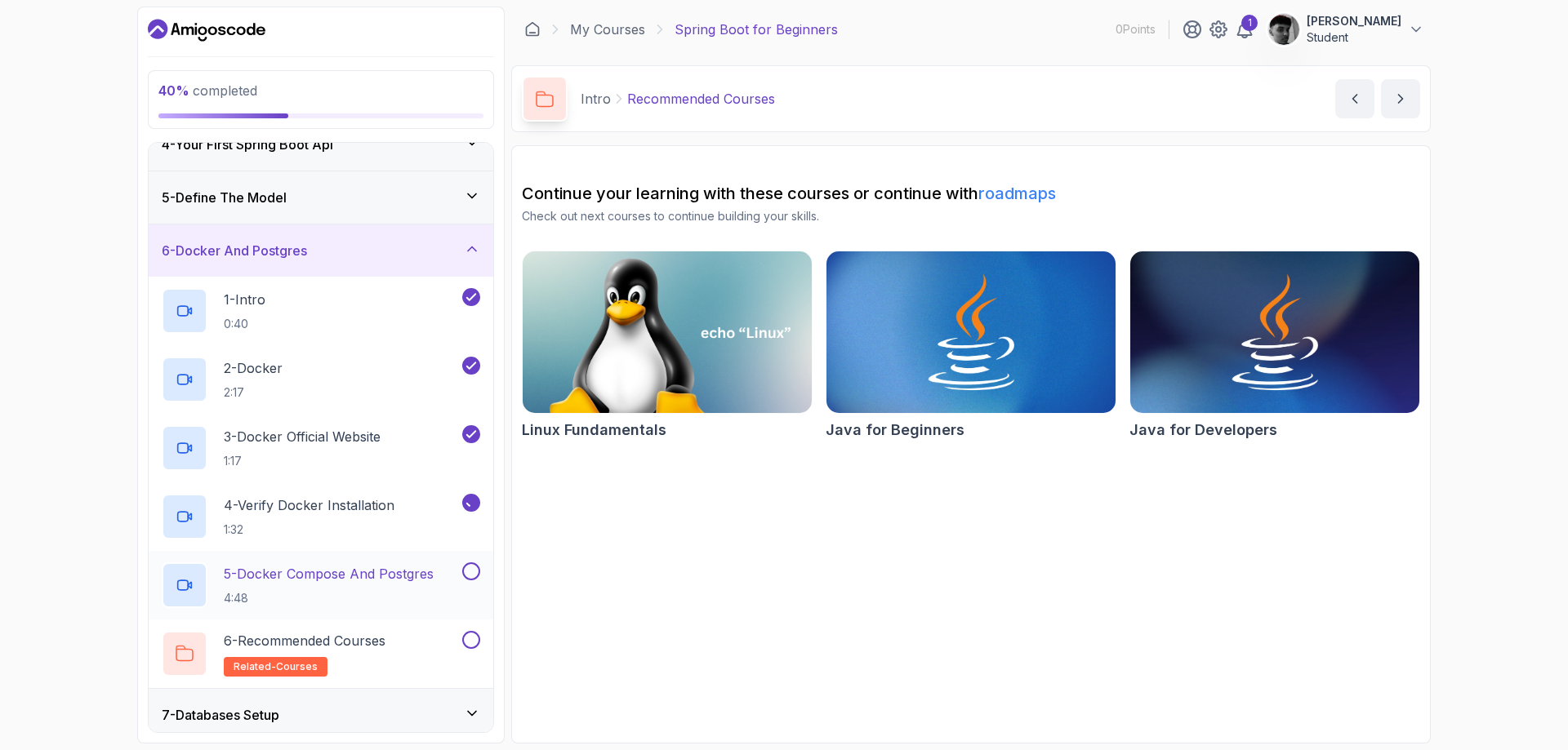
click at [471, 576] on button at bounding box center [471, 571] width 18 height 18
click at [473, 643] on button at bounding box center [471, 640] width 18 height 18
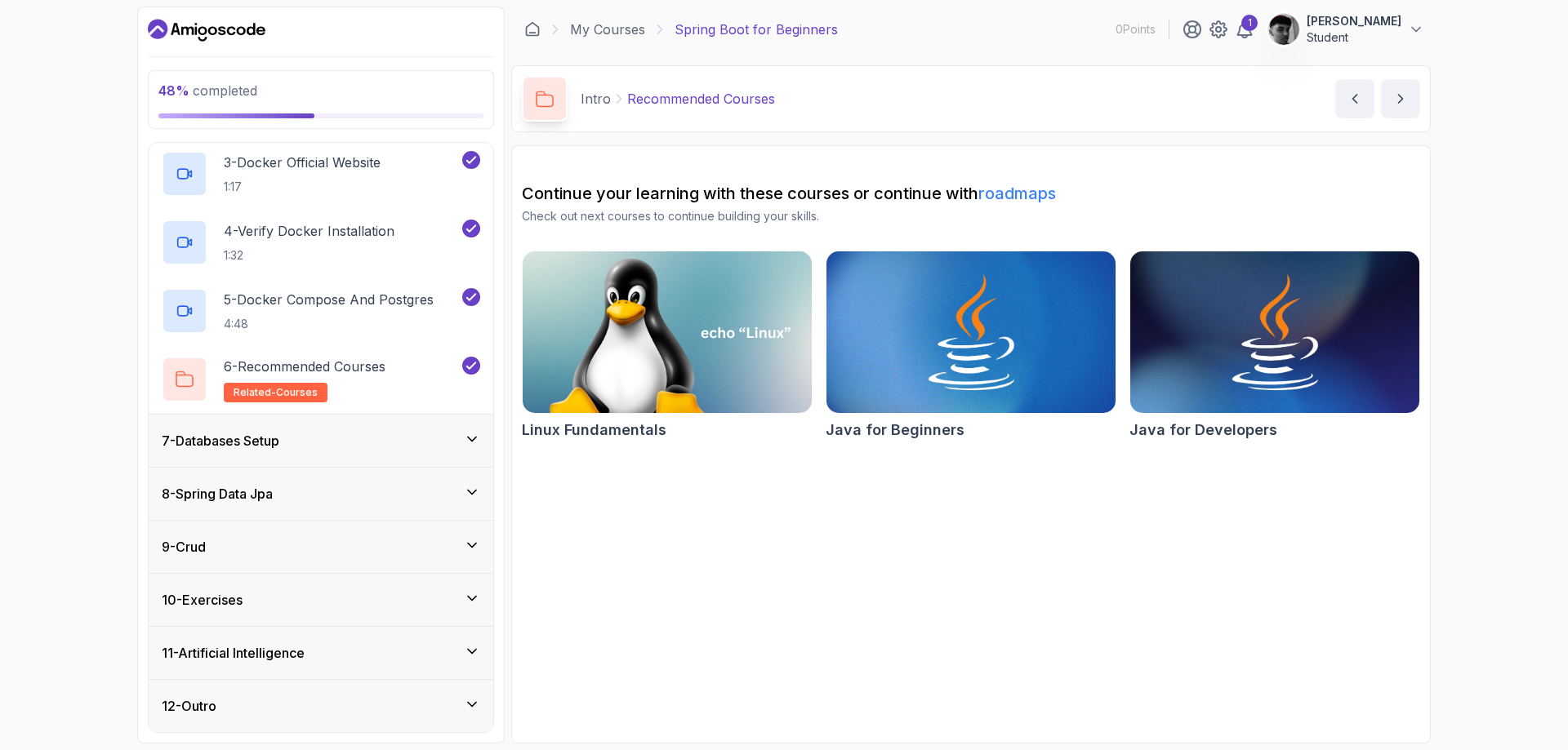
click at [394, 437] on div "7 - Databases Setup" at bounding box center [321, 441] width 318 height 20
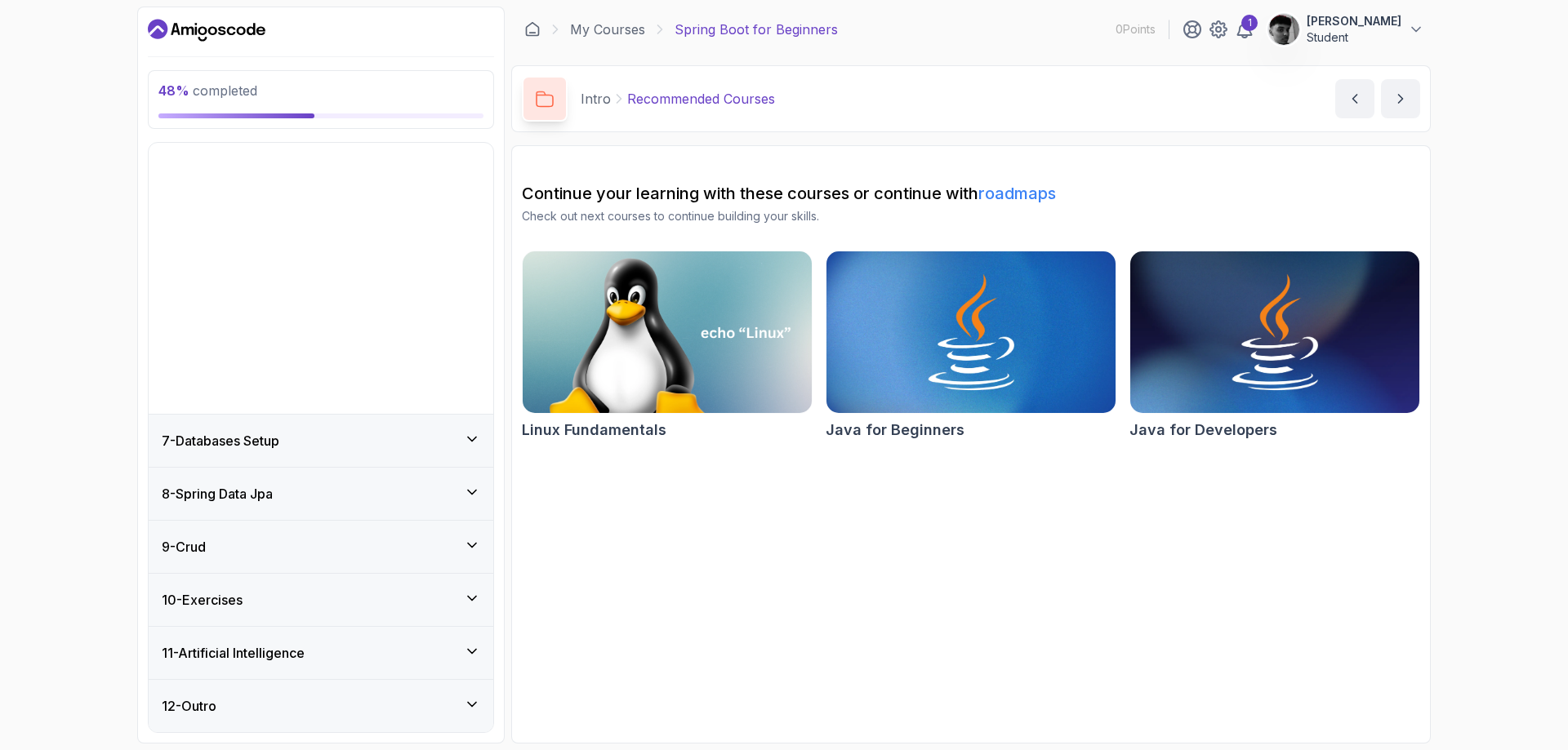
scroll to position [47, 0]
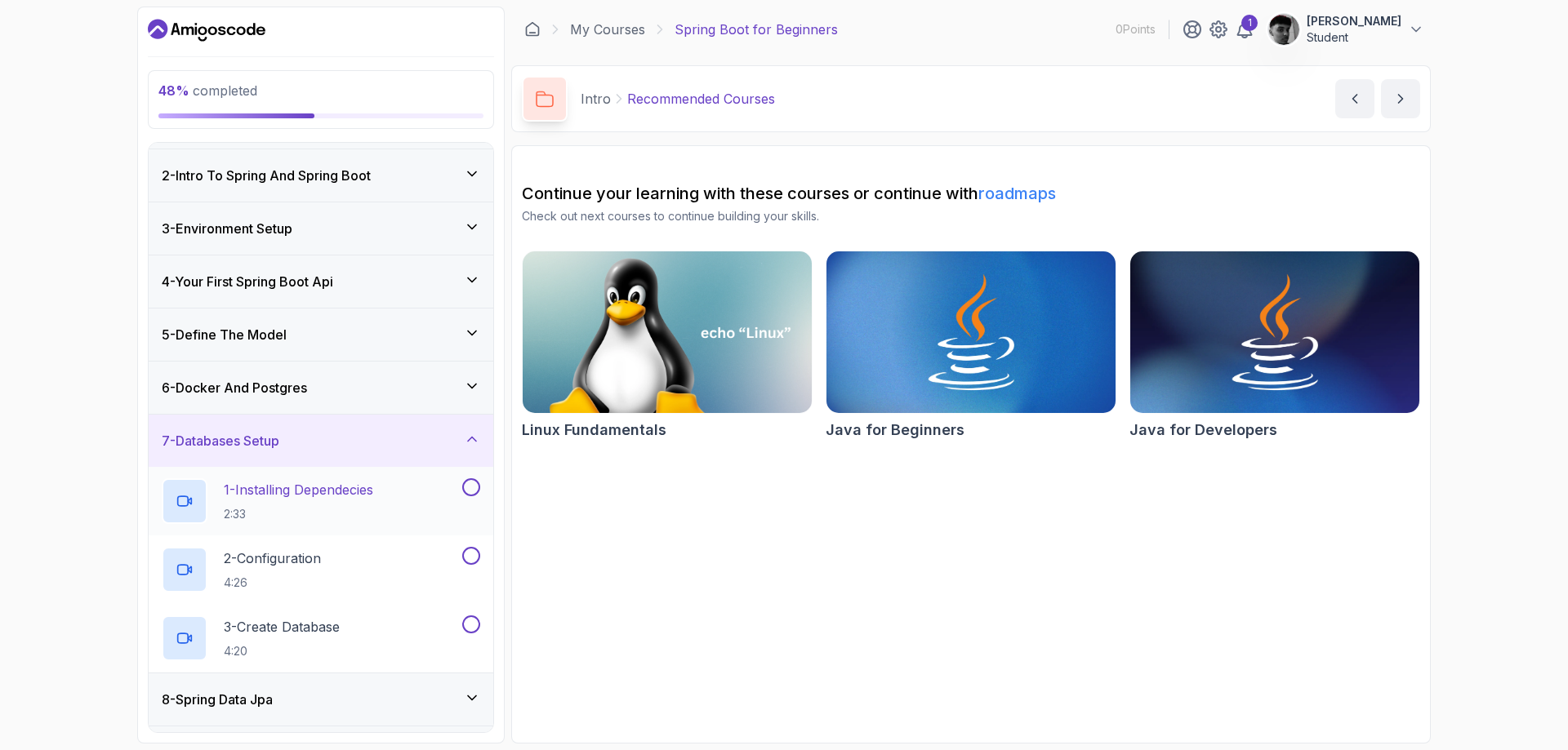
click at [475, 485] on button at bounding box center [471, 487] width 18 height 18
drag, startPoint x: 478, startPoint y: 555, endPoint x: 472, endPoint y: 597, distance: 42.4
click at [475, 555] on button at bounding box center [471, 555] width 18 height 18
click at [473, 624] on button at bounding box center [471, 624] width 18 height 18
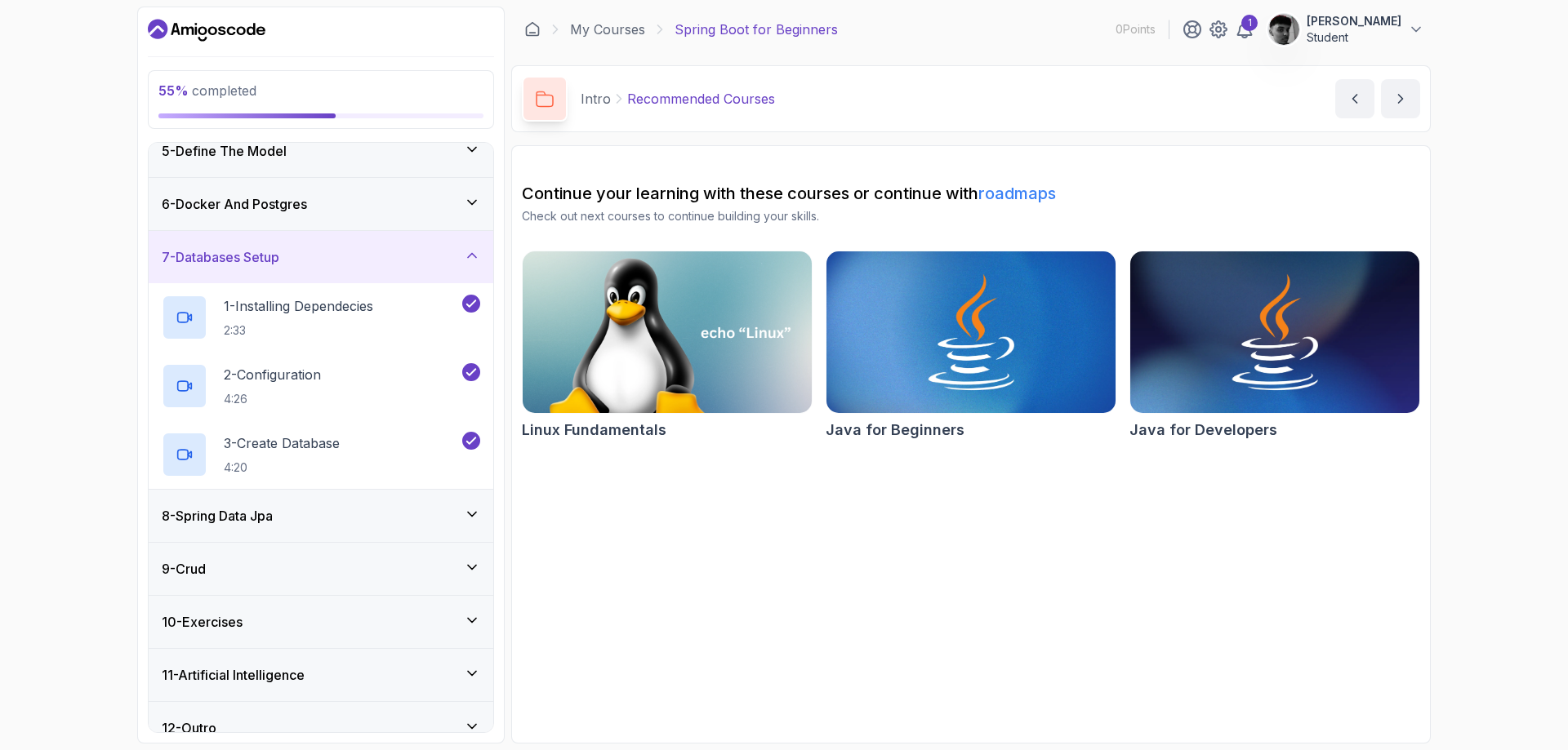
scroll to position [252, 0]
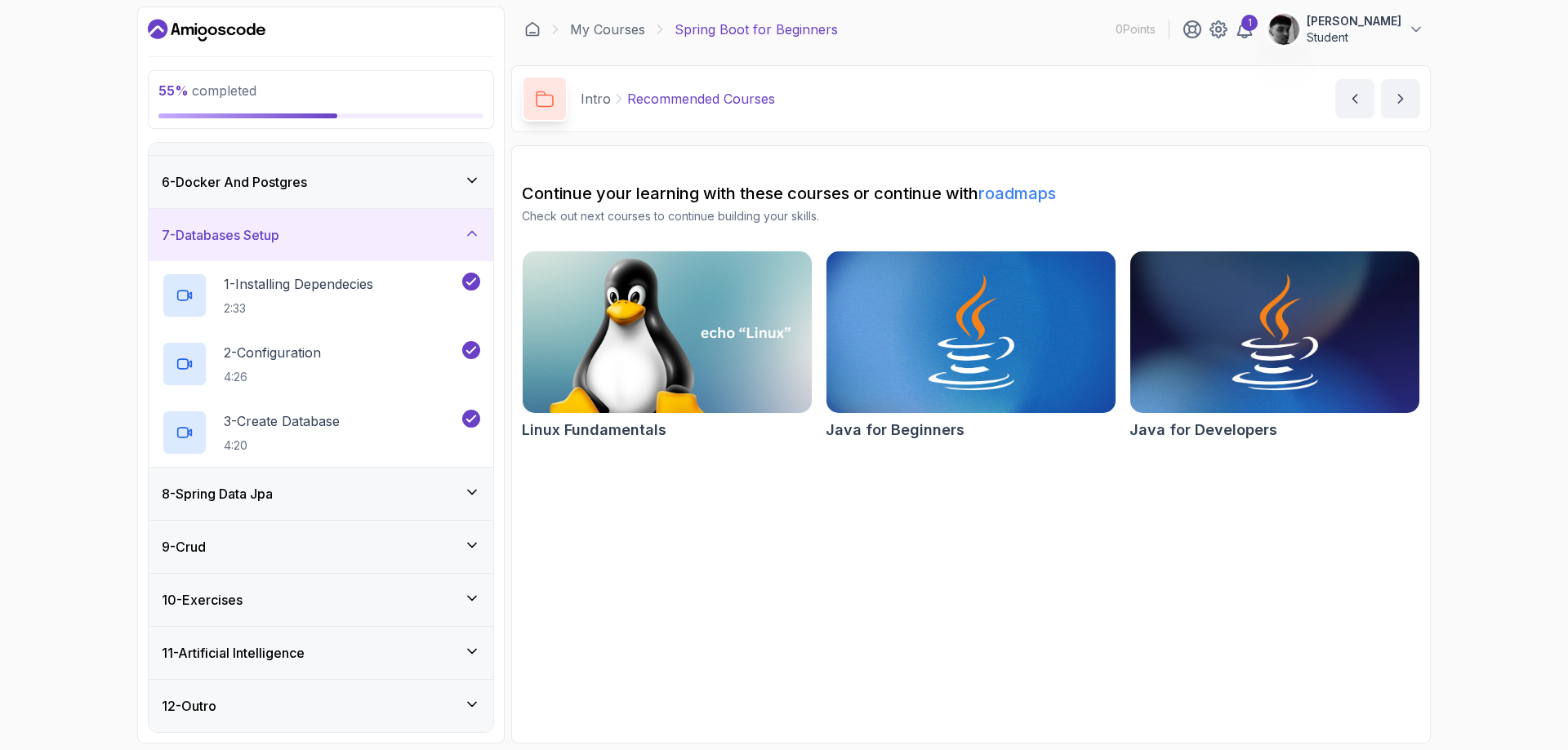
click at [436, 493] on div "8 - Spring Data Jpa" at bounding box center [321, 494] width 318 height 20
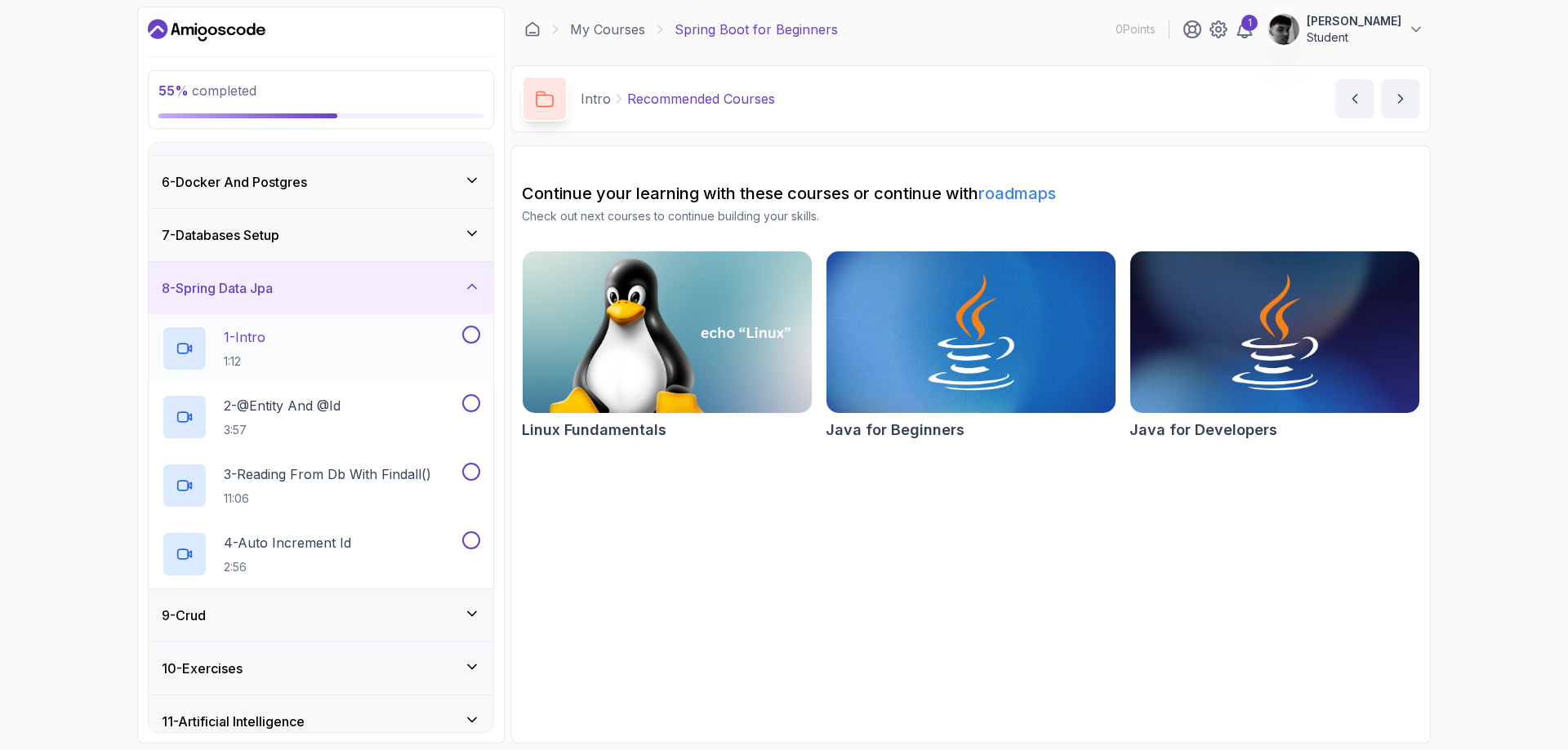
click at [469, 339] on button at bounding box center [471, 335] width 18 height 18
drag, startPoint x: 473, startPoint y: 400, endPoint x: 473, endPoint y: 427, distance: 27.0
click at [473, 401] on button at bounding box center [471, 403] width 18 height 18
click at [467, 471] on button at bounding box center [471, 472] width 18 height 18
click at [468, 536] on button at bounding box center [471, 540] width 18 height 18
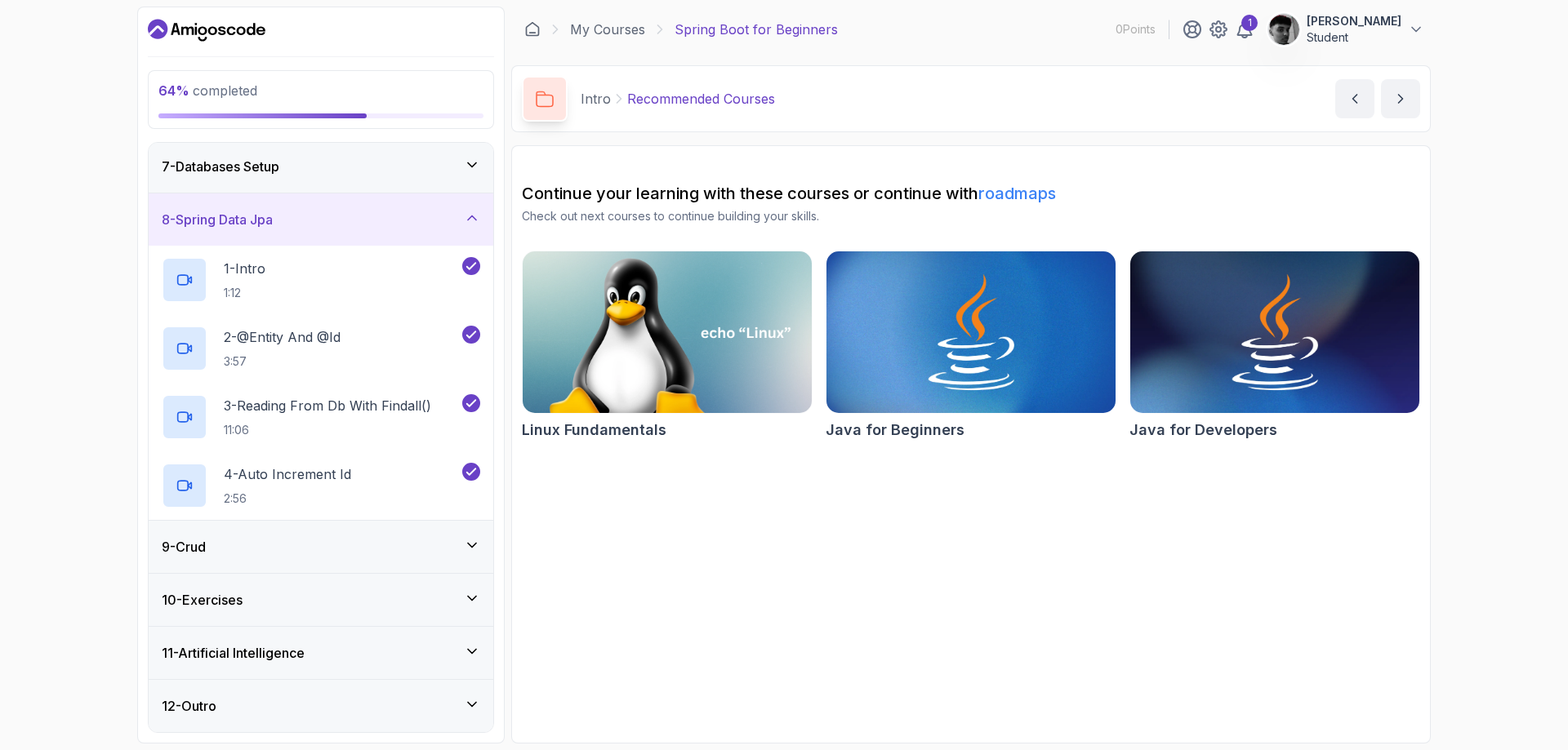
click at [451, 540] on div "9 - Crud" at bounding box center [321, 546] width 318 height 20
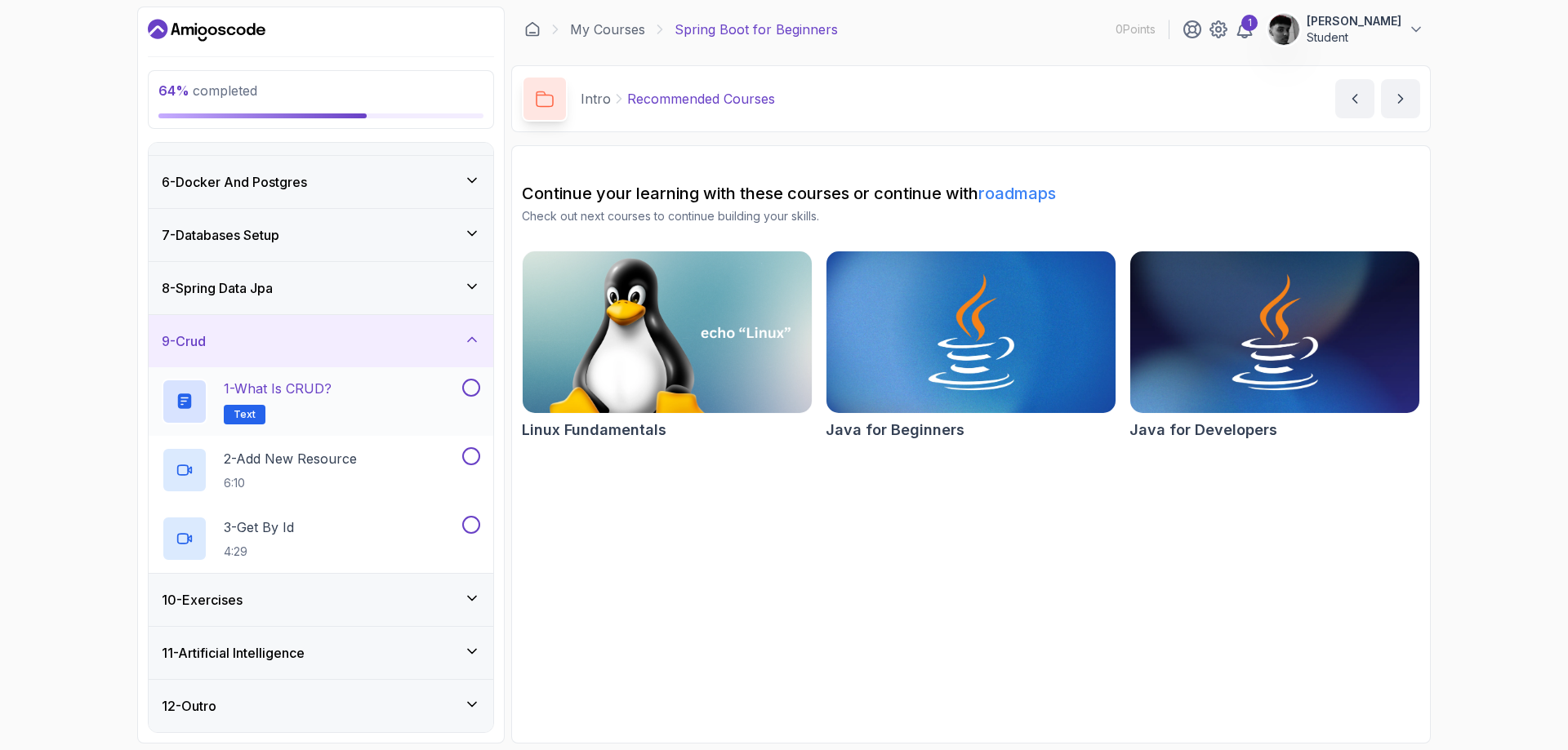
click at [470, 387] on button at bounding box center [471, 388] width 18 height 18
click at [467, 460] on button at bounding box center [471, 456] width 18 height 18
click at [471, 530] on button at bounding box center [471, 525] width 18 height 18
click at [460, 591] on div "10 - Exercises" at bounding box center [321, 600] width 318 height 20
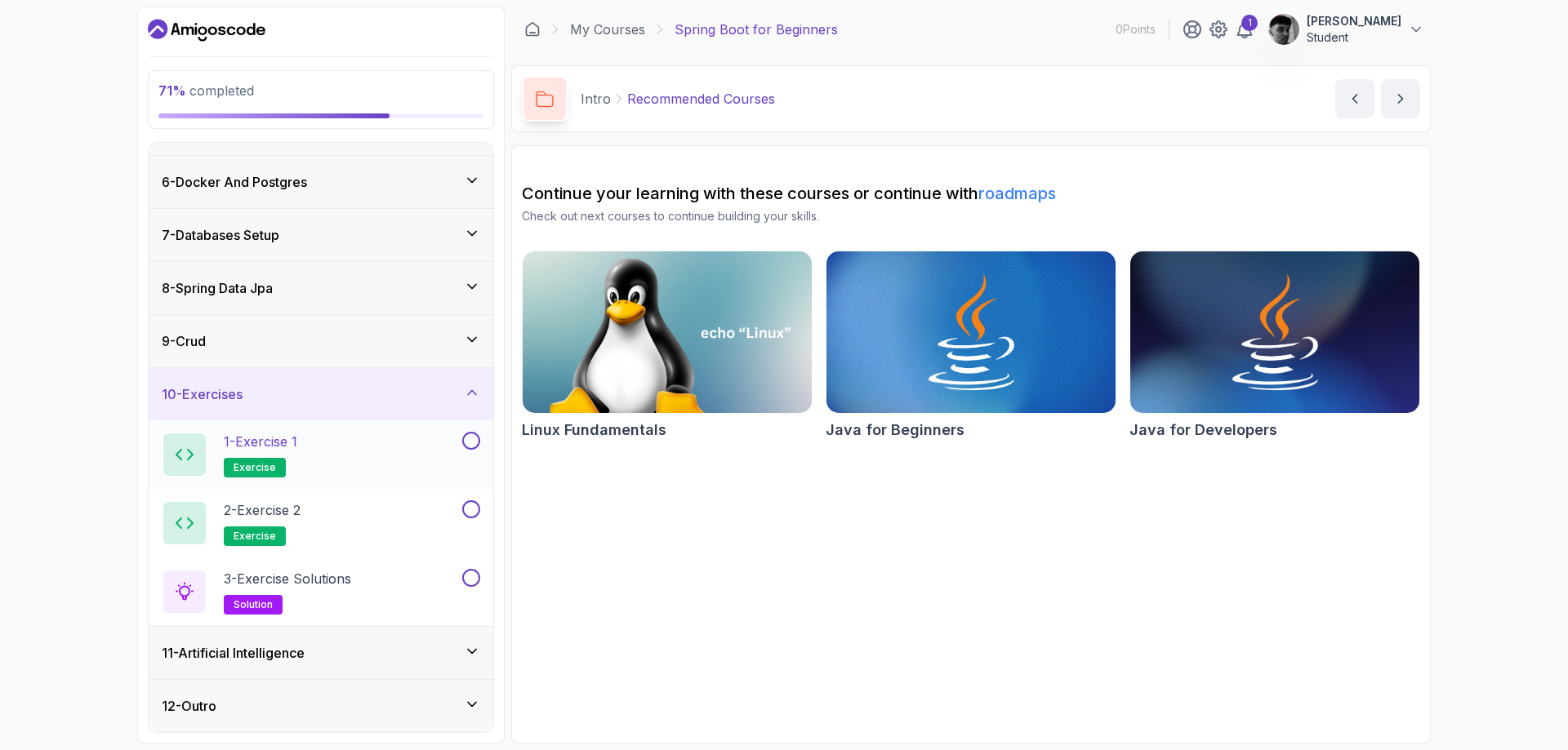
drag, startPoint x: 475, startPoint y: 444, endPoint x: 474, endPoint y: 483, distance: 39.0
click at [475, 444] on button at bounding box center [471, 441] width 18 height 18
click at [470, 512] on button at bounding box center [471, 510] width 18 height 18
click at [471, 573] on button at bounding box center [471, 577] width 18 height 18
click at [449, 658] on div "11 - Artificial Intelligence" at bounding box center [321, 653] width 318 height 20
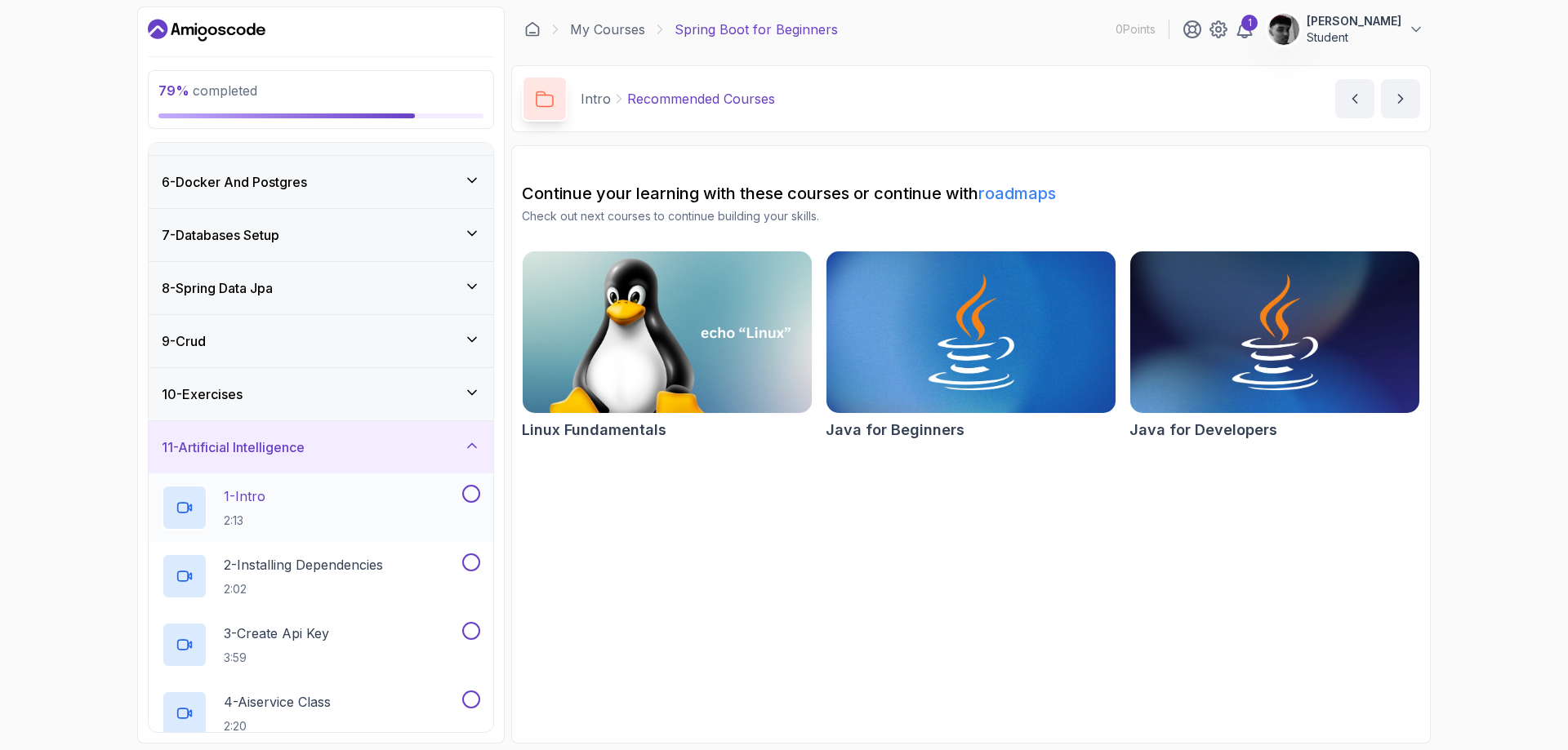
drag, startPoint x: 474, startPoint y: 478, endPoint x: 470, endPoint y: 489, distance: 11.7
click at [471, 487] on div "1 - Intro 2:13" at bounding box center [321, 508] width 345 height 69
click at [469, 496] on button at bounding box center [471, 494] width 18 height 18
drag, startPoint x: 469, startPoint y: 559, endPoint x: 469, endPoint y: 640, distance: 81.0
click at [469, 560] on button at bounding box center [471, 562] width 18 height 18
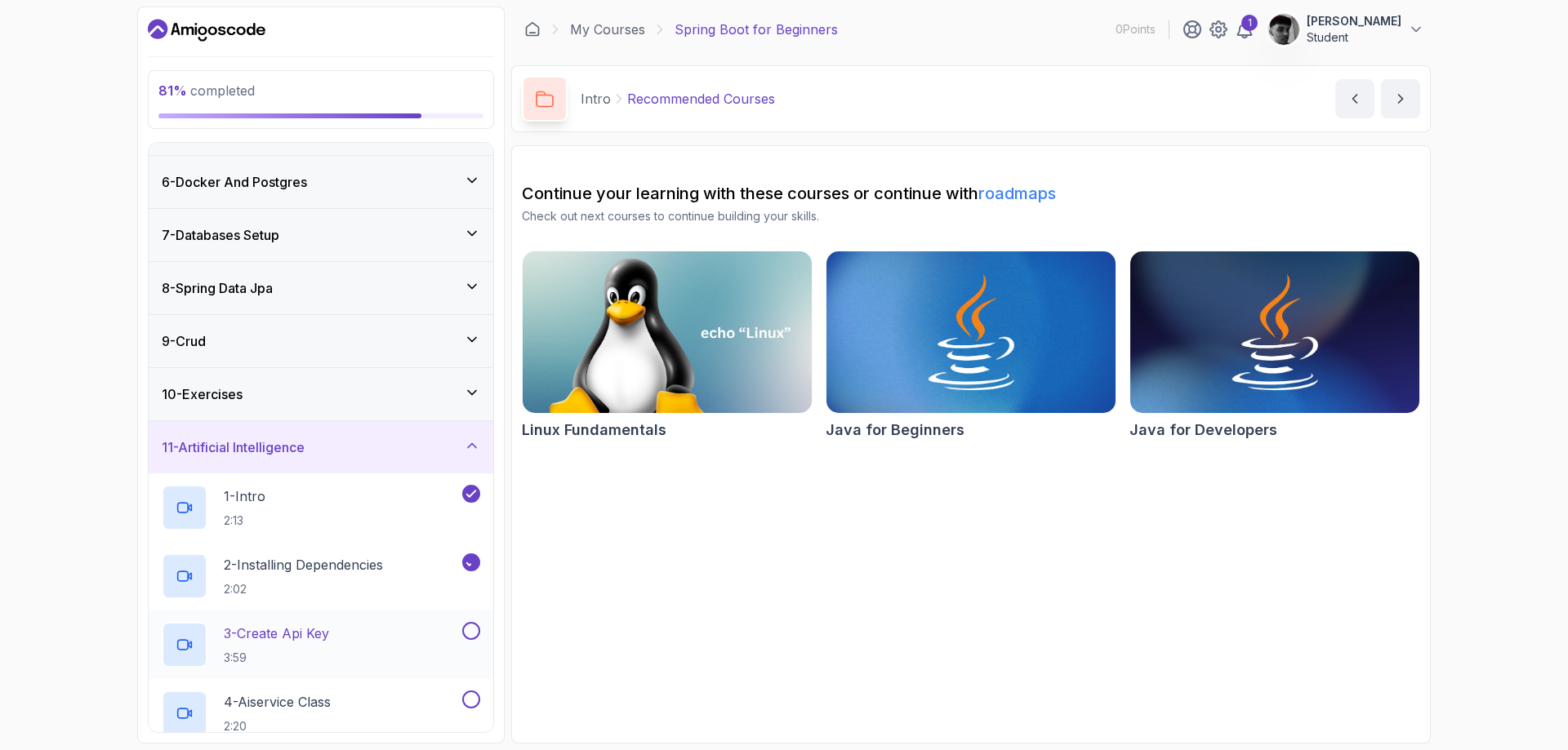
drag, startPoint x: 470, startPoint y: 622, endPoint x: 470, endPoint y: 631, distance: 9.0
click at [470, 627] on button at bounding box center [471, 631] width 18 height 18
click at [475, 696] on button at bounding box center [471, 699] width 18 height 18
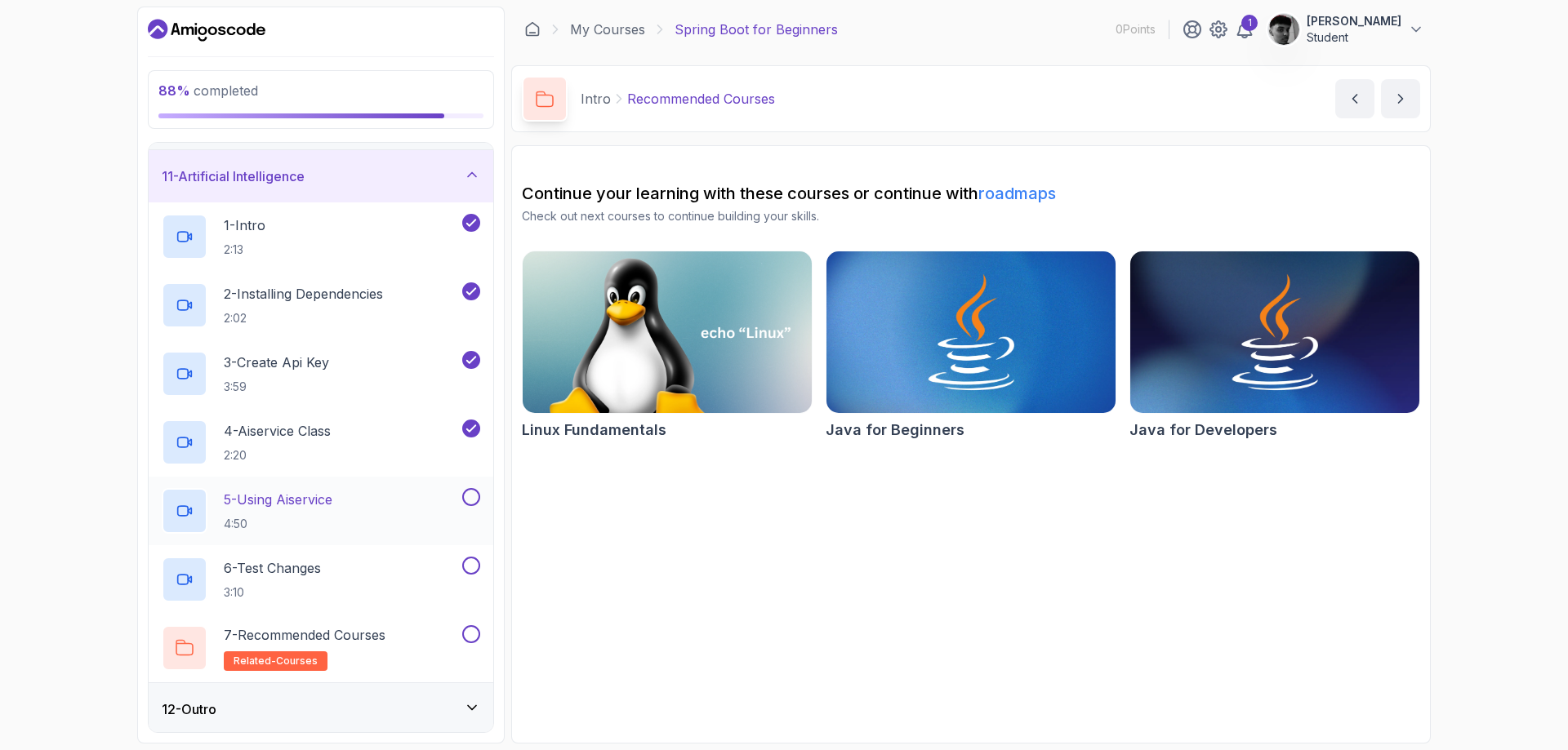
scroll to position [527, 0]
click at [471, 490] on button at bounding box center [471, 494] width 18 height 18
click at [466, 564] on button at bounding box center [471, 562] width 18 height 18
click at [468, 636] on button at bounding box center [471, 631] width 18 height 18
click at [420, 689] on div "12 - Outro" at bounding box center [321, 706] width 345 height 52
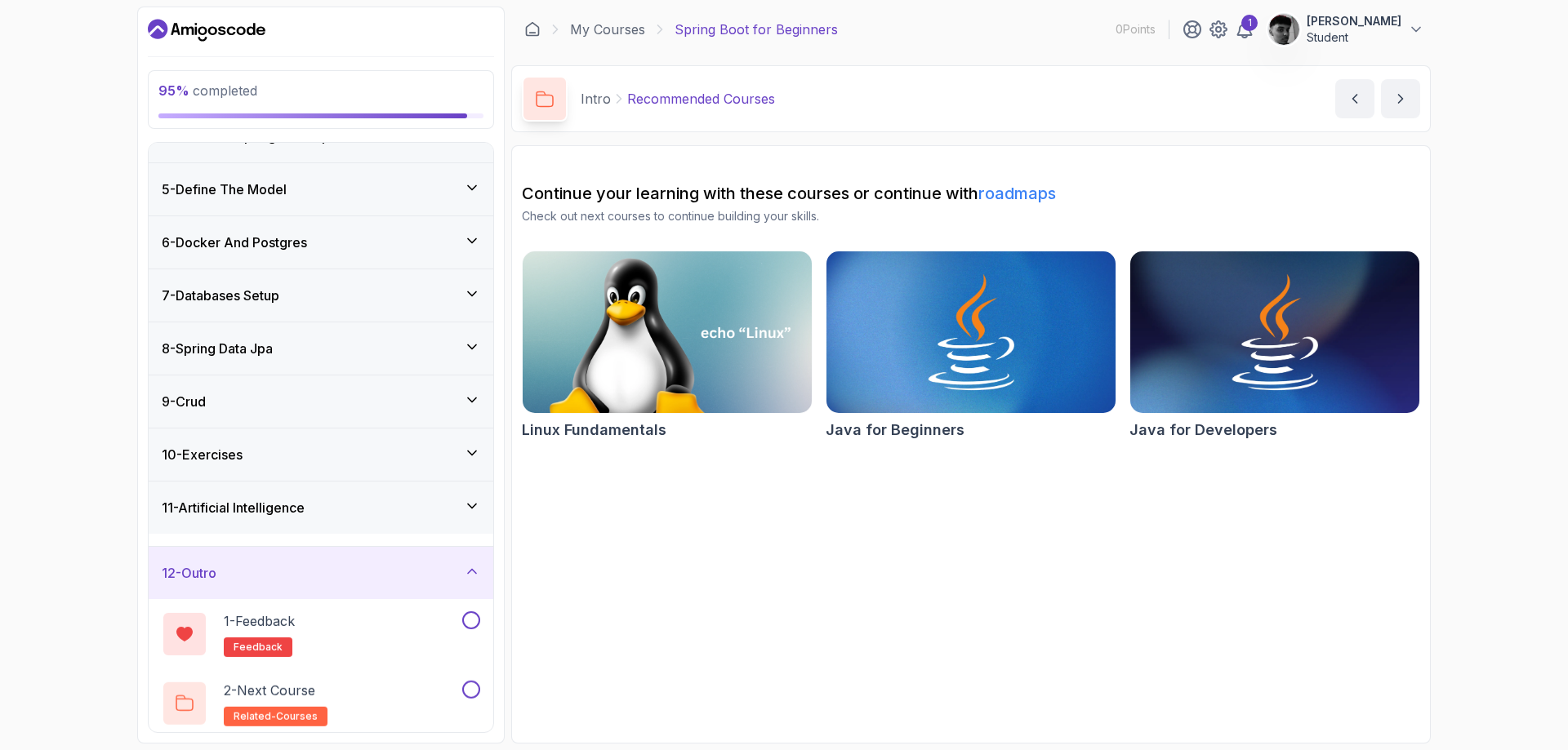
scroll to position [183, 0]
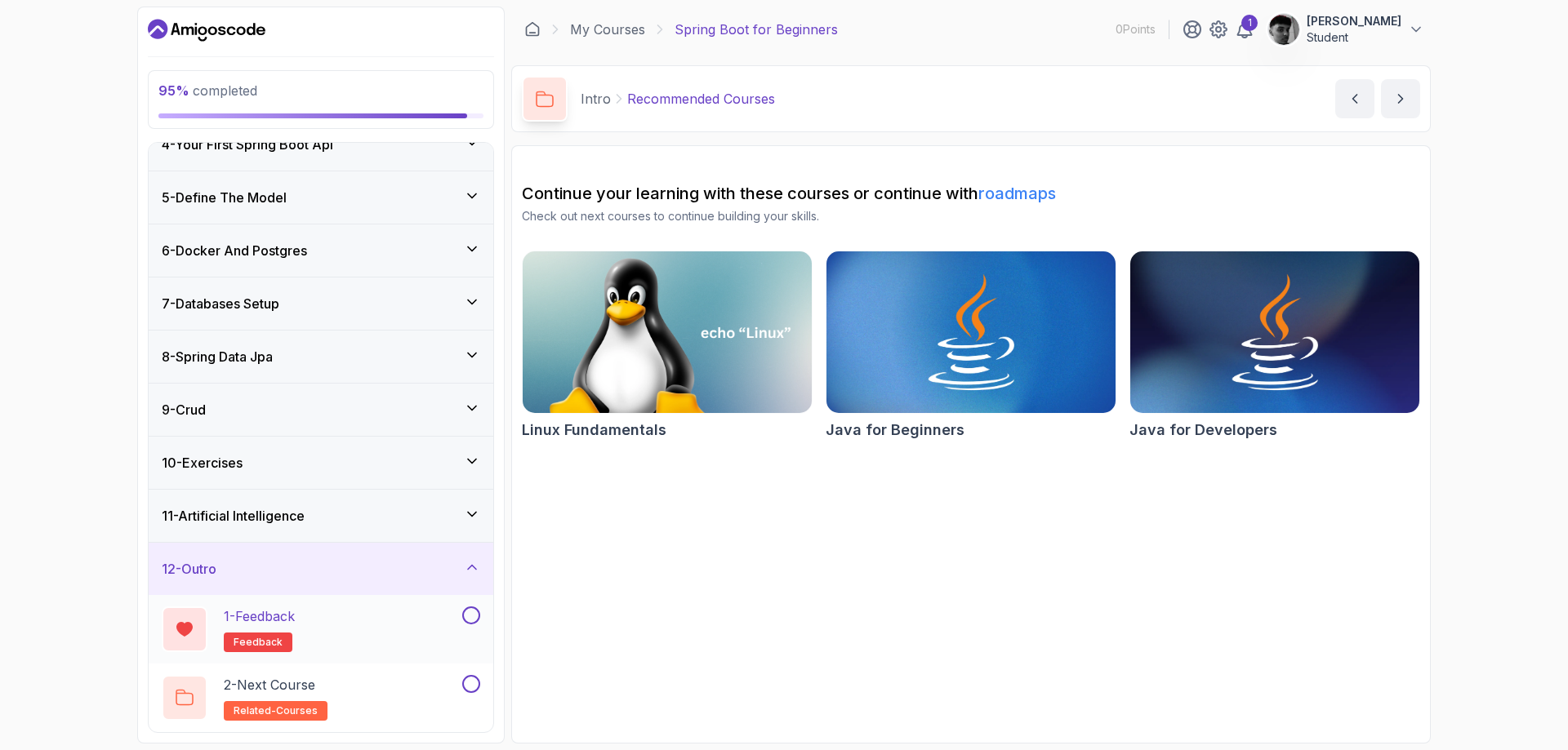
click at [474, 613] on button at bounding box center [471, 615] width 18 height 18
click at [475, 685] on button at bounding box center [471, 684] width 18 height 18
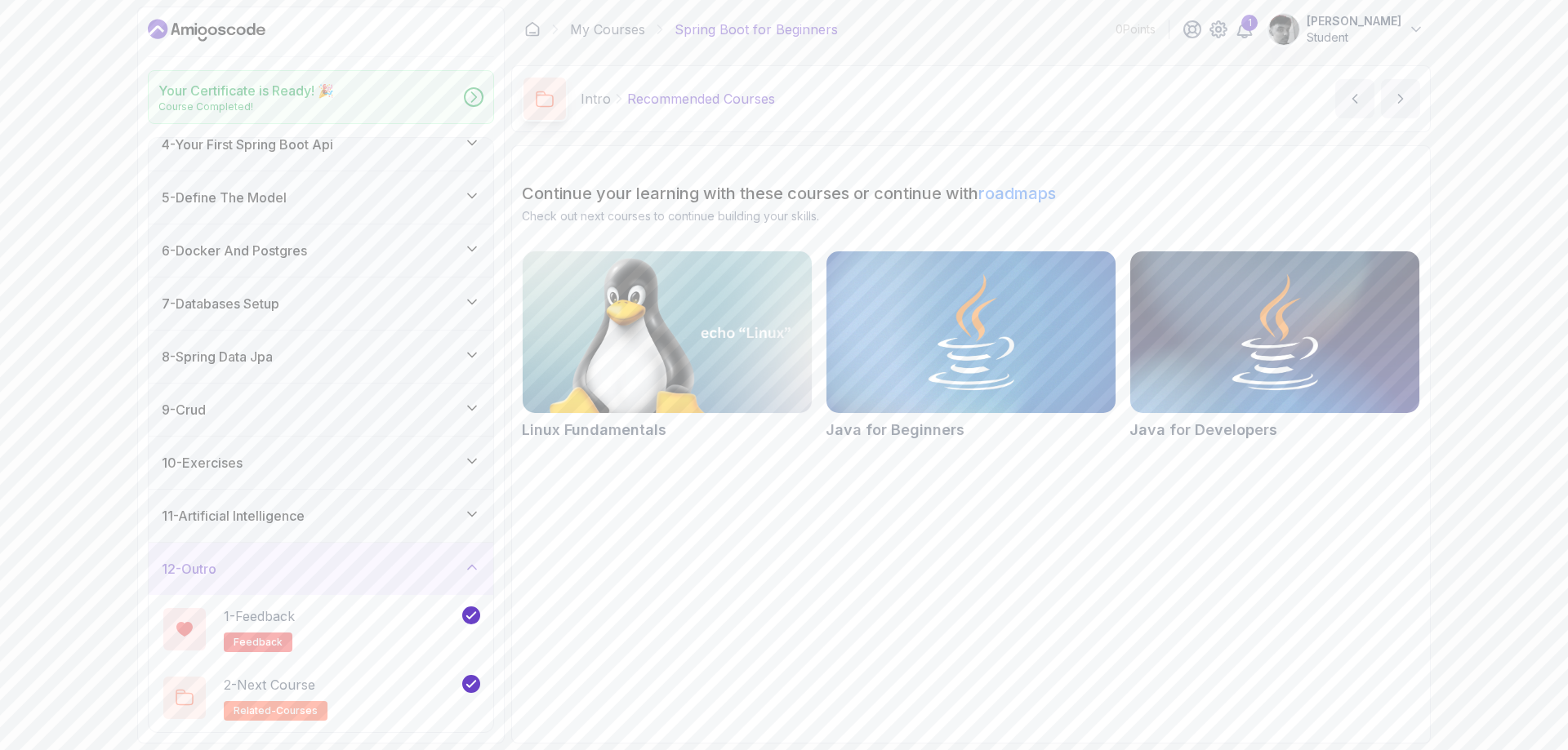
scroll to position [178, 0]
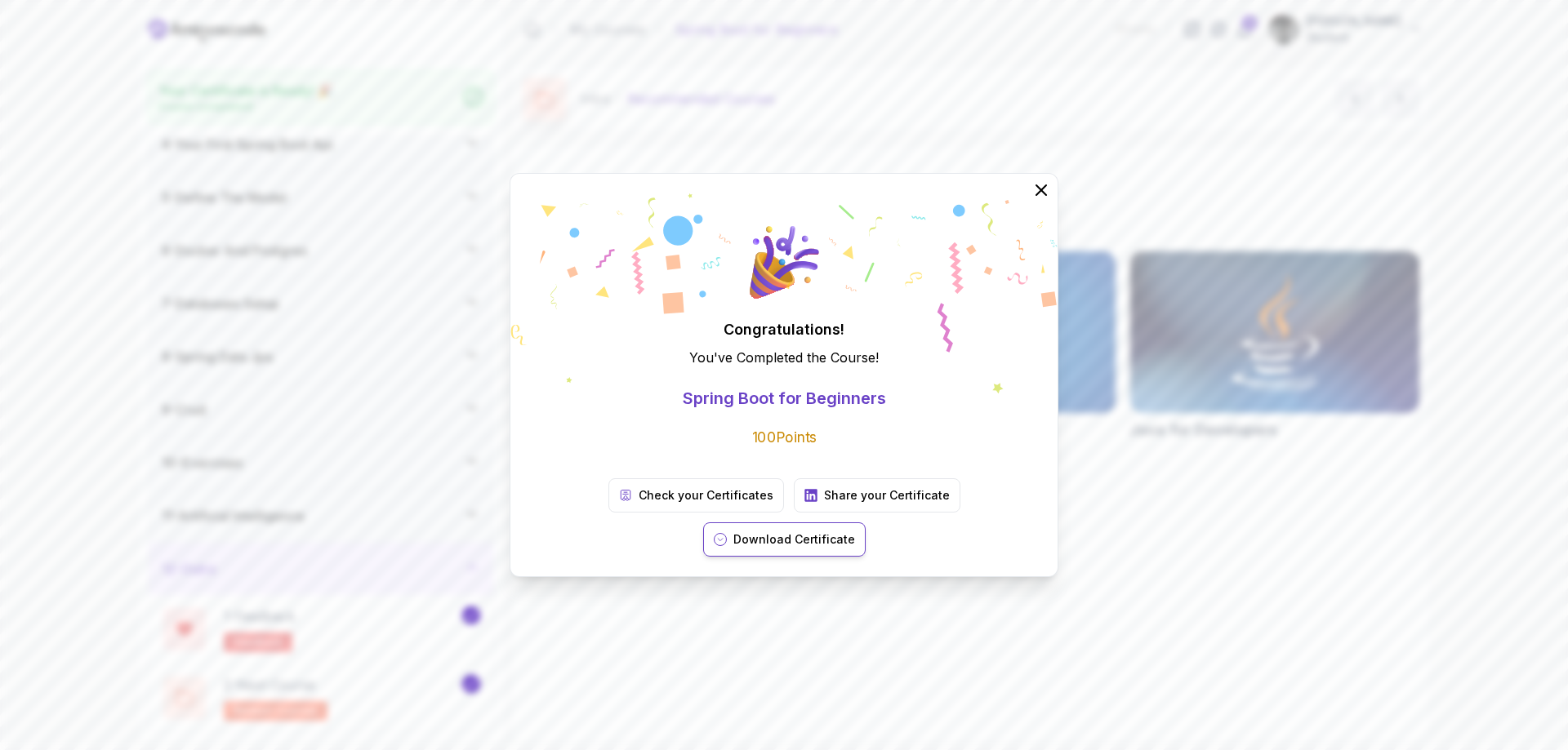
click at [866, 526] on button "Download Certificate" at bounding box center [784, 540] width 163 height 34
